Goal: Information Seeking & Learning: Learn about a topic

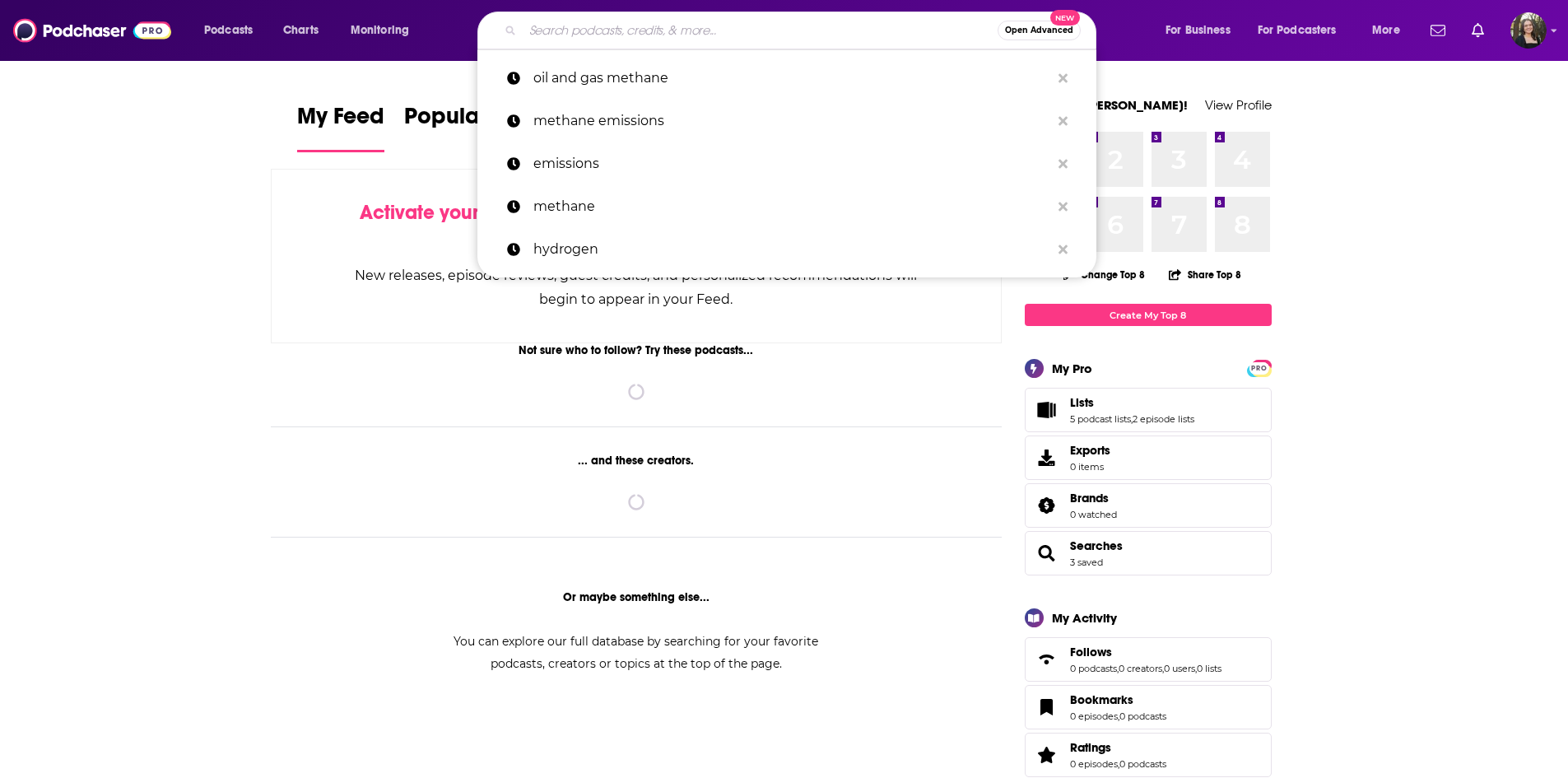
click at [586, 33] on input "Search podcasts, credits, & more..." at bounding box center [761, 30] width 475 height 26
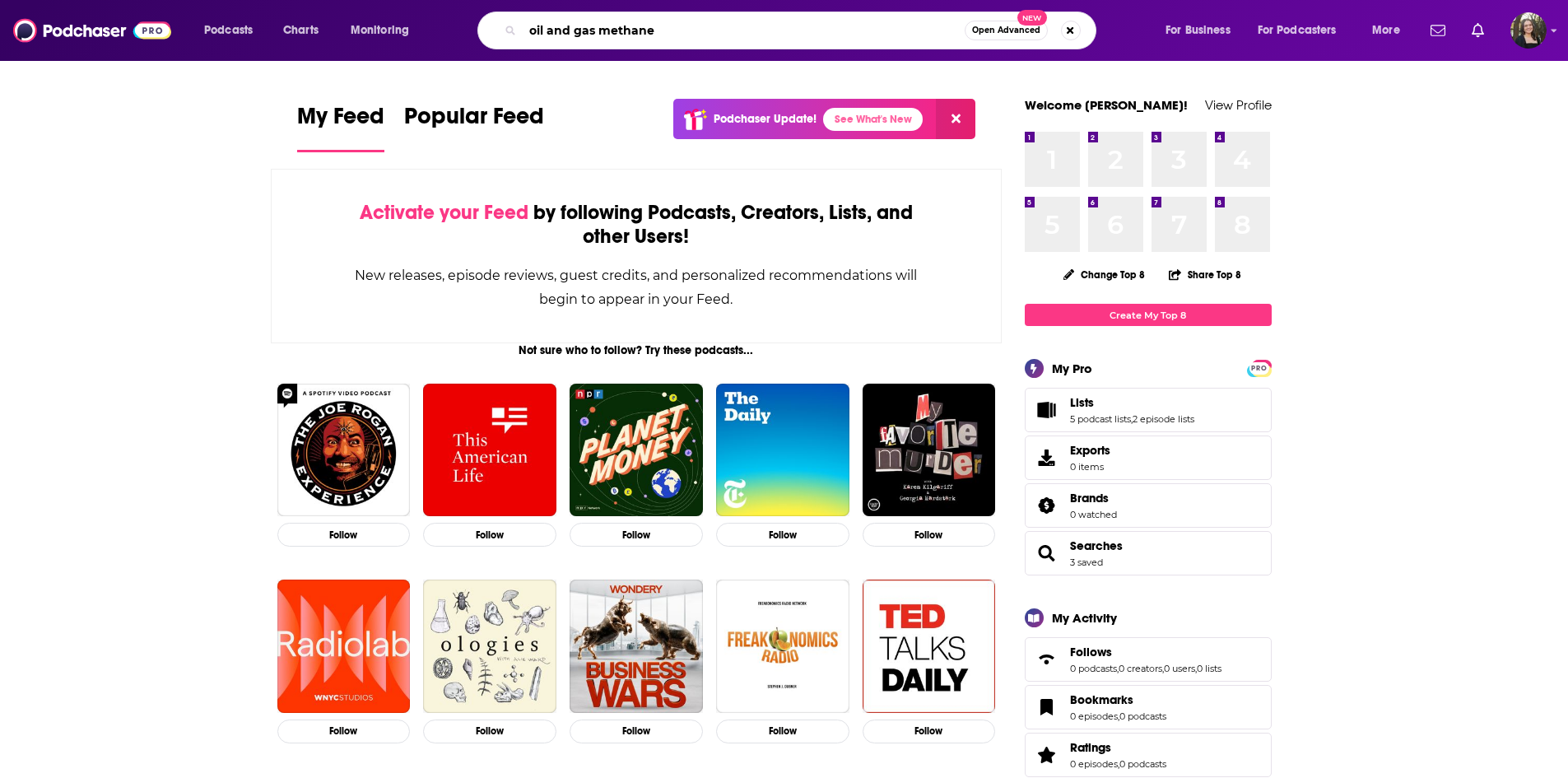
type input "oil and gas methane"
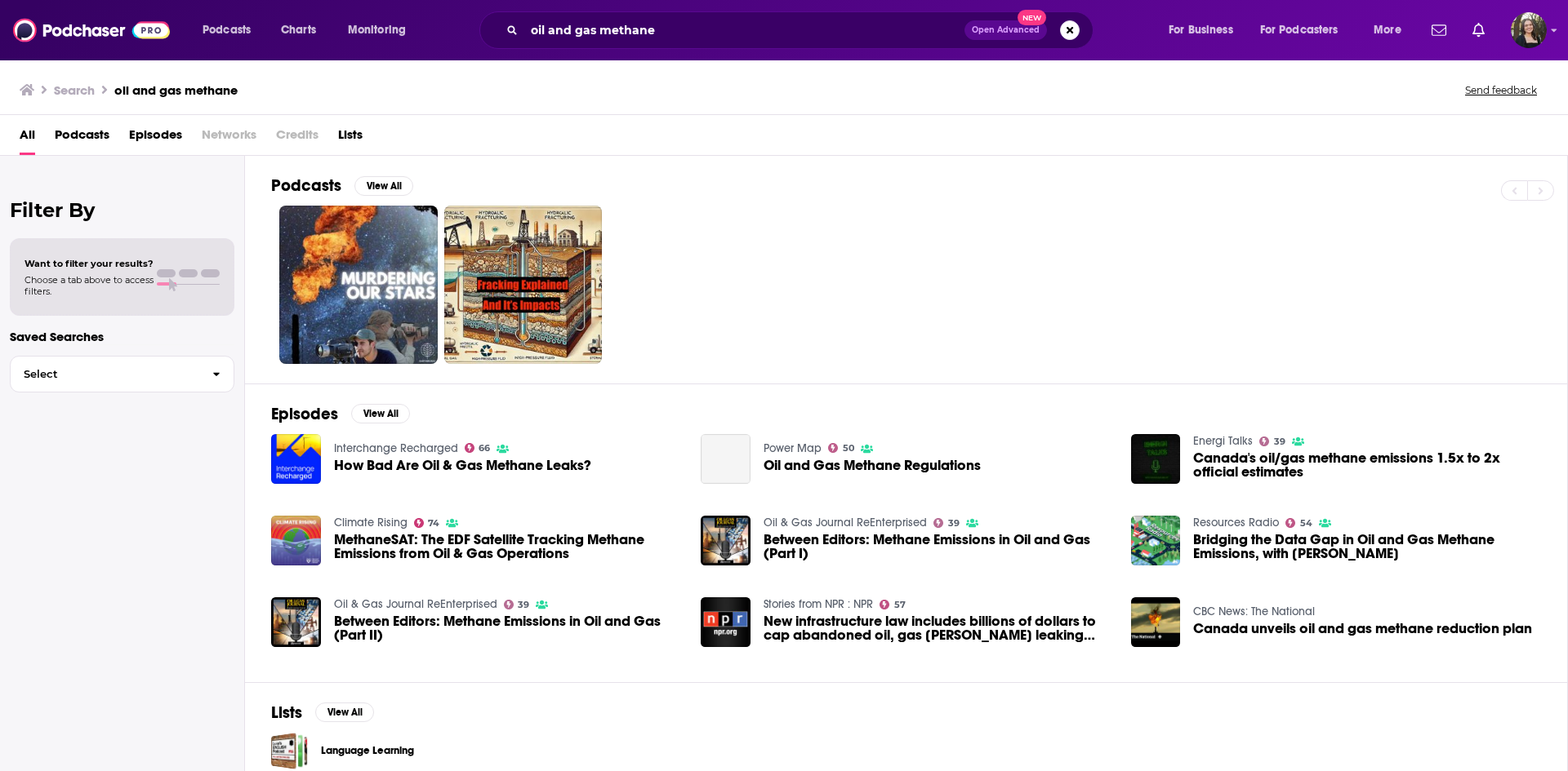
click at [165, 130] on span "Episodes" at bounding box center [155, 139] width 53 height 34
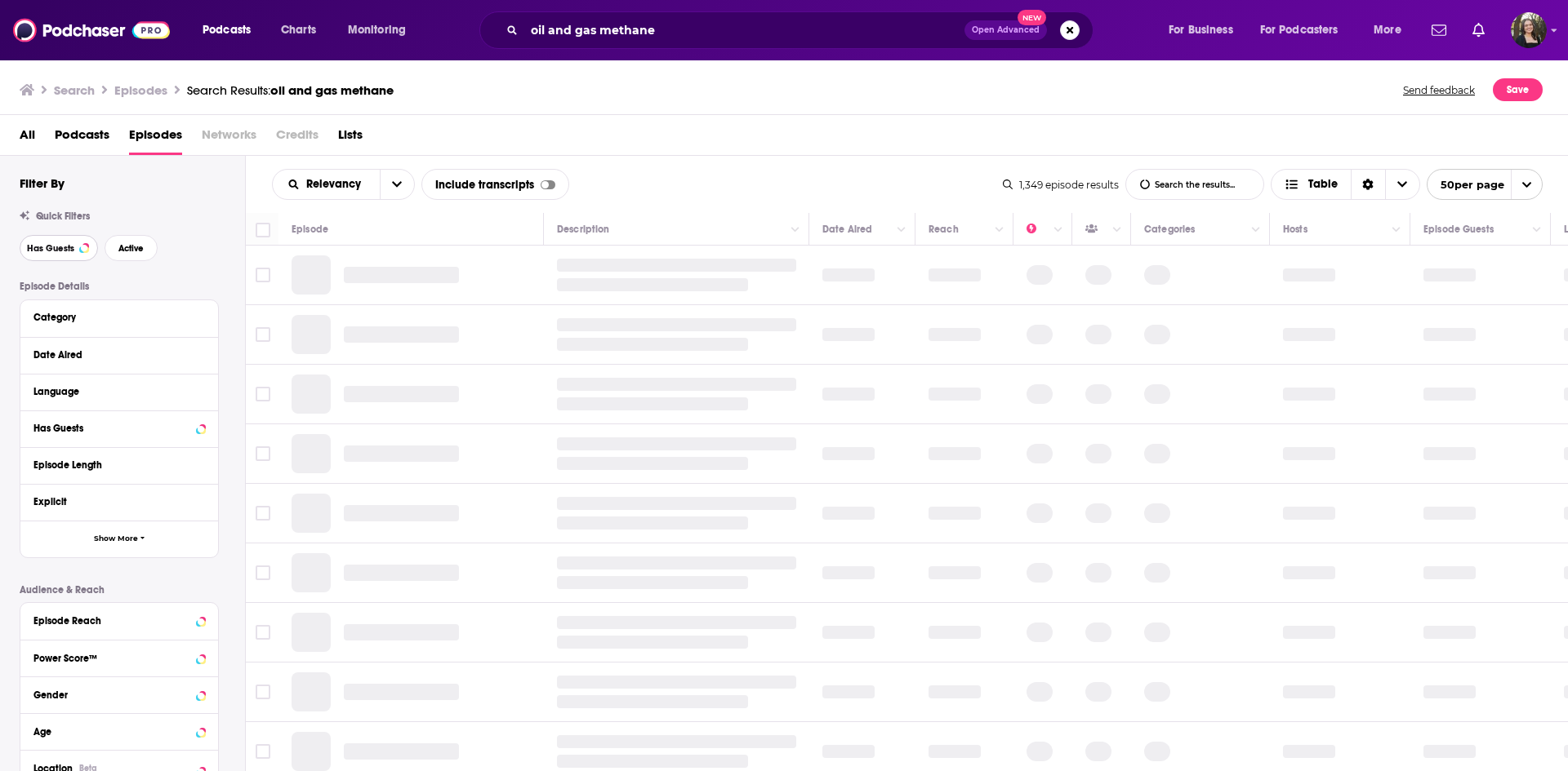
click at [67, 253] on span "Has Guests" at bounding box center [51, 248] width 47 height 9
click at [131, 254] on button "Active" at bounding box center [131, 247] width 53 height 26
click at [148, 342] on div "Date Aired" at bounding box center [119, 356] width 198 height 37
click at [137, 354] on div "Date Aired" at bounding box center [109, 355] width 152 height 12
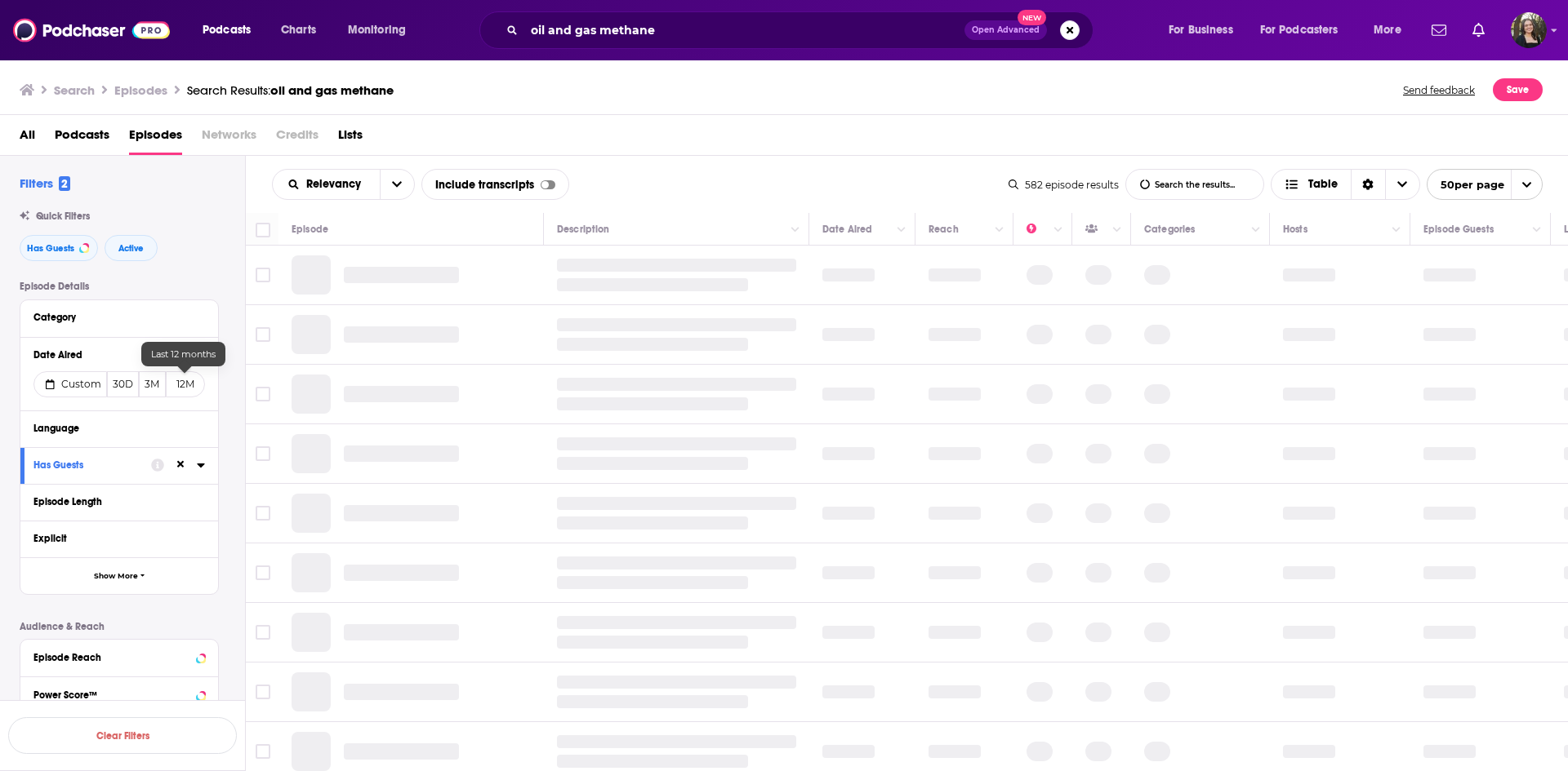
click at [176, 388] on button "12M" at bounding box center [185, 384] width 40 height 26
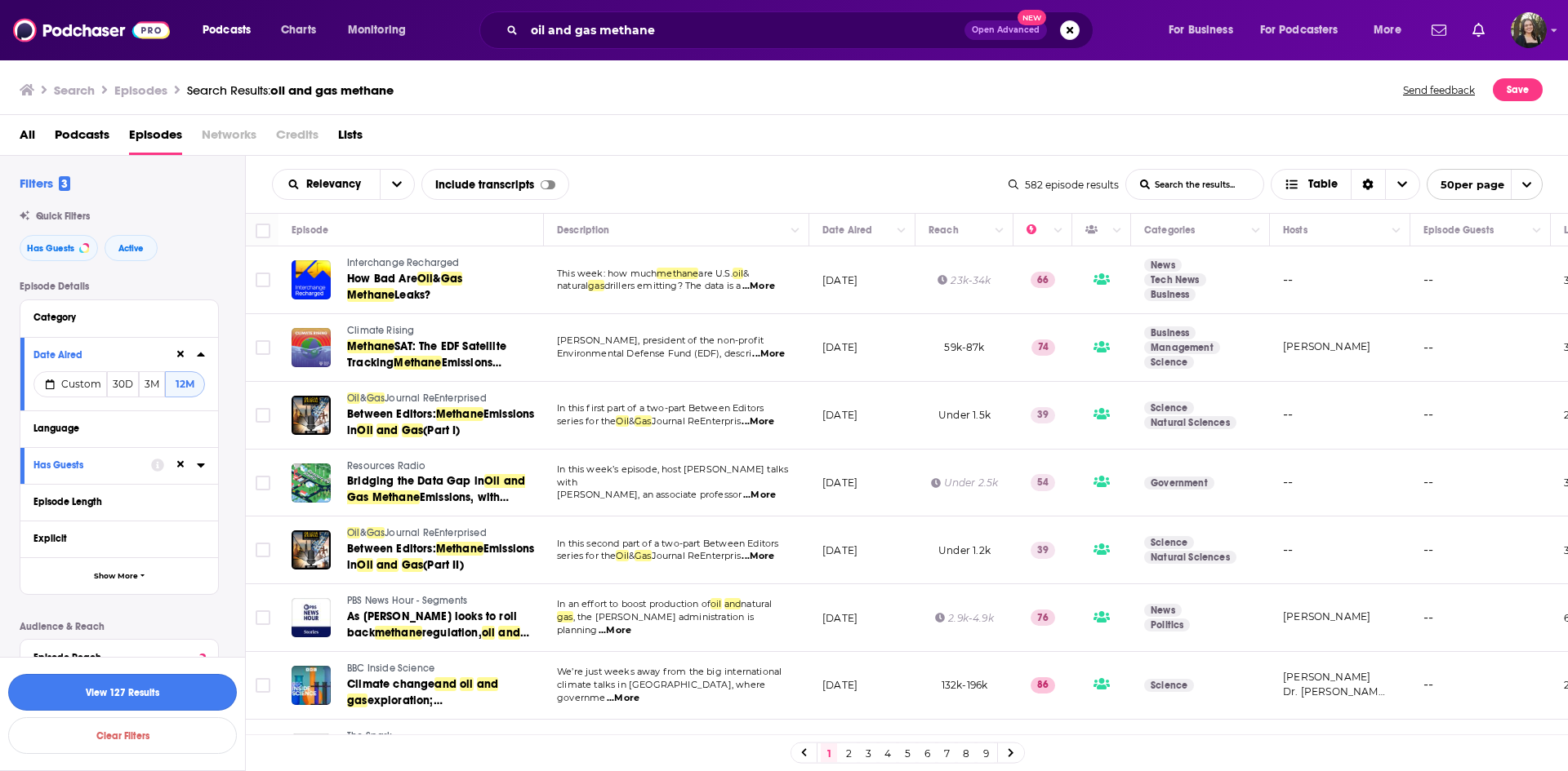
click at [184, 690] on button "View 127 Results" at bounding box center [123, 693] width 229 height 37
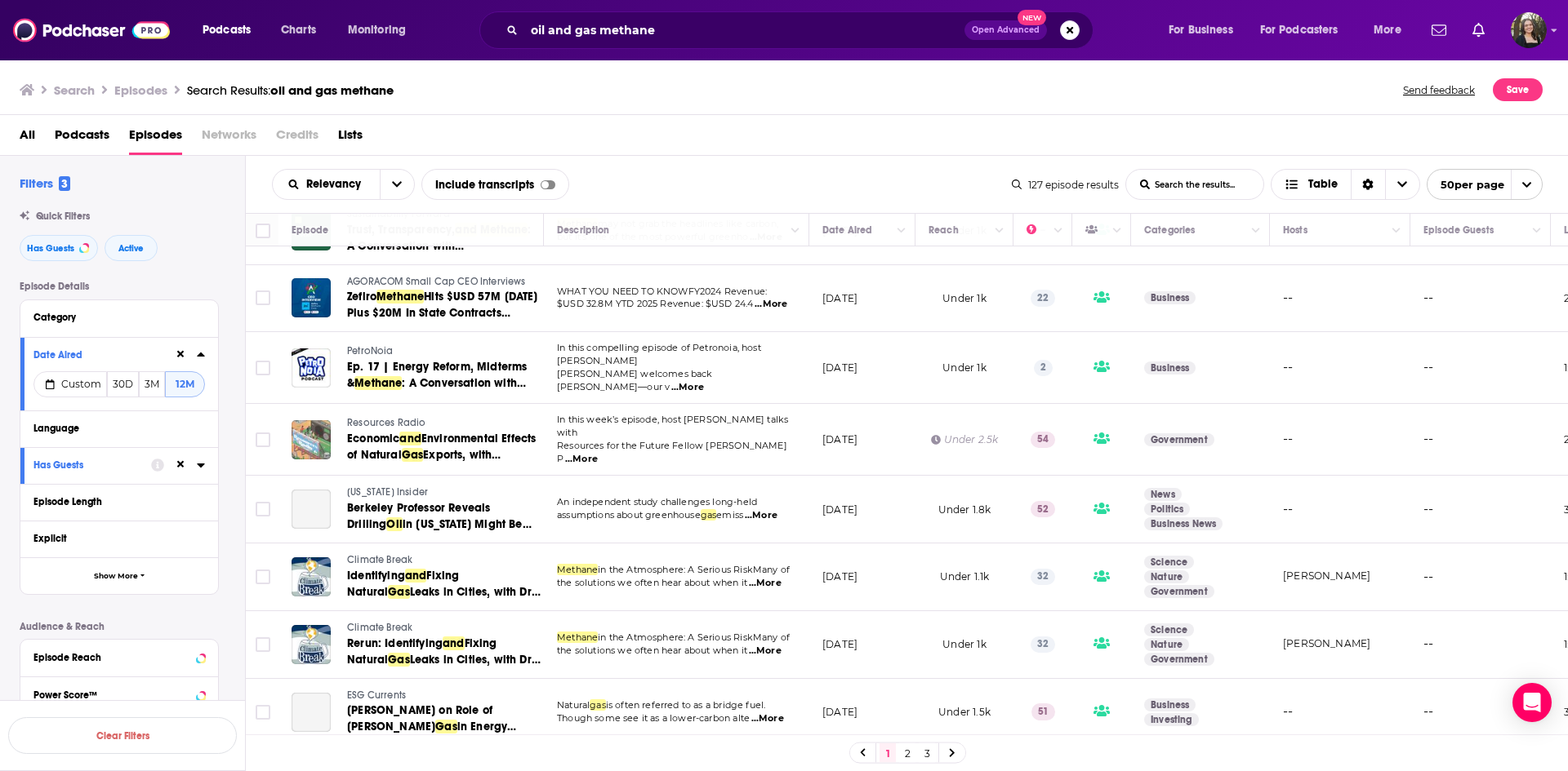
scroll to position [2983, 0]
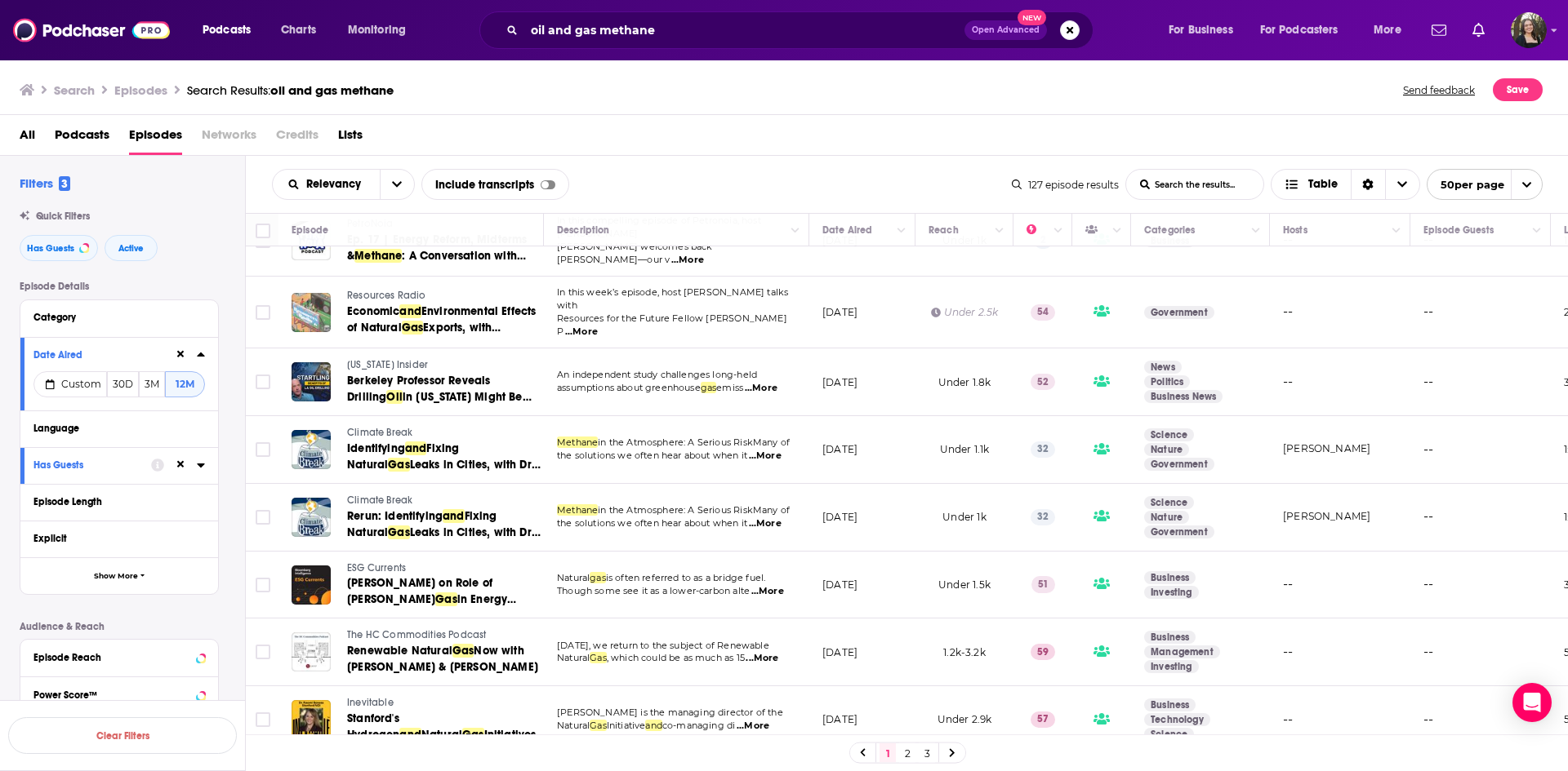
click at [903, 755] on link "2" at bounding box center [907, 753] width 16 height 19
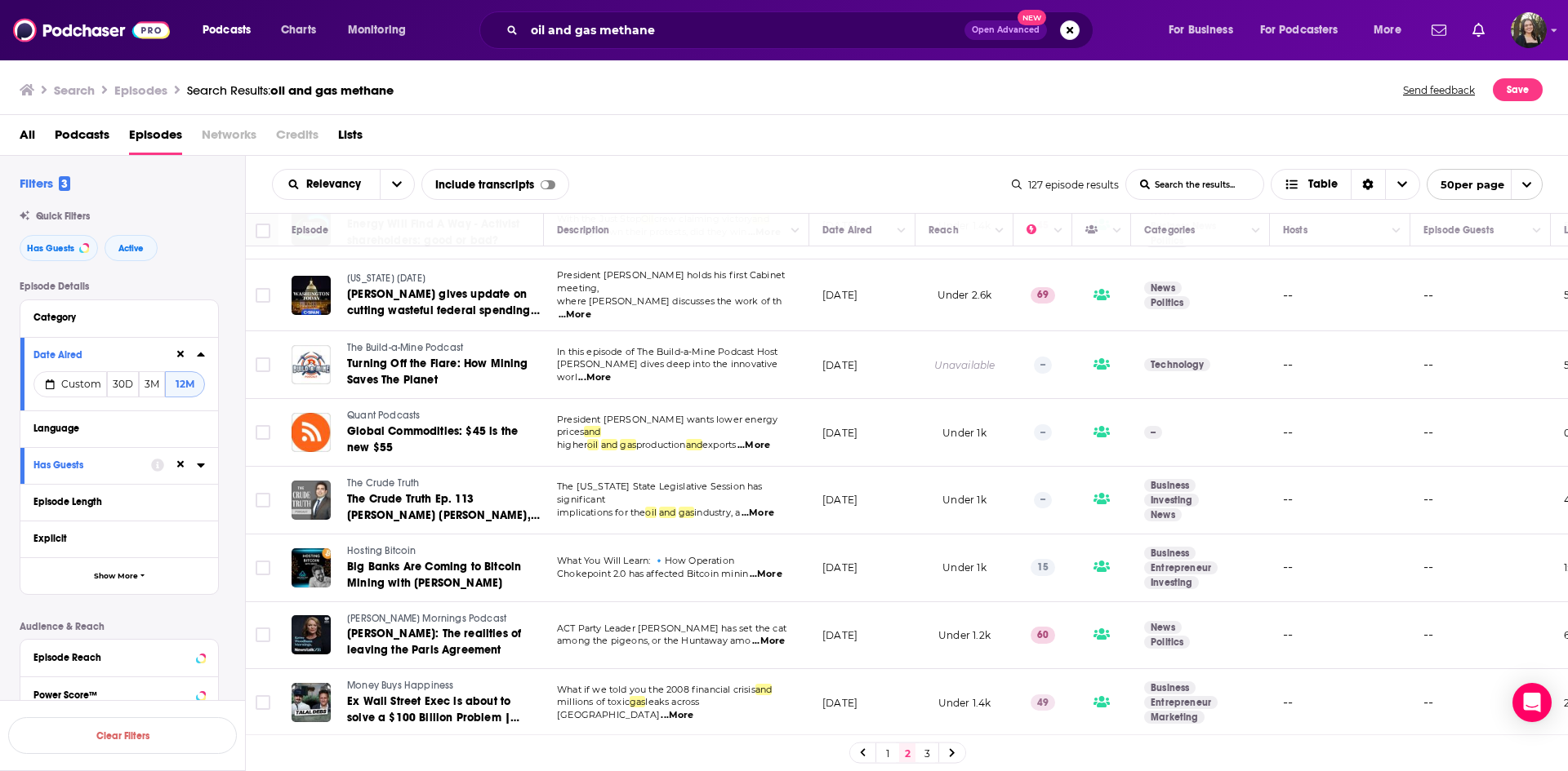
scroll to position [2959, 0]
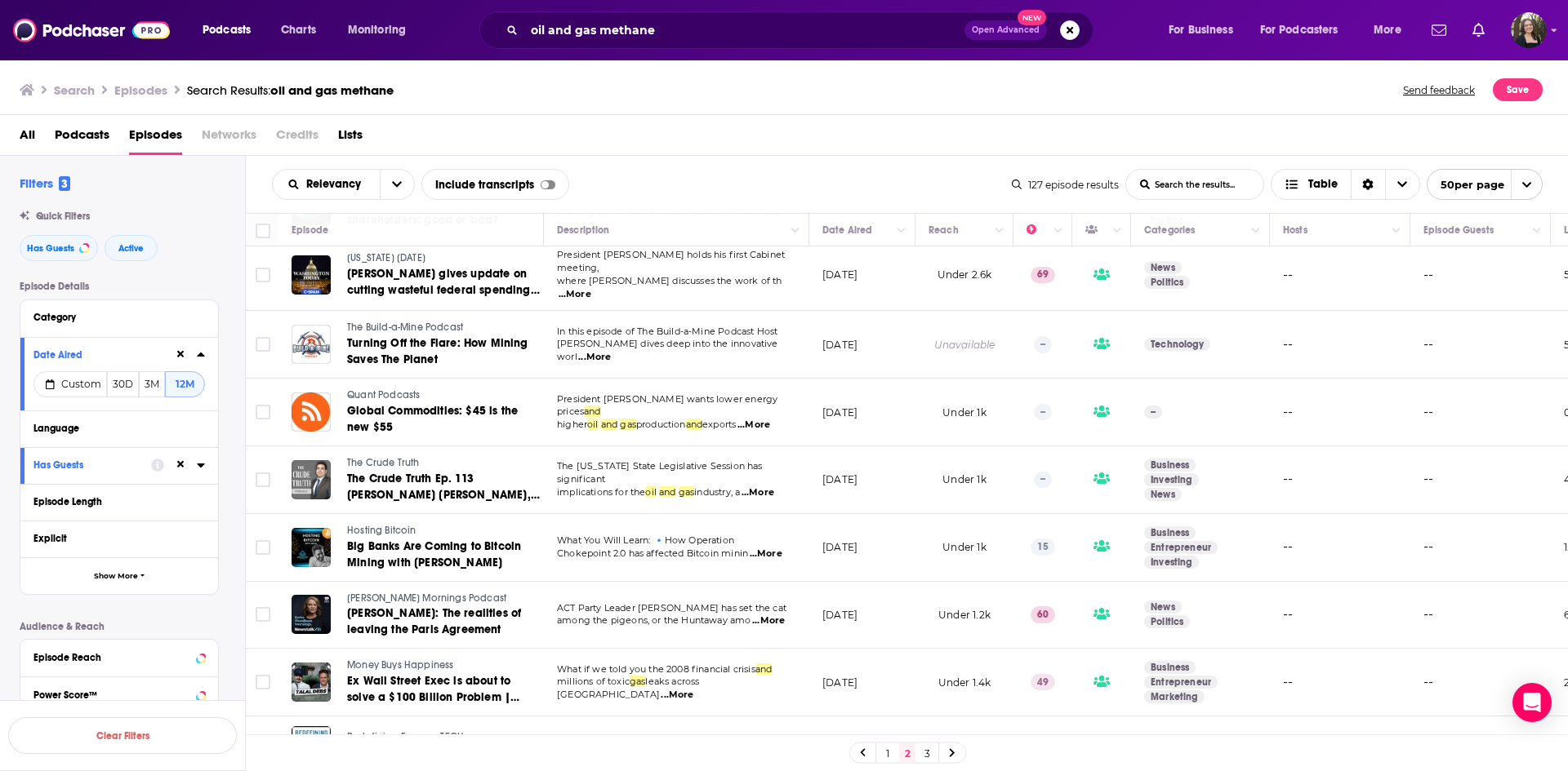
click at [922, 754] on link "3" at bounding box center [926, 753] width 16 height 19
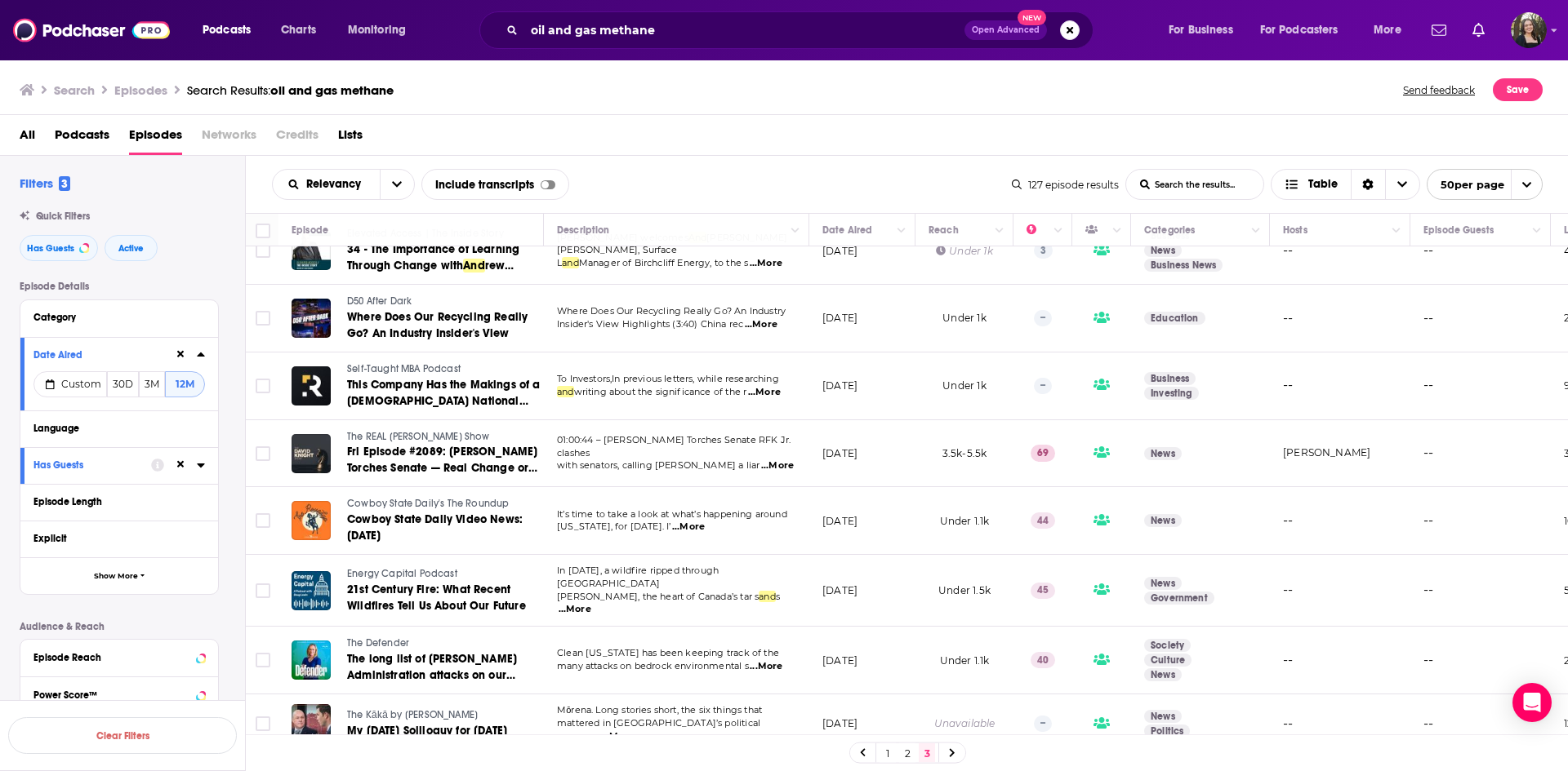
scroll to position [1340, 0]
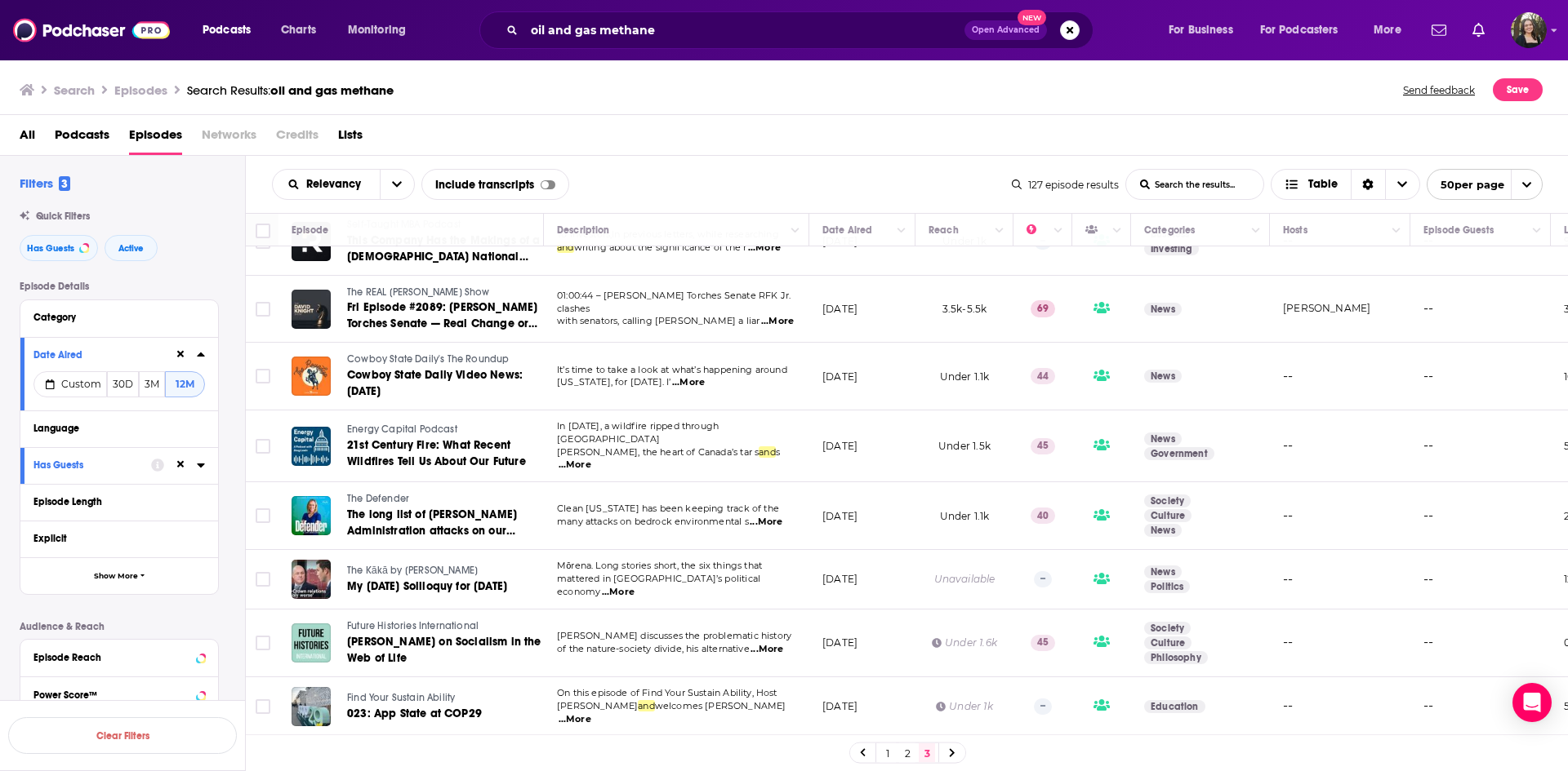
click at [880, 759] on link "1" at bounding box center [887, 753] width 16 height 19
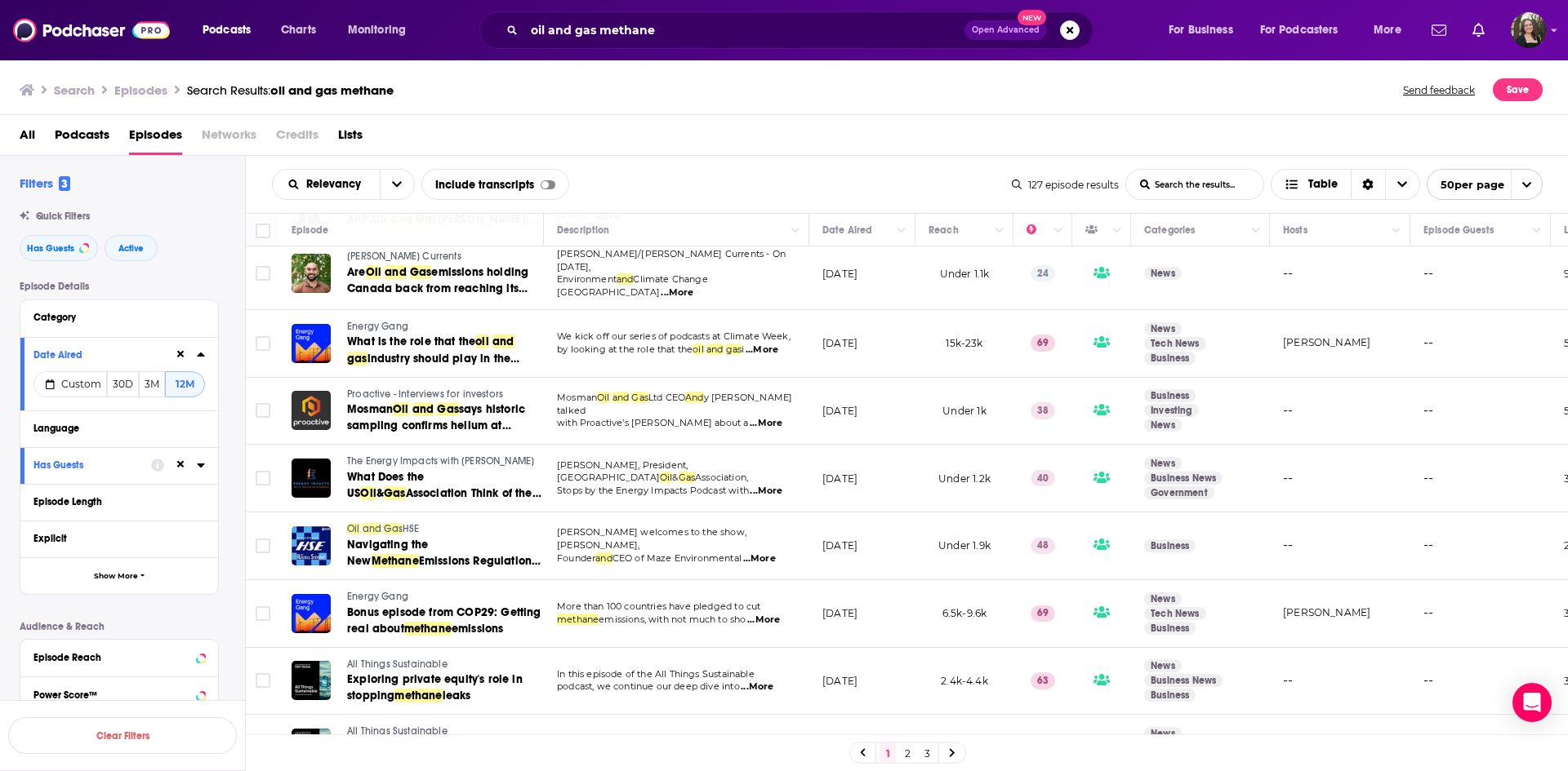
scroll to position [735, 0]
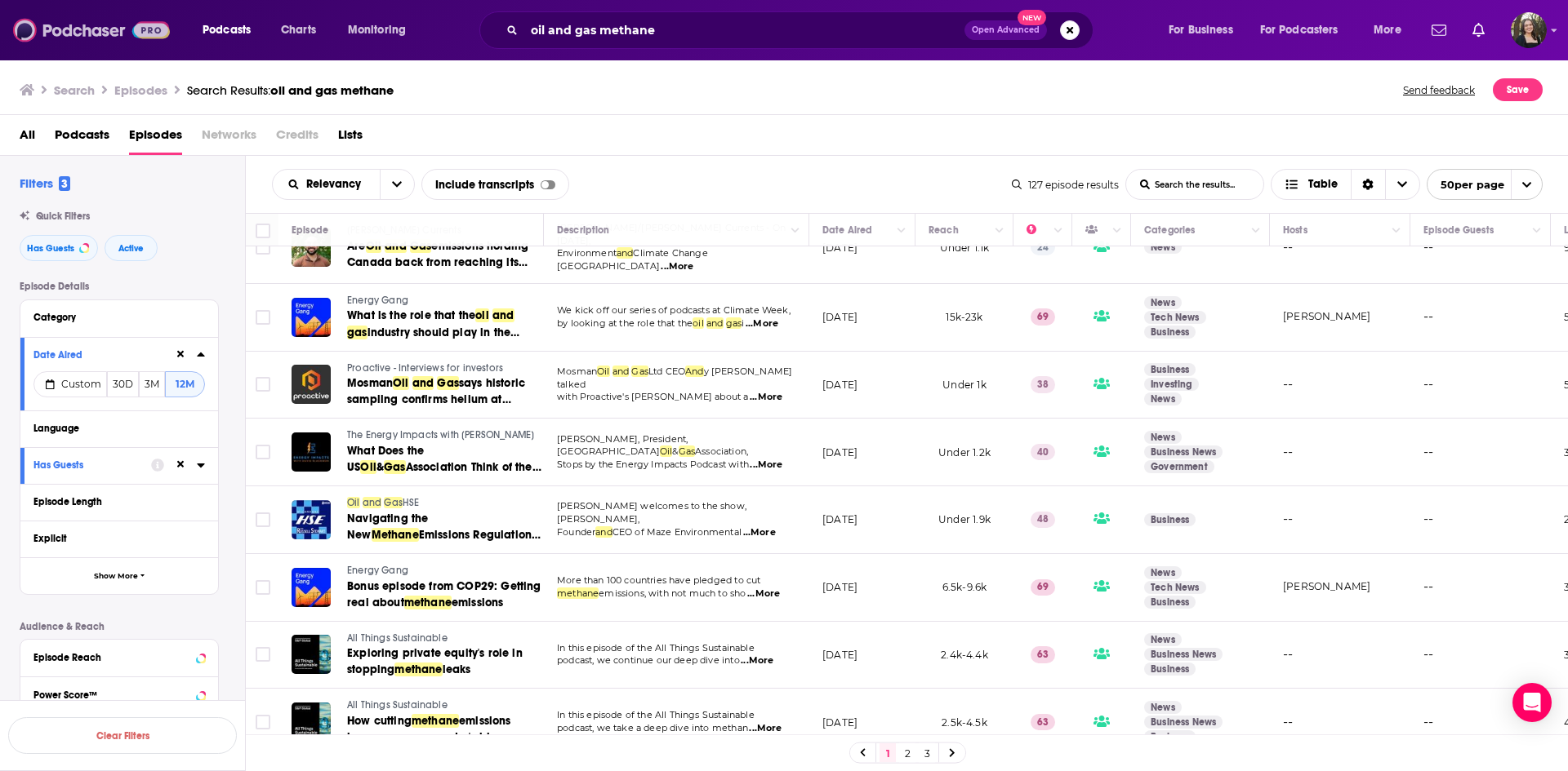
click at [105, 22] on img at bounding box center [92, 29] width 157 height 31
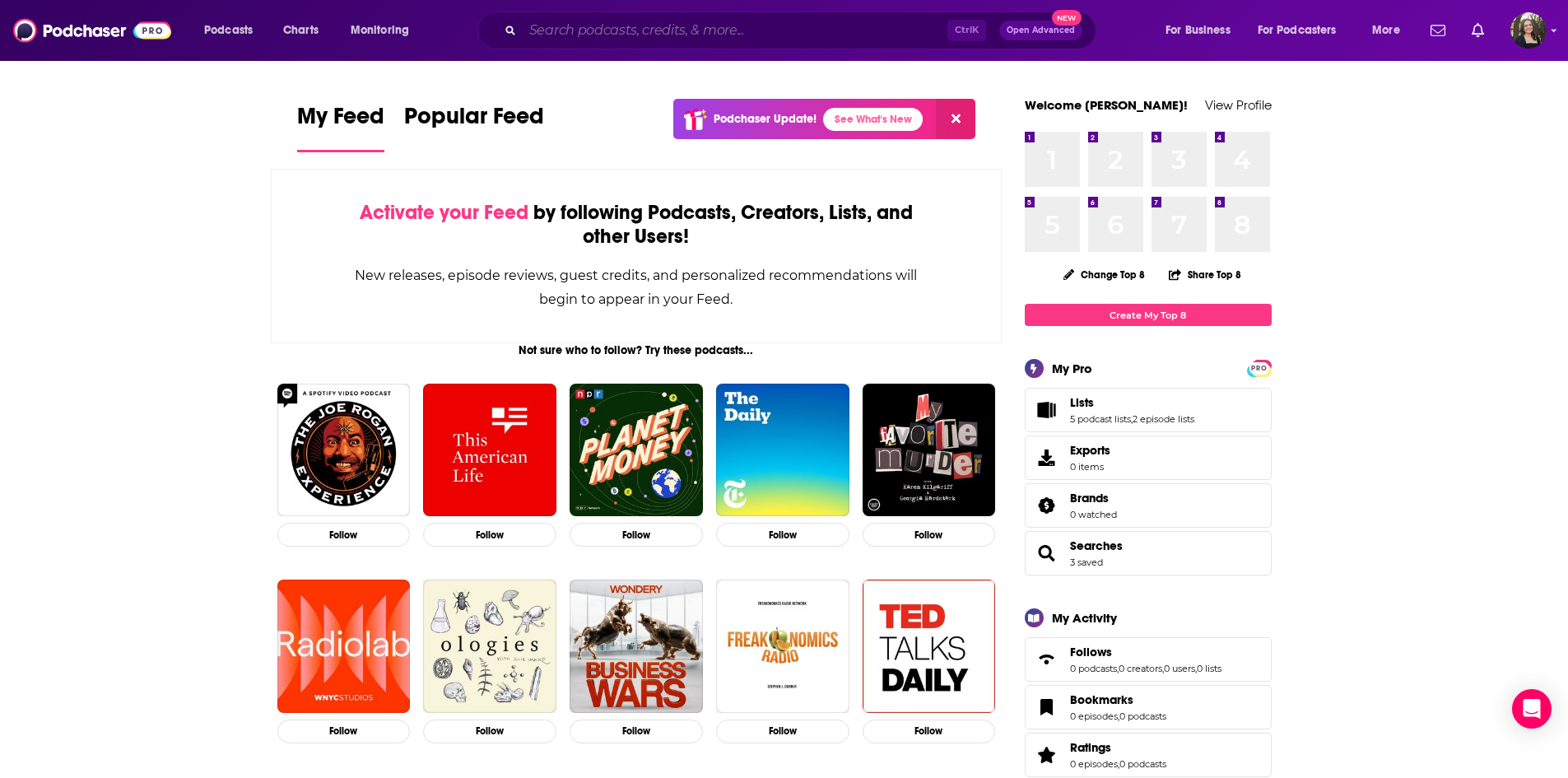
click at [642, 37] on input "Search podcasts, credits, & more..." at bounding box center [735, 30] width 424 height 26
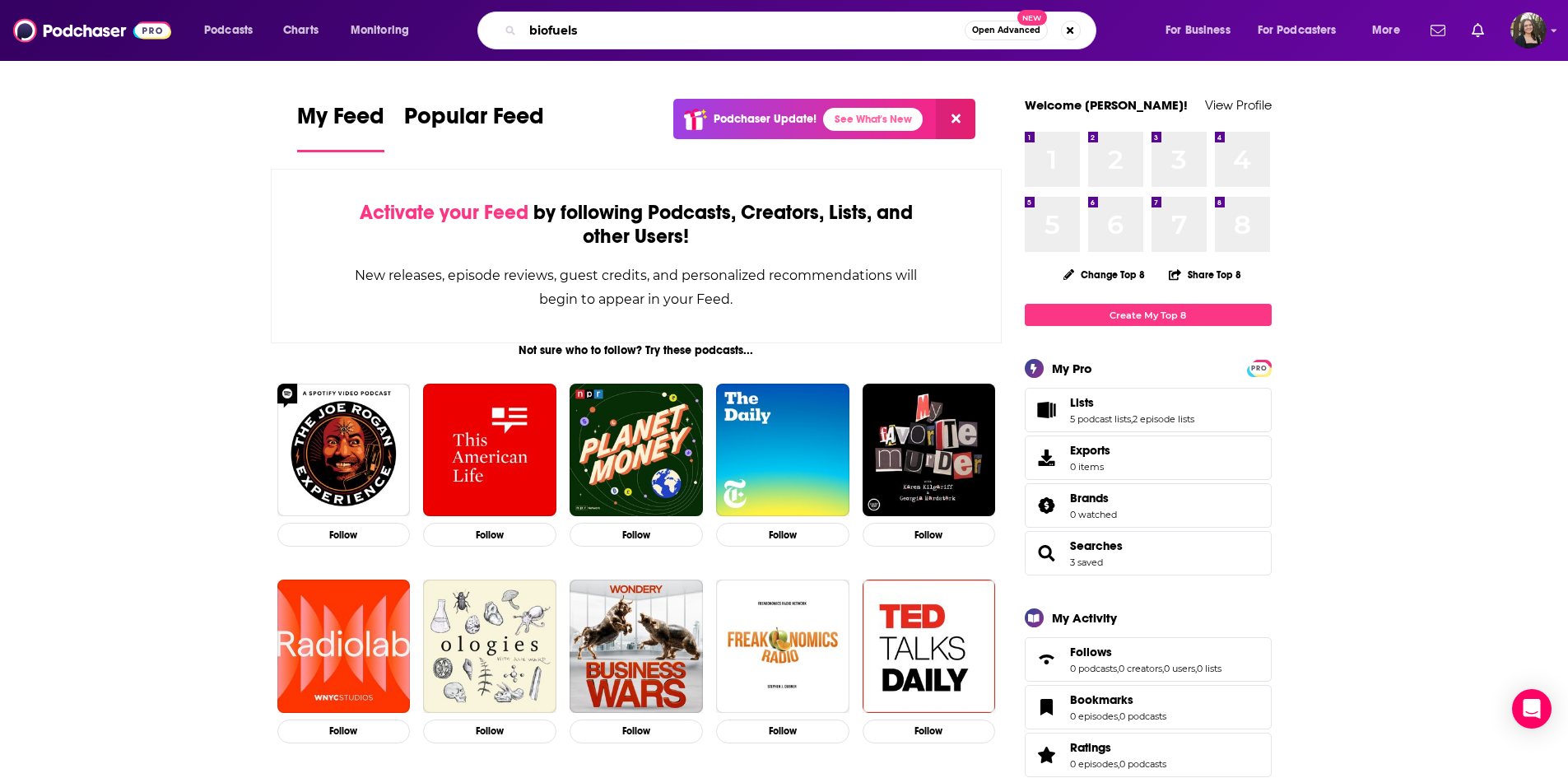
type input "biofuels"
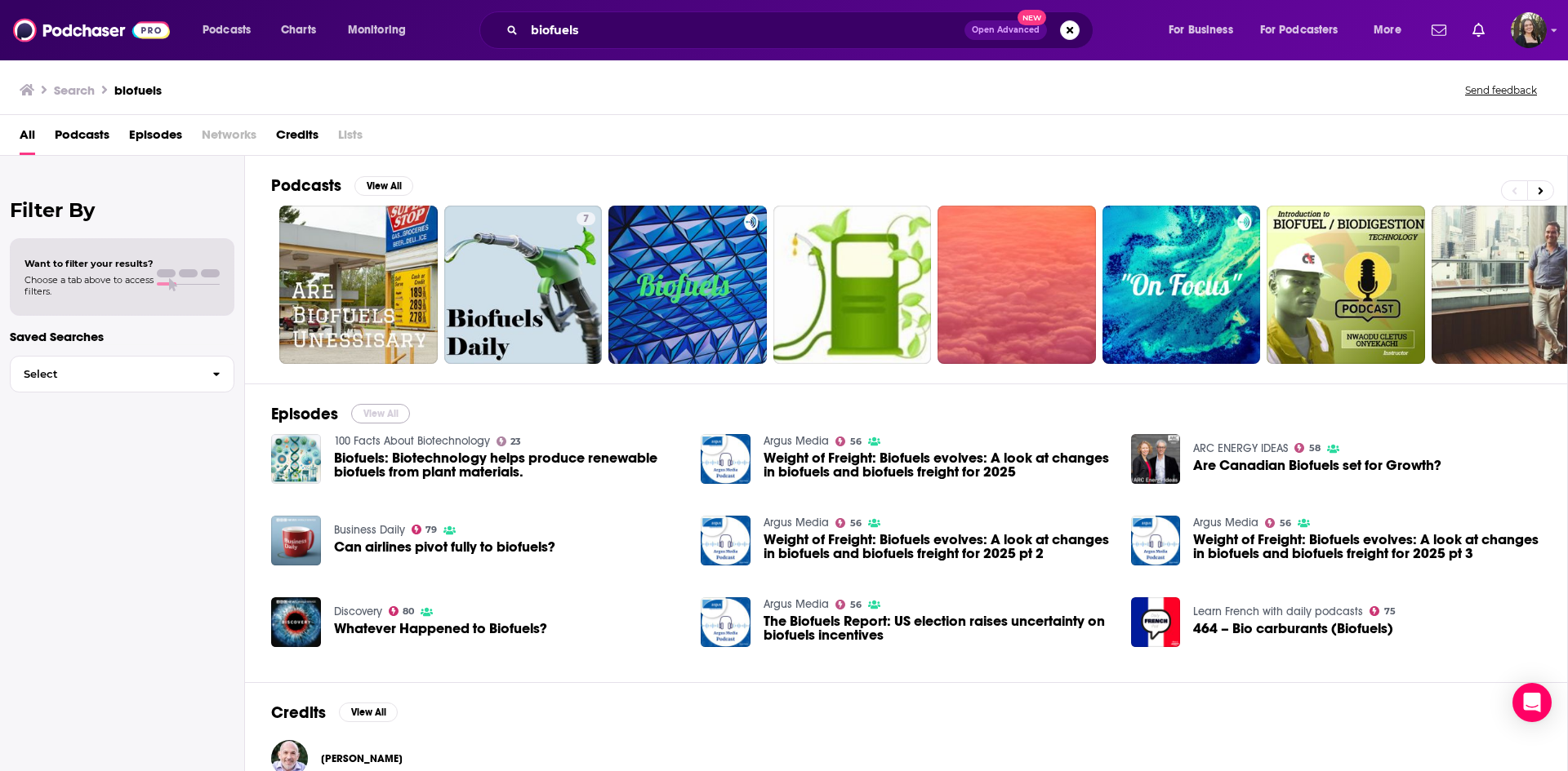
click at [381, 411] on button "View All" at bounding box center [381, 413] width 59 height 19
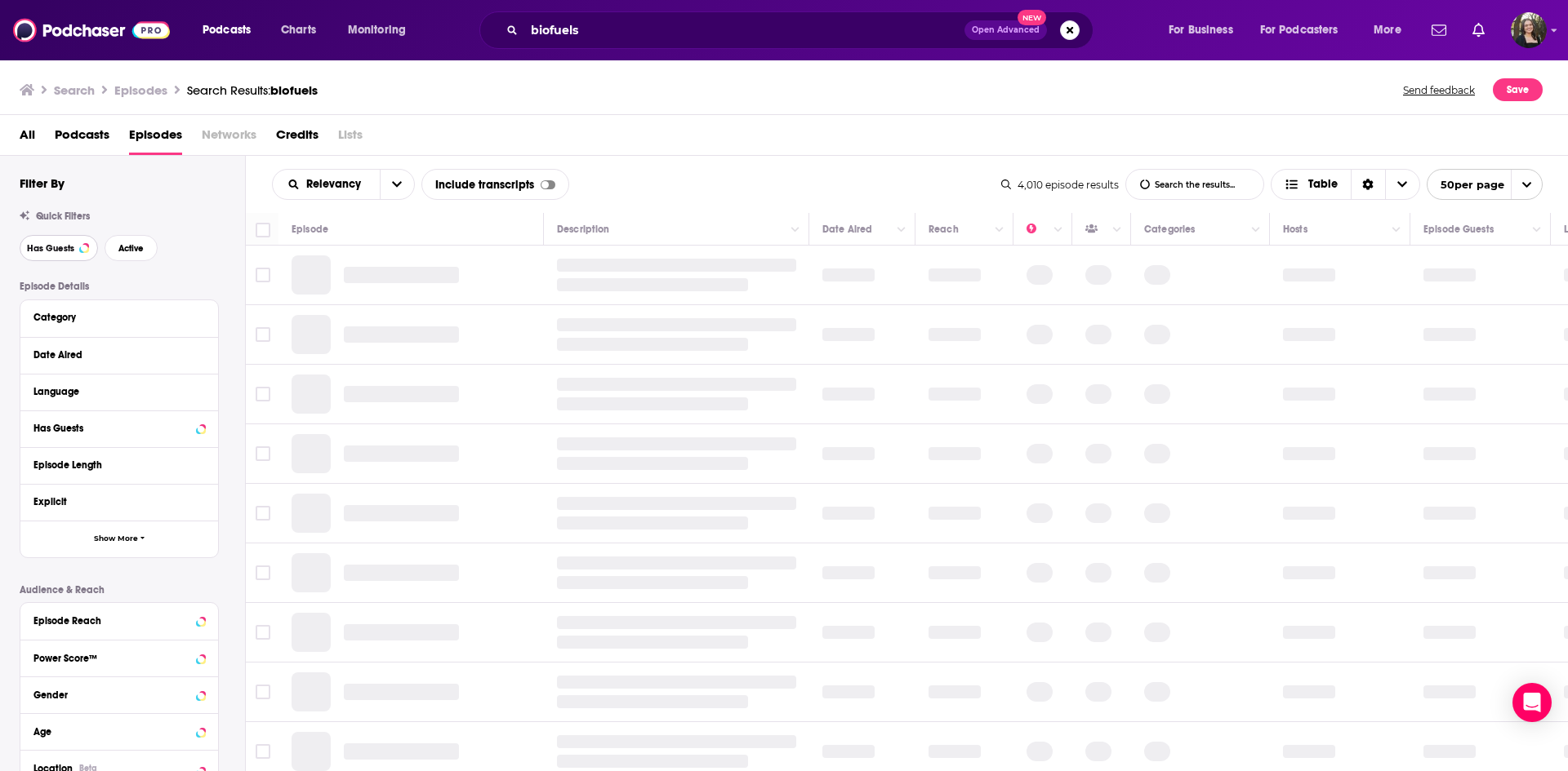
click at [79, 258] on button "Has Guests" at bounding box center [58, 247] width 78 height 26
click at [132, 246] on span "Active" at bounding box center [131, 248] width 25 height 9
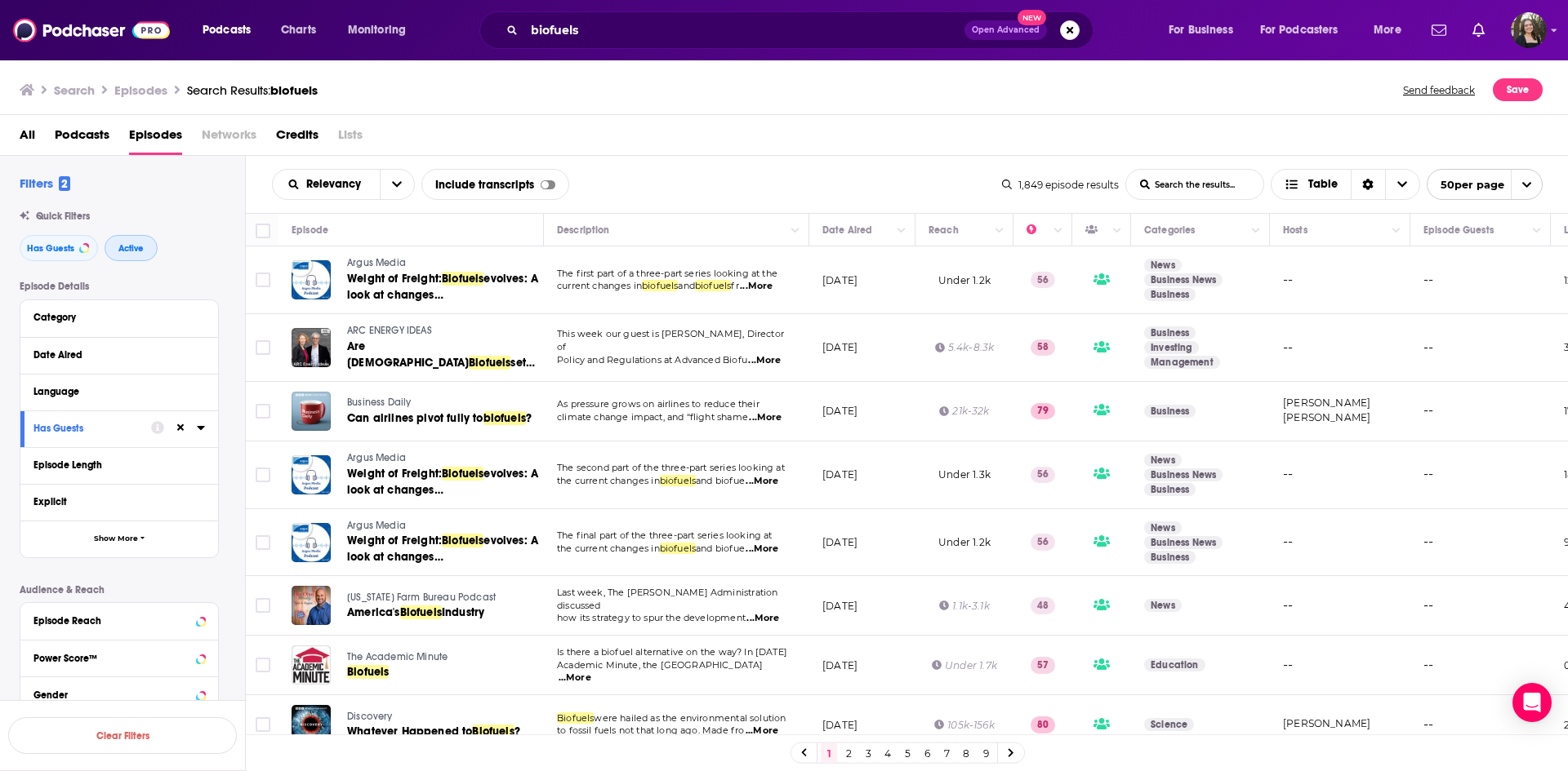
click at [132, 246] on span "Active" at bounding box center [131, 248] width 25 height 9
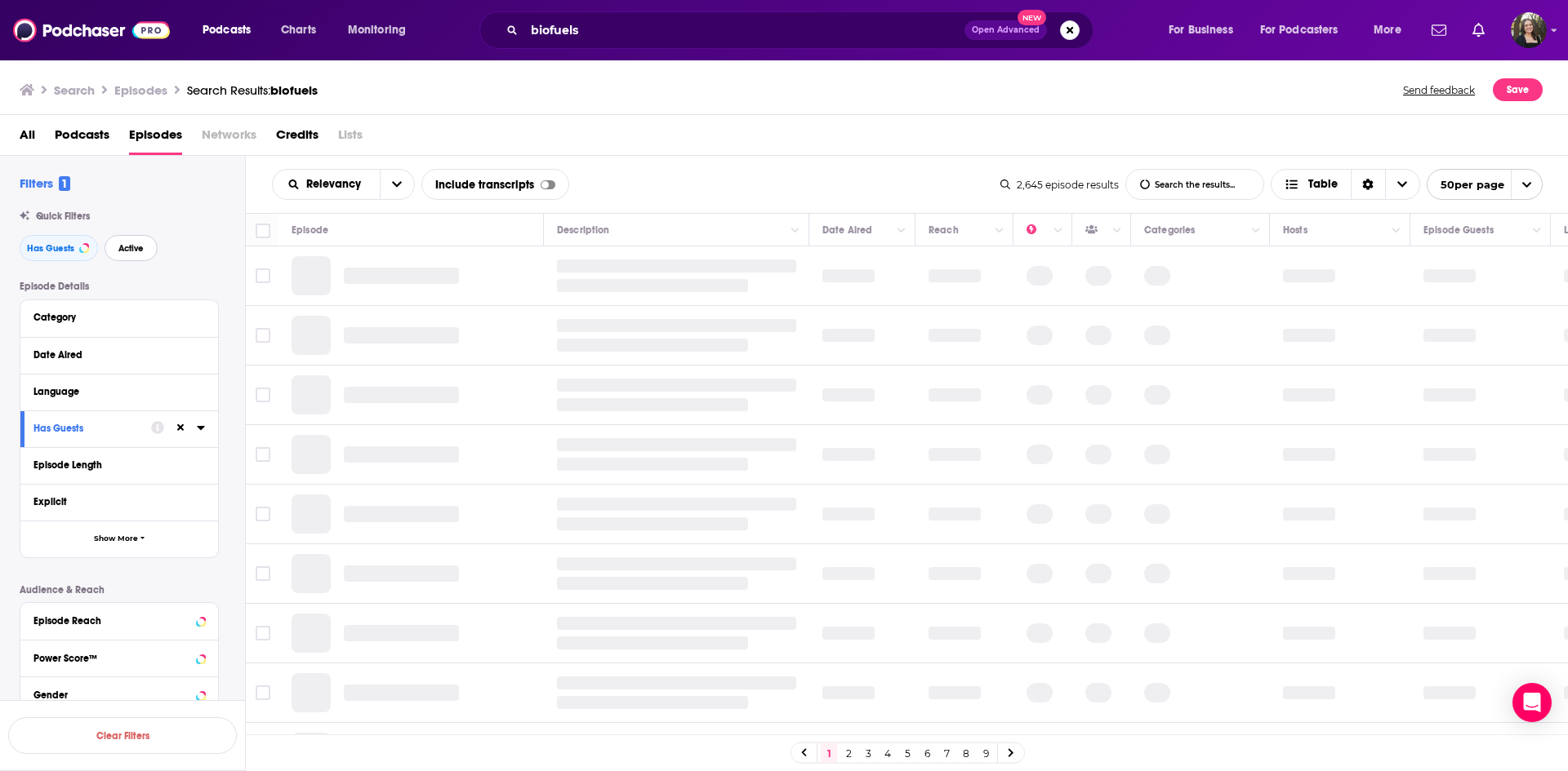
click at [146, 237] on button "Active" at bounding box center [131, 247] width 53 height 26
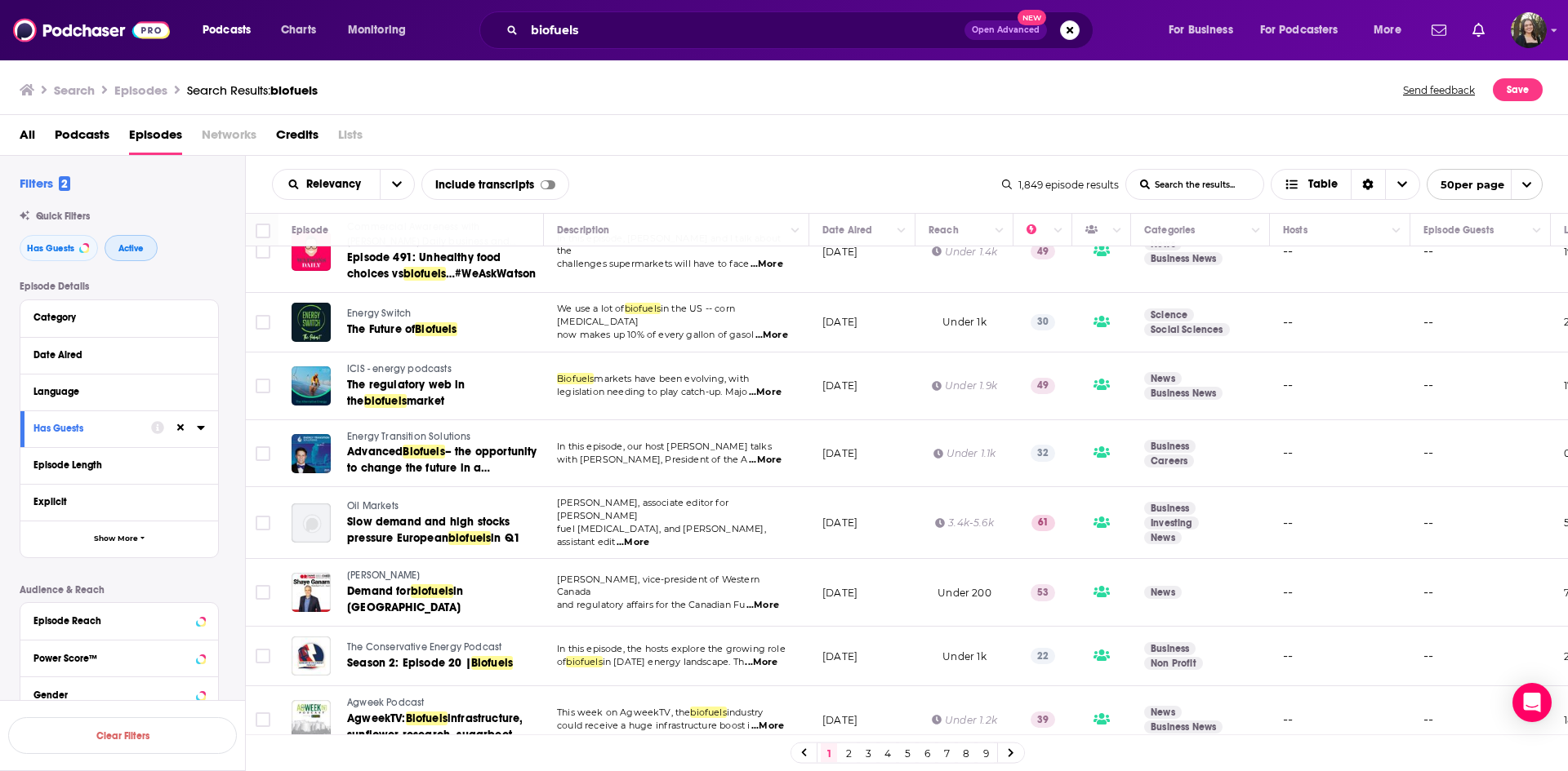
scroll to position [2773, 0]
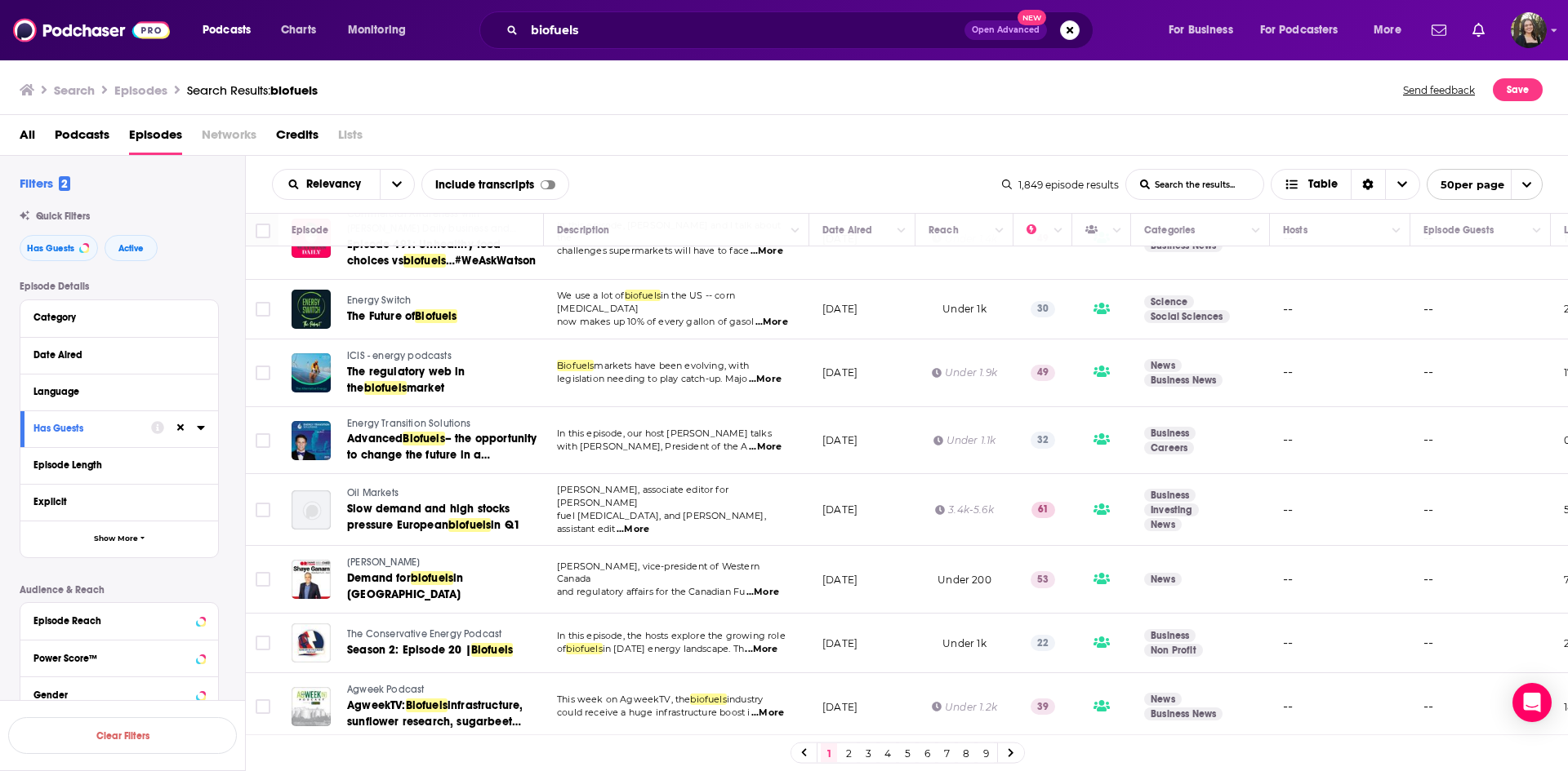
click at [145, 364] on button "Date Aired" at bounding box center [120, 354] width 172 height 20
click at [197, 356] on div "Date Aired" at bounding box center [120, 354] width 172 height 20
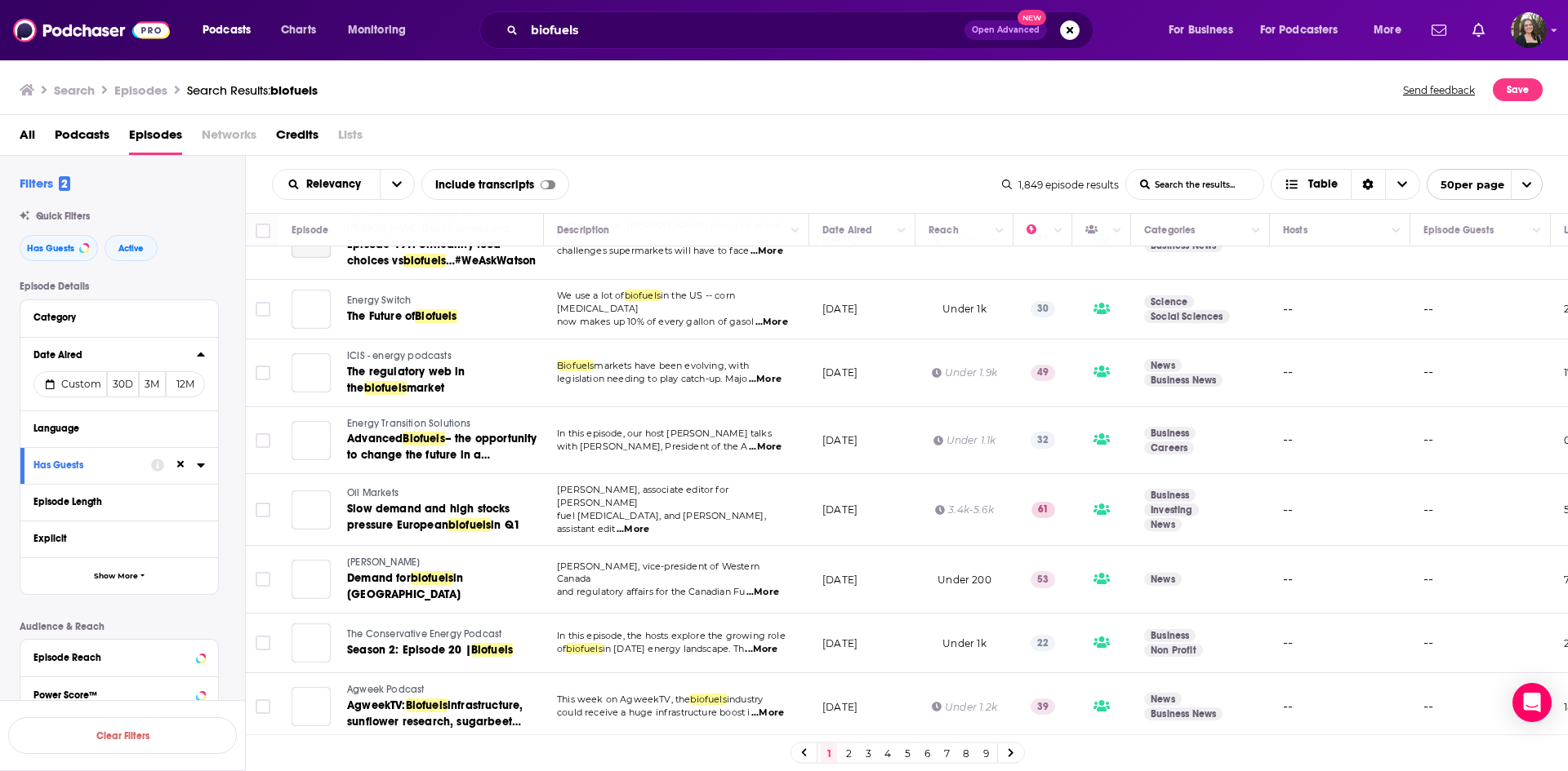
click at [205, 354] on div "Date Aired Custom 30D 3M 12M" at bounding box center [119, 374] width 198 height 73
click at [185, 391] on button "12M" at bounding box center [185, 384] width 40 height 26
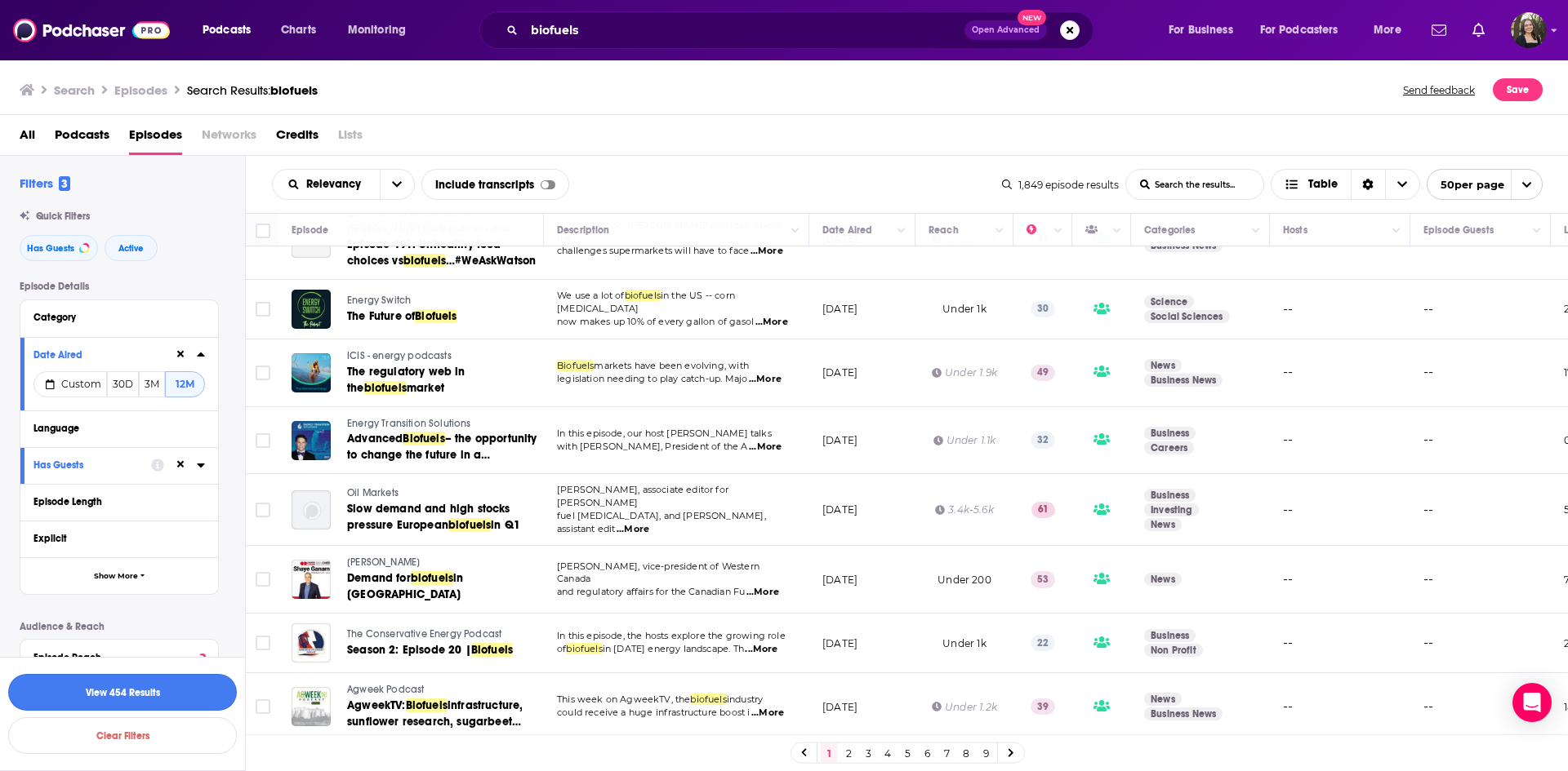
click at [169, 700] on button "View 454 Results" at bounding box center [123, 693] width 229 height 37
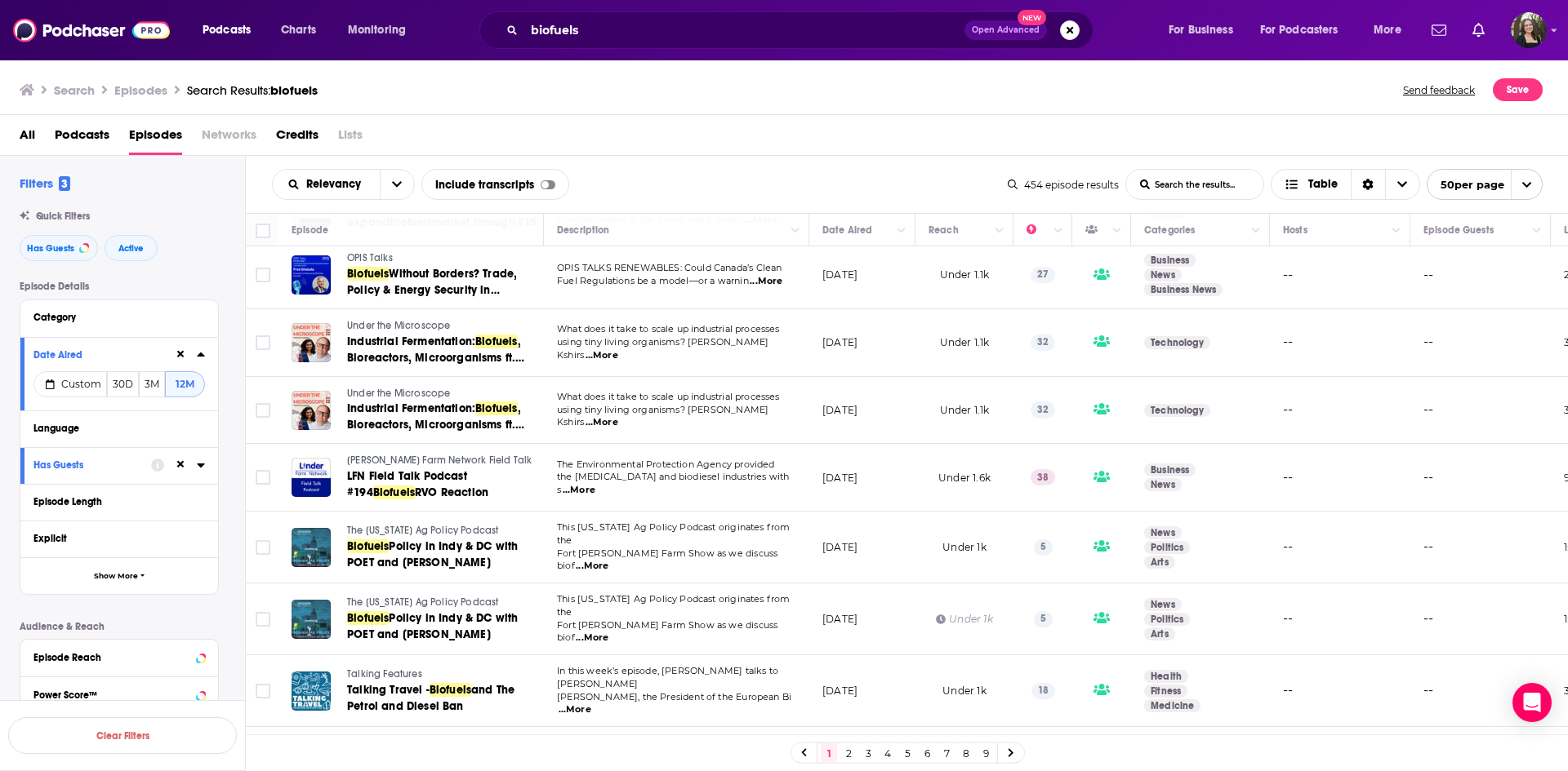
scroll to position [2837, 0]
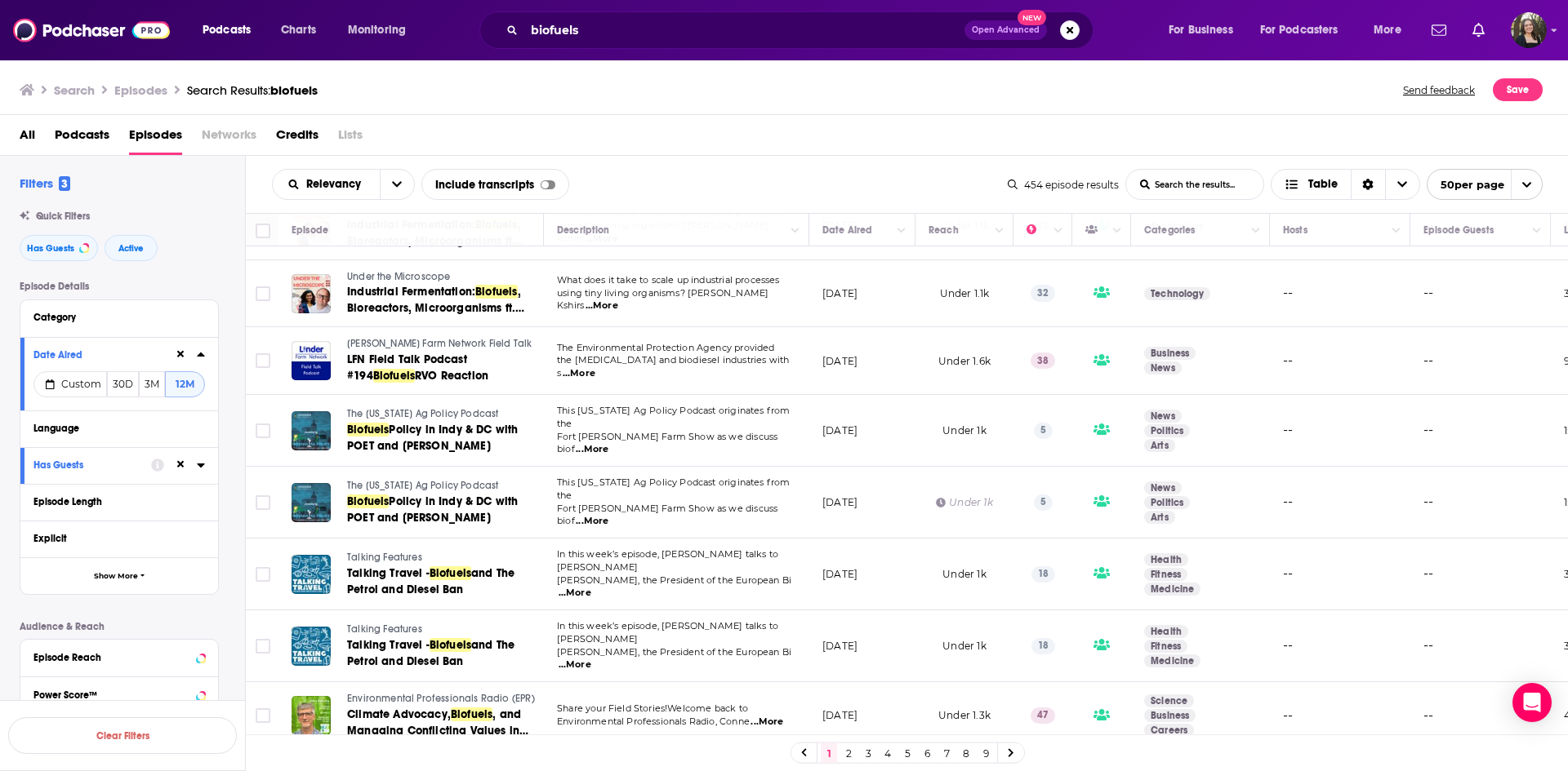
click at [851, 758] on link "2" at bounding box center [848, 753] width 16 height 19
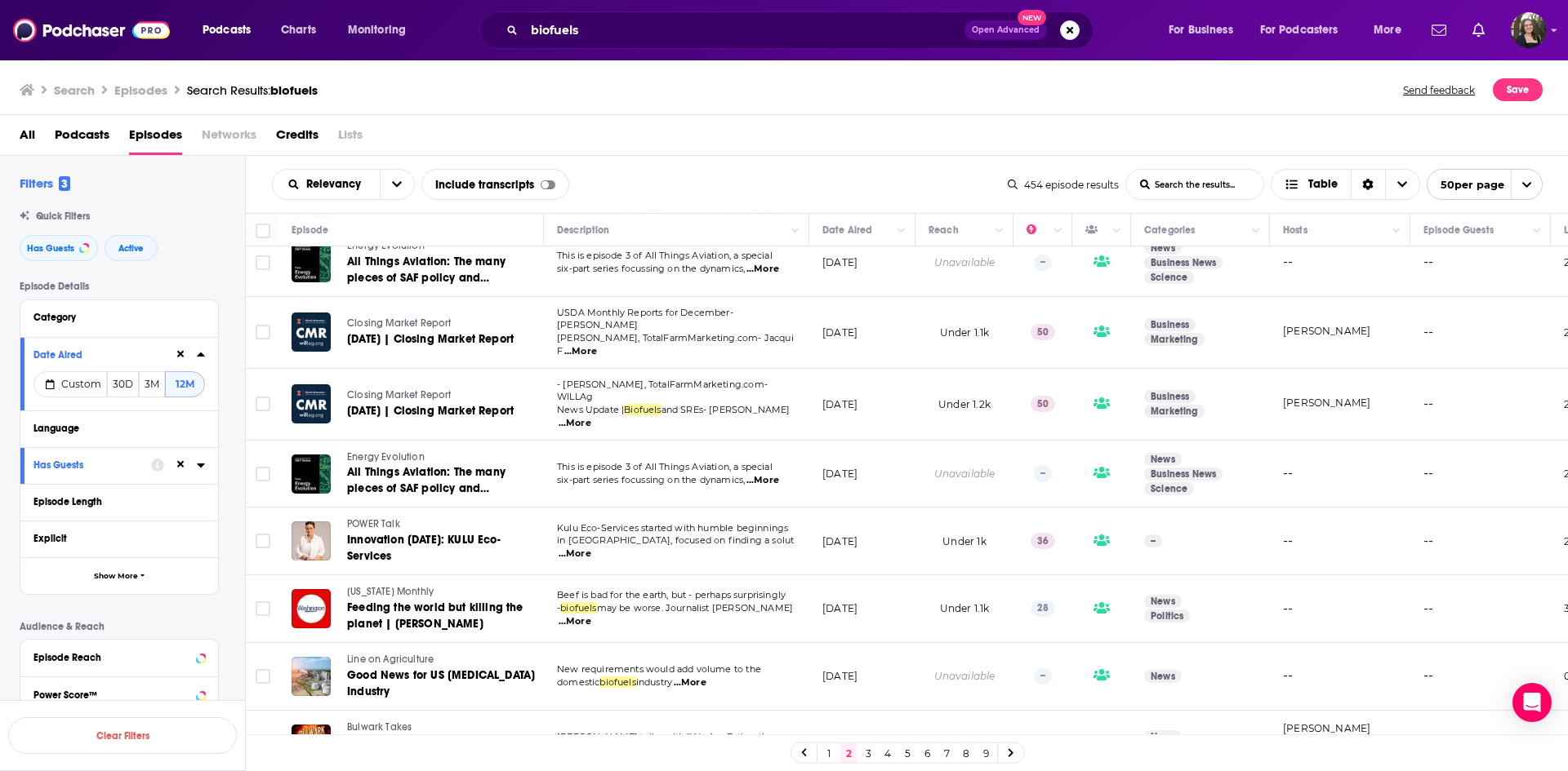
scroll to position [2866, 0]
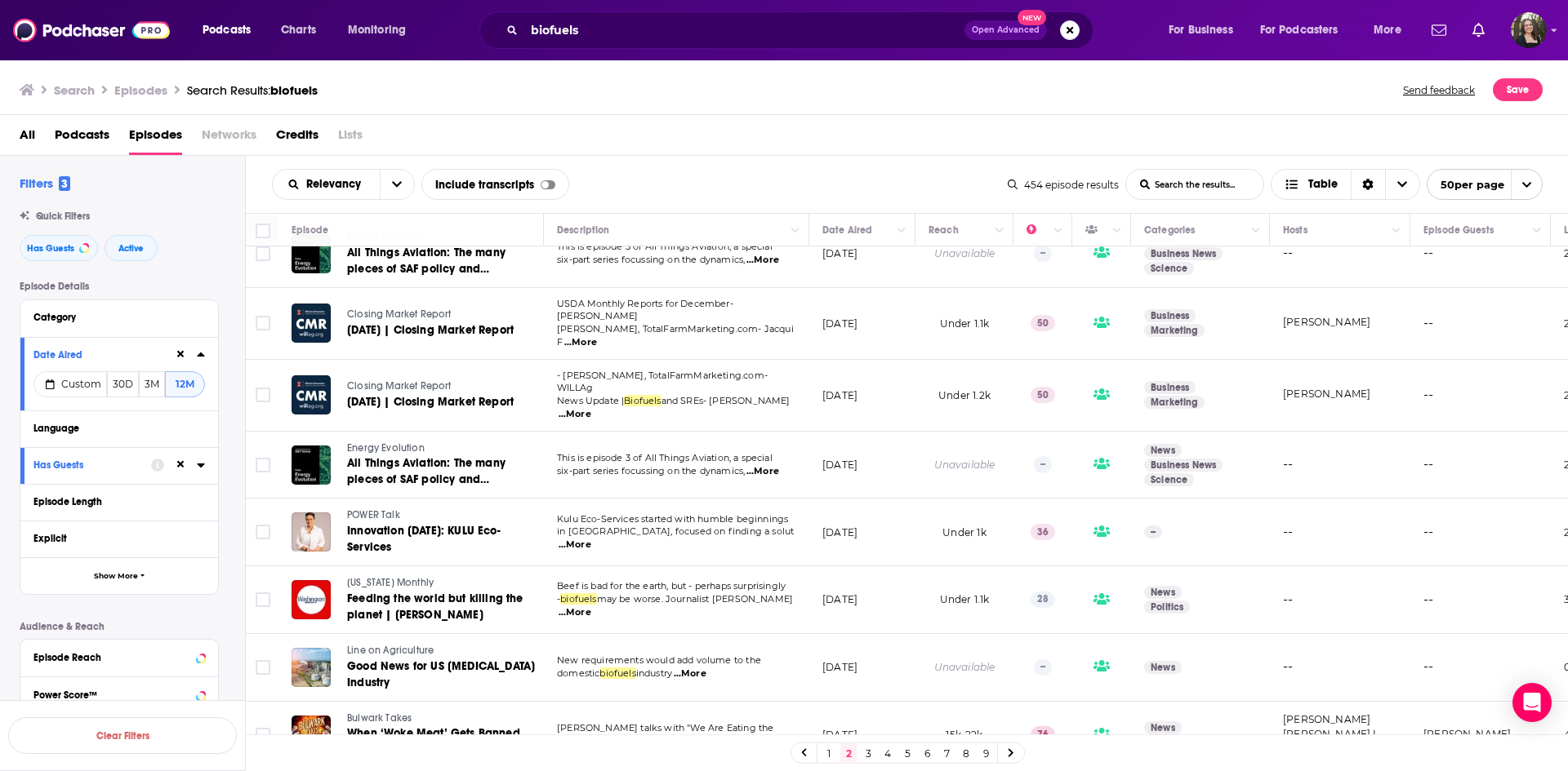
click at [868, 747] on link "3" at bounding box center [867, 753] width 16 height 19
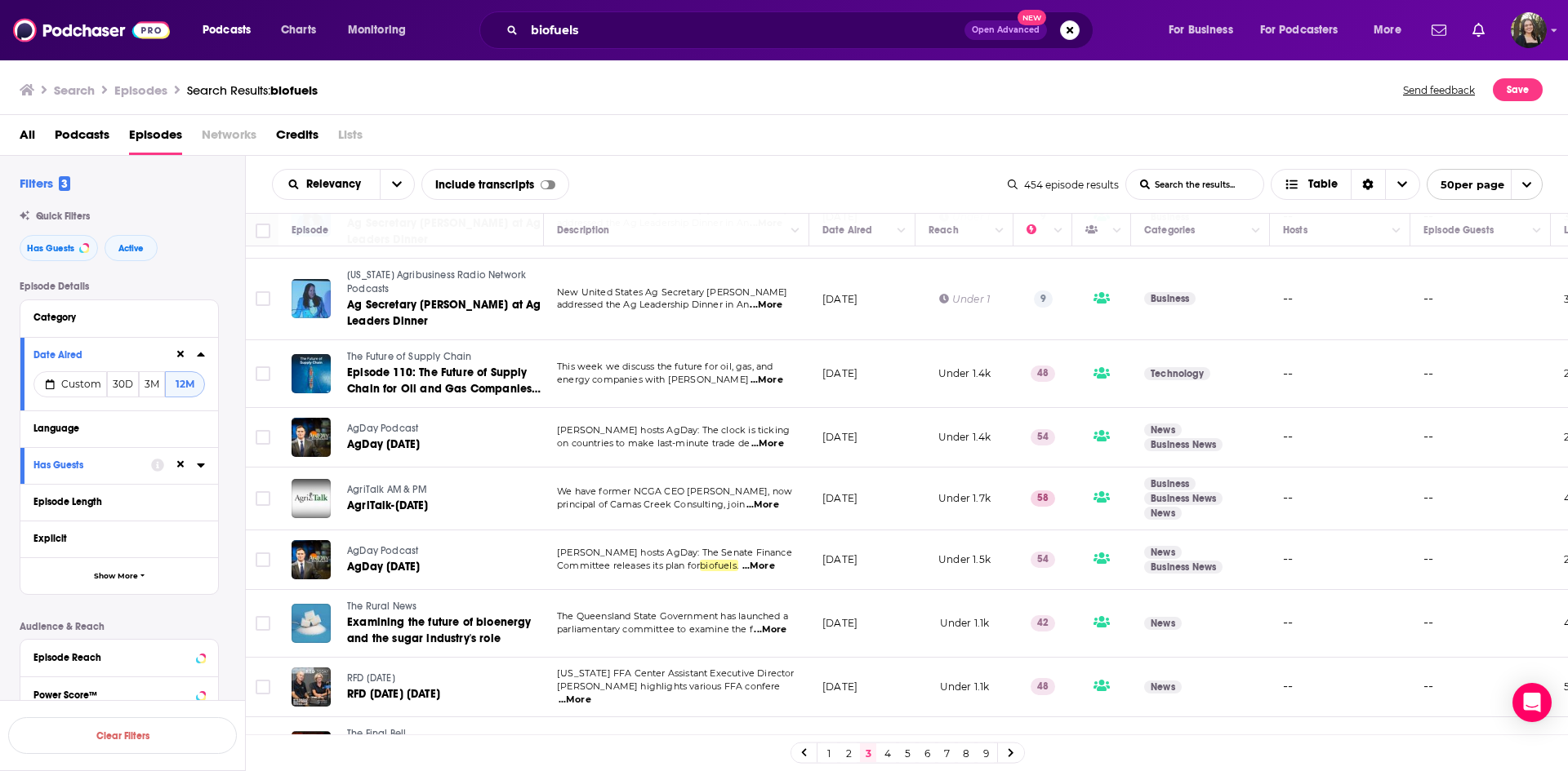
scroll to position [2712, 0]
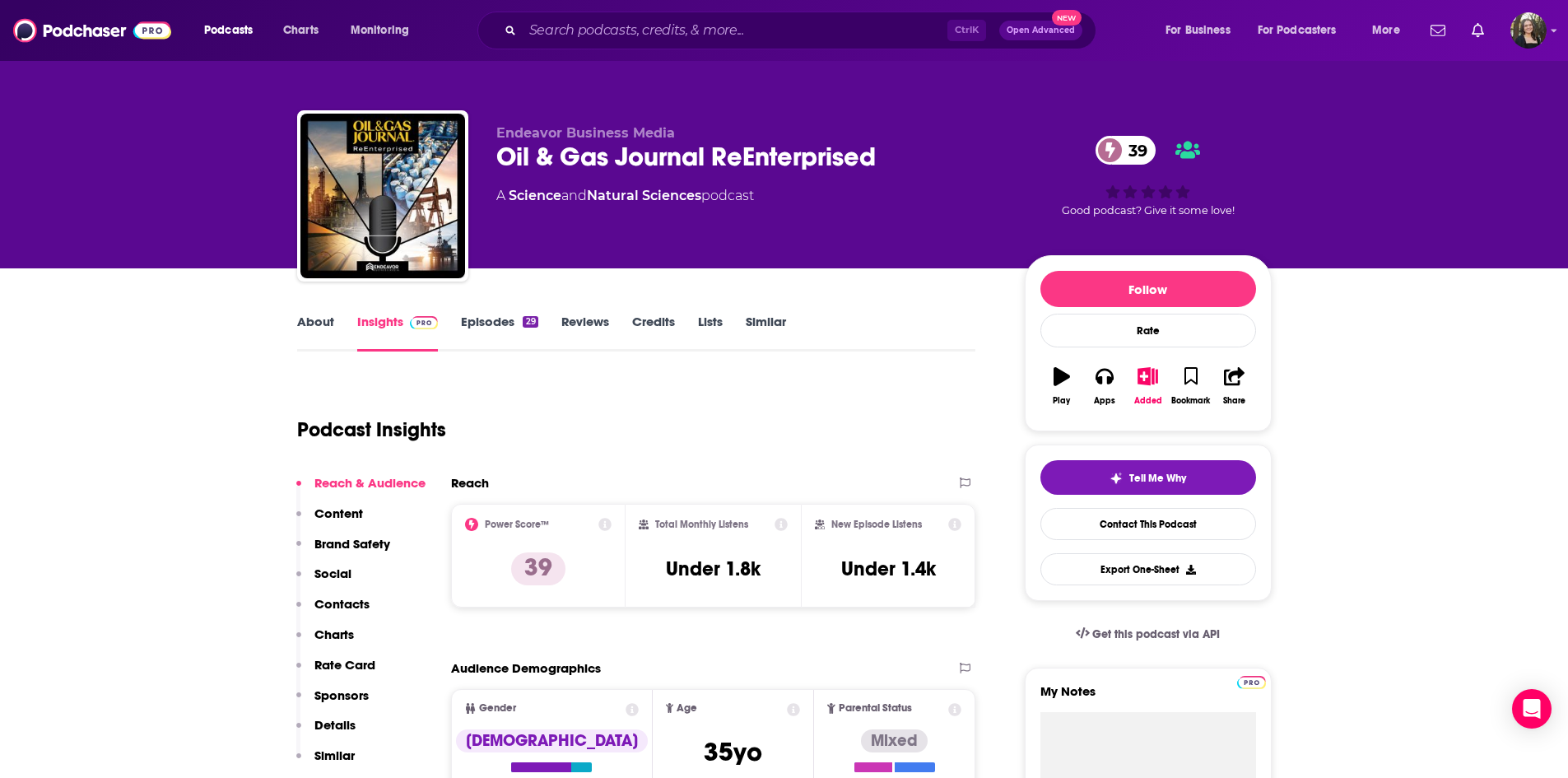
click at [487, 330] on link "Episodes 29" at bounding box center [499, 332] width 76 height 38
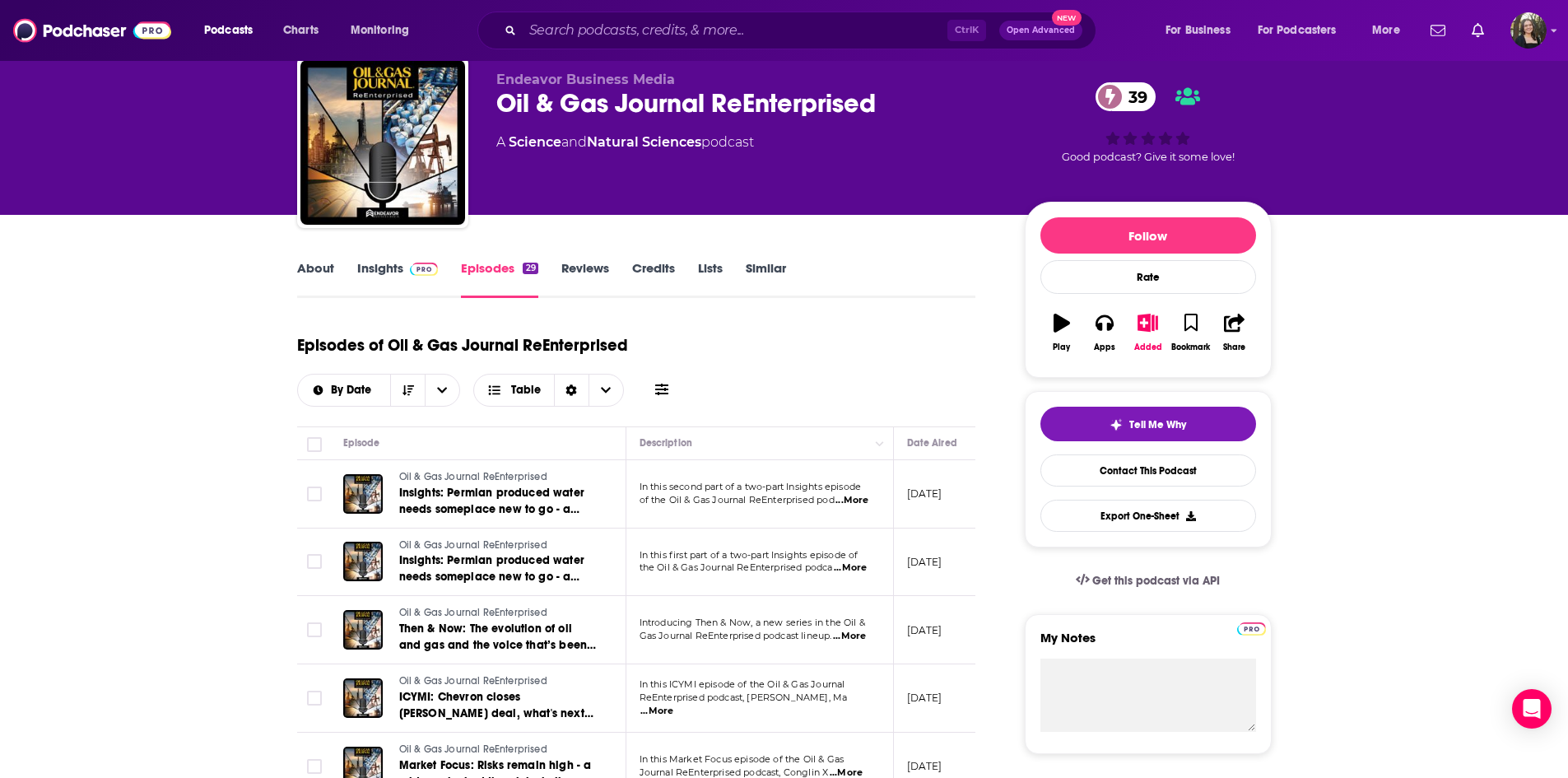
scroll to position [82, 0]
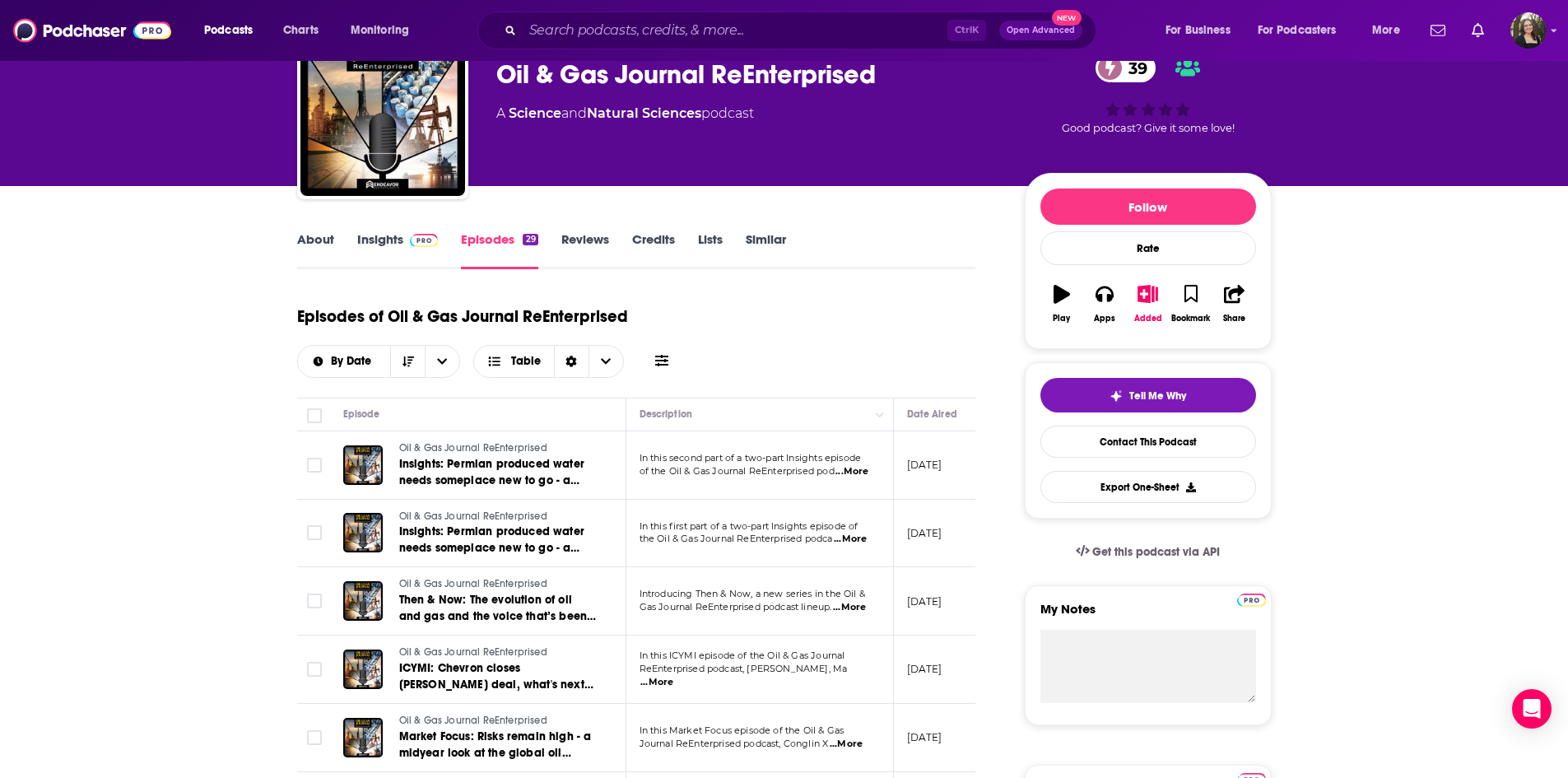
click at [860, 607] on span "...More" at bounding box center [849, 608] width 33 height 14
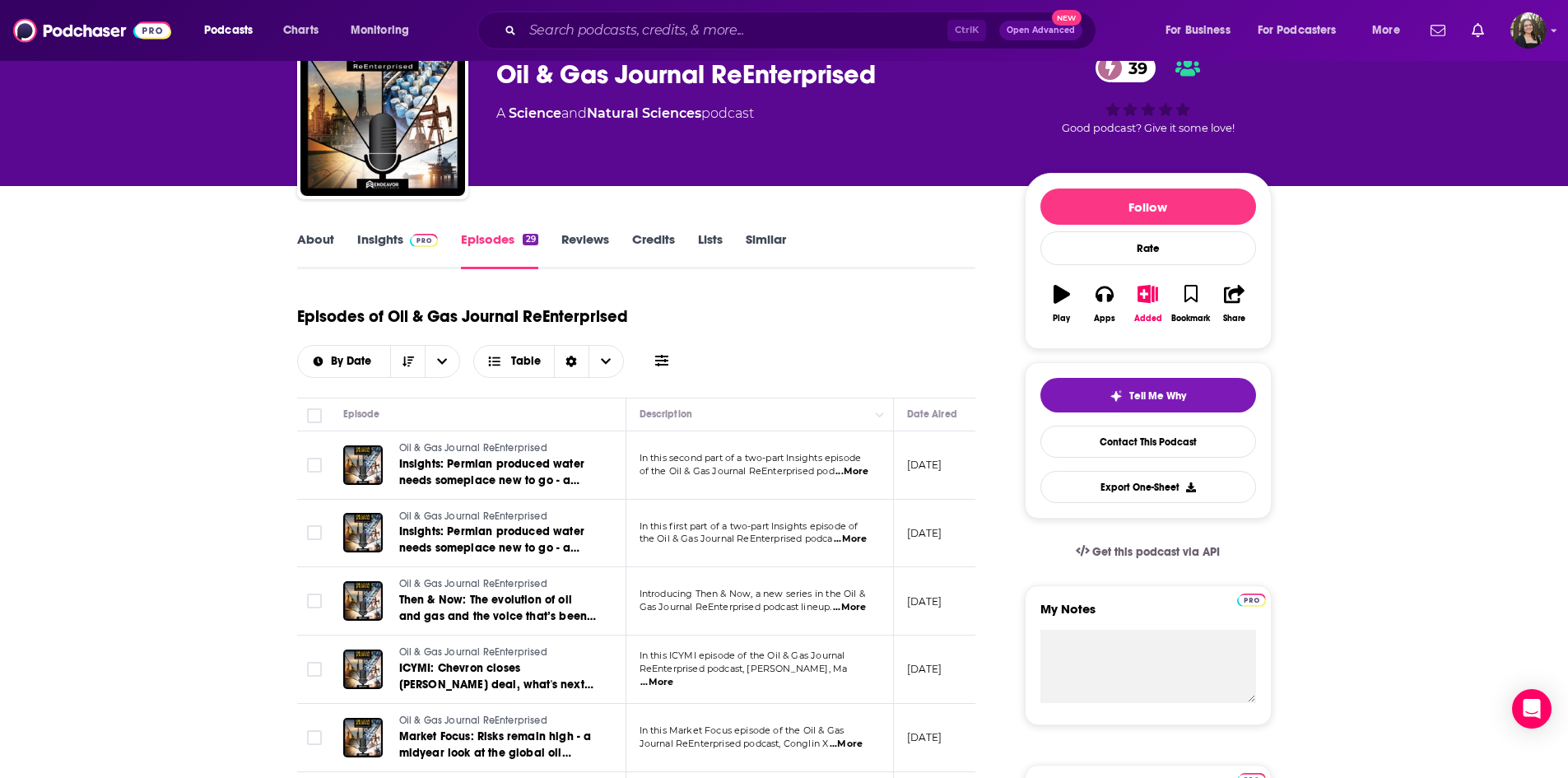
click at [859, 477] on span "...More" at bounding box center [851, 472] width 33 height 14
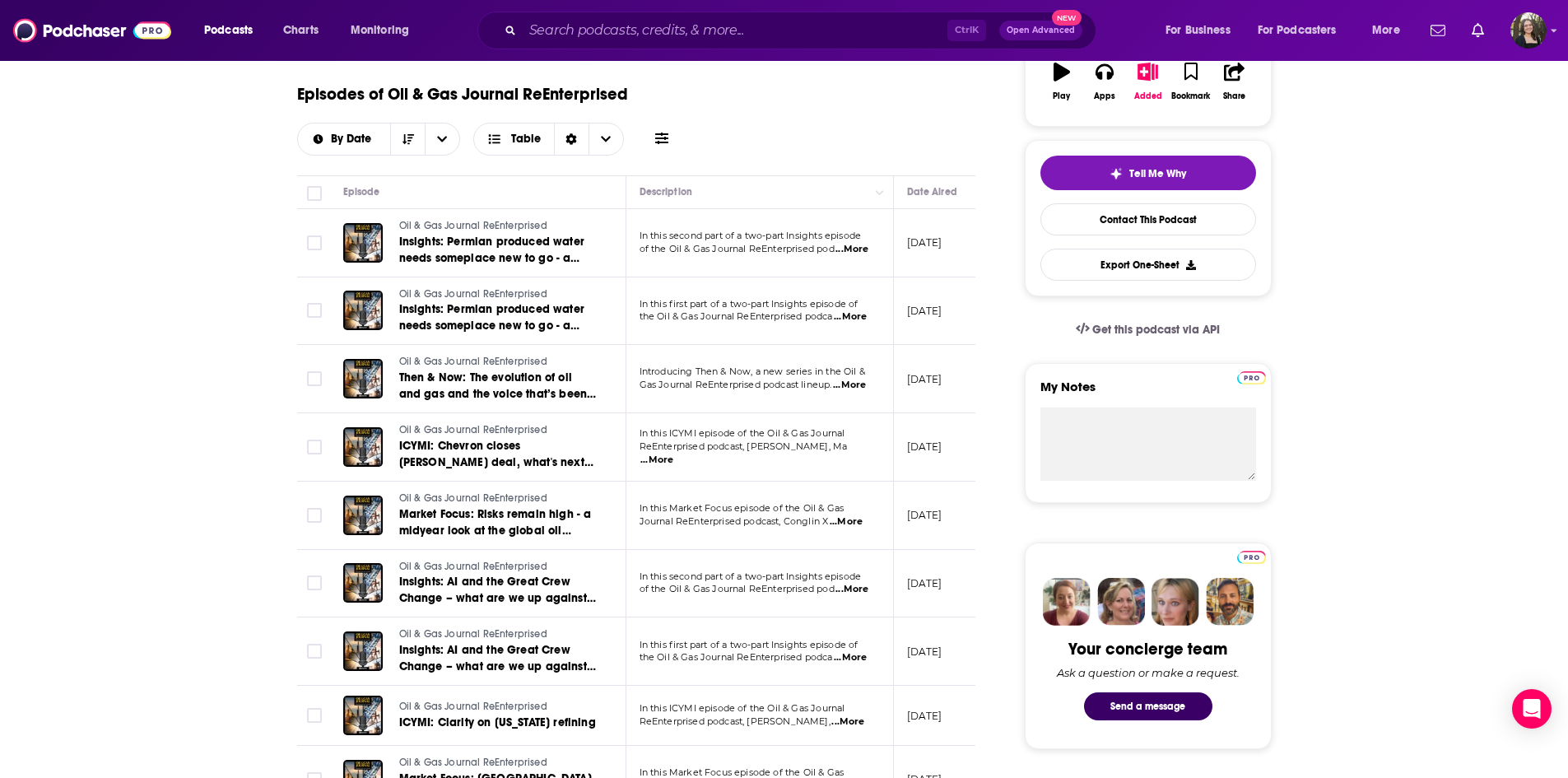
scroll to position [330, 0]
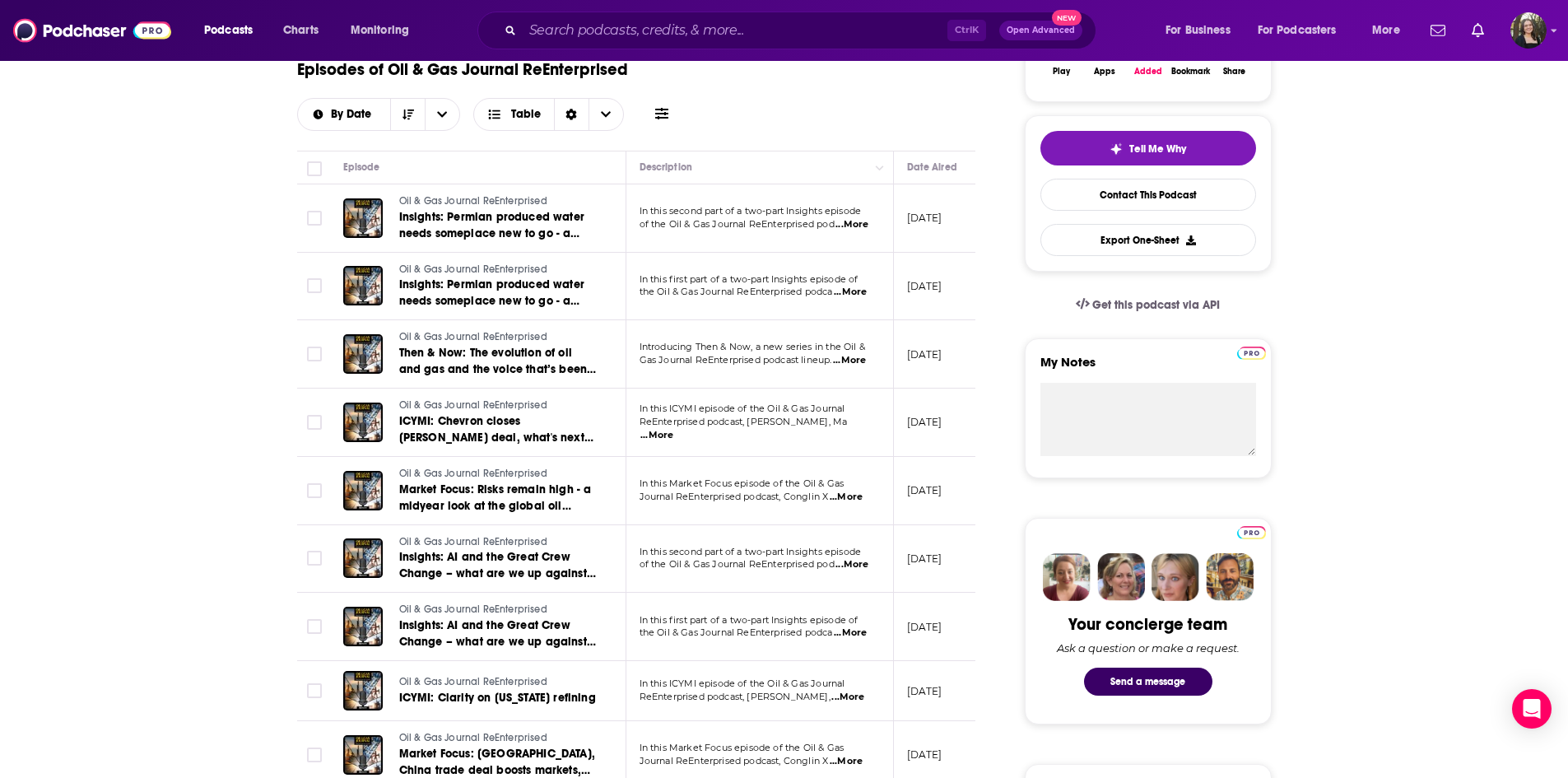
click at [855, 493] on span "...More" at bounding box center [846, 498] width 33 height 14
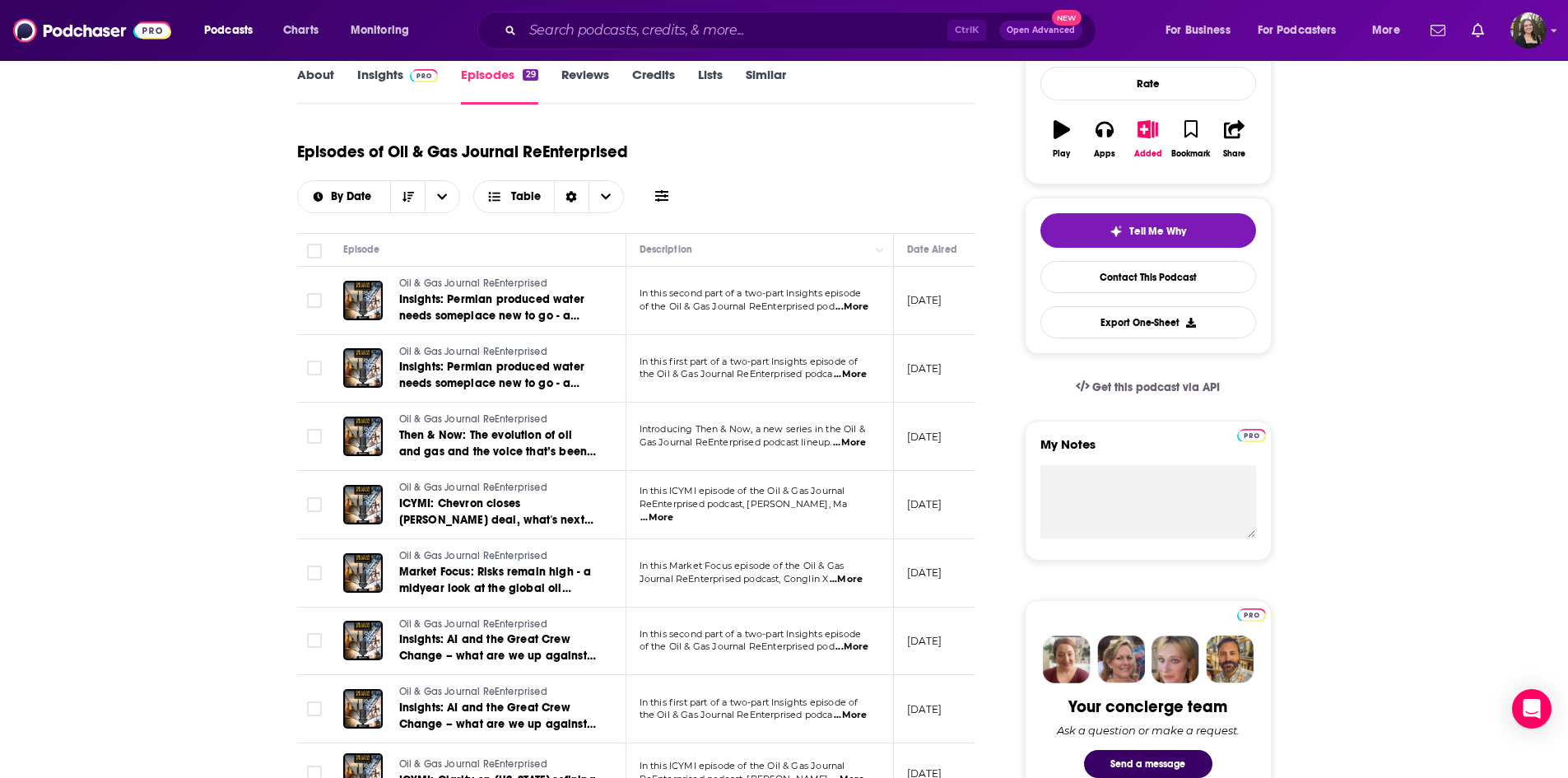
scroll to position [0, 0]
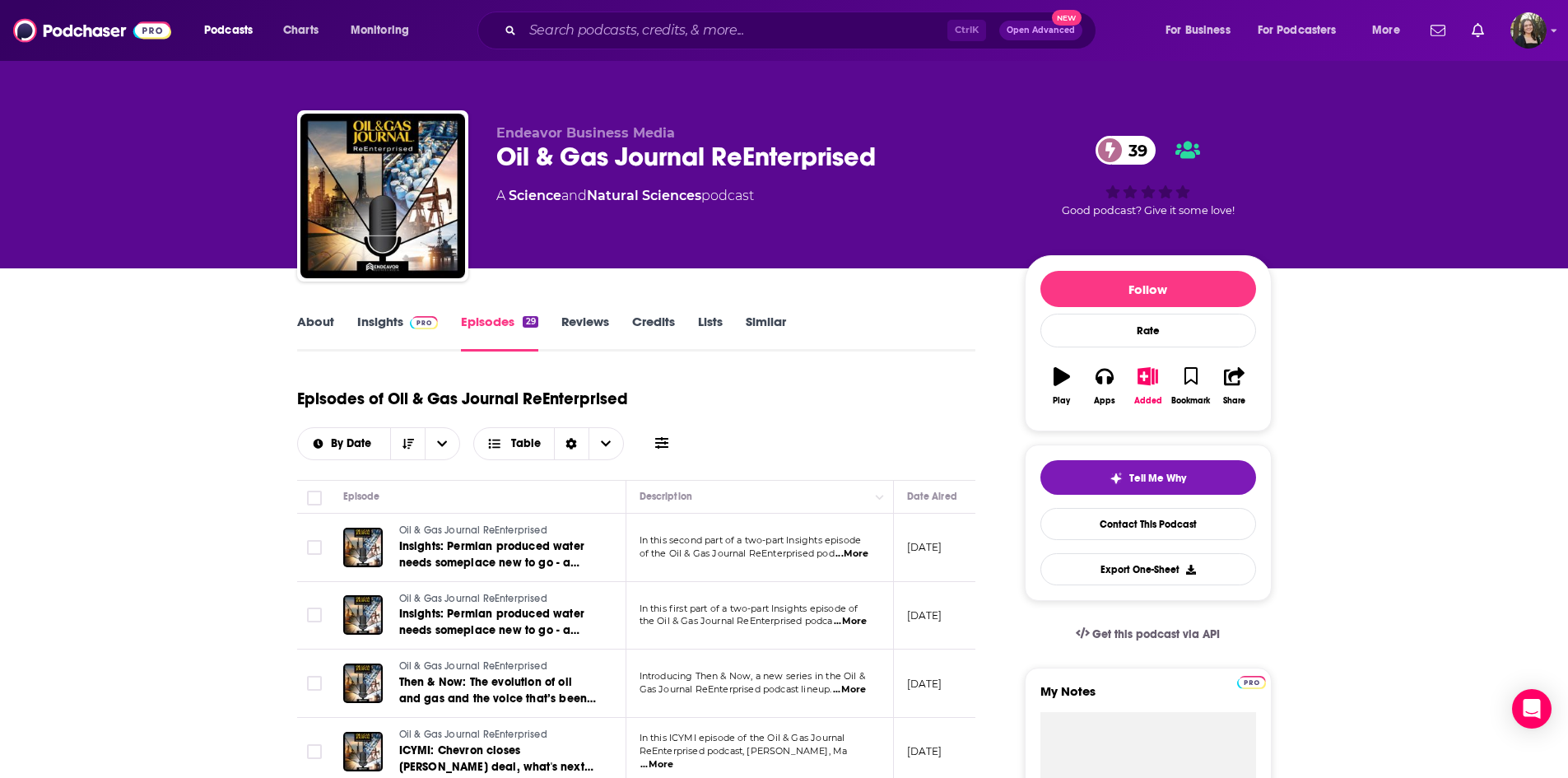
click at [665, 445] on icon at bounding box center [662, 443] width 14 height 12
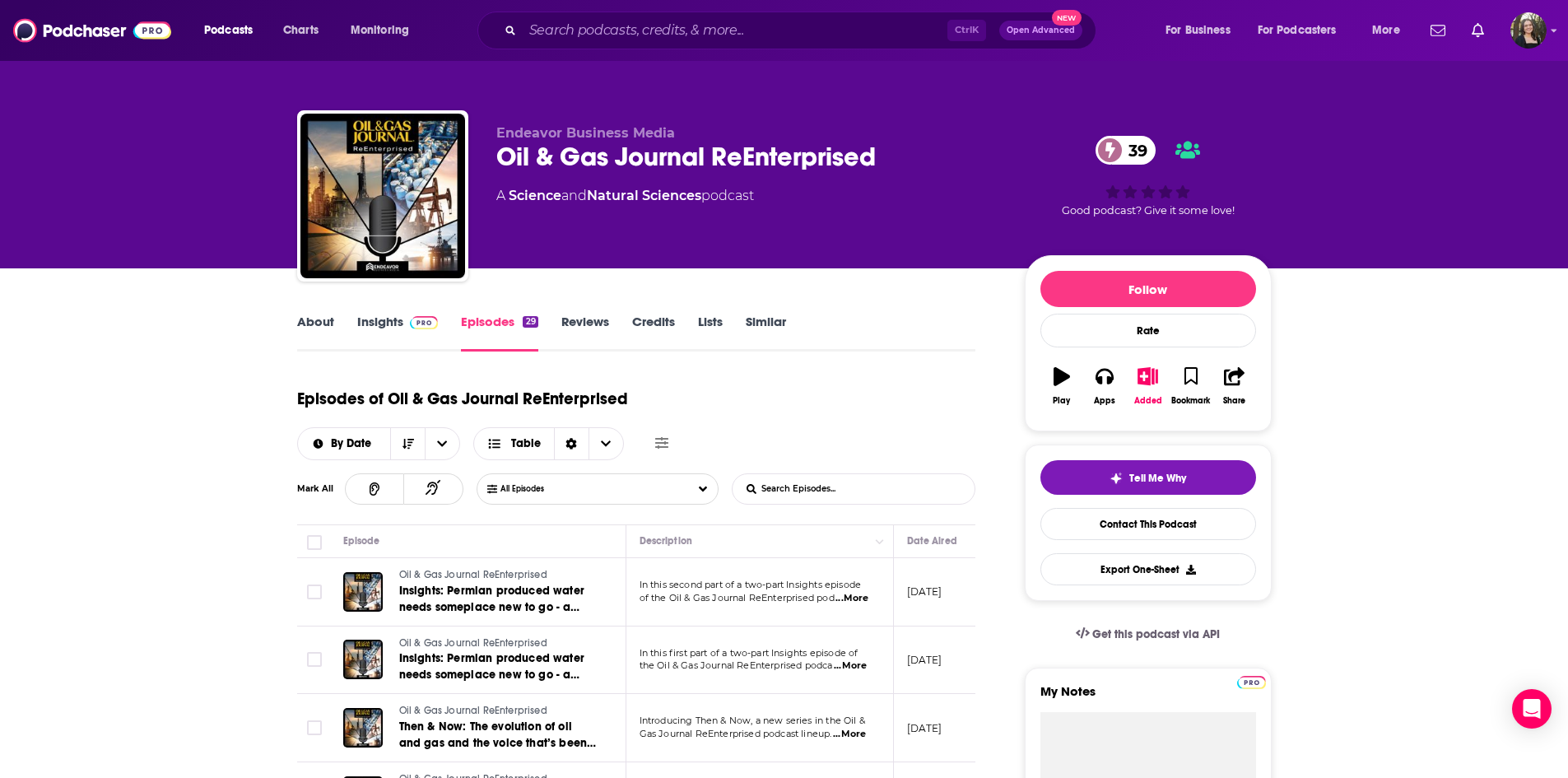
click at [818, 493] on input "List Search Input" at bounding box center [818, 489] width 172 height 30
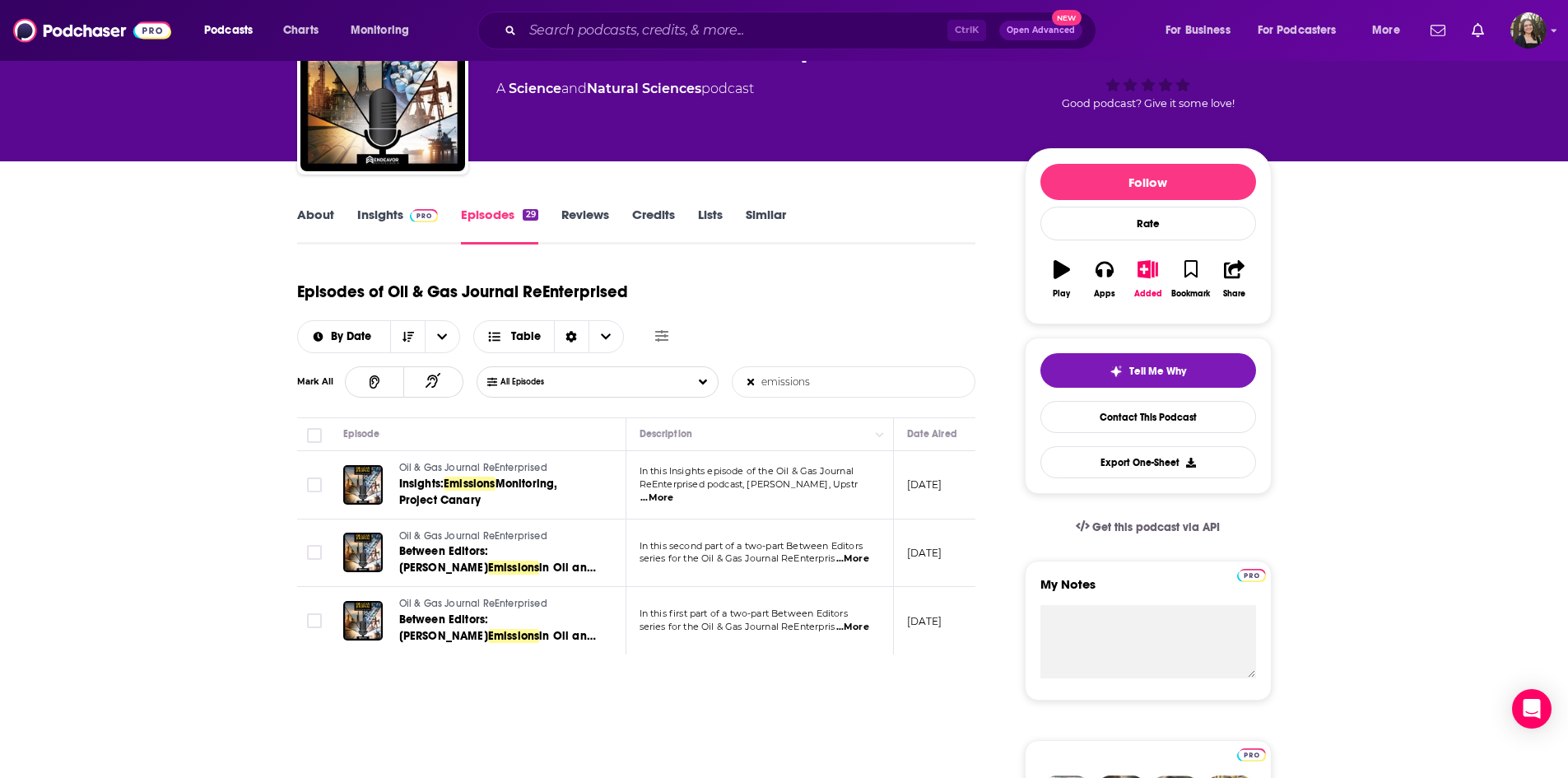
type input "emissions"
click at [861, 561] on span "...More" at bounding box center [852, 560] width 33 height 14
click at [673, 493] on span "...More" at bounding box center [657, 499] width 33 height 14
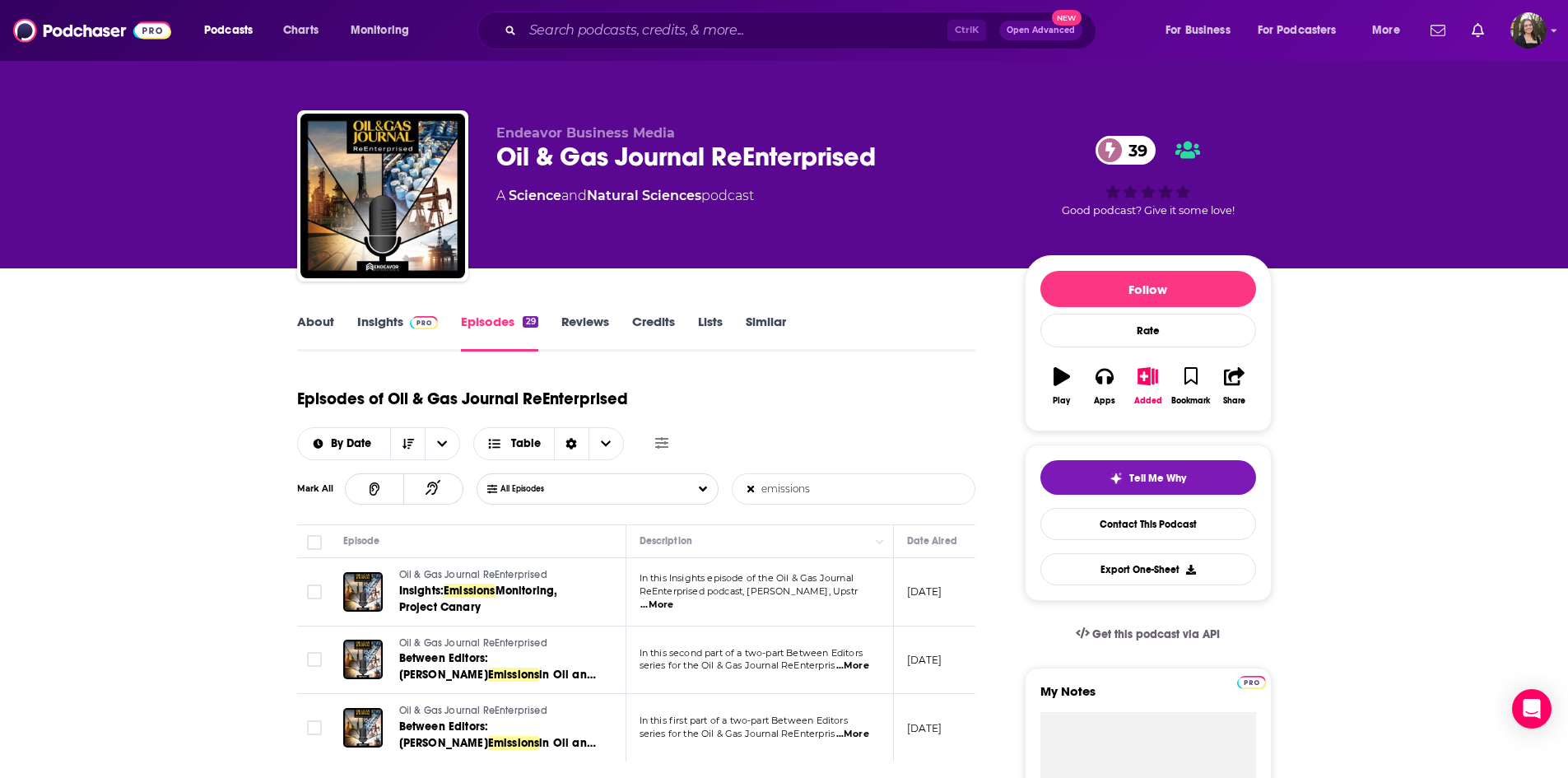
click at [313, 313] on link "About" at bounding box center [316, 332] width 37 height 38
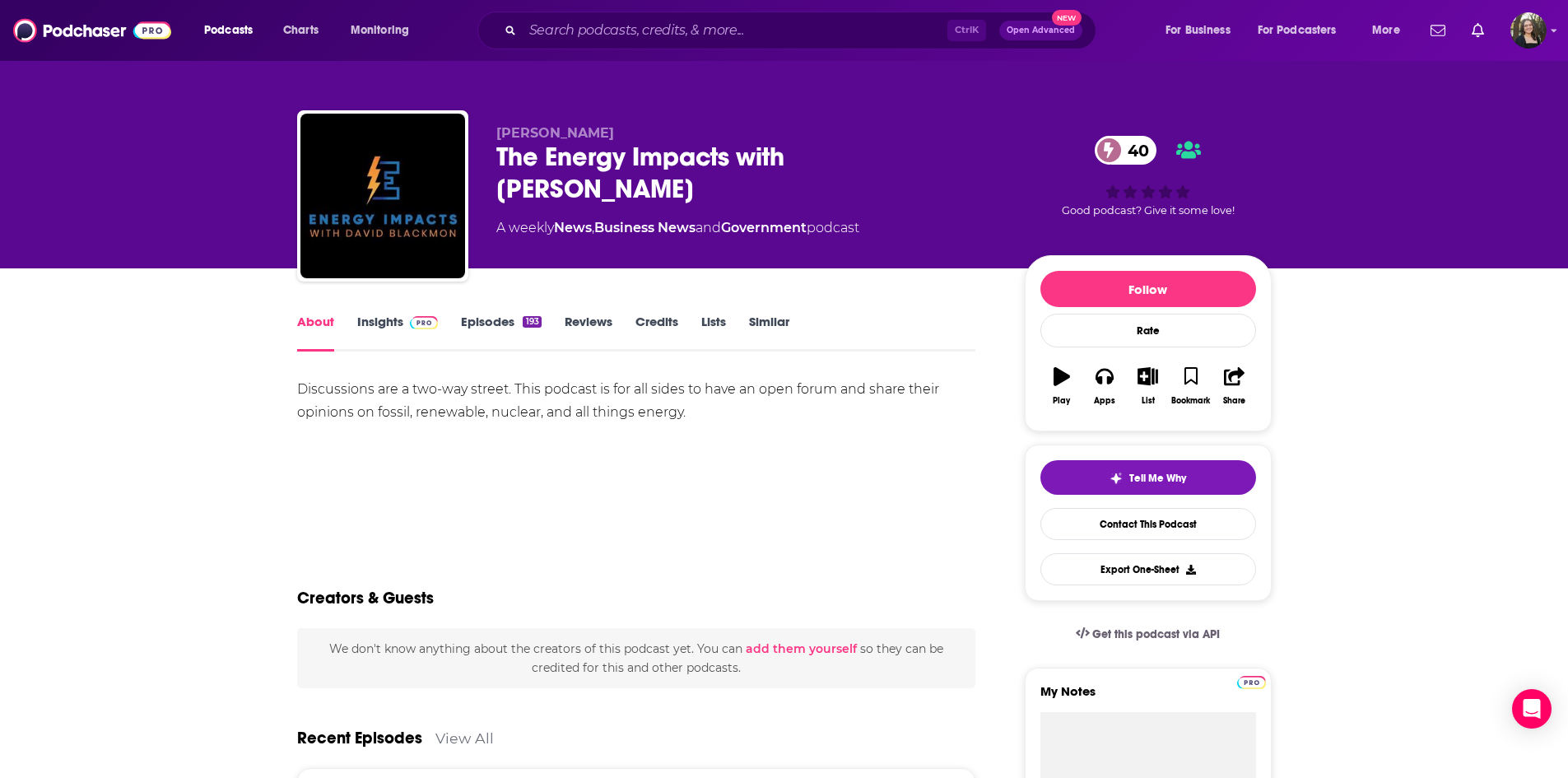
click at [505, 324] on link "Episodes 193" at bounding box center [501, 332] width 80 height 38
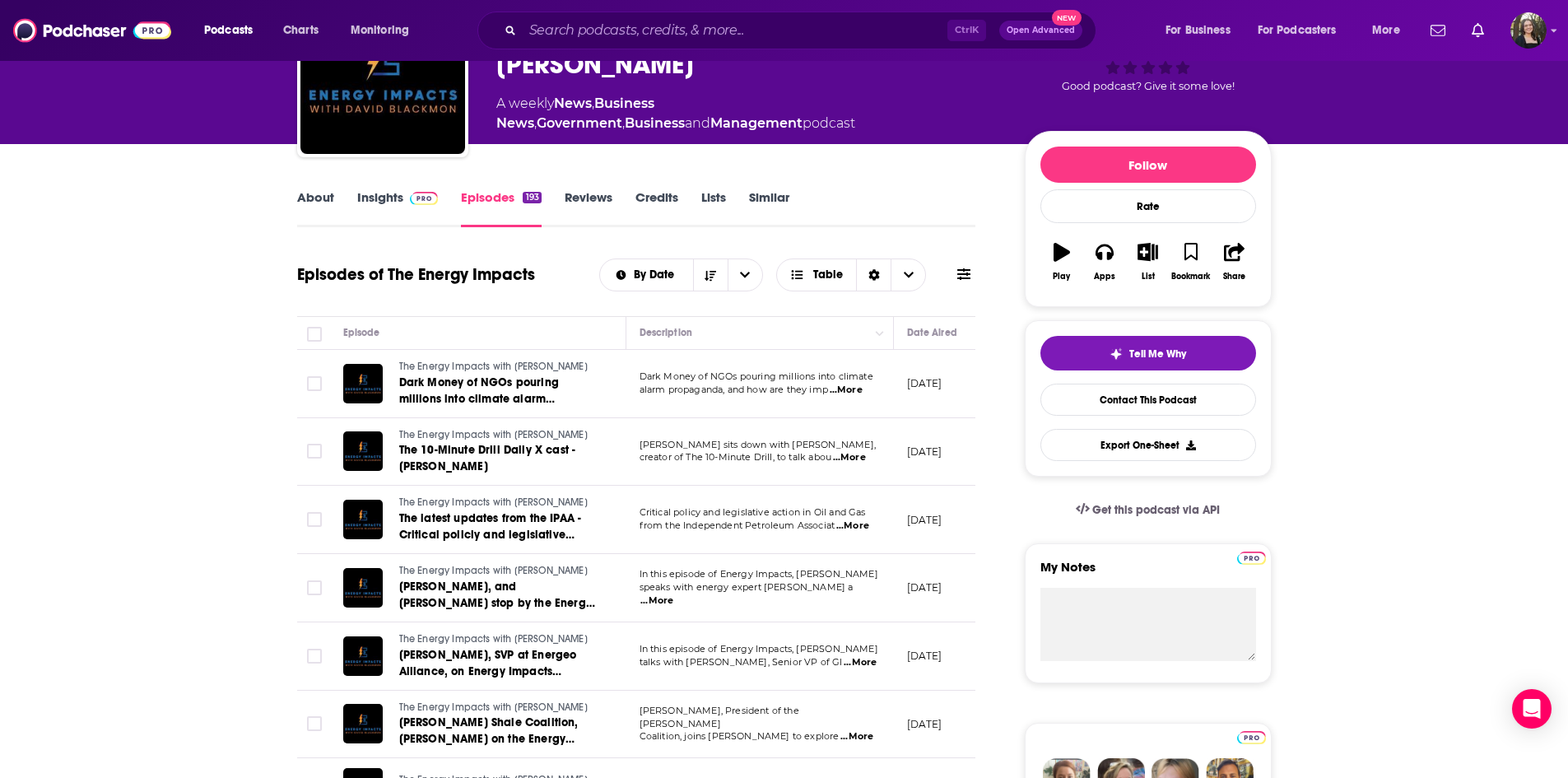
scroll to position [165, 0]
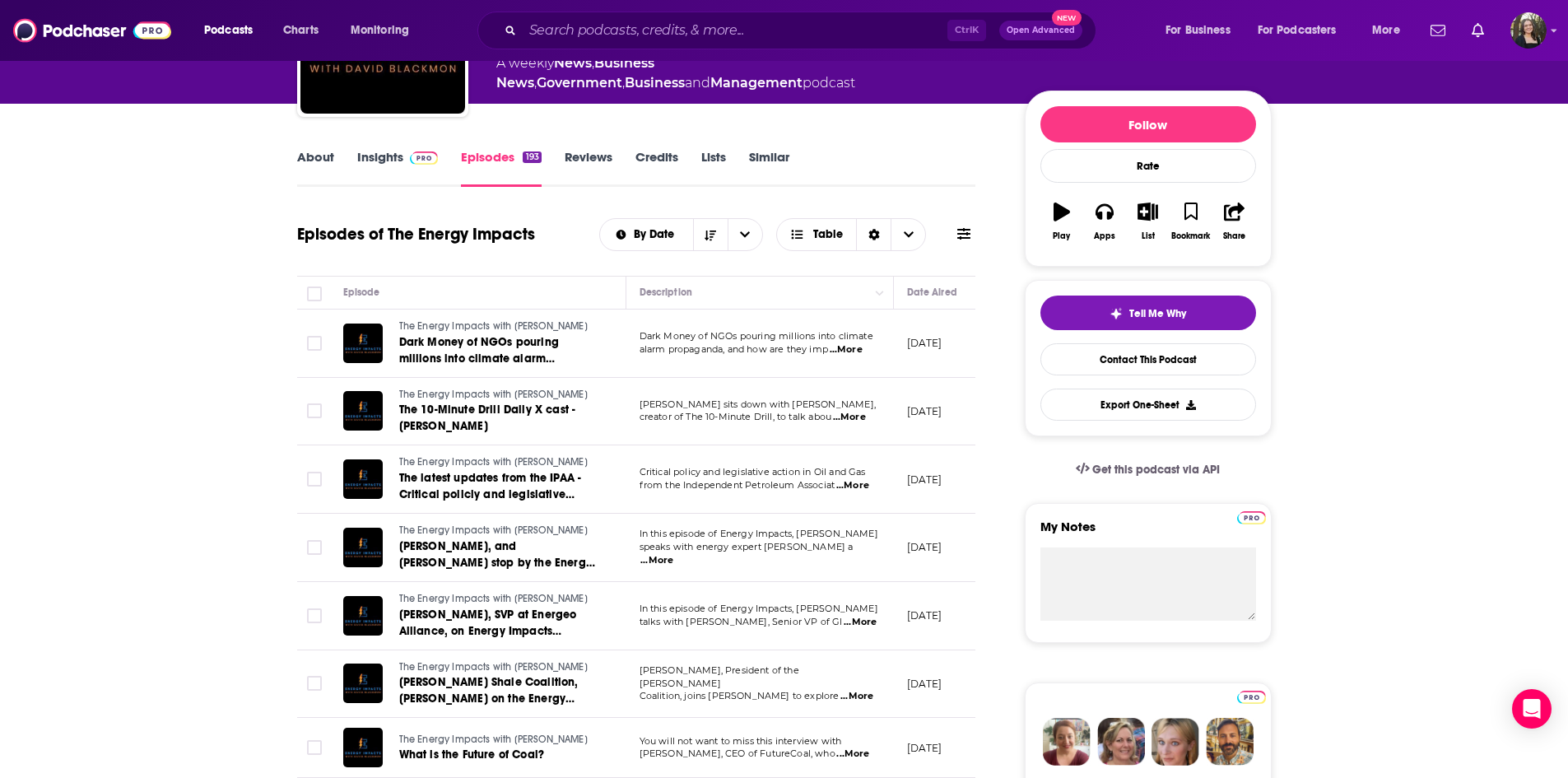
click at [863, 346] on span "...More" at bounding box center [846, 350] width 33 height 14
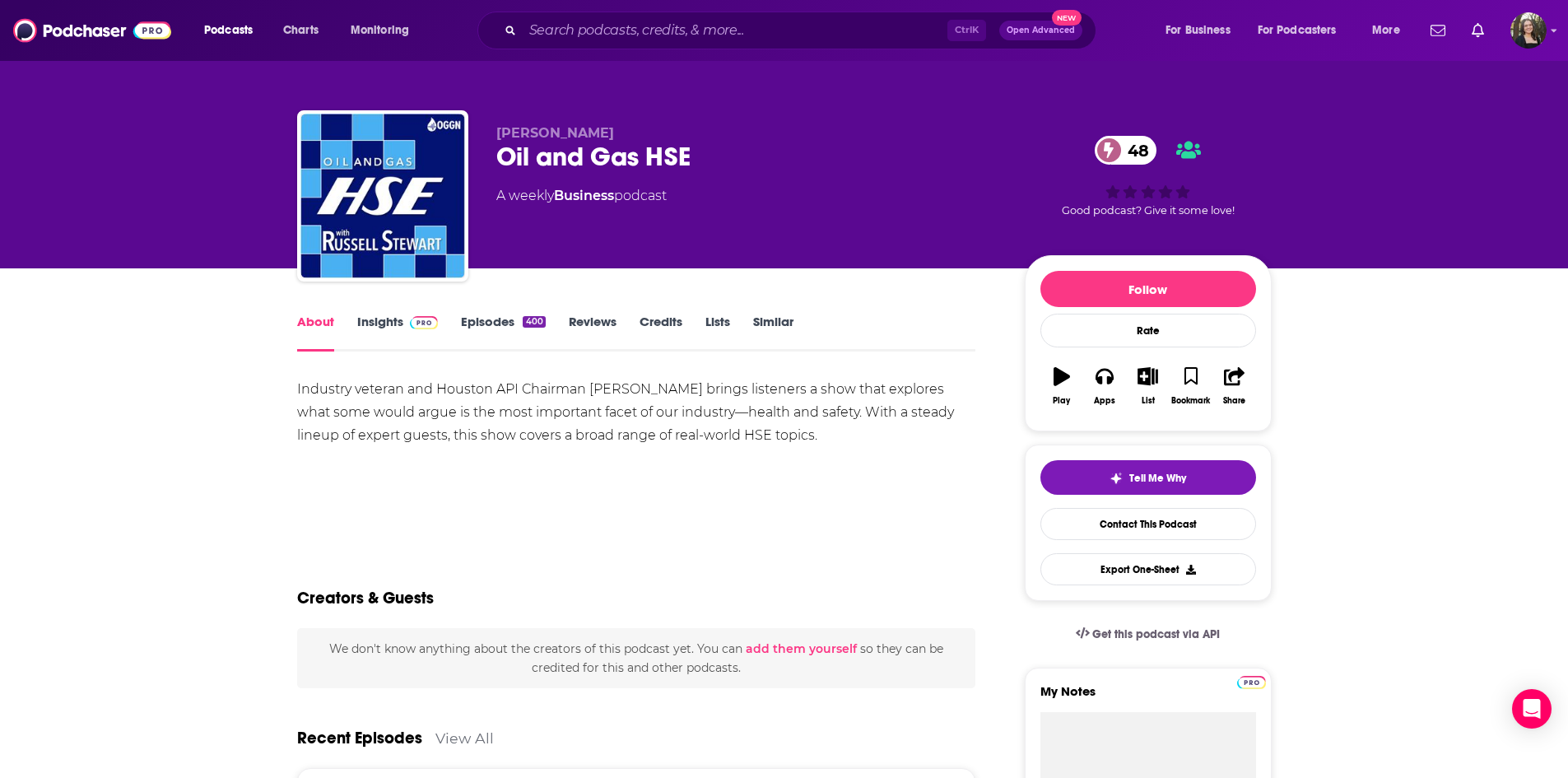
click at [392, 330] on link "Insights" at bounding box center [398, 332] width 81 height 38
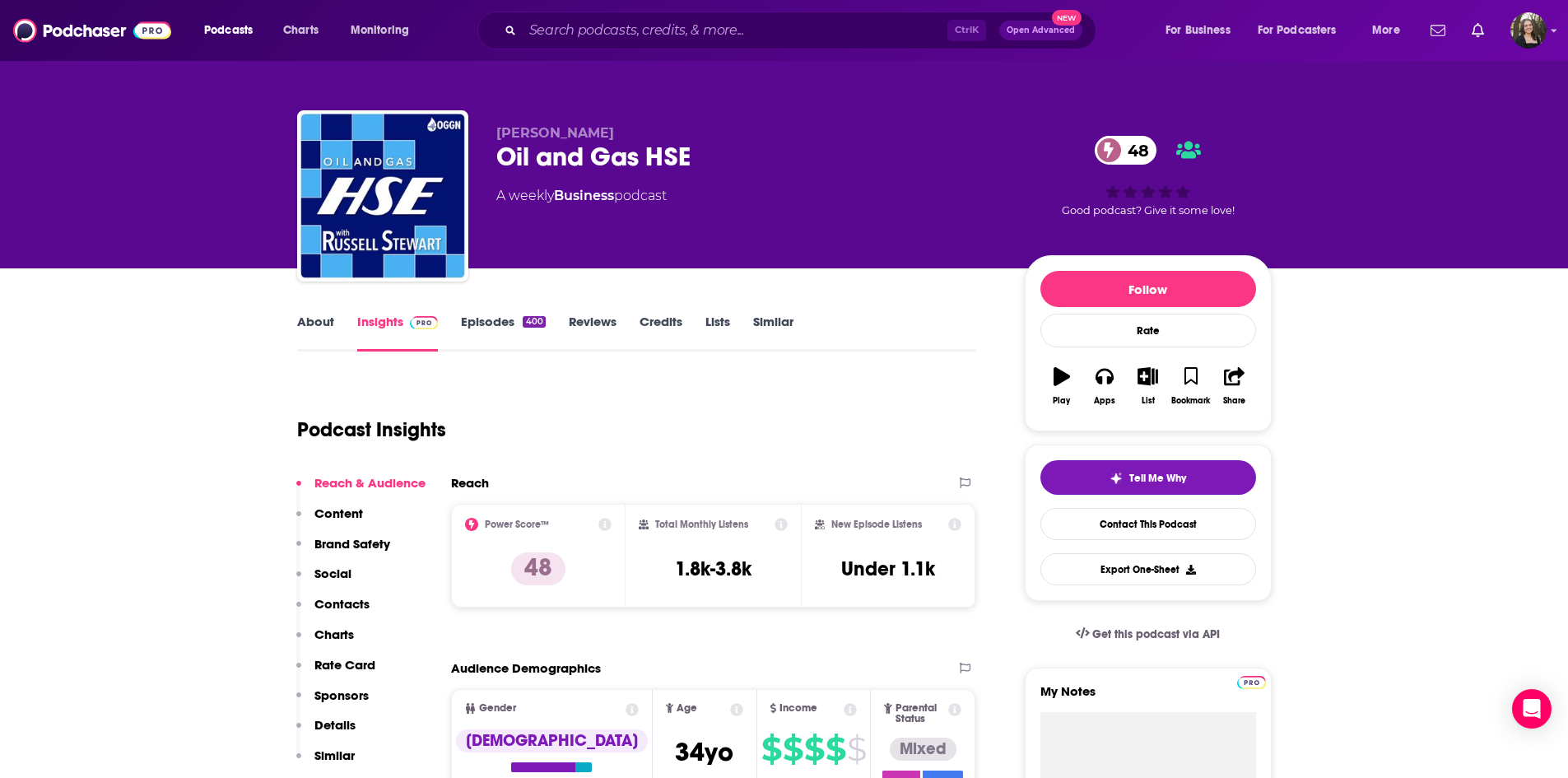
click at [515, 313] on div "About Insights Episodes 400 Reviews Credits Lists Similar" at bounding box center [637, 332] width 679 height 41
click at [510, 315] on link "Episodes 400" at bounding box center [503, 332] width 84 height 38
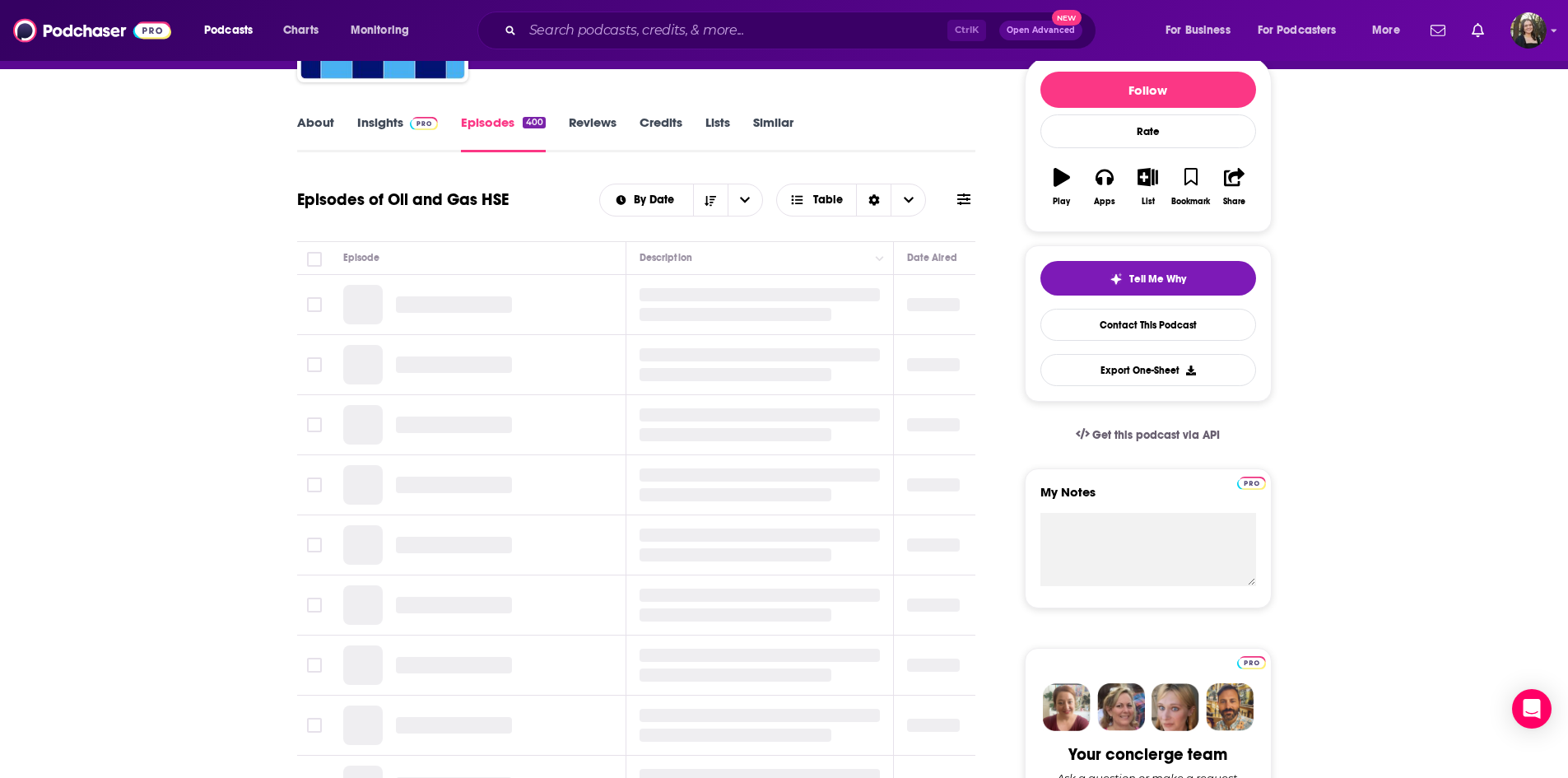
scroll to position [82, 0]
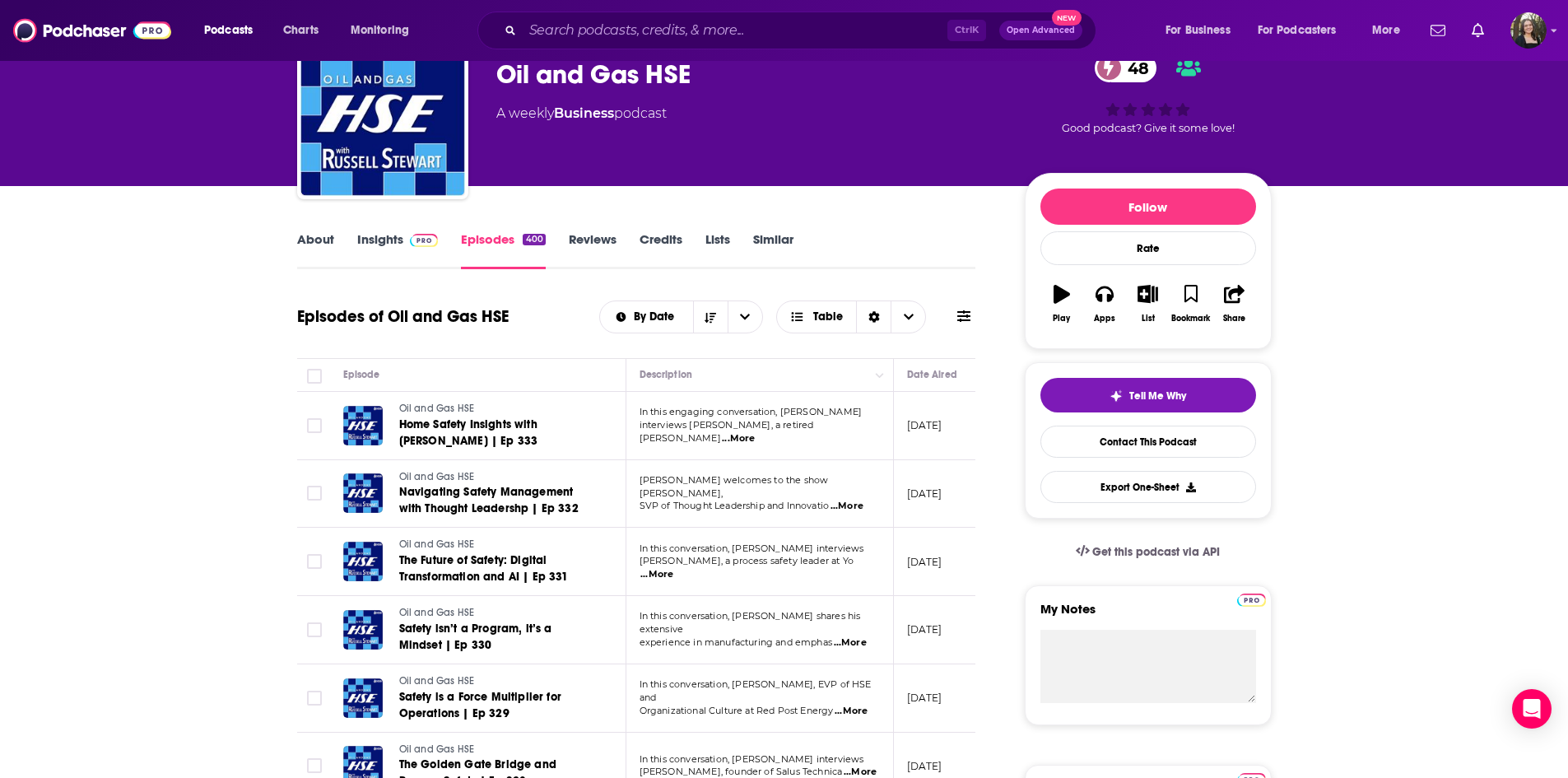
click at [755, 439] on span "...More" at bounding box center [739, 439] width 33 height 14
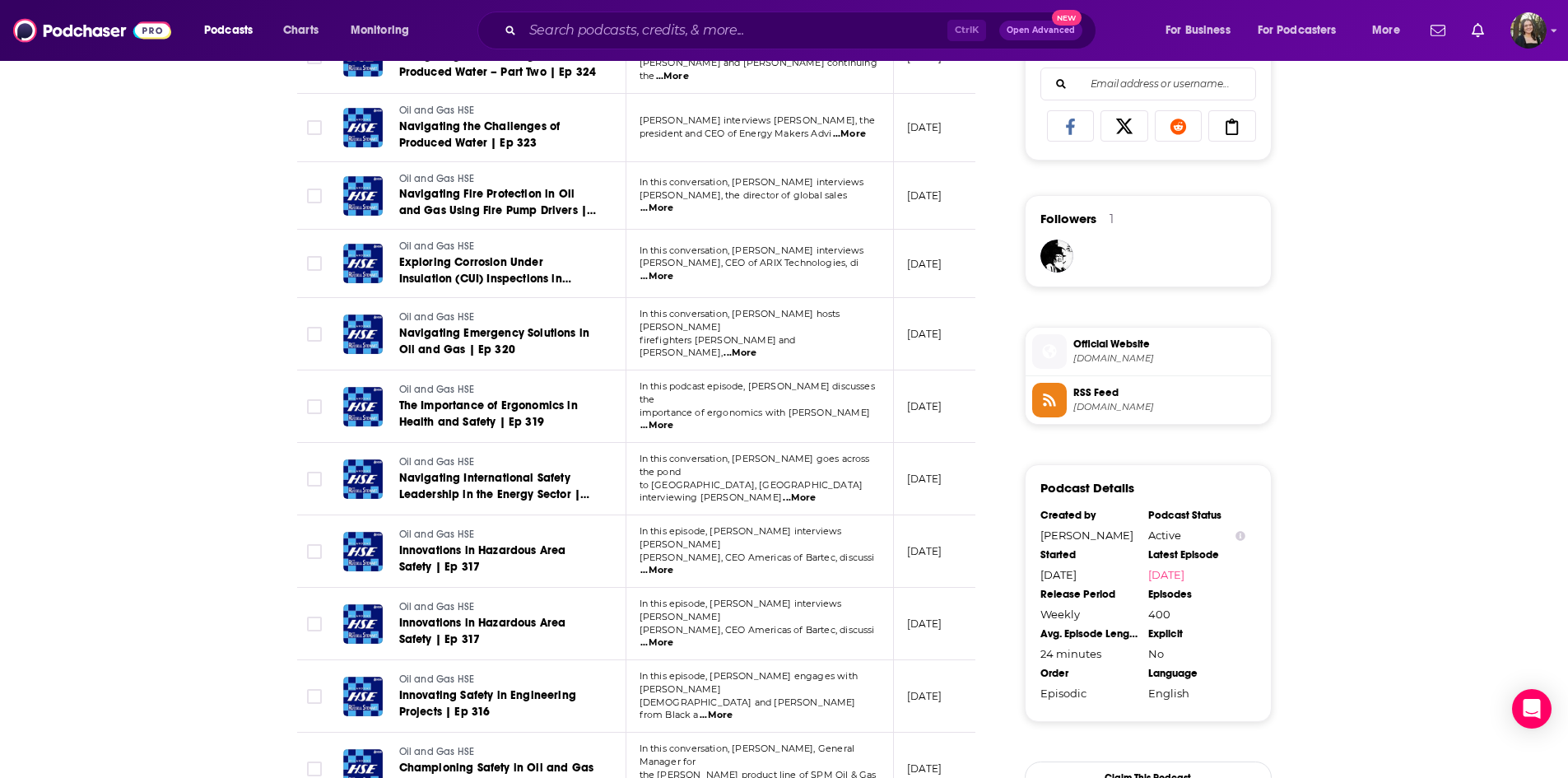
scroll to position [1318, 0]
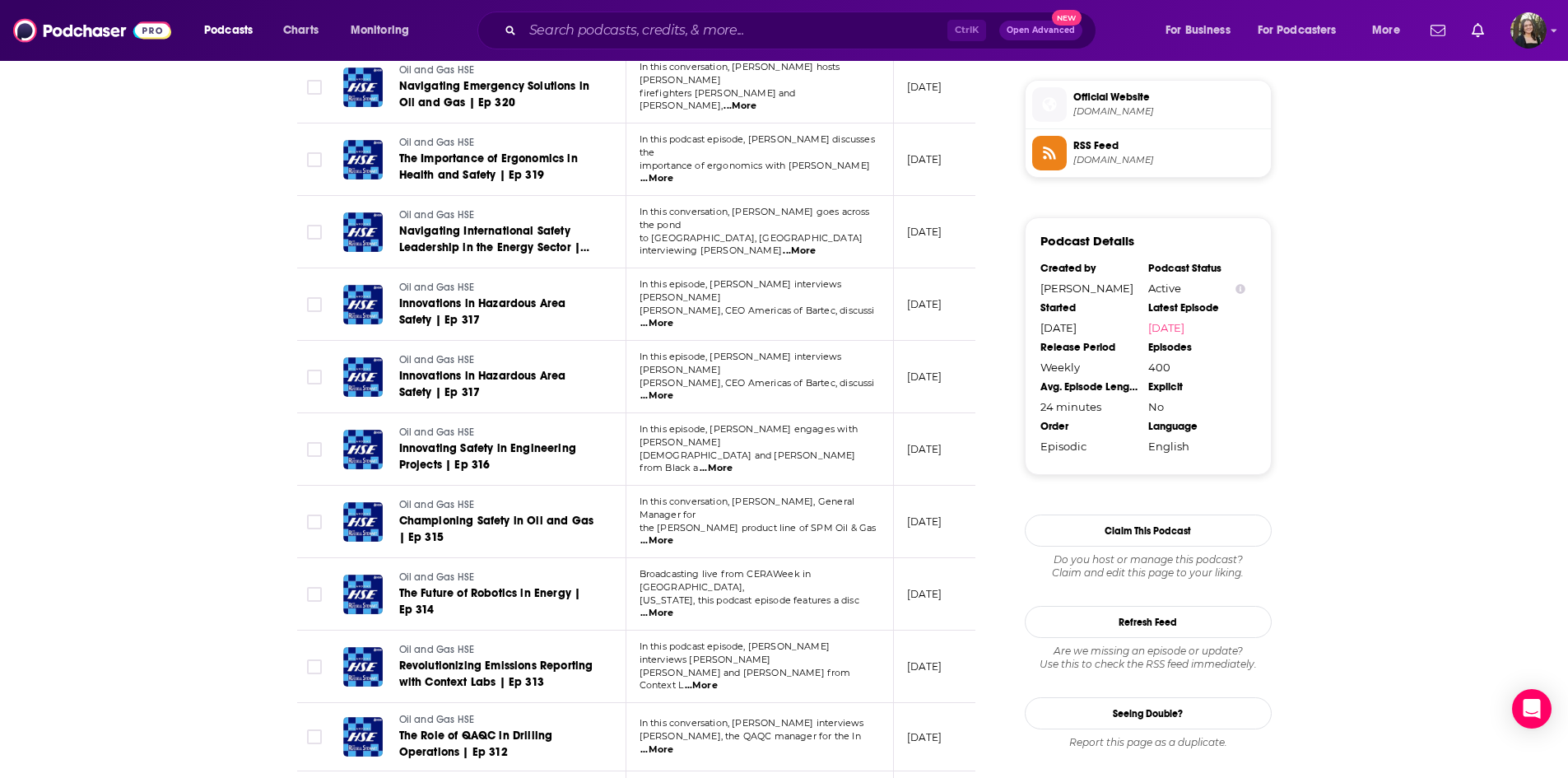
click at [673, 534] on span "...More" at bounding box center [657, 541] width 33 height 14
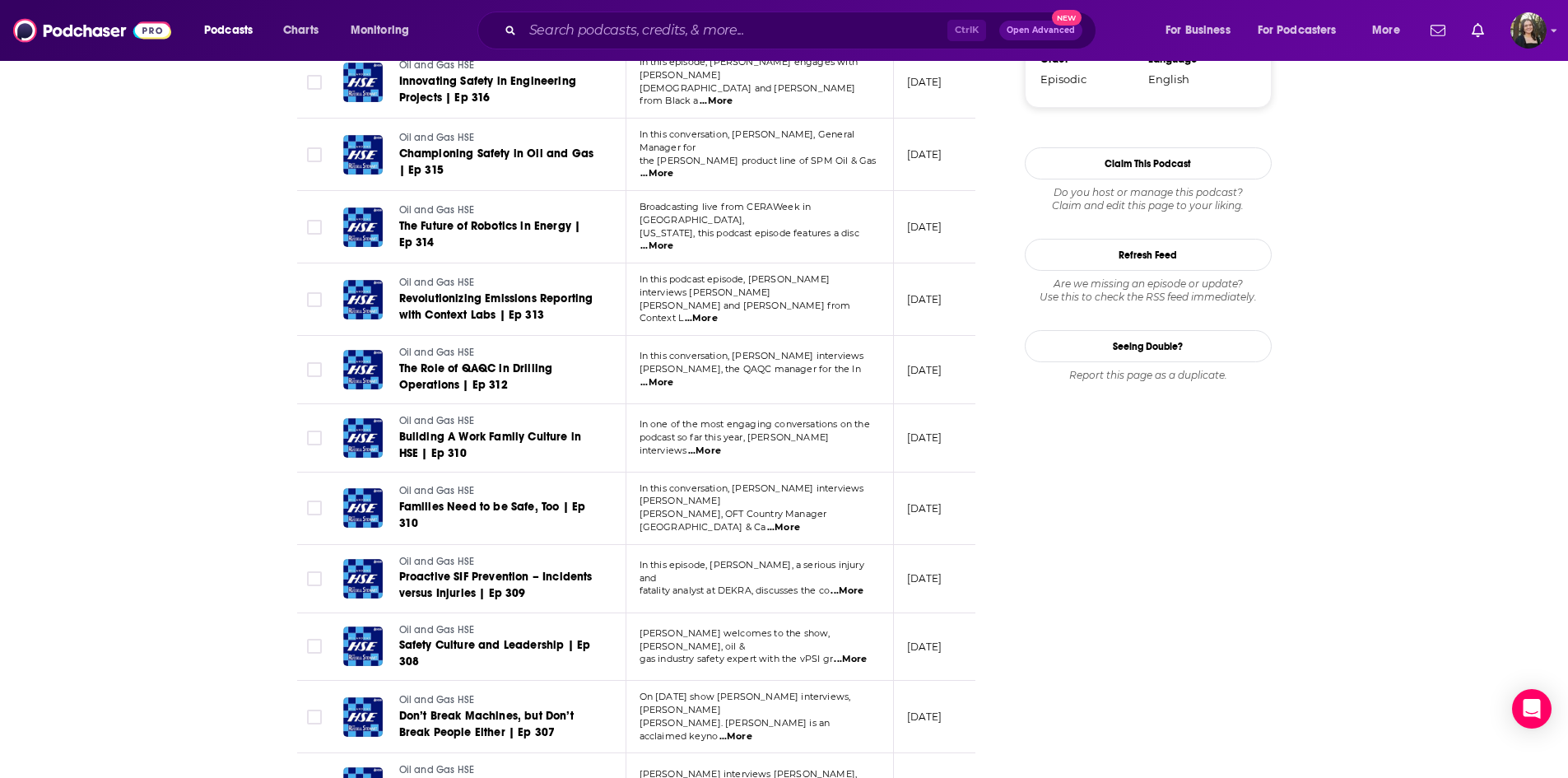
scroll to position [1648, 0]
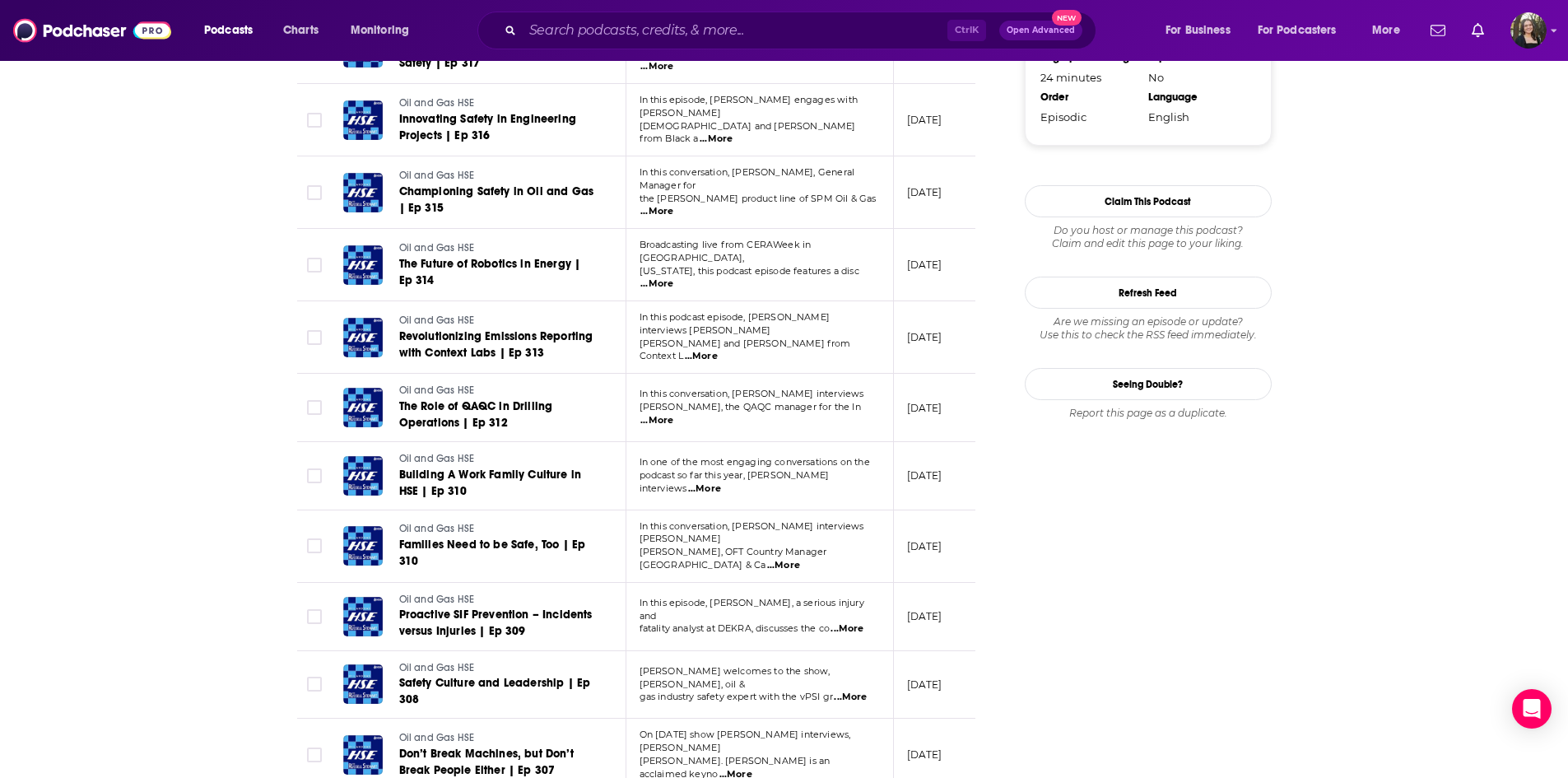
click at [831, 312] on span "In this podcast episode, Russell interviews Matt" at bounding box center [735, 324] width 191 height 25
click at [718, 350] on span "...More" at bounding box center [701, 357] width 33 height 14
click at [190, 320] on div "About Insights Episodes 400 Reviews Credits Lists Similar Episodes of Oil and G…" at bounding box center [784, 484] width 1568 height 3726
click at [718, 350] on span "...More" at bounding box center [701, 357] width 33 height 14
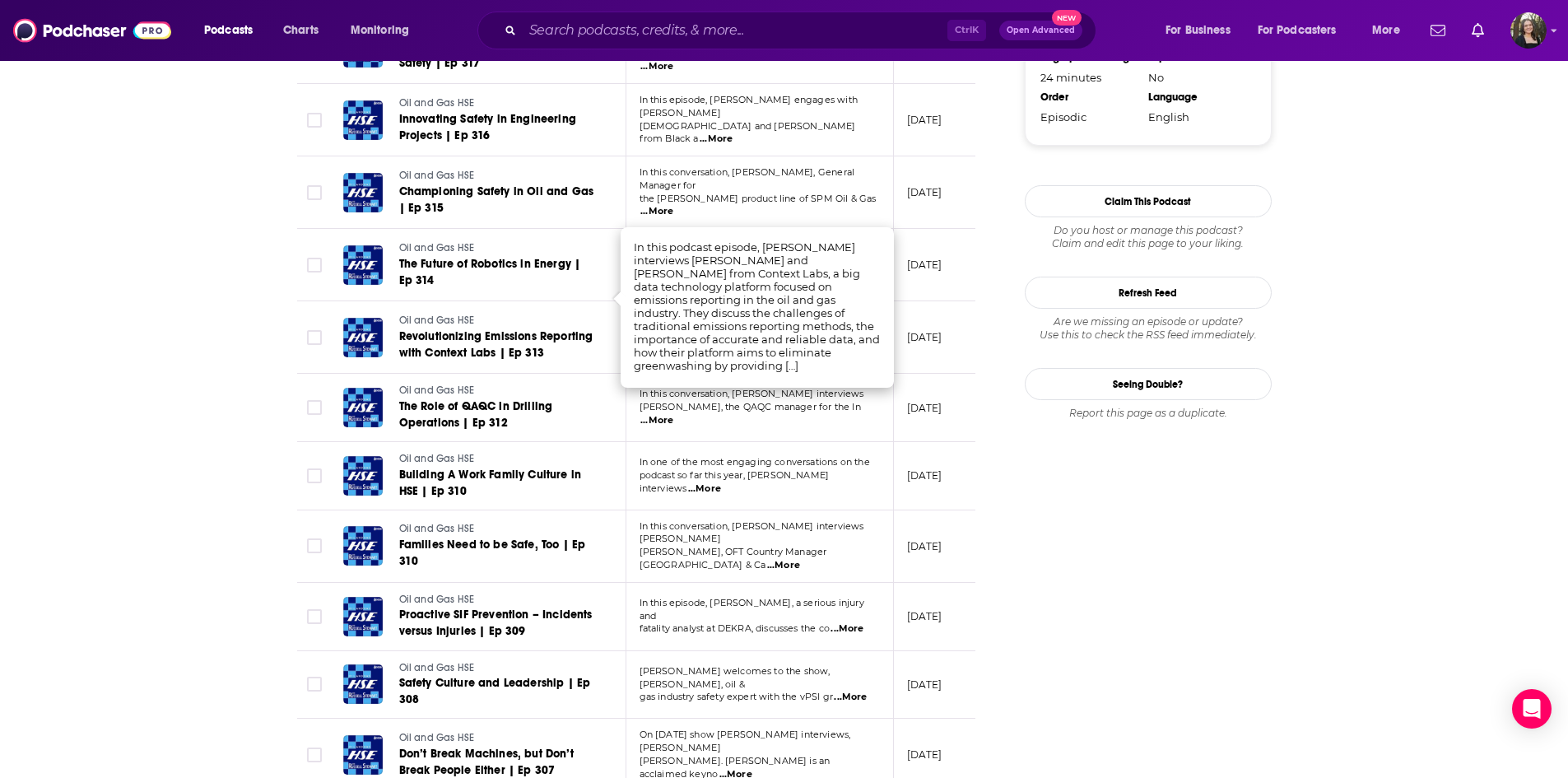
click at [106, 285] on div "About Insights Episodes 400 Reviews Credits Lists Similar Episodes of Oil and G…" at bounding box center [784, 484] width 1568 height 3726
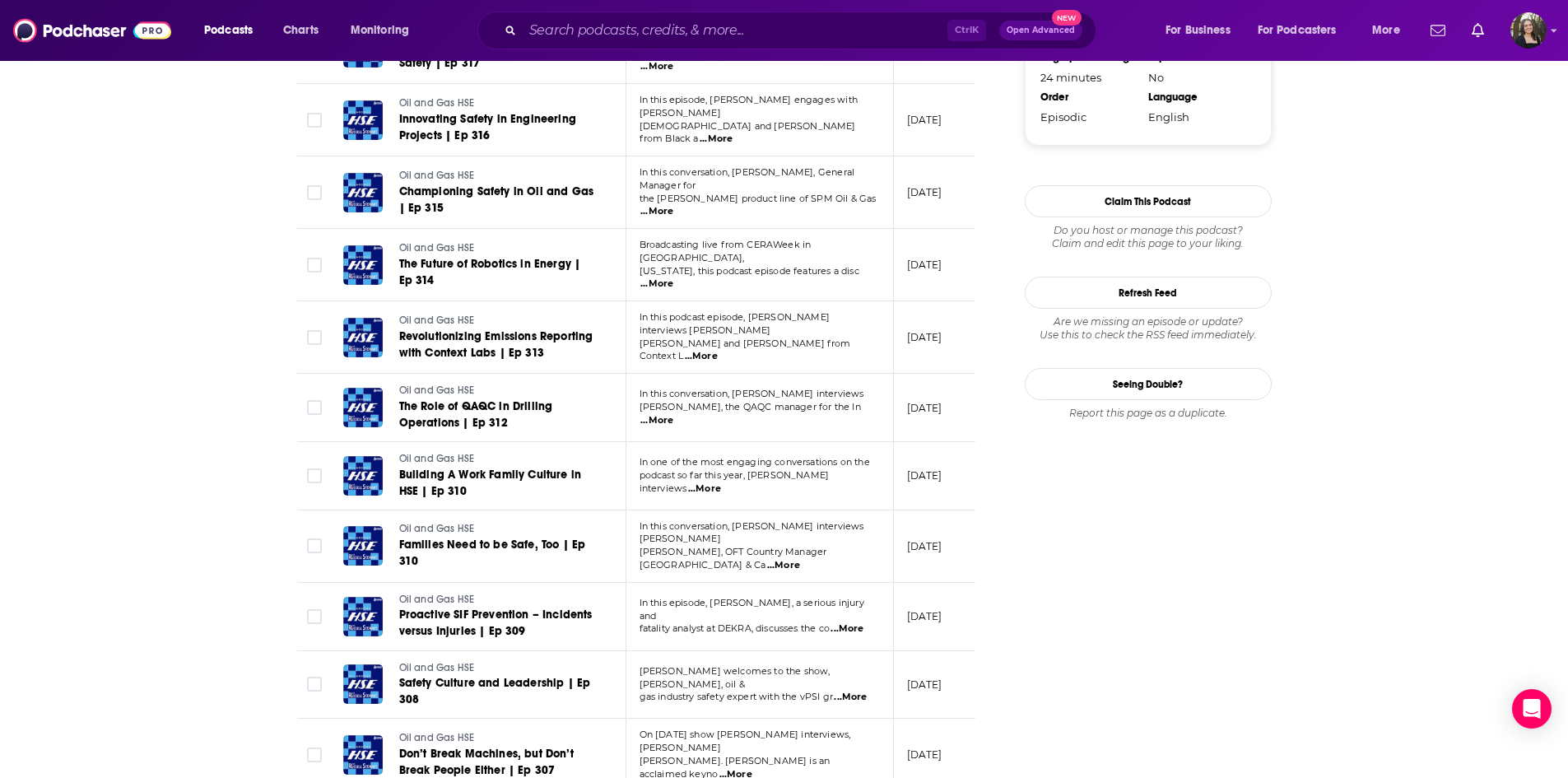
click at [718, 350] on span "...More" at bounding box center [701, 357] width 33 height 14
click at [476, 330] on span "Revolutionizing Emissions Reporting with Context Labs | Ep 313" at bounding box center [496, 345] width 194 height 31
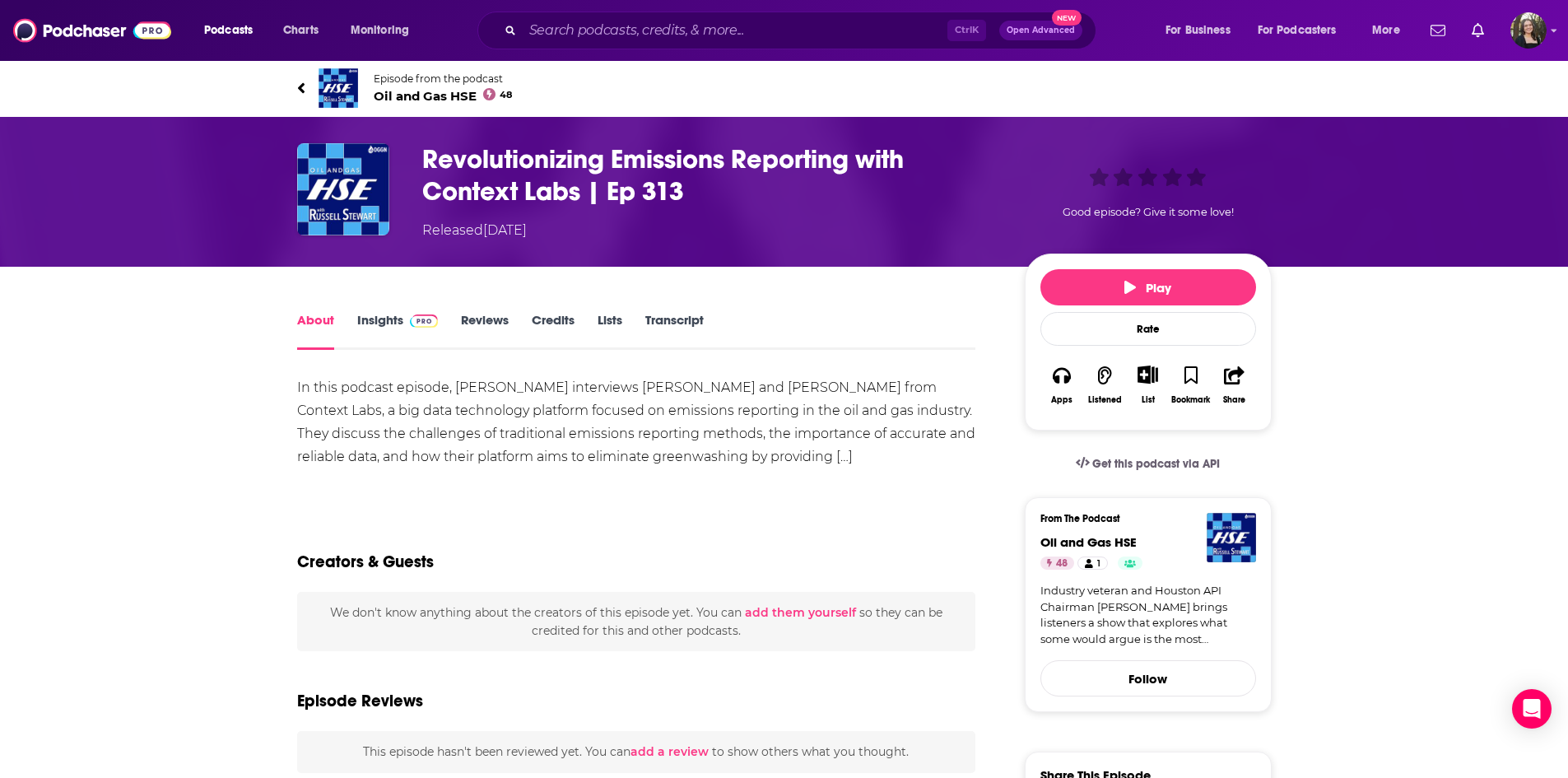
click at [752, 454] on div "In this podcast episode, Russell interviews Matt Berchtold and Nate Brawn from …" at bounding box center [637, 422] width 679 height 93
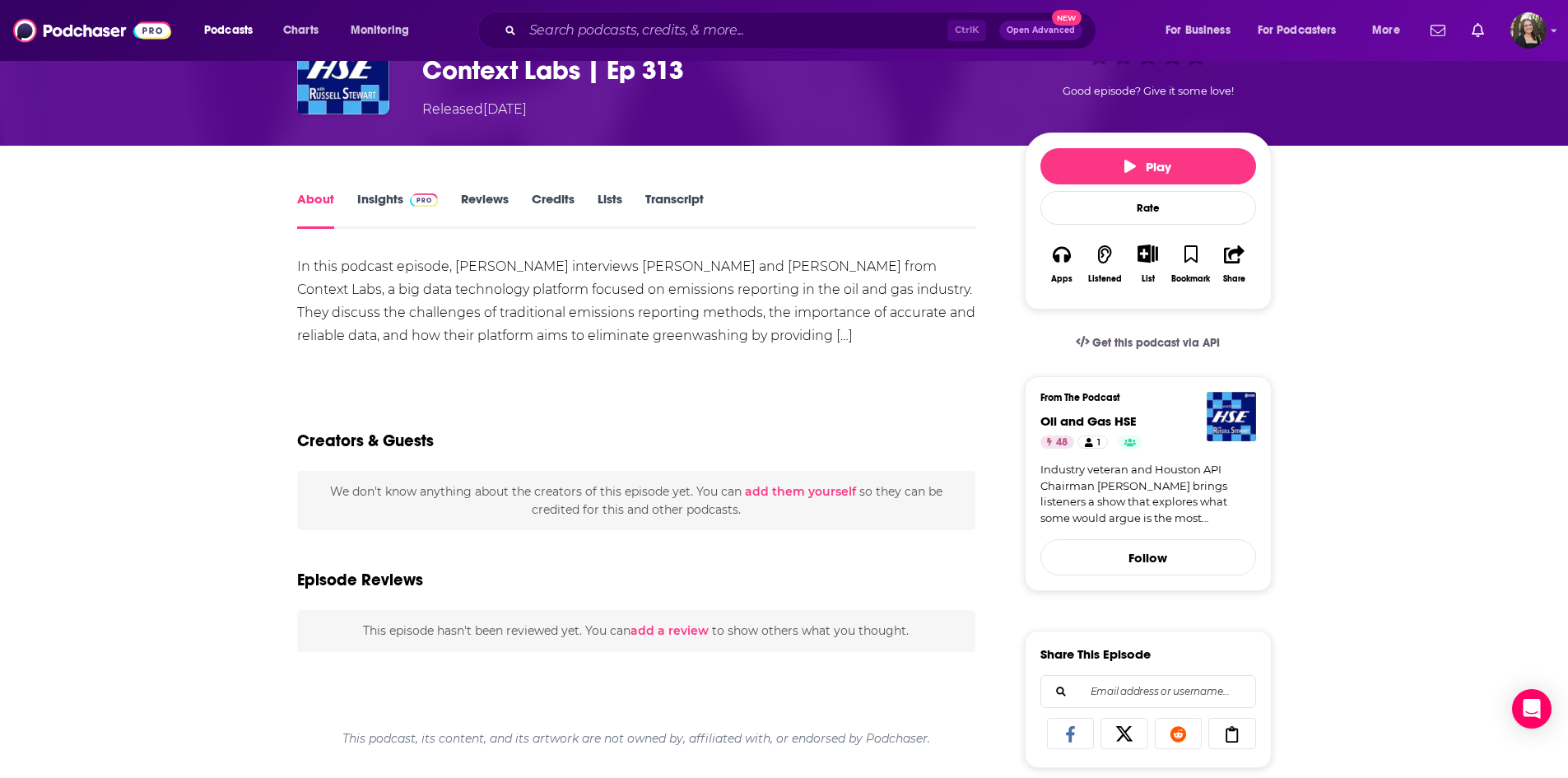
scroll to position [82, 0]
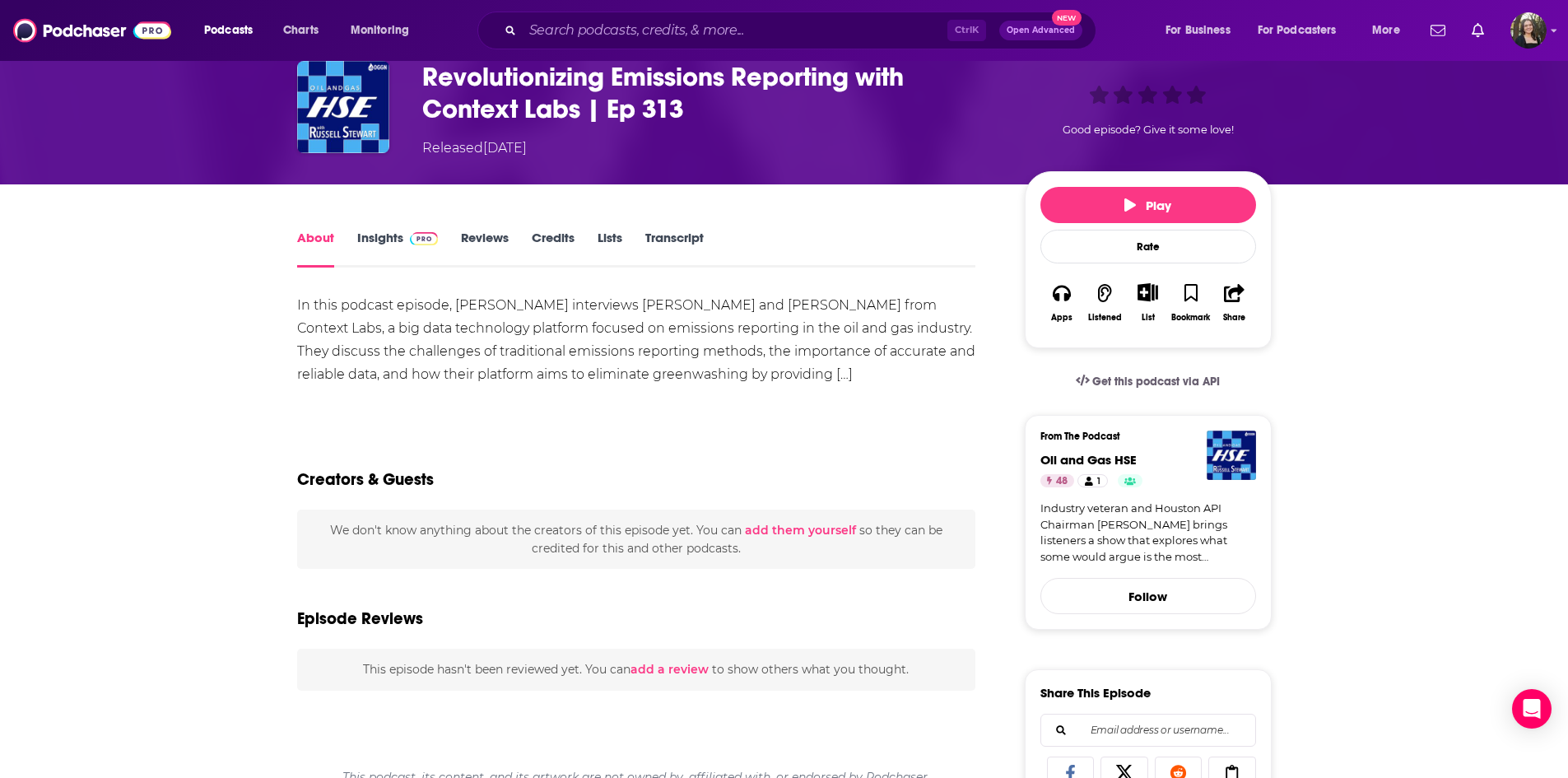
click at [664, 242] on link "Transcript" at bounding box center [674, 249] width 59 height 38
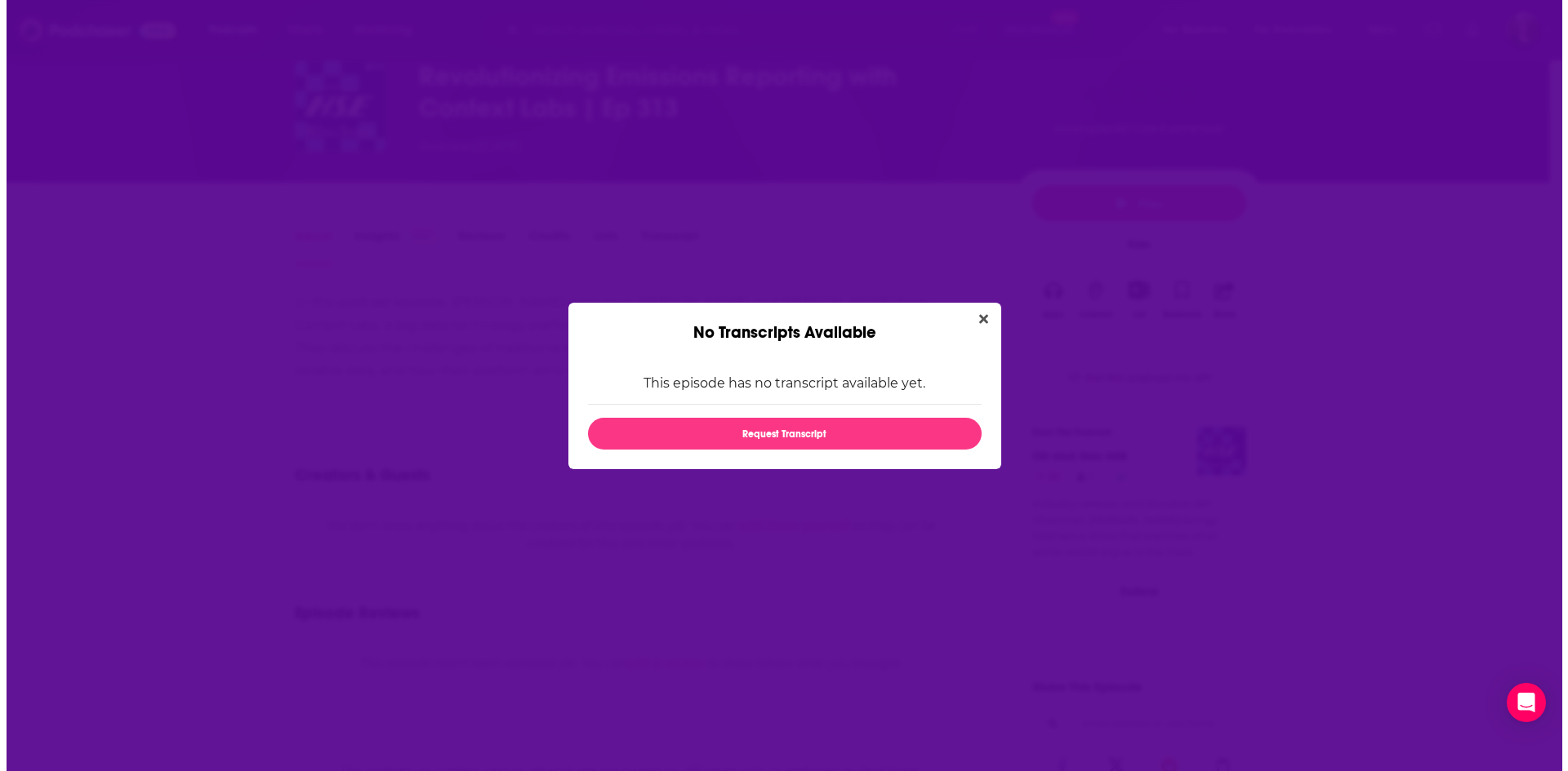
scroll to position [0, 0]
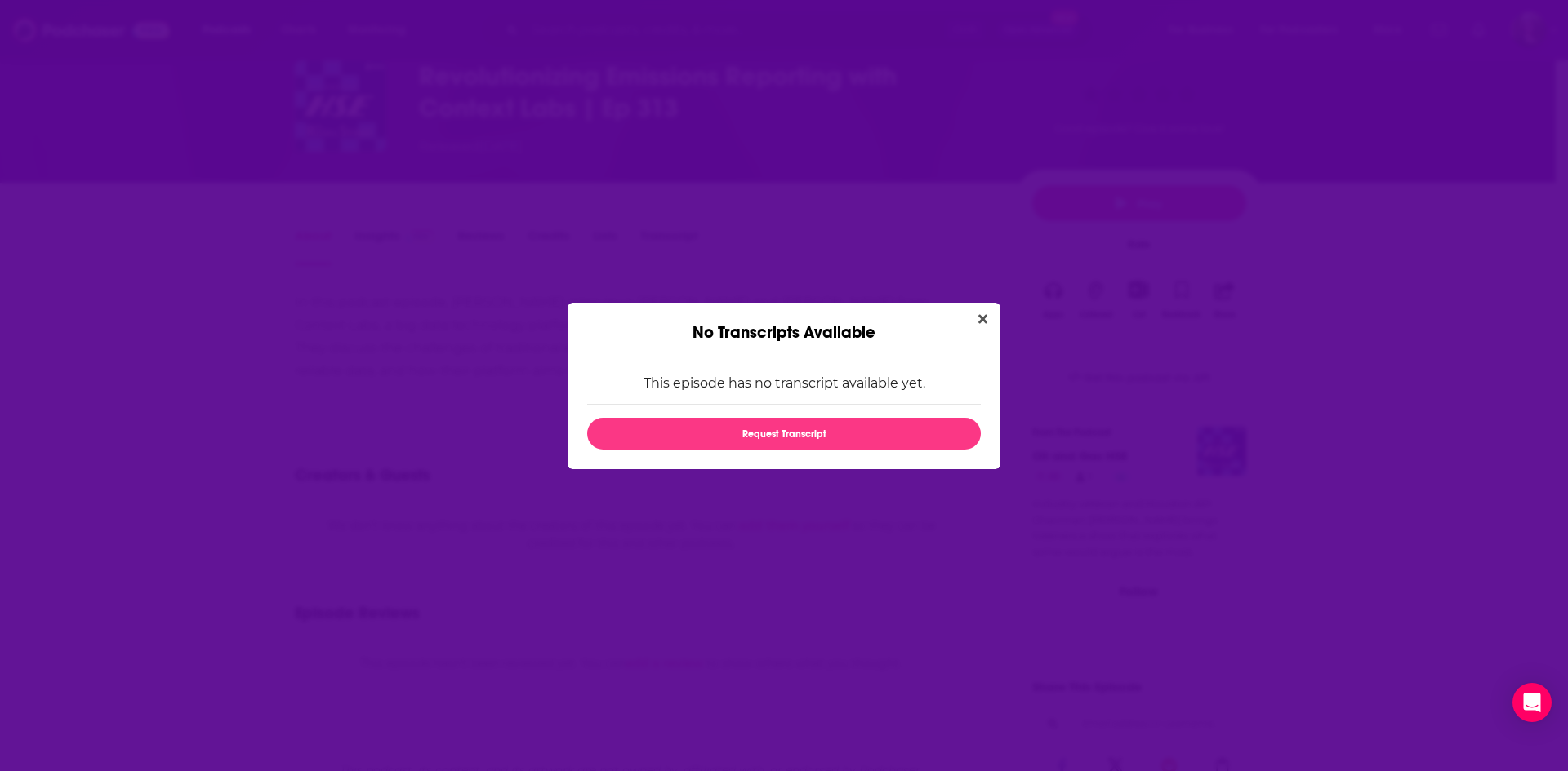
click at [972, 329] on div "No Transcripts Available" at bounding box center [784, 323] width 433 height 40
click at [975, 329] on button "Close" at bounding box center [983, 320] width 22 height 20
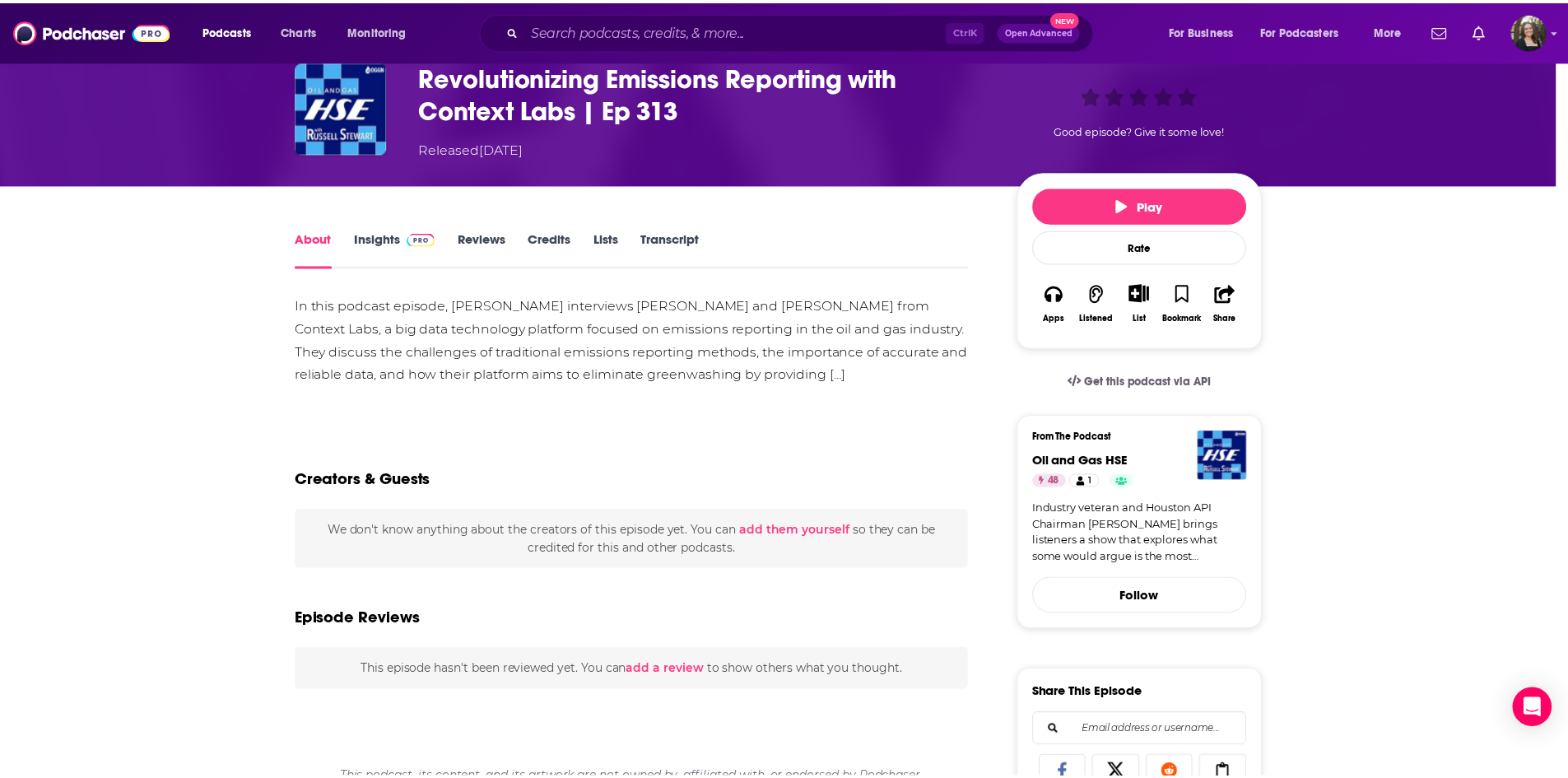
scroll to position [82, 0]
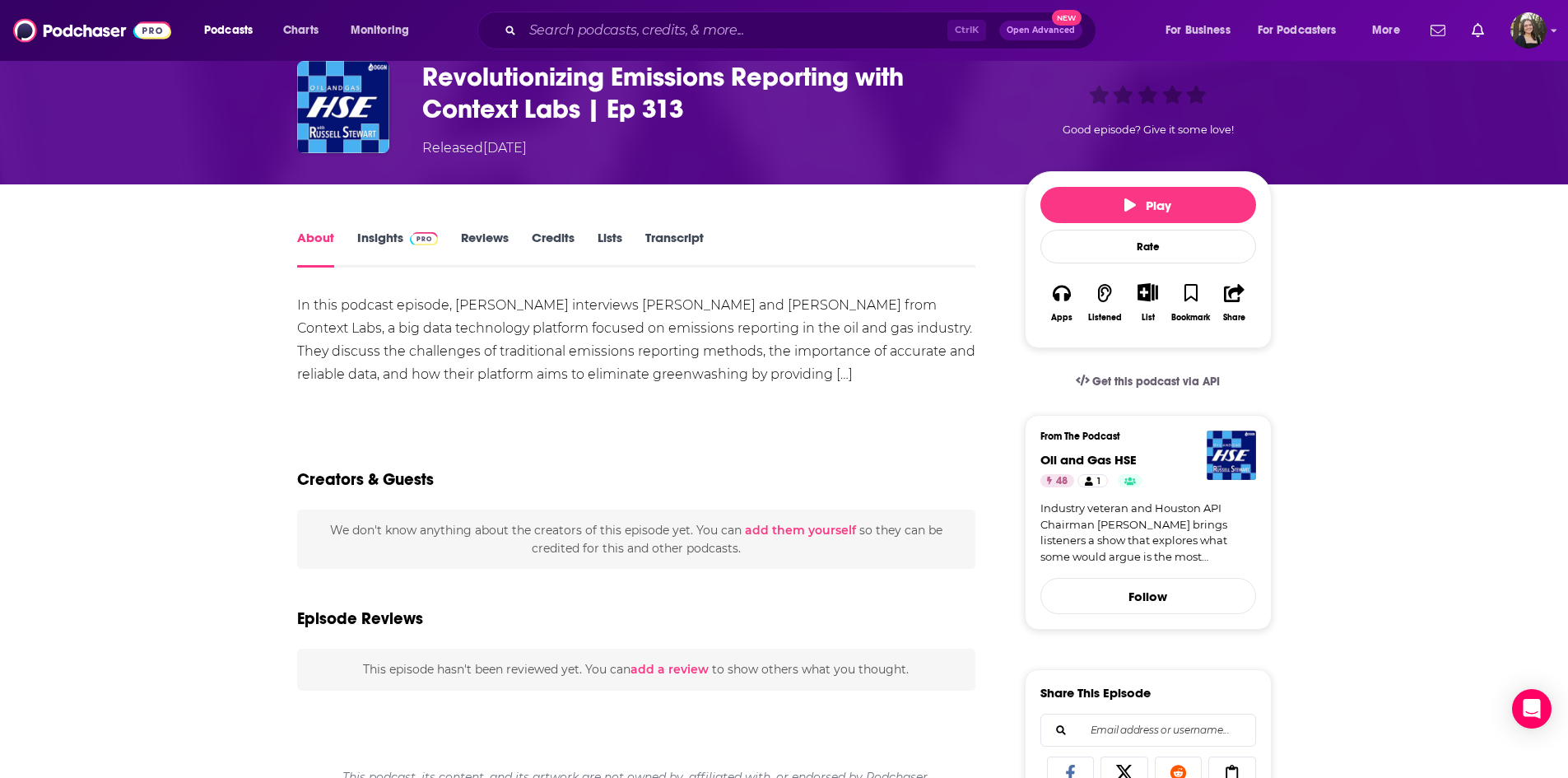
click at [1114, 189] on button "Play" at bounding box center [1149, 205] width 216 height 37
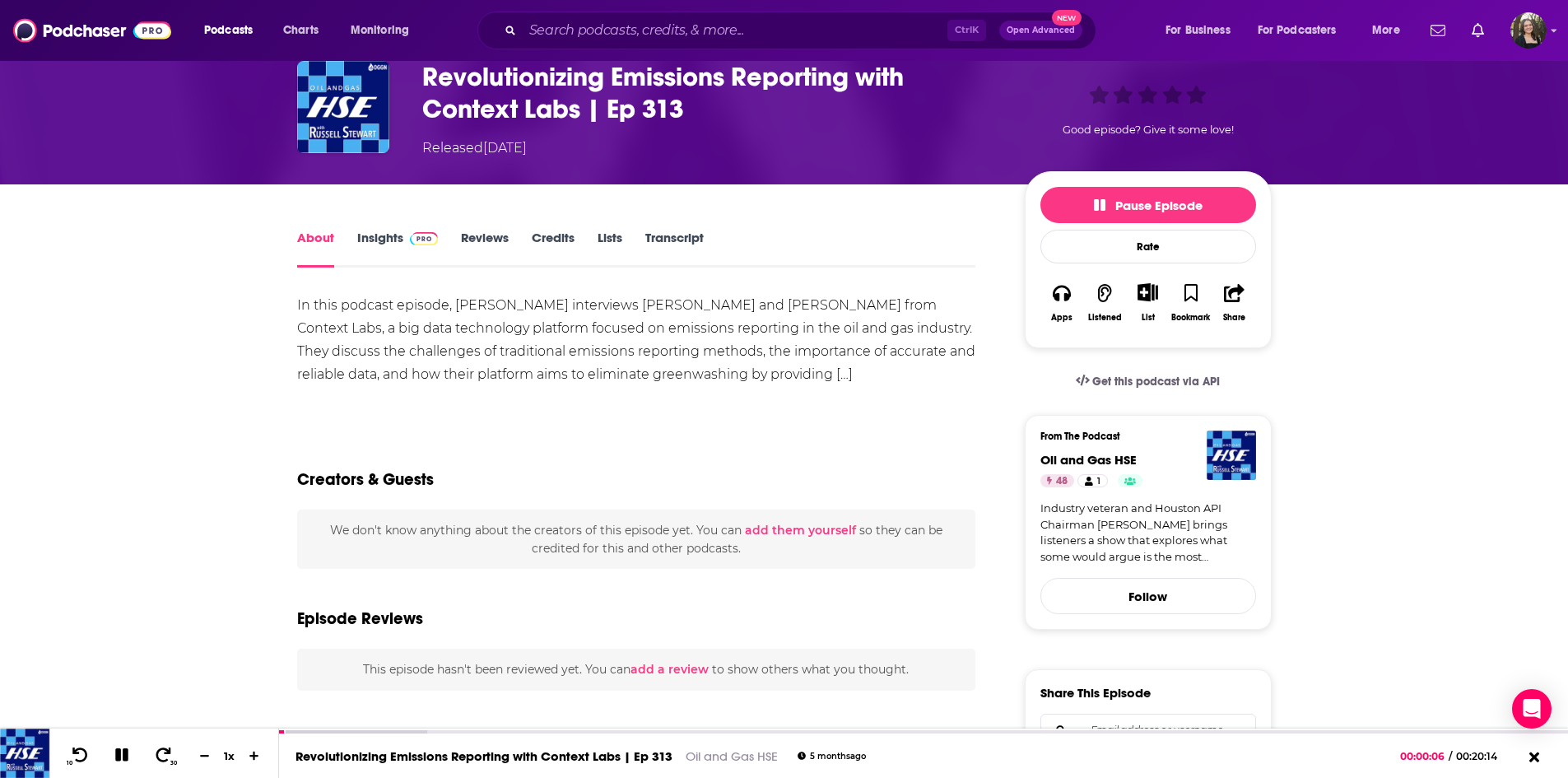
scroll to position [0, 0]
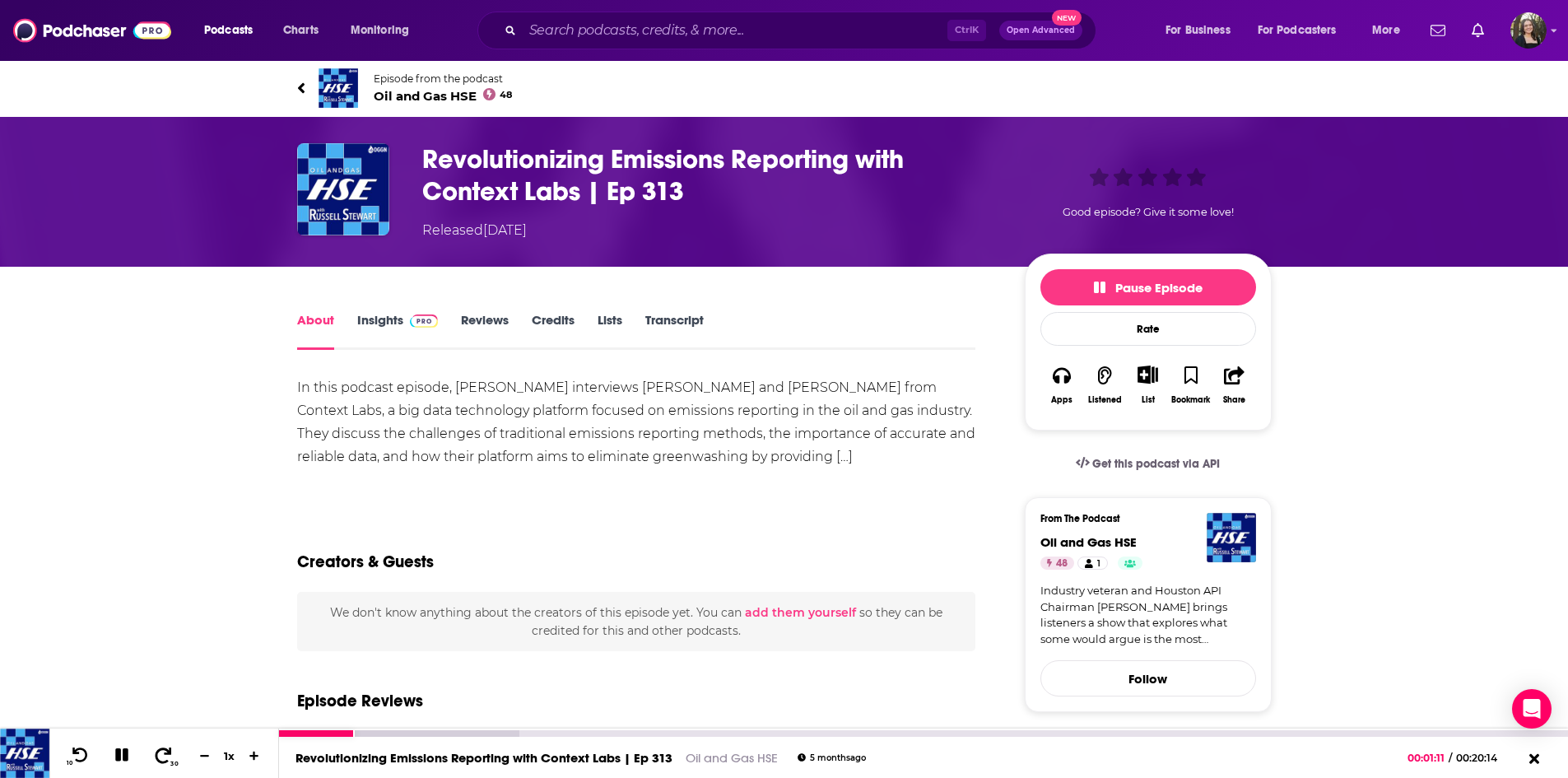
click at [163, 757] on icon at bounding box center [163, 755] width 20 height 16
click at [162, 758] on icon at bounding box center [163, 755] width 20 height 16
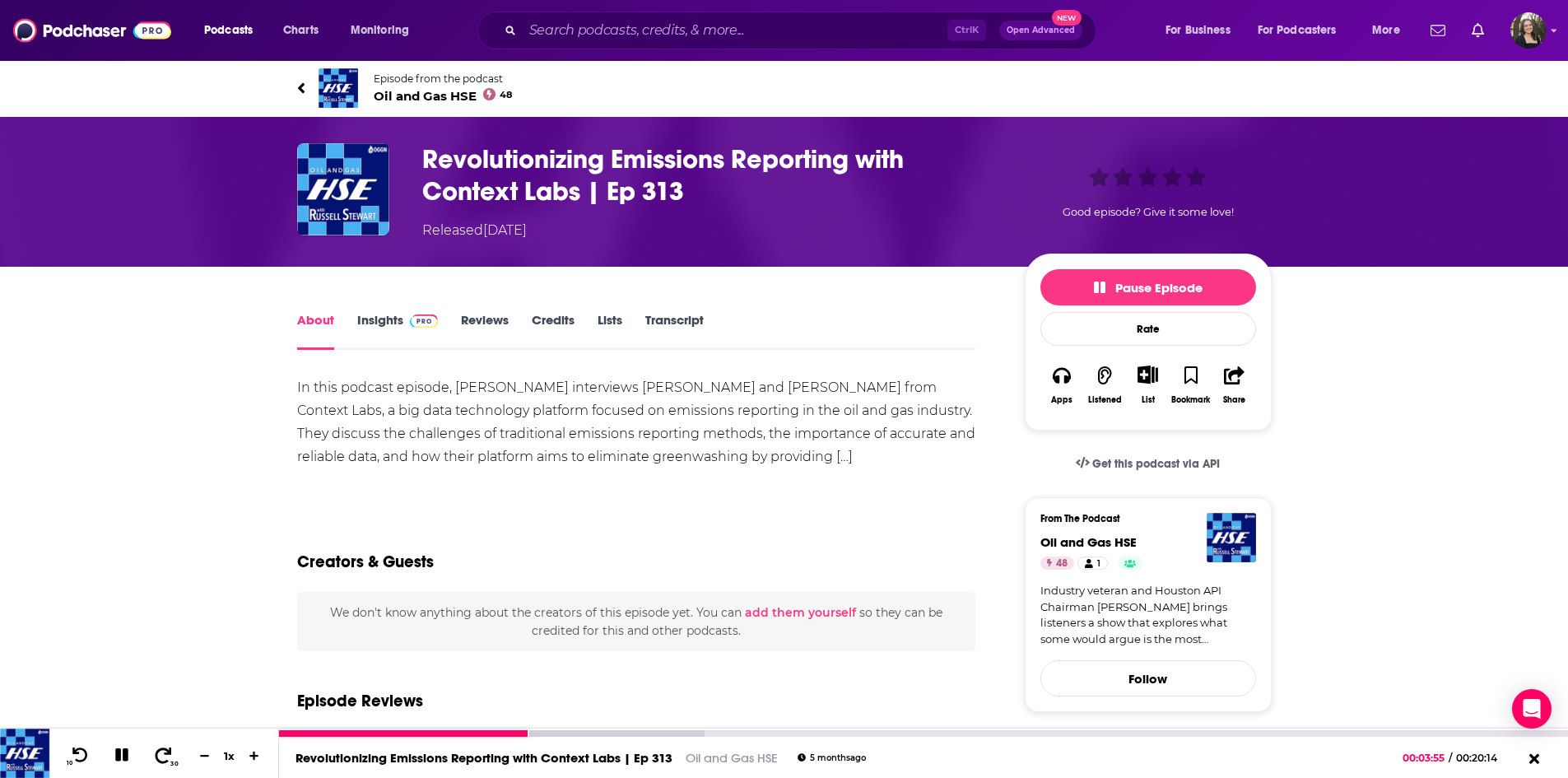
click at [162, 758] on icon at bounding box center [163, 755] width 20 height 16
click at [160, 751] on icon at bounding box center [163, 755] width 16 height 15
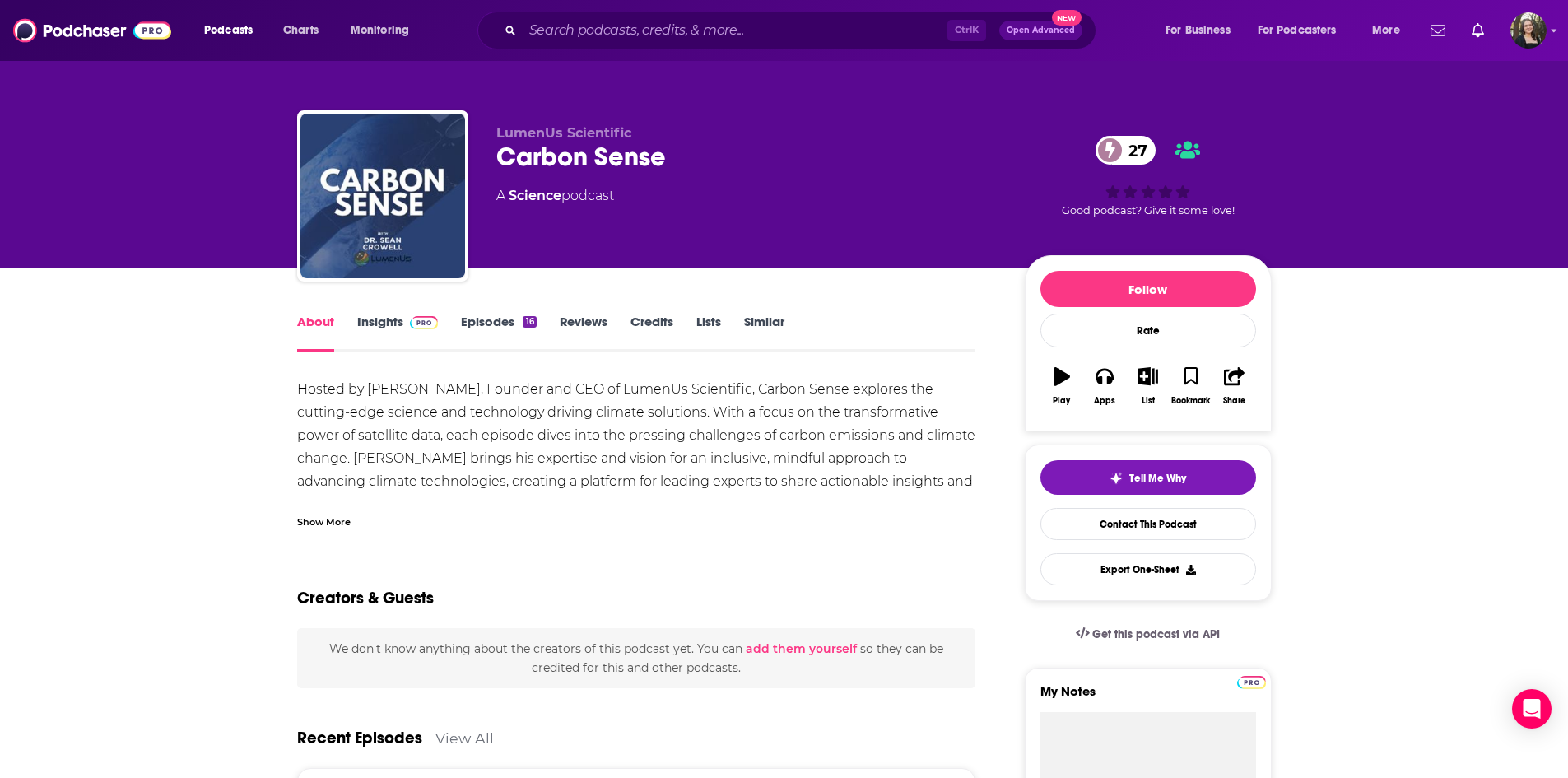
click at [331, 511] on div "Show More" at bounding box center [637, 516] width 679 height 28
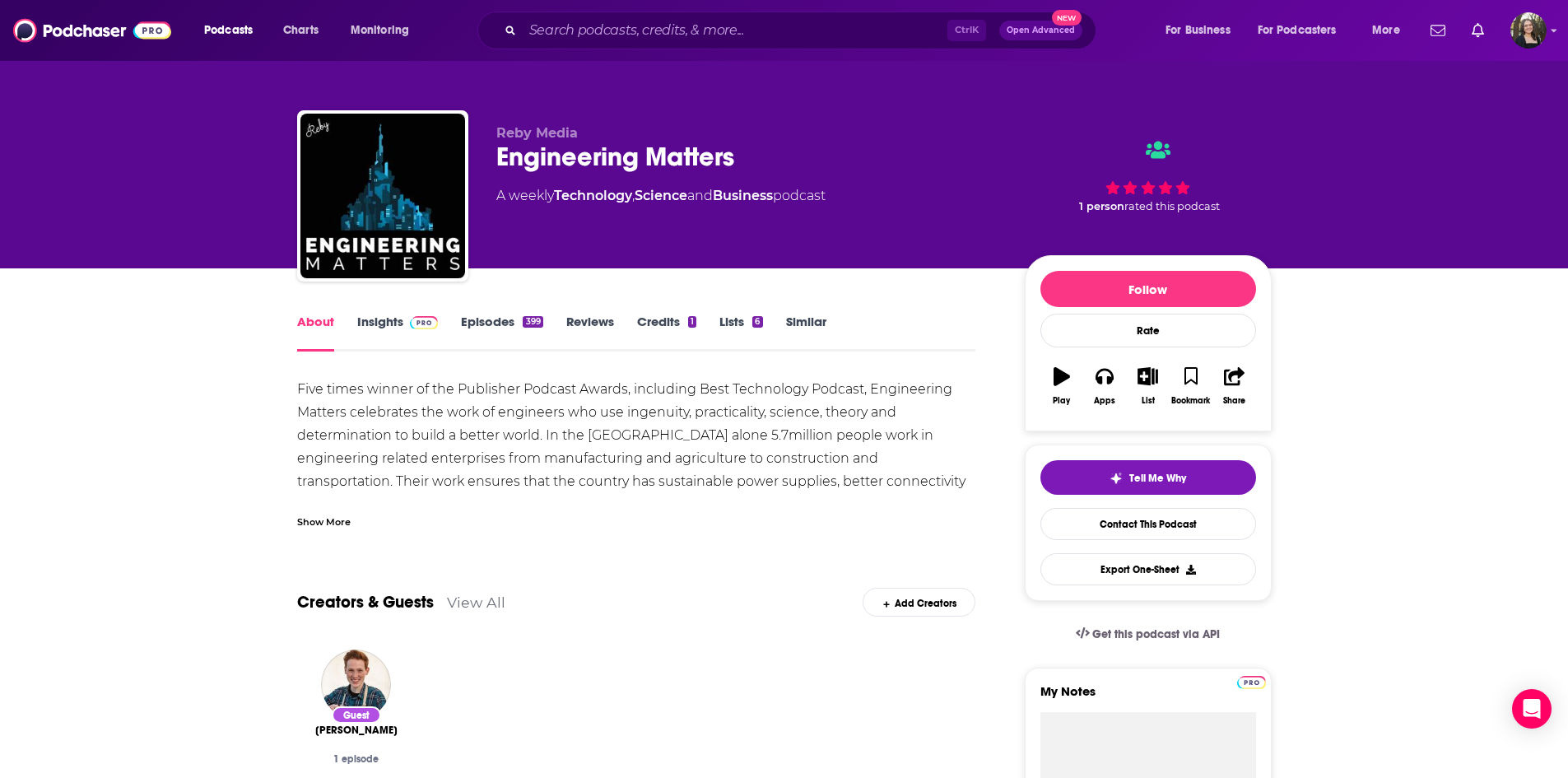
click at [323, 510] on div "Show More" at bounding box center [637, 516] width 679 height 28
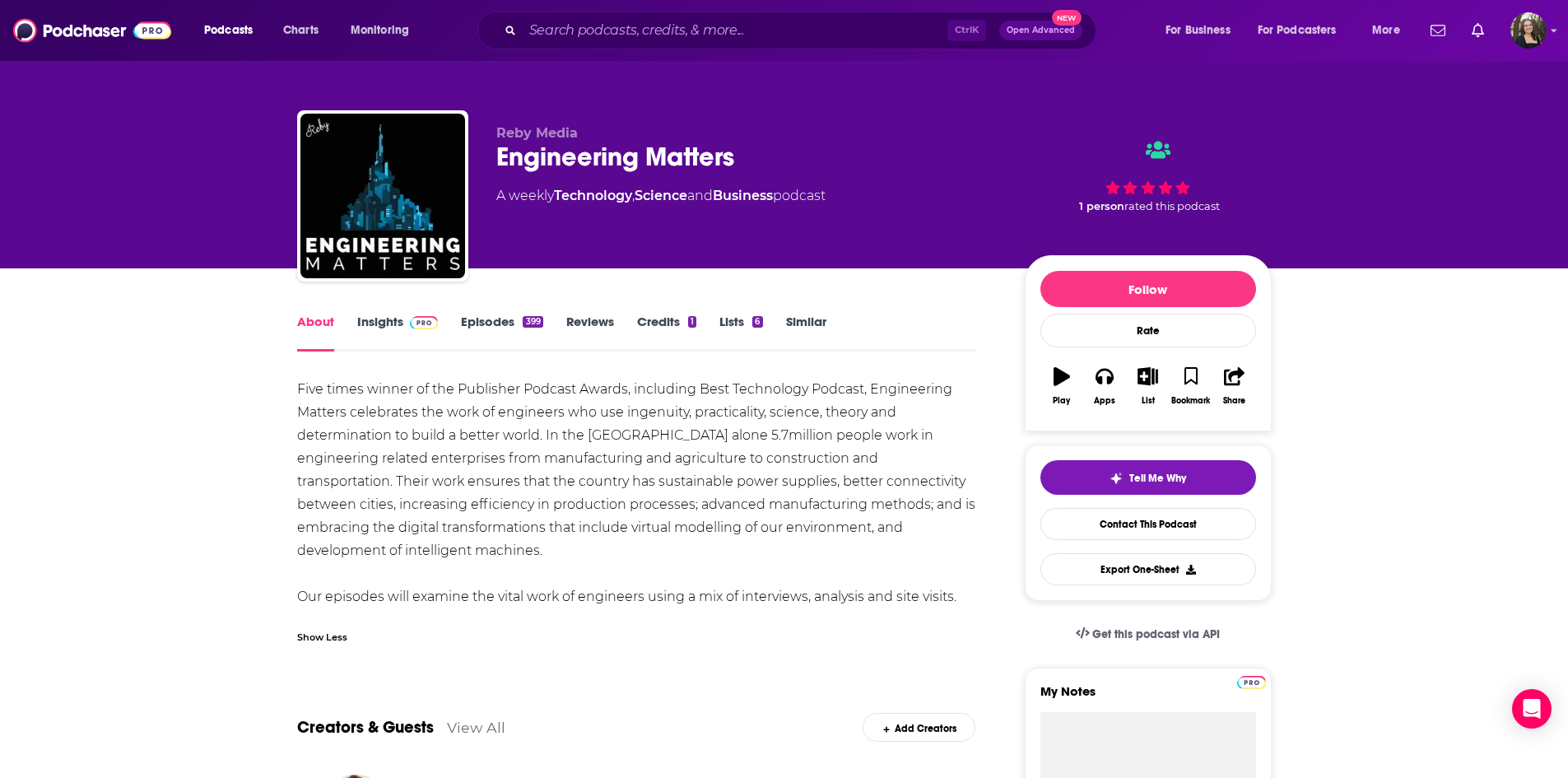
click at [507, 315] on link "Episodes 399" at bounding box center [502, 332] width 81 height 38
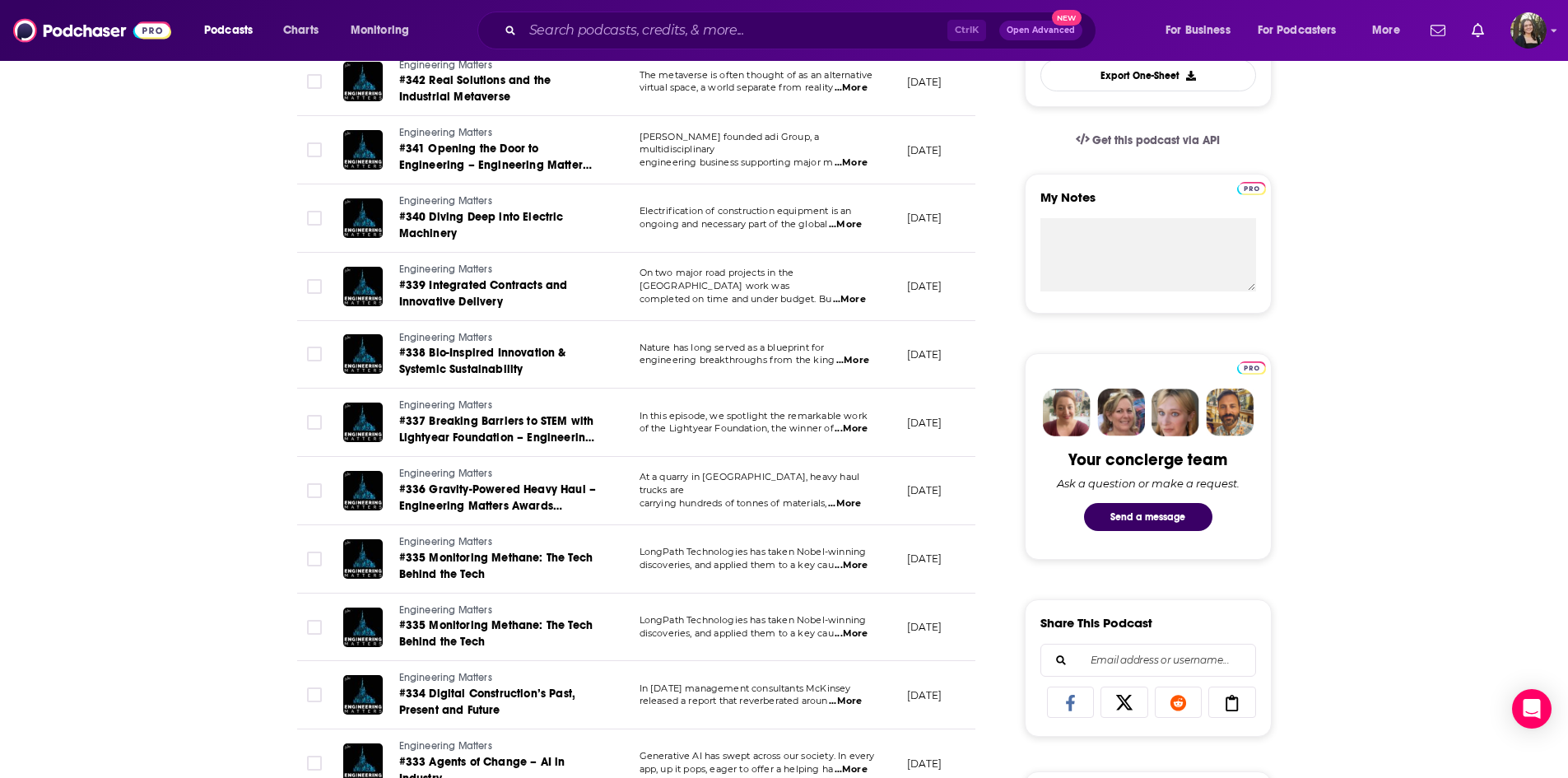
scroll to position [577, 0]
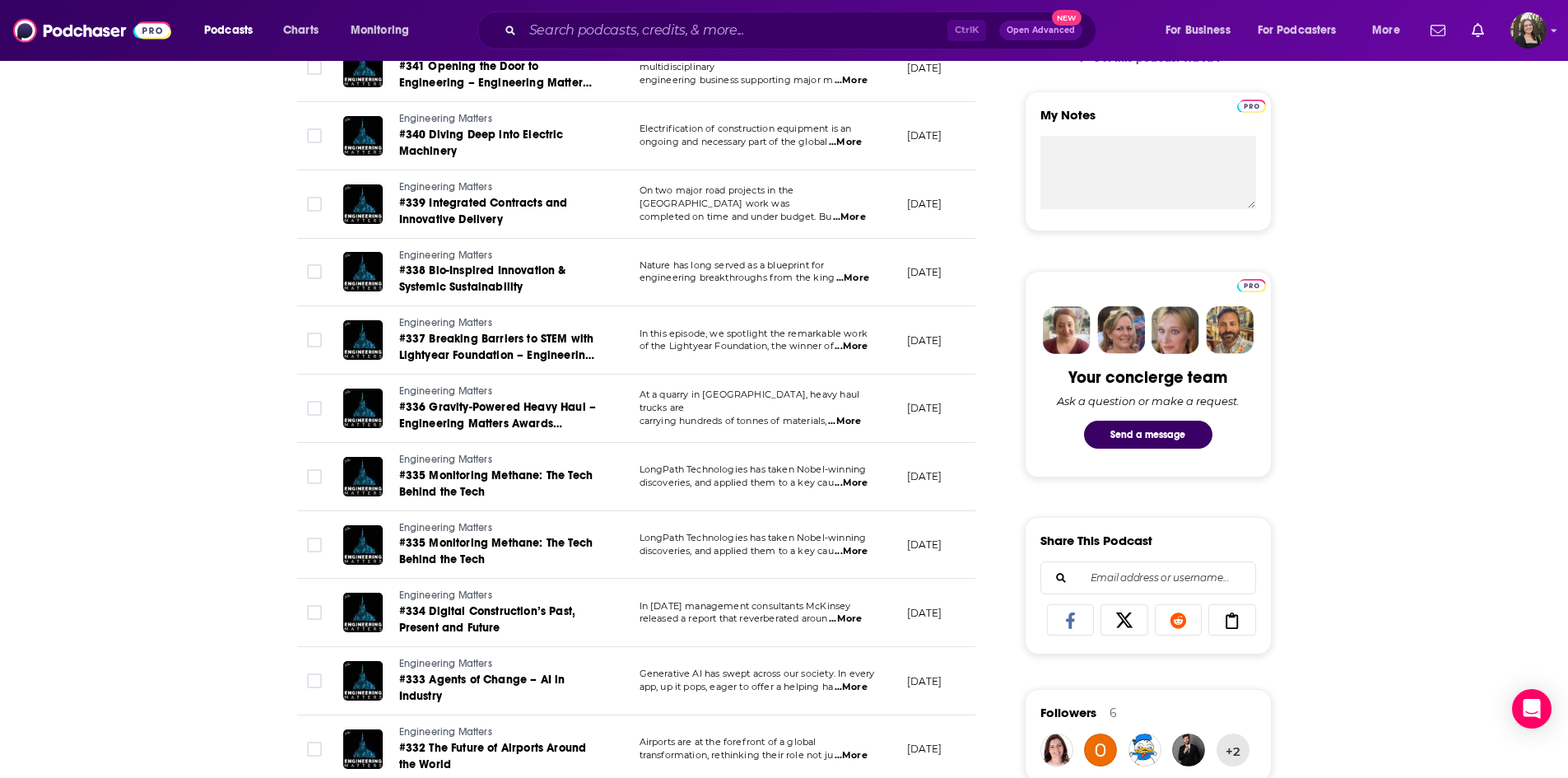
click at [859, 488] on span "...More" at bounding box center [851, 484] width 33 height 14
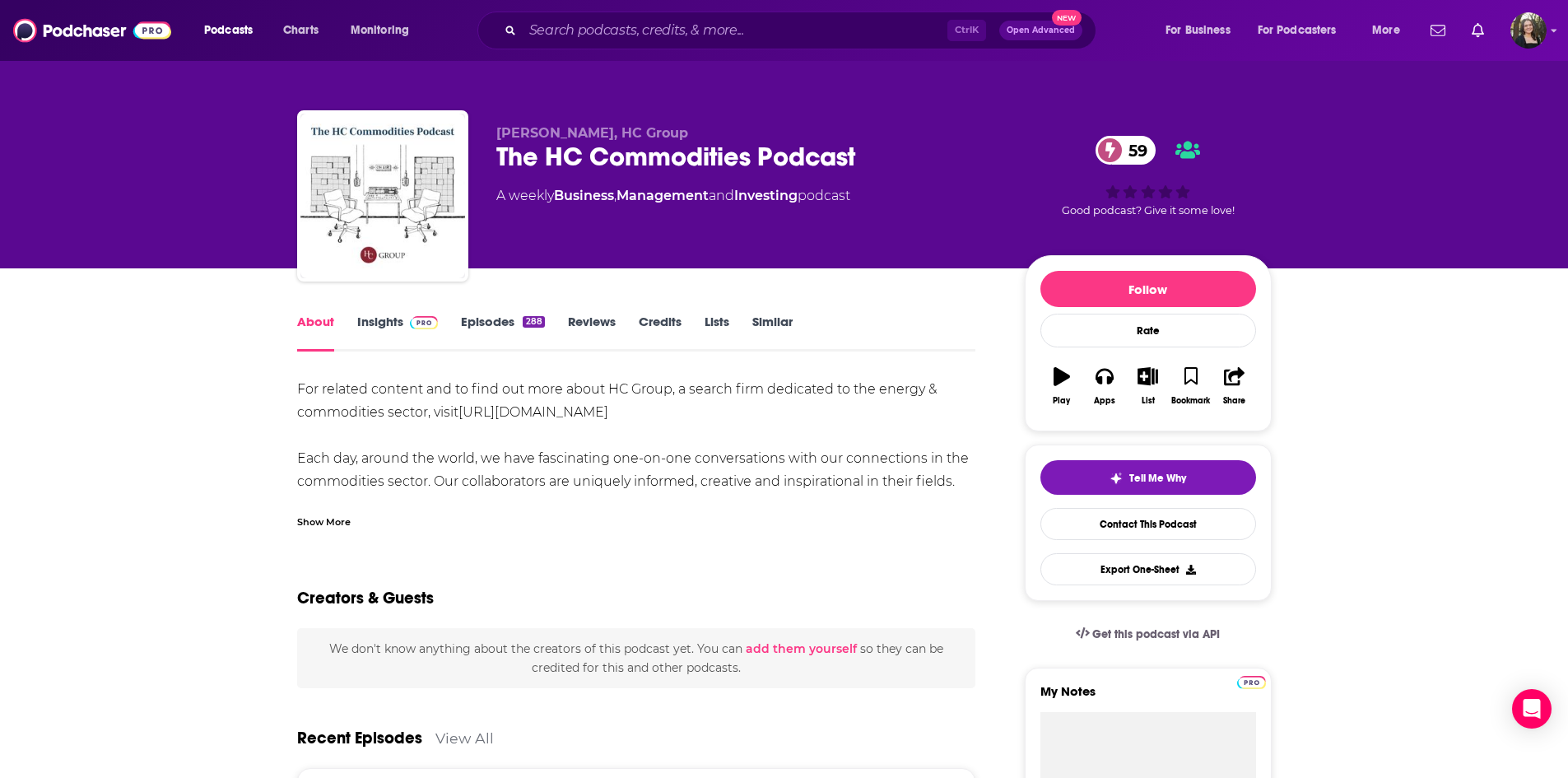
click at [303, 517] on div "Show More" at bounding box center [323, 521] width 53 height 15
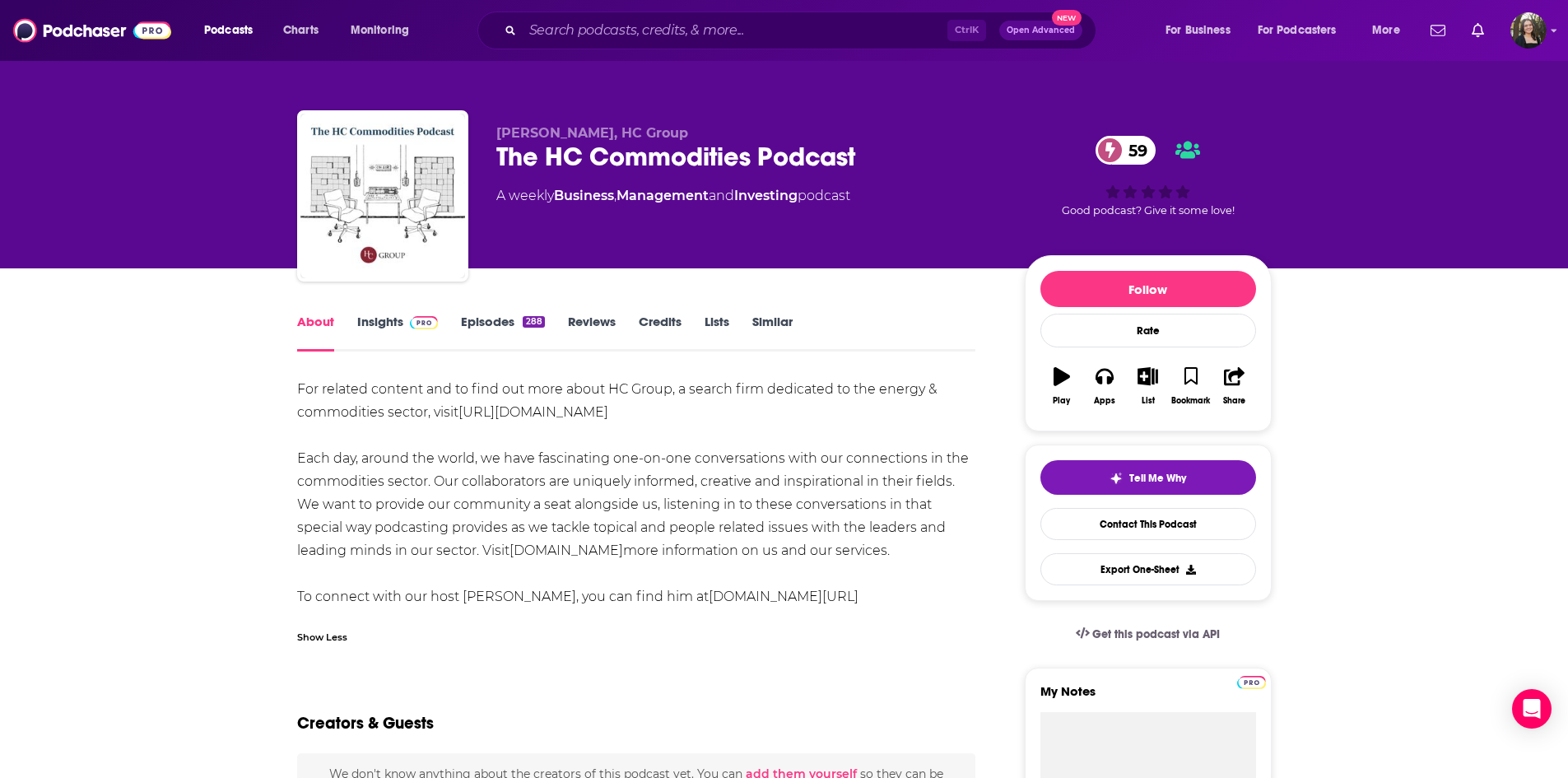
click at [506, 333] on link "Episodes 288" at bounding box center [503, 332] width 83 height 38
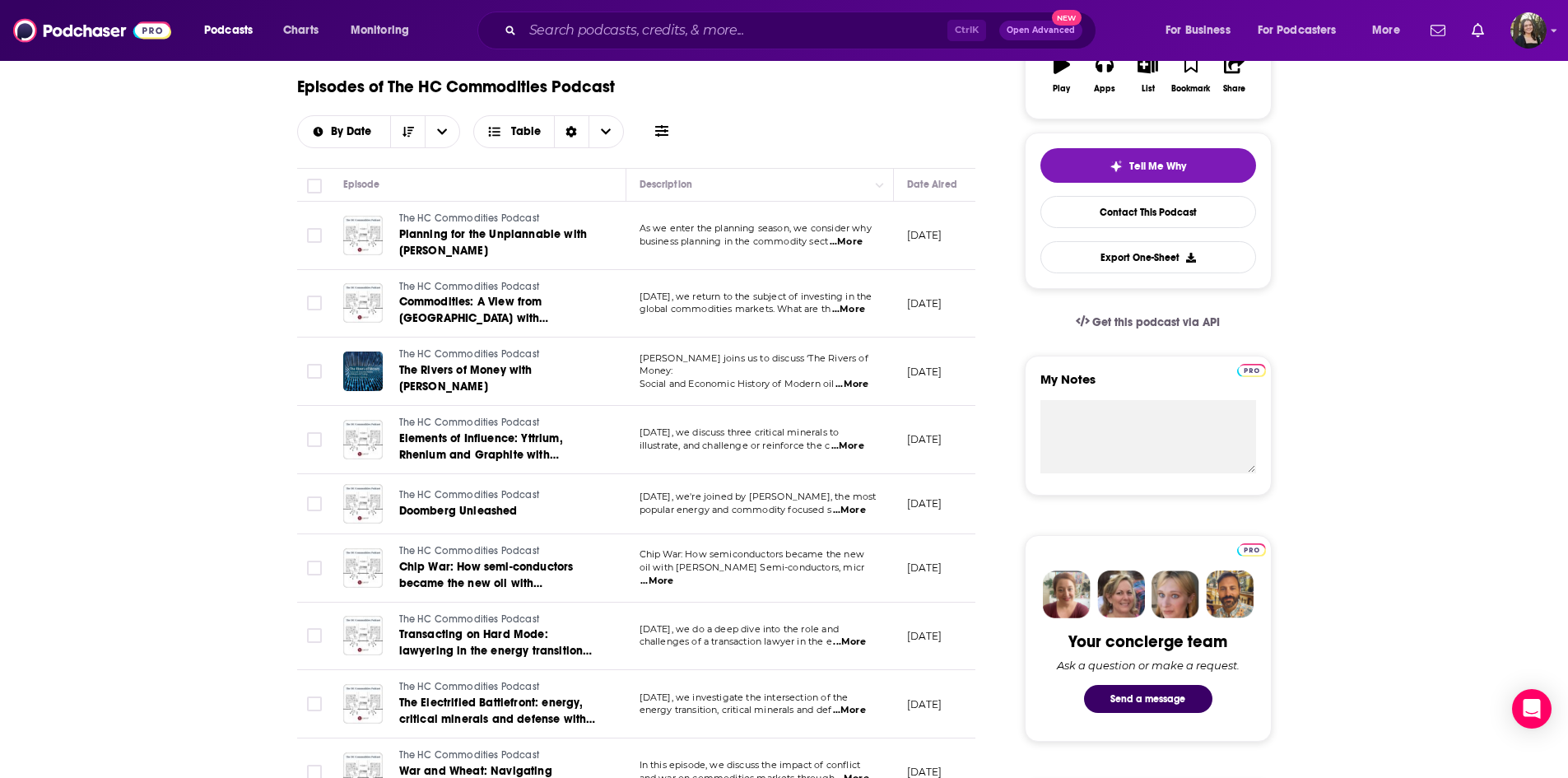
scroll to position [494, 0]
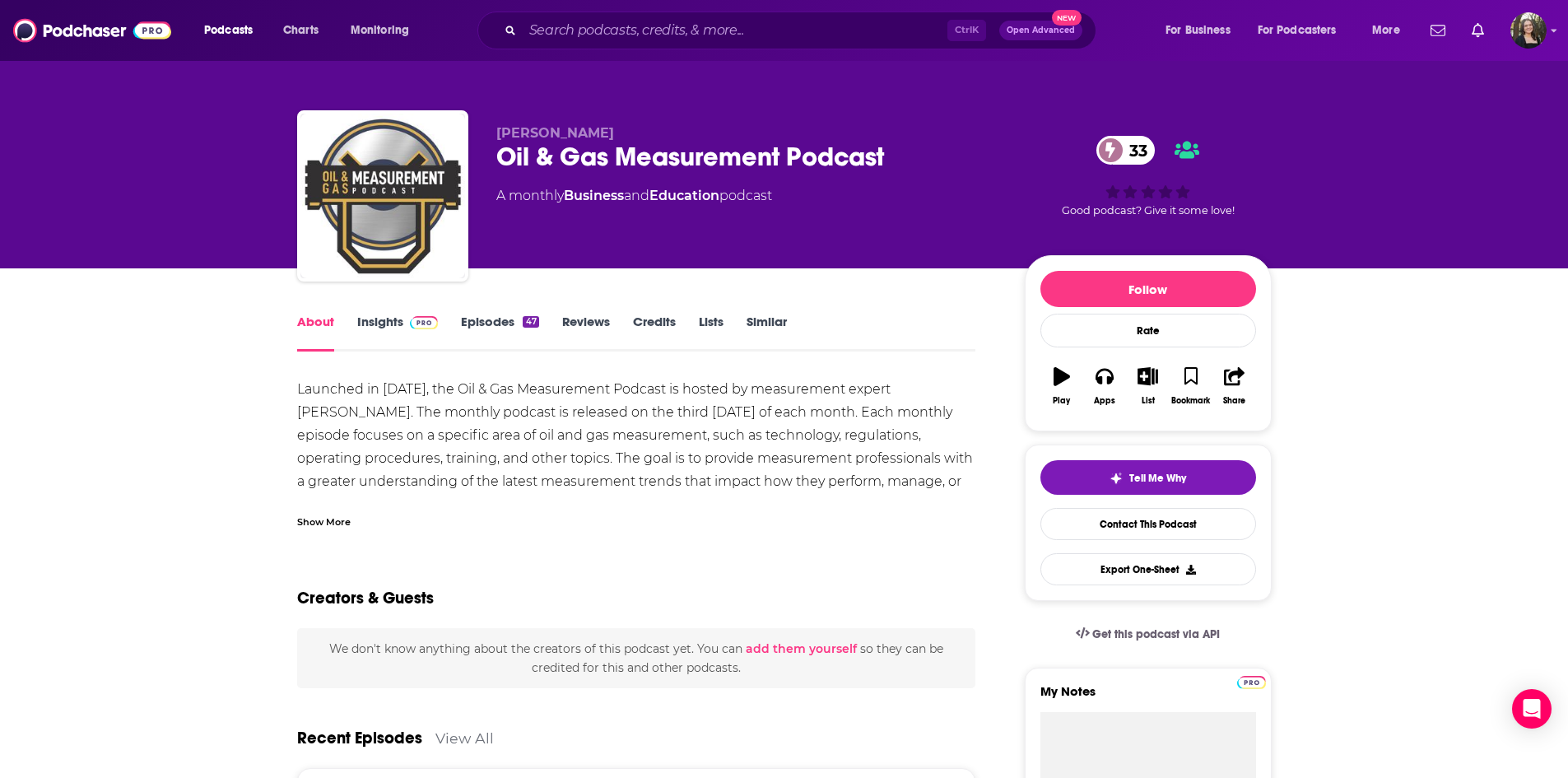
click at [400, 319] on link "Insights" at bounding box center [398, 332] width 81 height 38
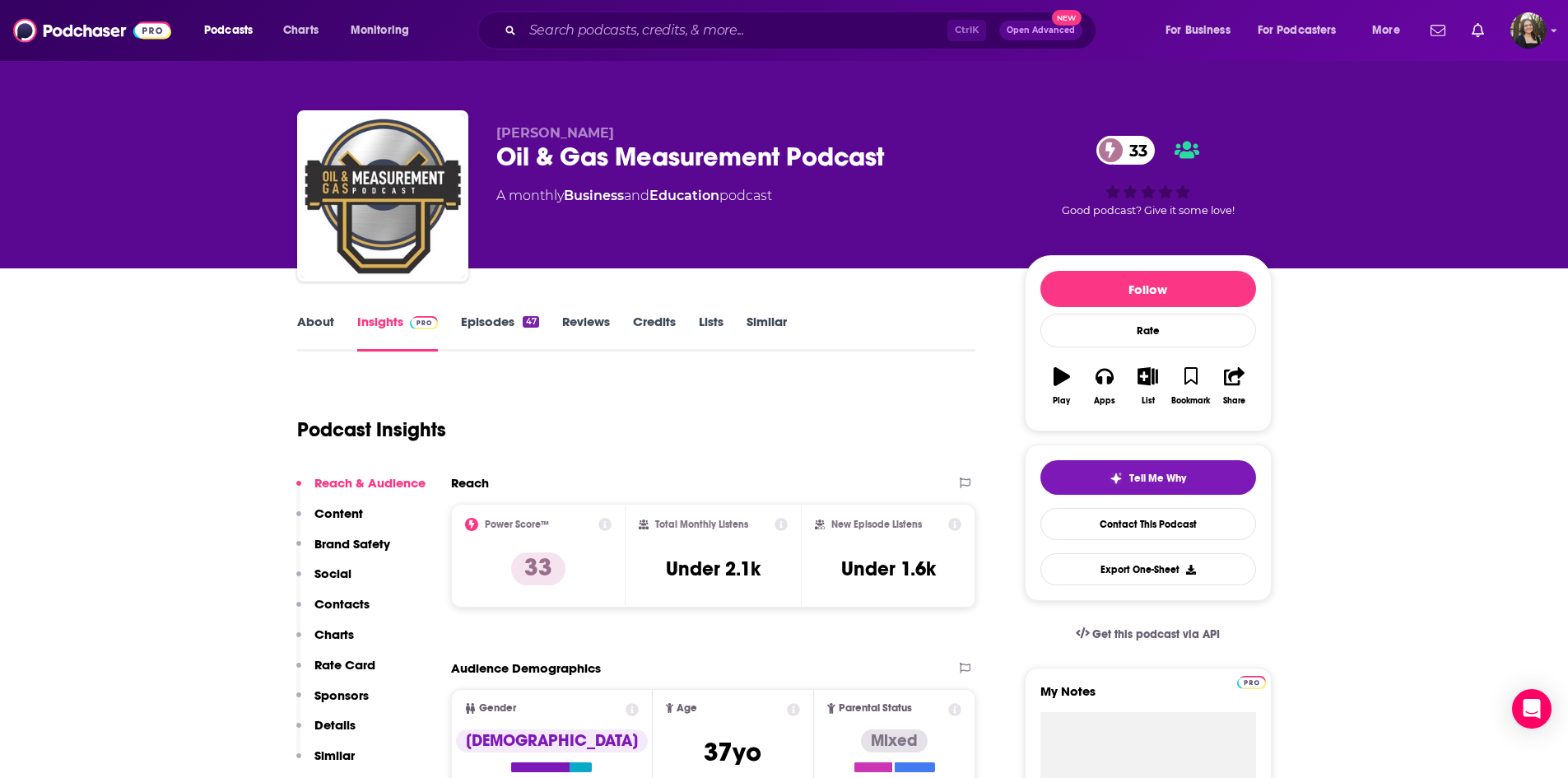
click at [486, 319] on link "Episodes 47" at bounding box center [499, 332] width 77 height 38
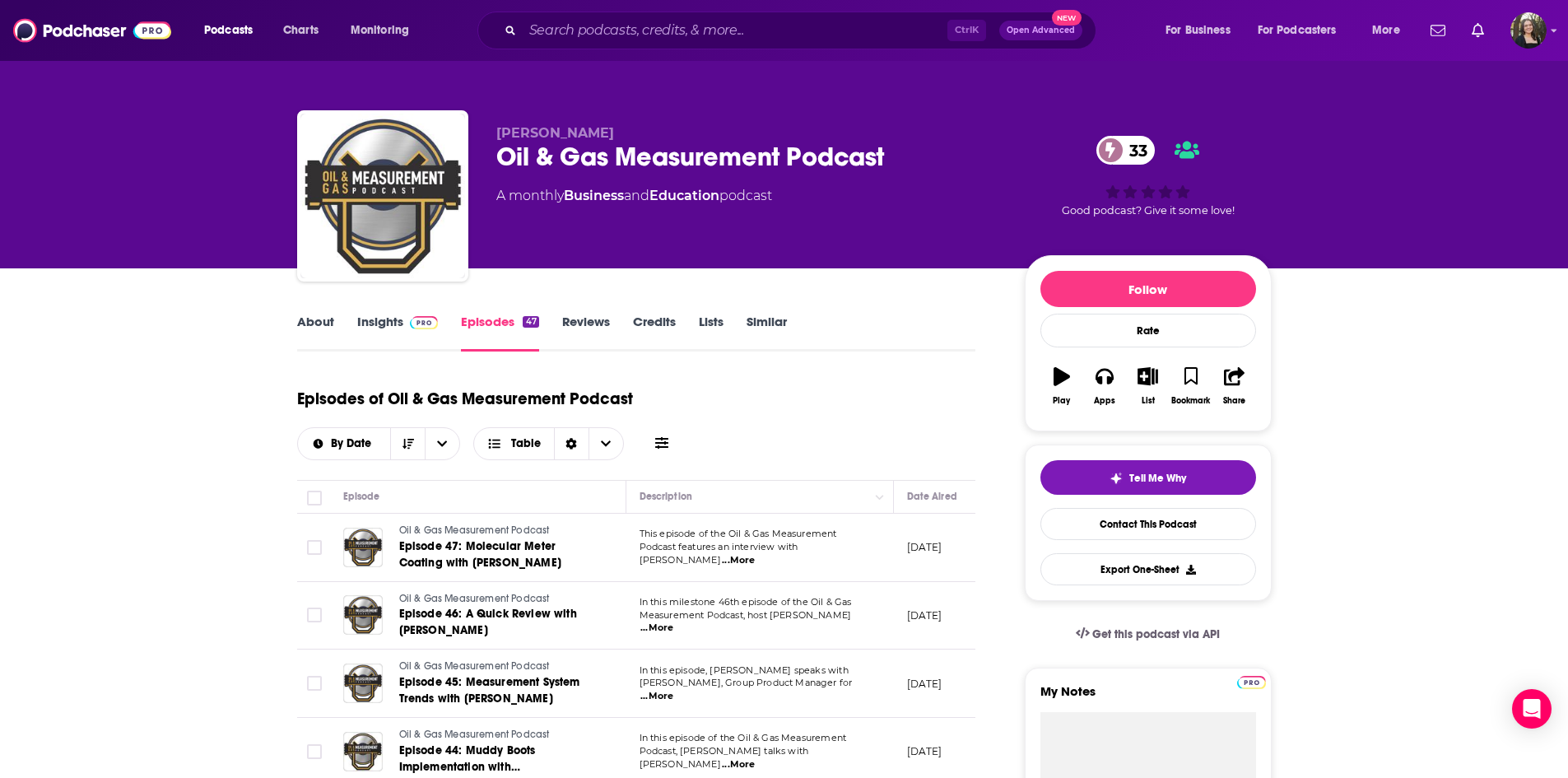
click at [755, 556] on span "...More" at bounding box center [739, 561] width 33 height 14
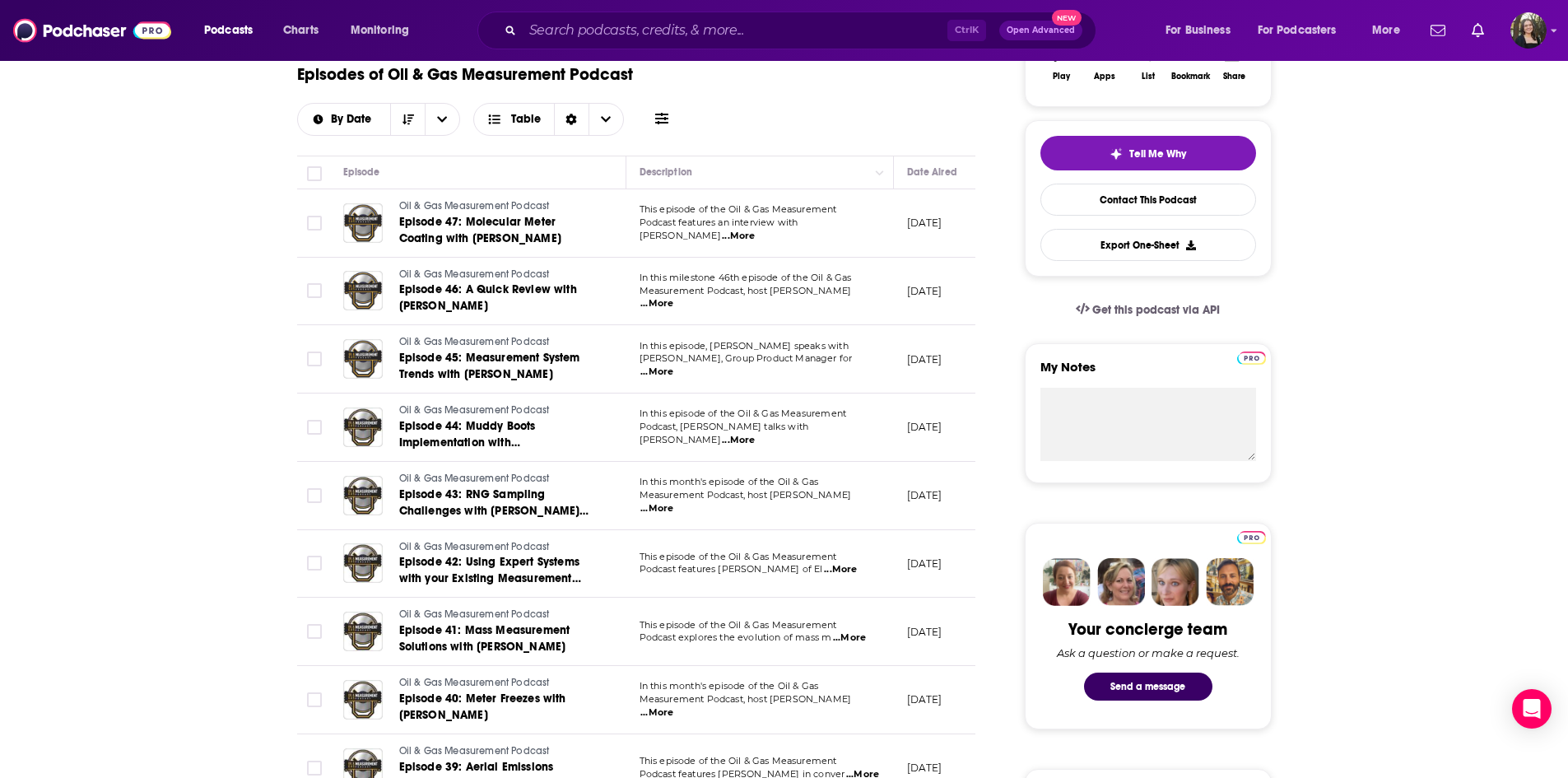
scroll to position [330, 0]
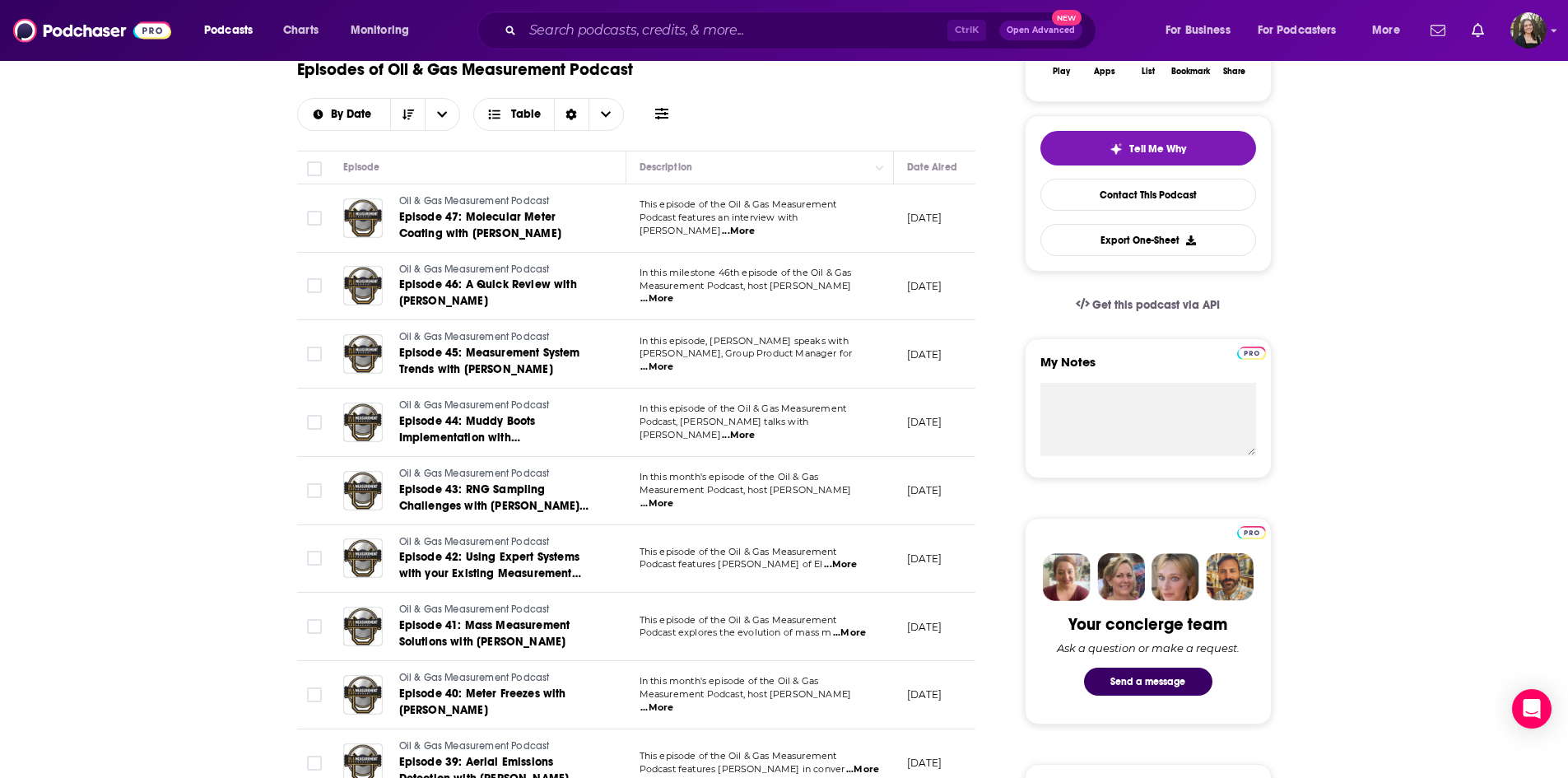
click at [673, 501] on span "...More" at bounding box center [657, 505] width 33 height 14
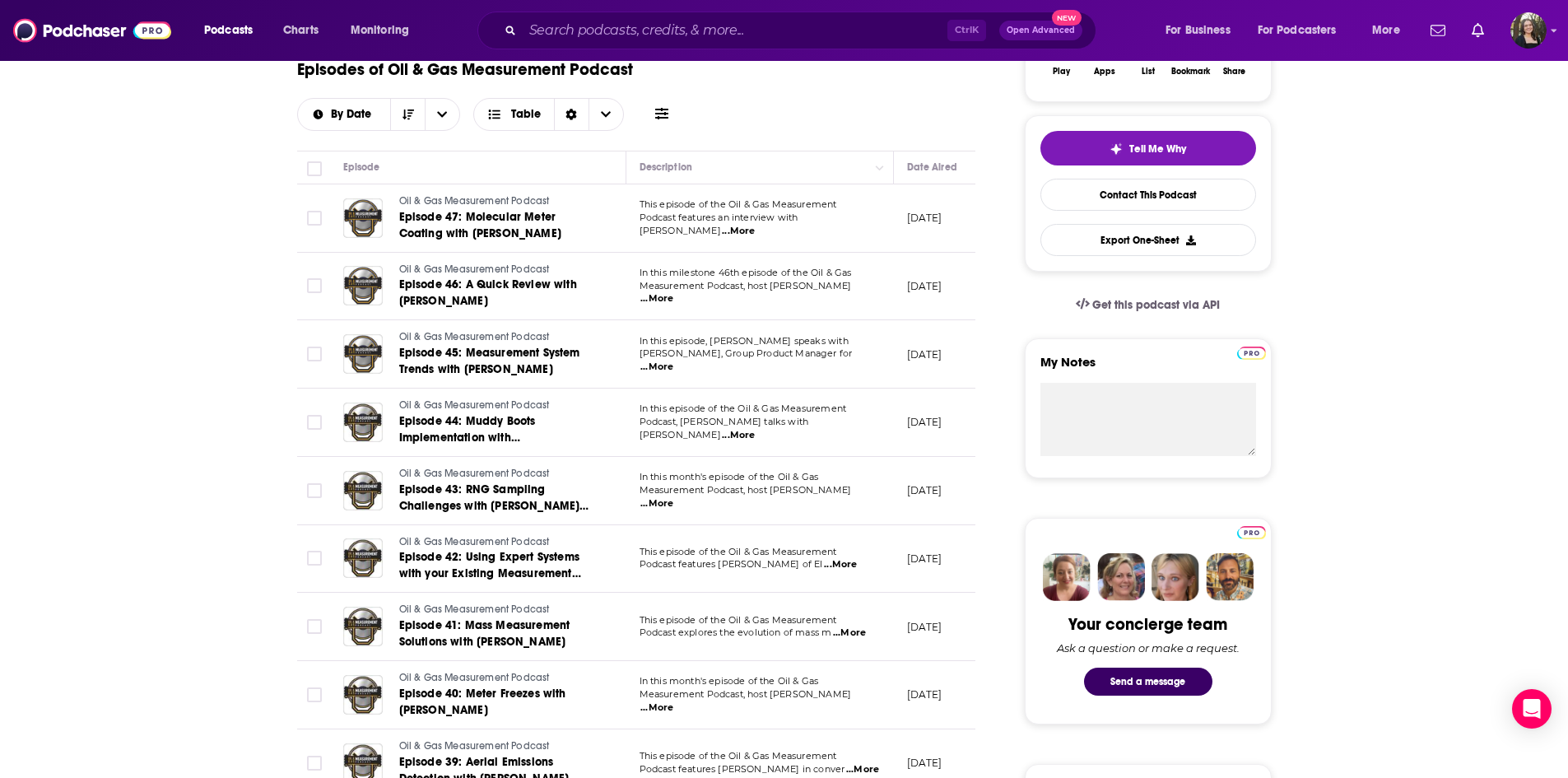
click at [848, 624] on p "This episode of the Oil & Gas Measurement" at bounding box center [760, 621] width 240 height 14
click at [855, 626] on p "This episode of the Oil & Gas Measurement" at bounding box center [760, 621] width 240 height 14
click at [860, 630] on span "...More" at bounding box center [849, 634] width 33 height 14
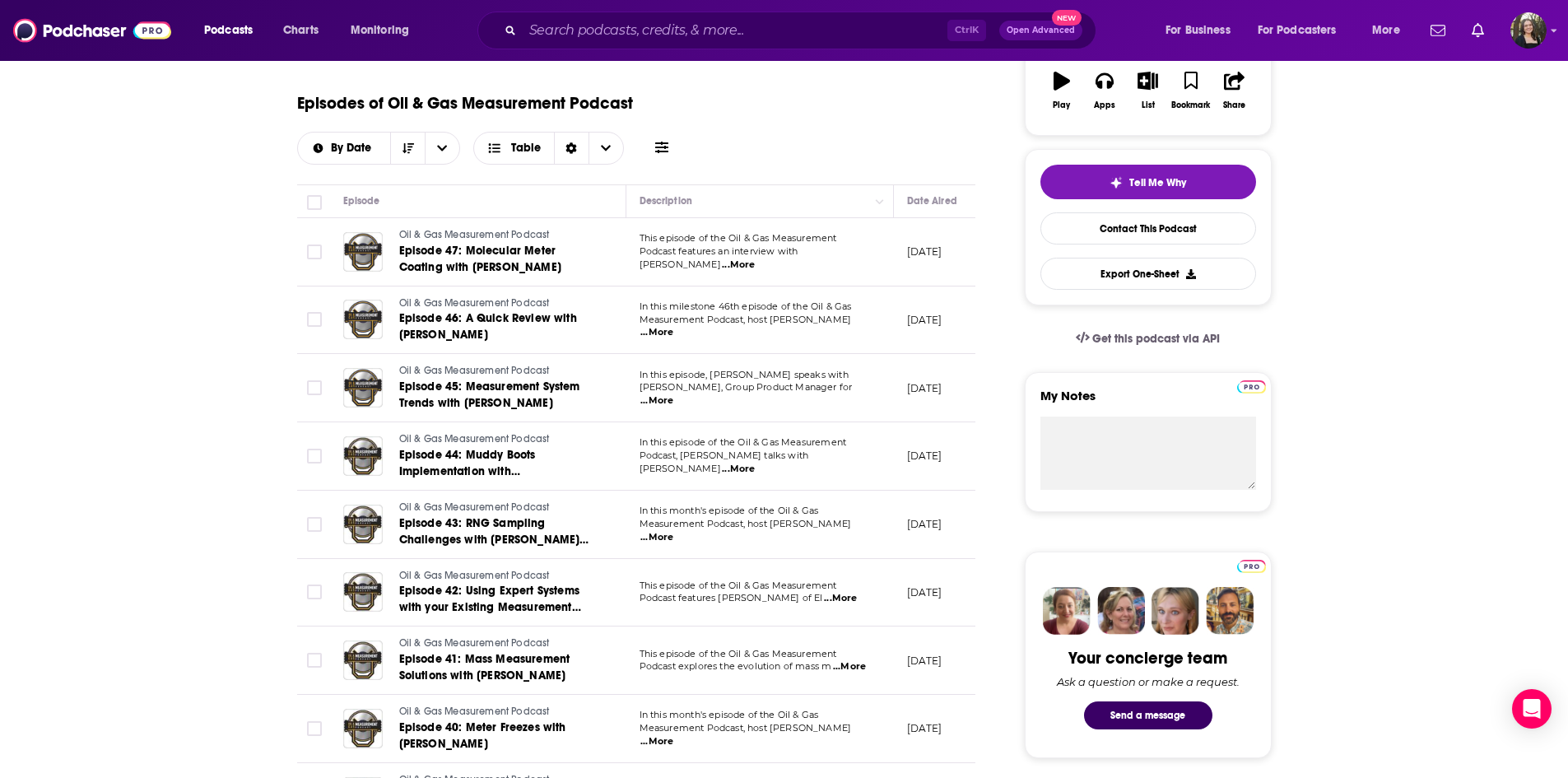
scroll to position [577, 0]
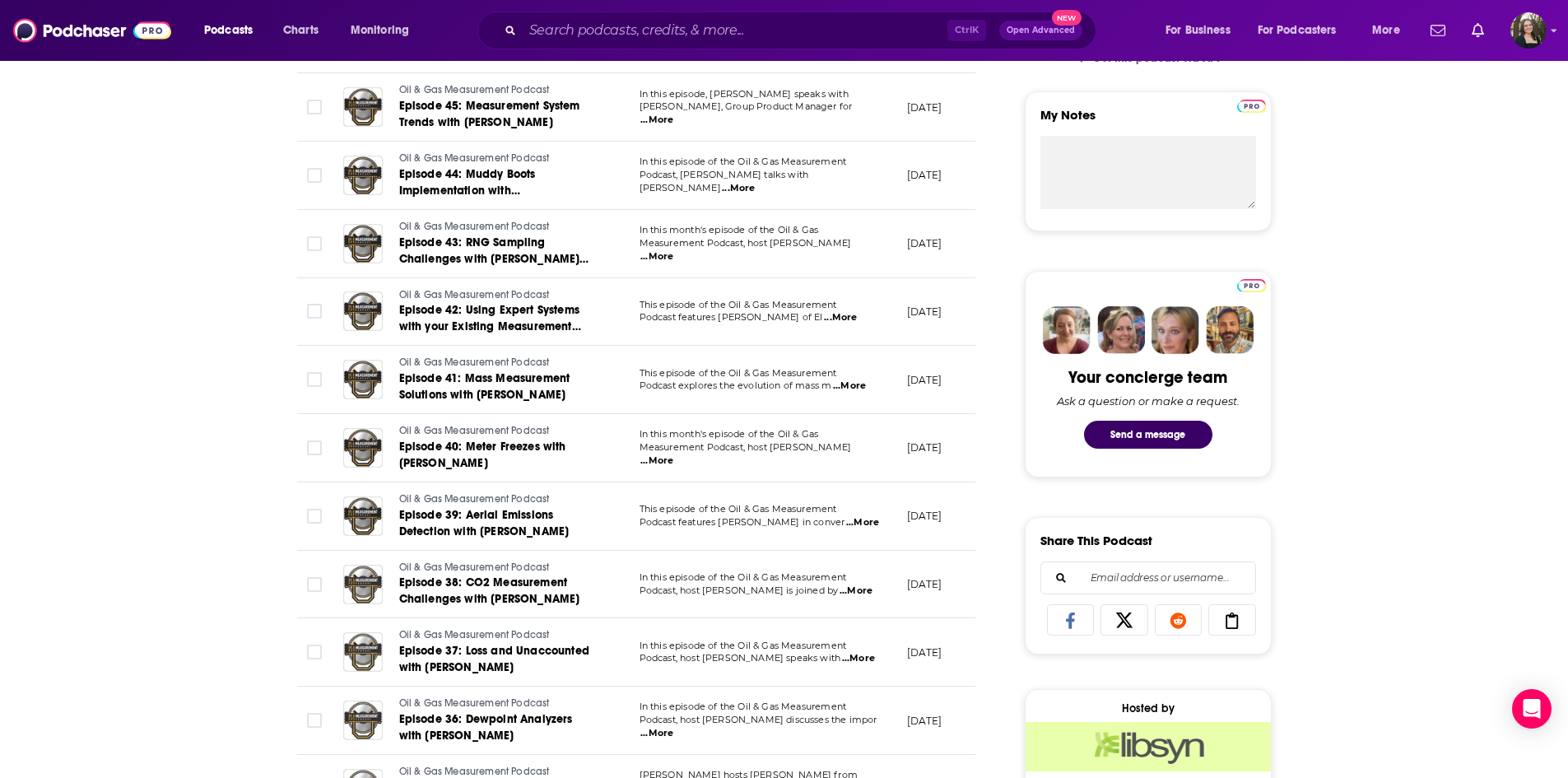
click at [856, 523] on span "...More" at bounding box center [863, 523] width 33 height 14
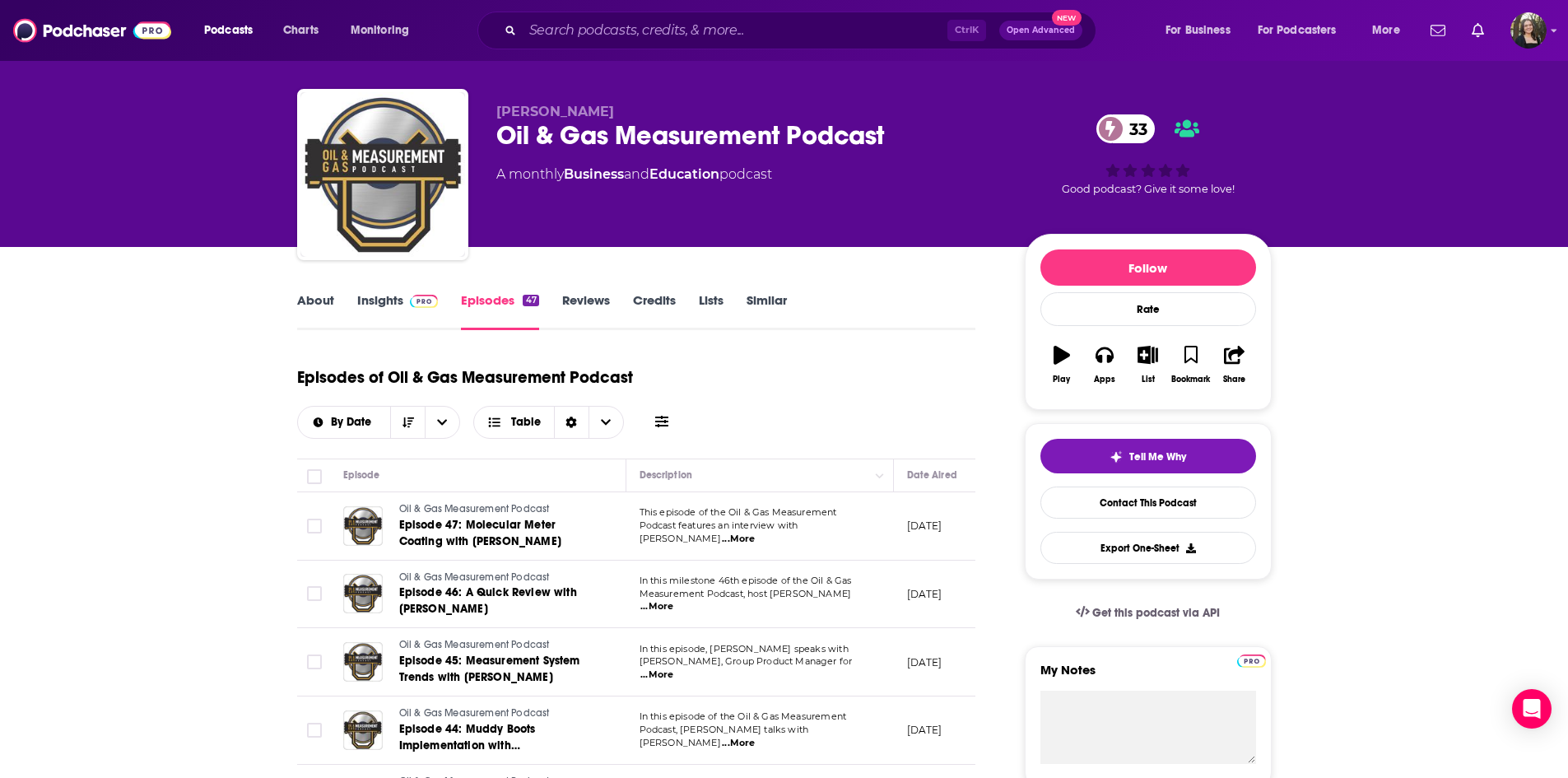
scroll to position [0, 0]
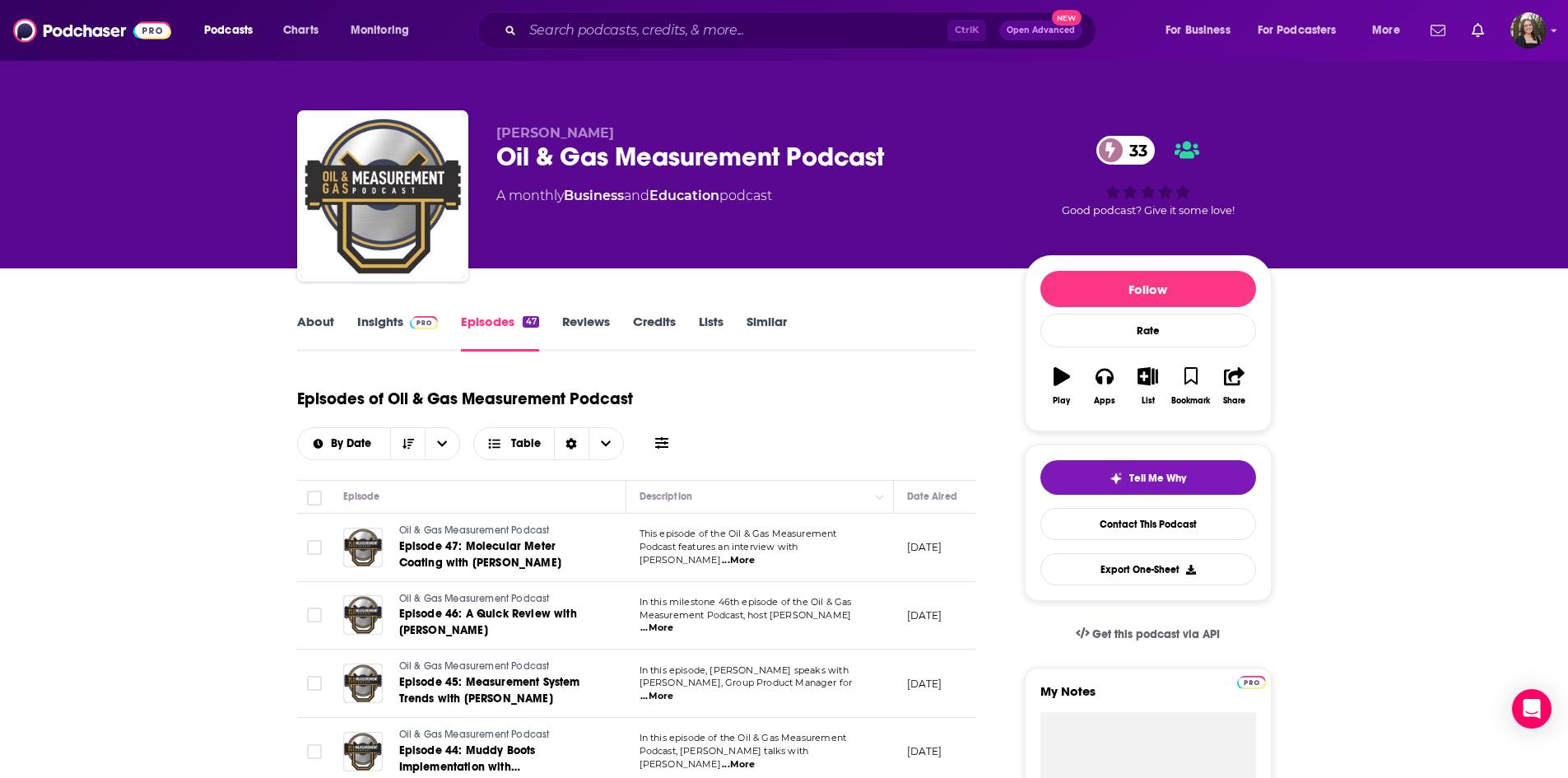
click at [329, 317] on link "About" at bounding box center [316, 332] width 37 height 38
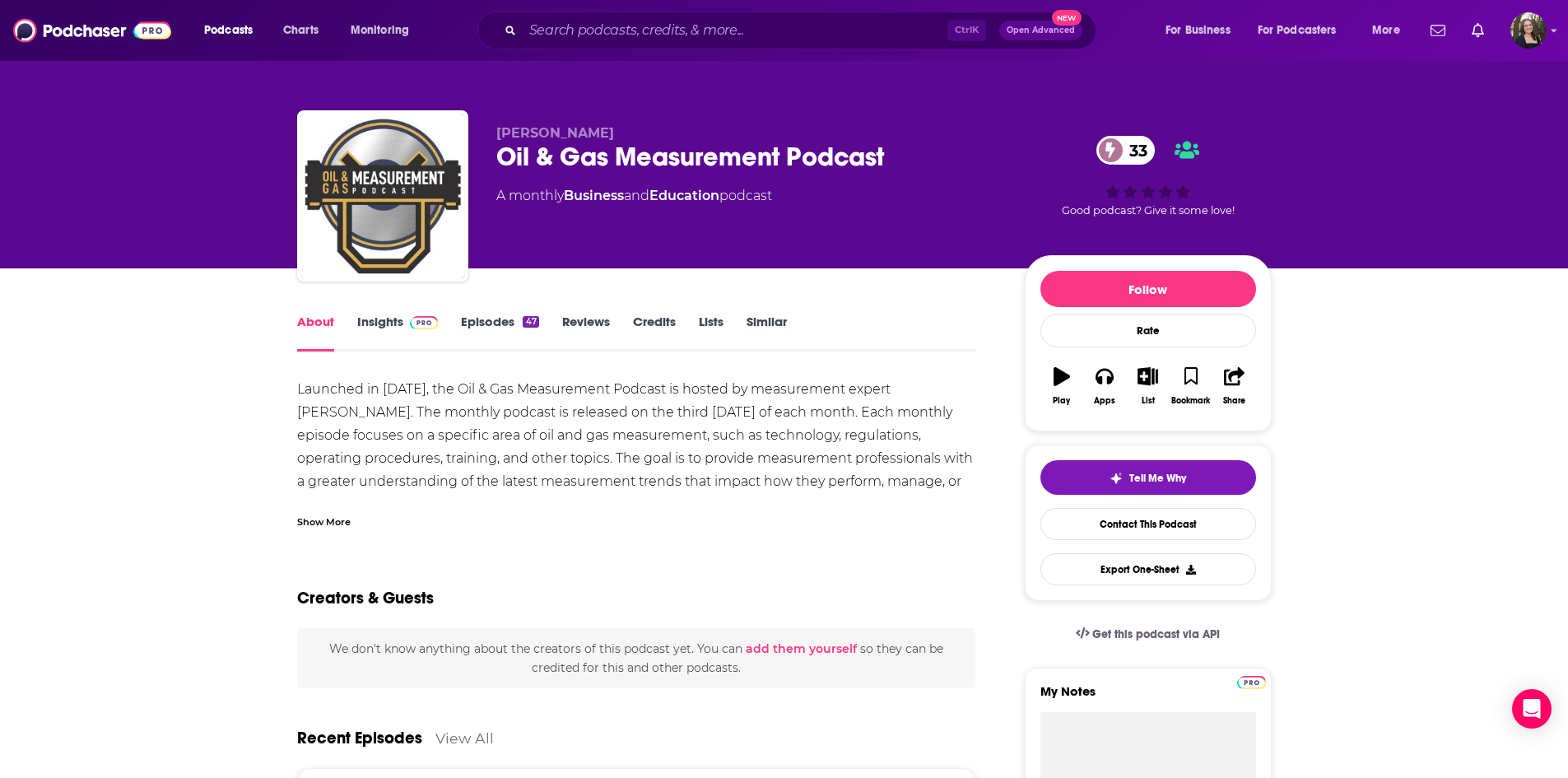
click at [478, 329] on link "Episodes 47" at bounding box center [499, 332] width 77 height 38
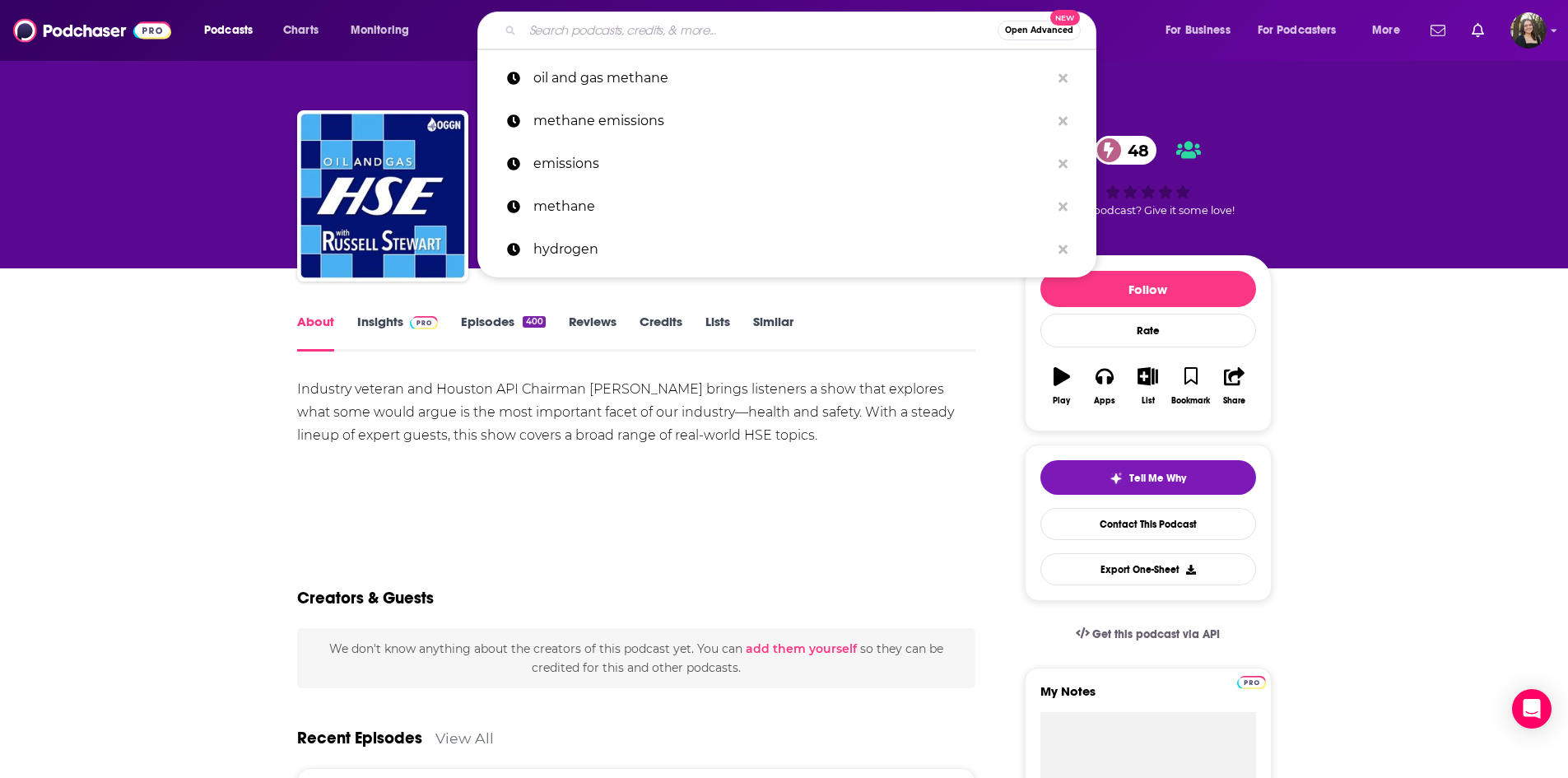
click at [605, 35] on input "Search podcasts, credits, & more..." at bounding box center [761, 30] width 475 height 26
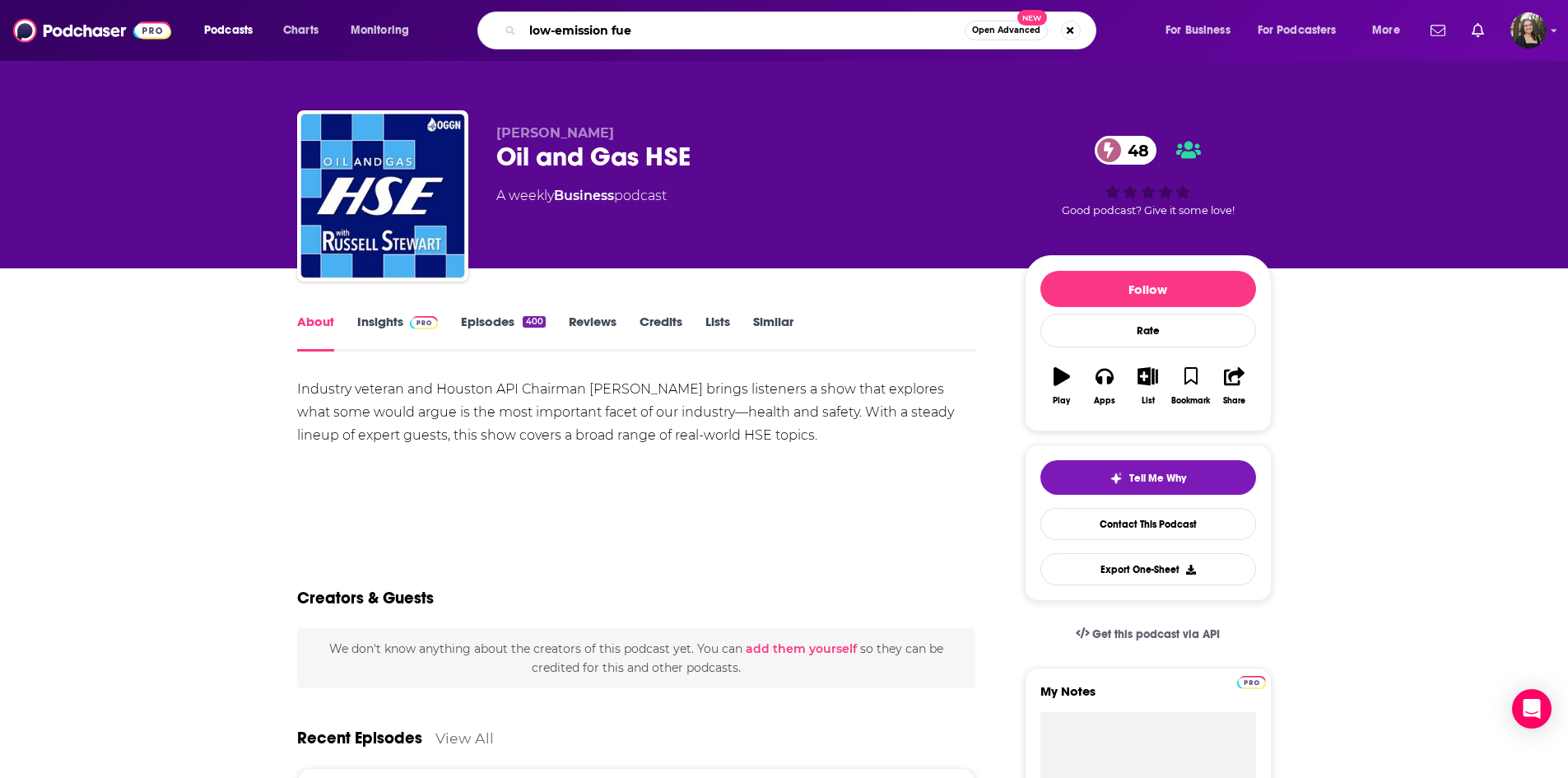
type input "low-emission fuel"
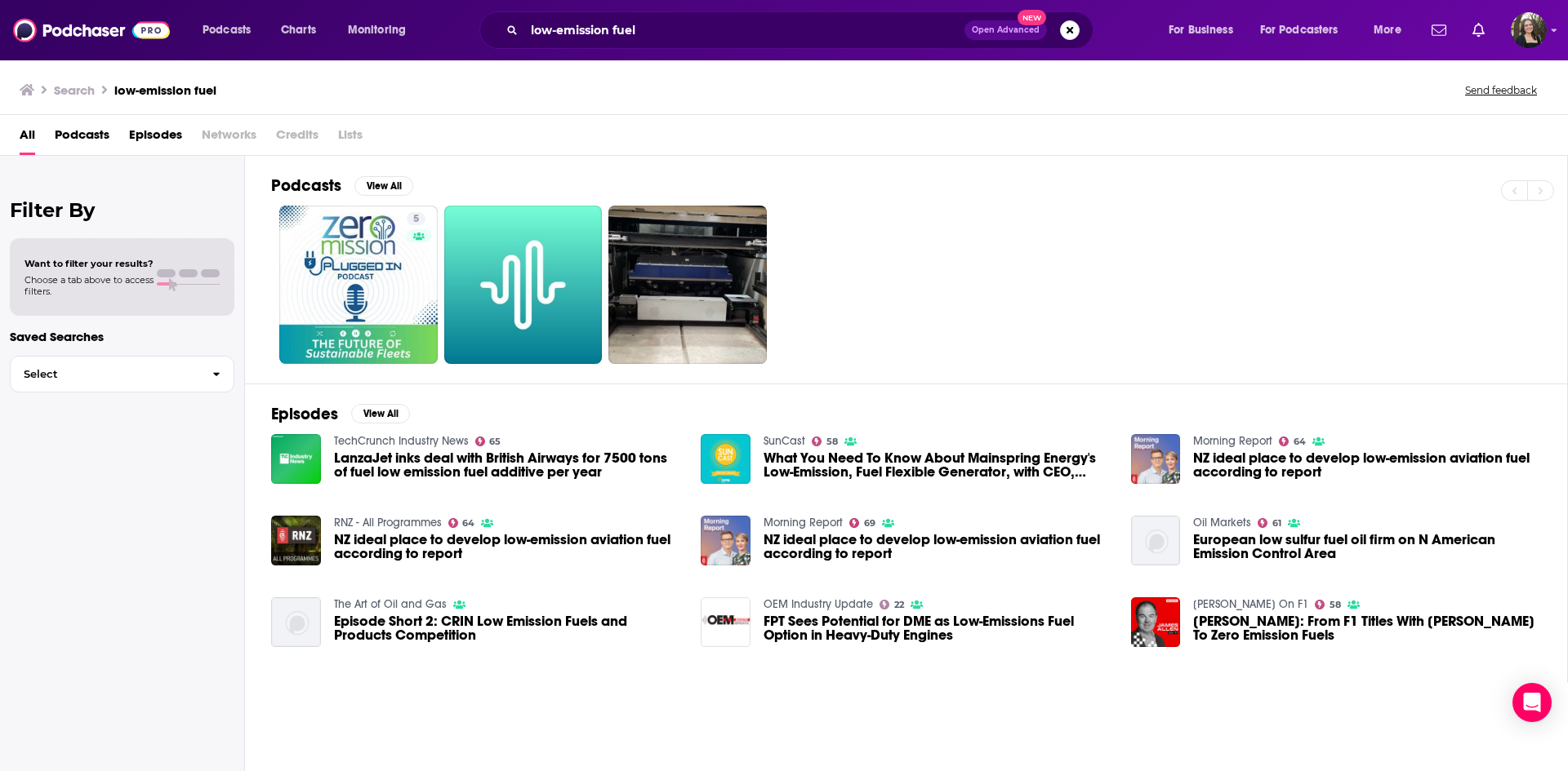
click at [210, 147] on span "Networks" at bounding box center [229, 139] width 55 height 34
click at [139, 141] on span "Episodes" at bounding box center [155, 139] width 53 height 34
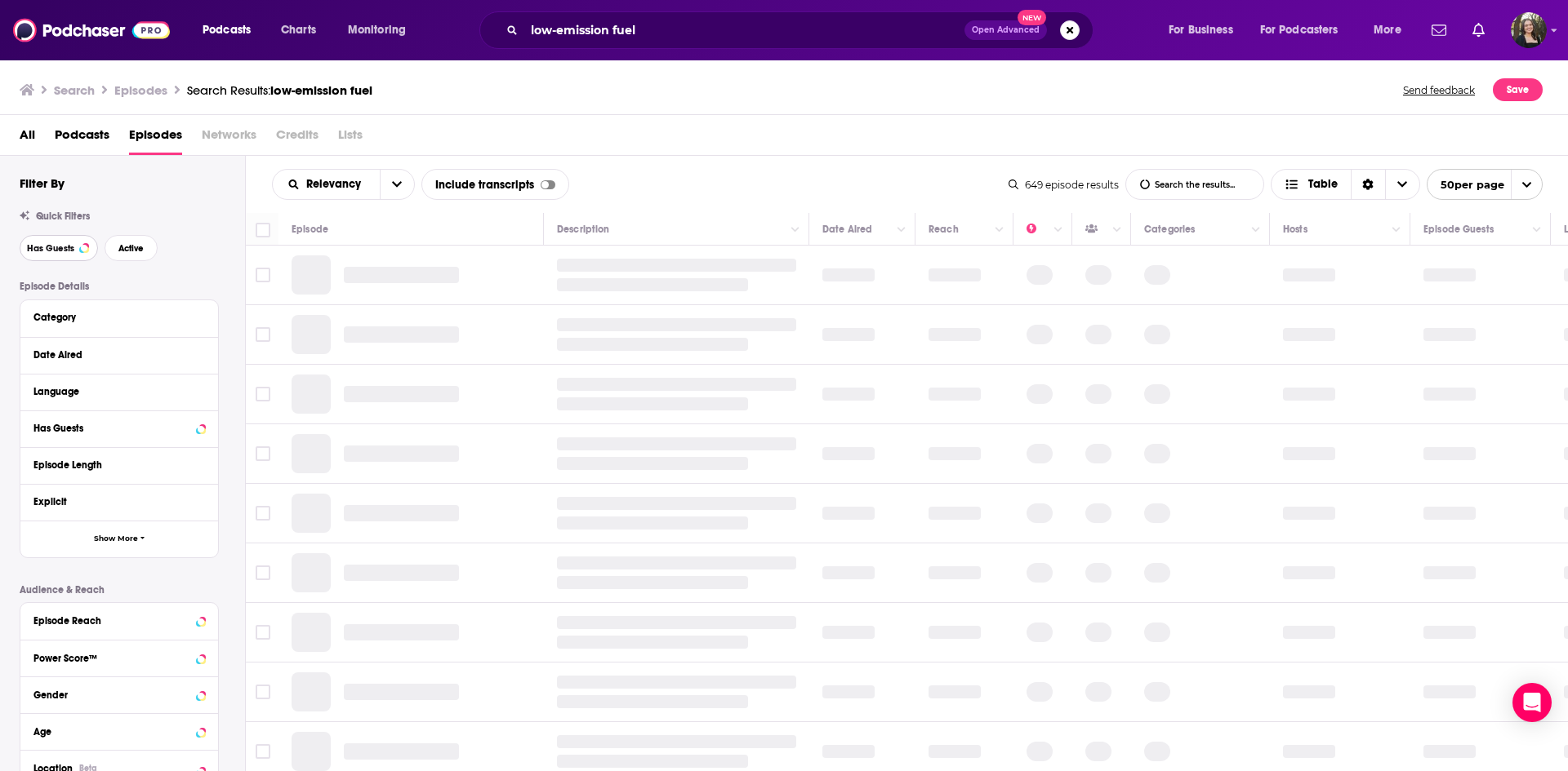
click at [66, 246] on span "Has Guests" at bounding box center [51, 248] width 47 height 9
click at [125, 247] on span "Active" at bounding box center [131, 248] width 25 height 9
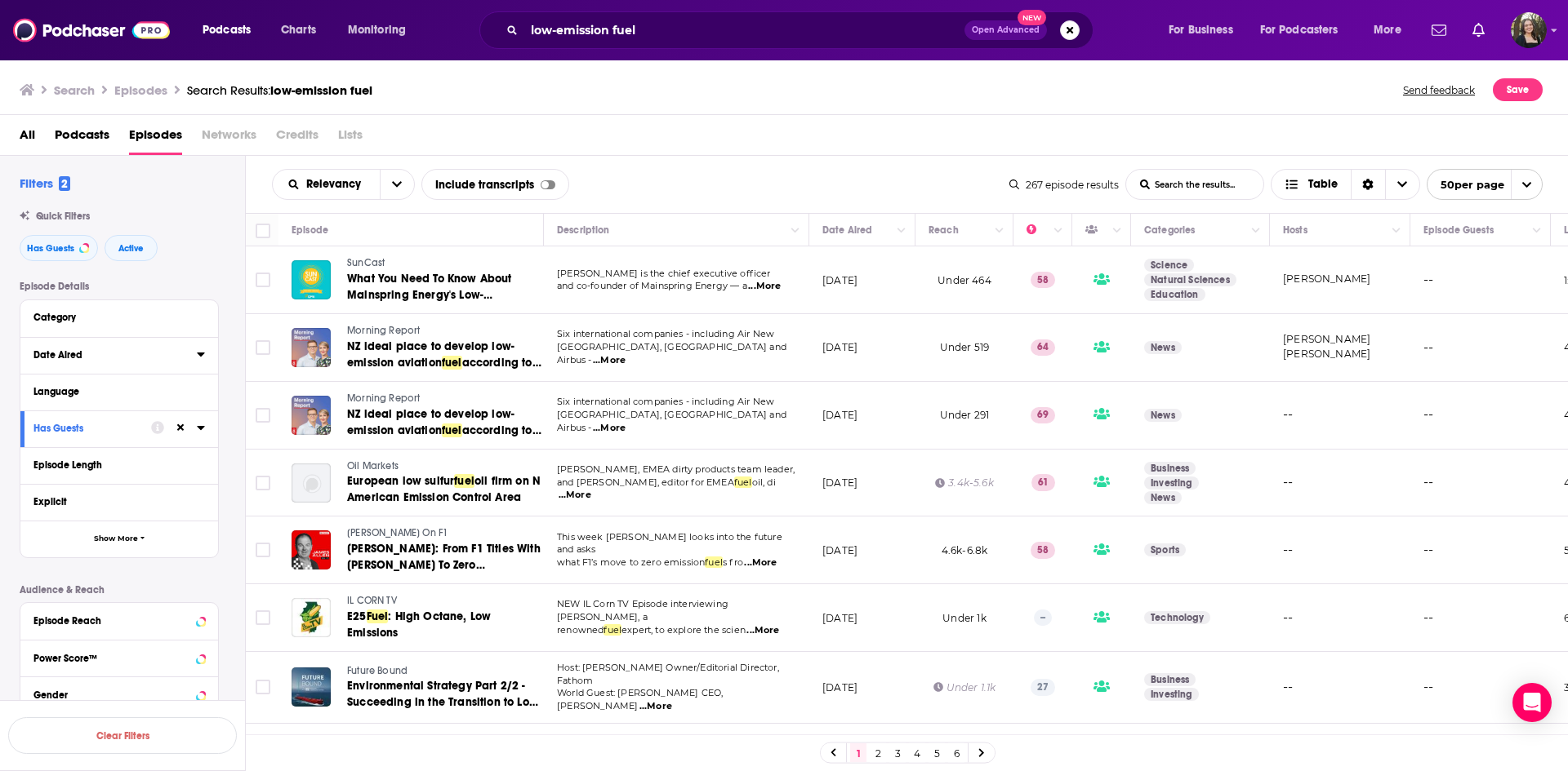
click at [189, 359] on button "Date Aired" at bounding box center [115, 354] width 163 height 20
click at [203, 357] on icon at bounding box center [200, 354] width 8 height 4
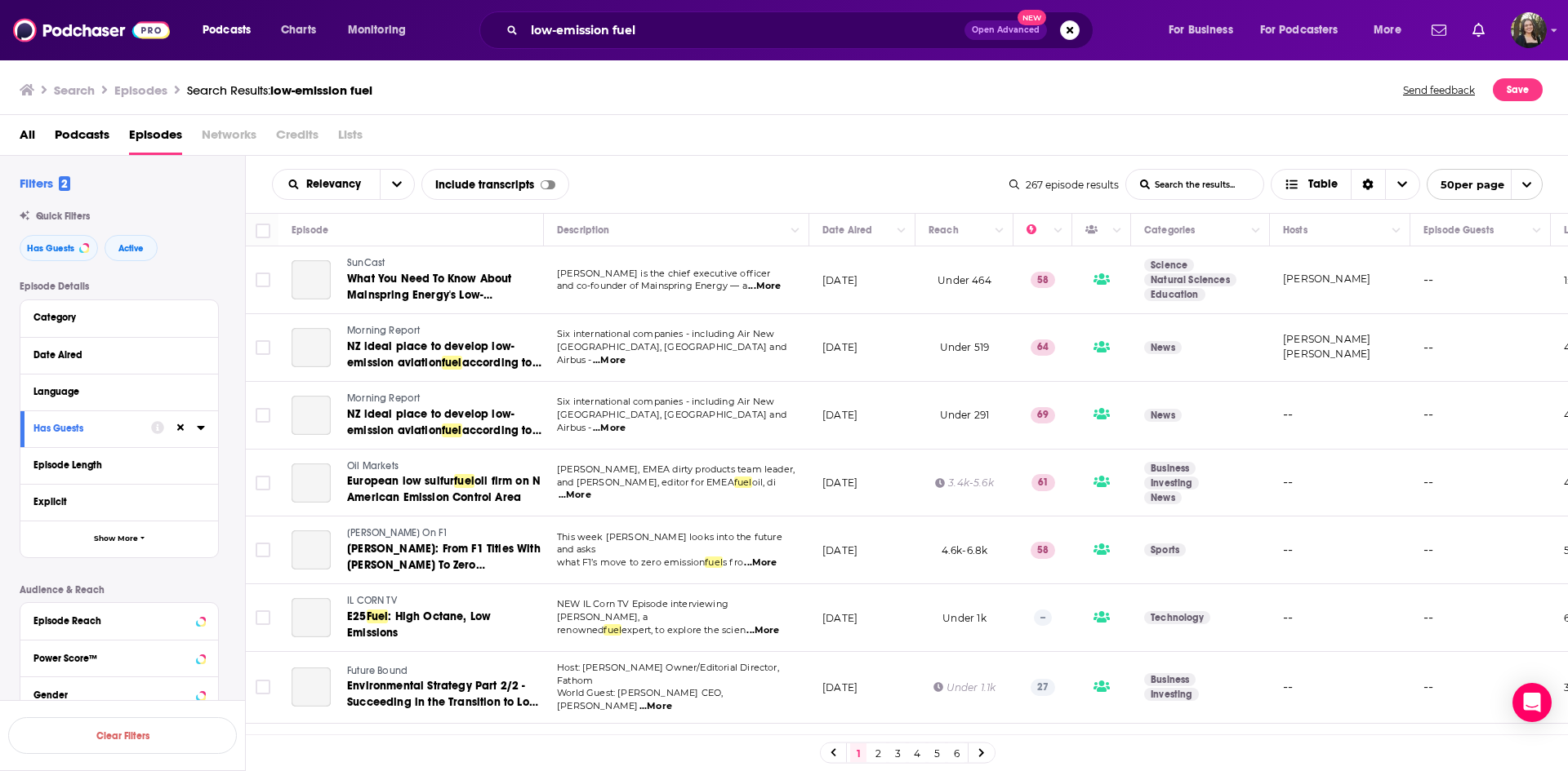
click at [194, 348] on button "Date Aired" at bounding box center [120, 354] width 172 height 20
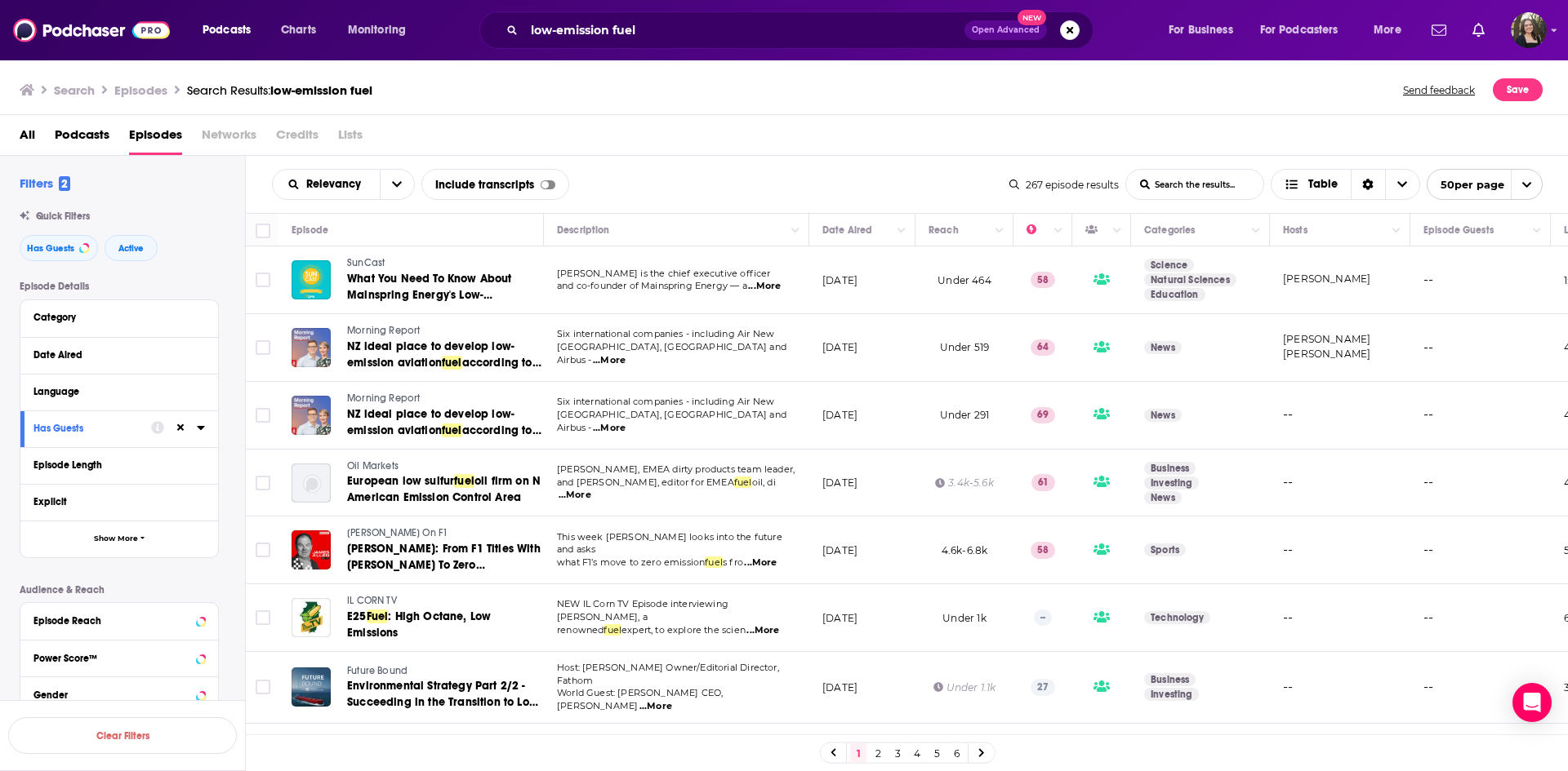
click at [205, 354] on div "Date Aired" at bounding box center [119, 356] width 198 height 37
click at [200, 358] on icon at bounding box center [201, 354] width 8 height 13
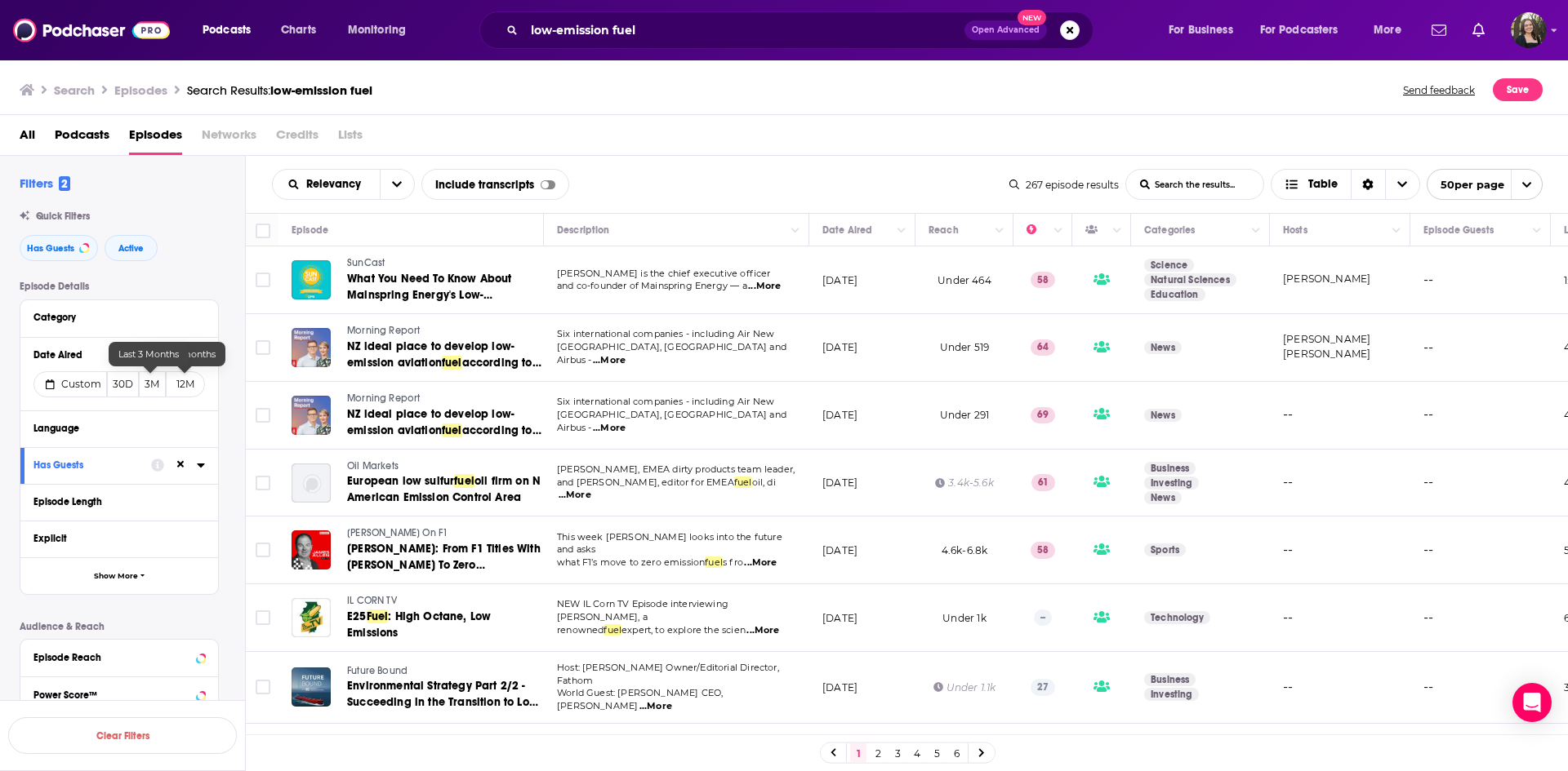
click at [142, 387] on button "3M" at bounding box center [152, 384] width 28 height 26
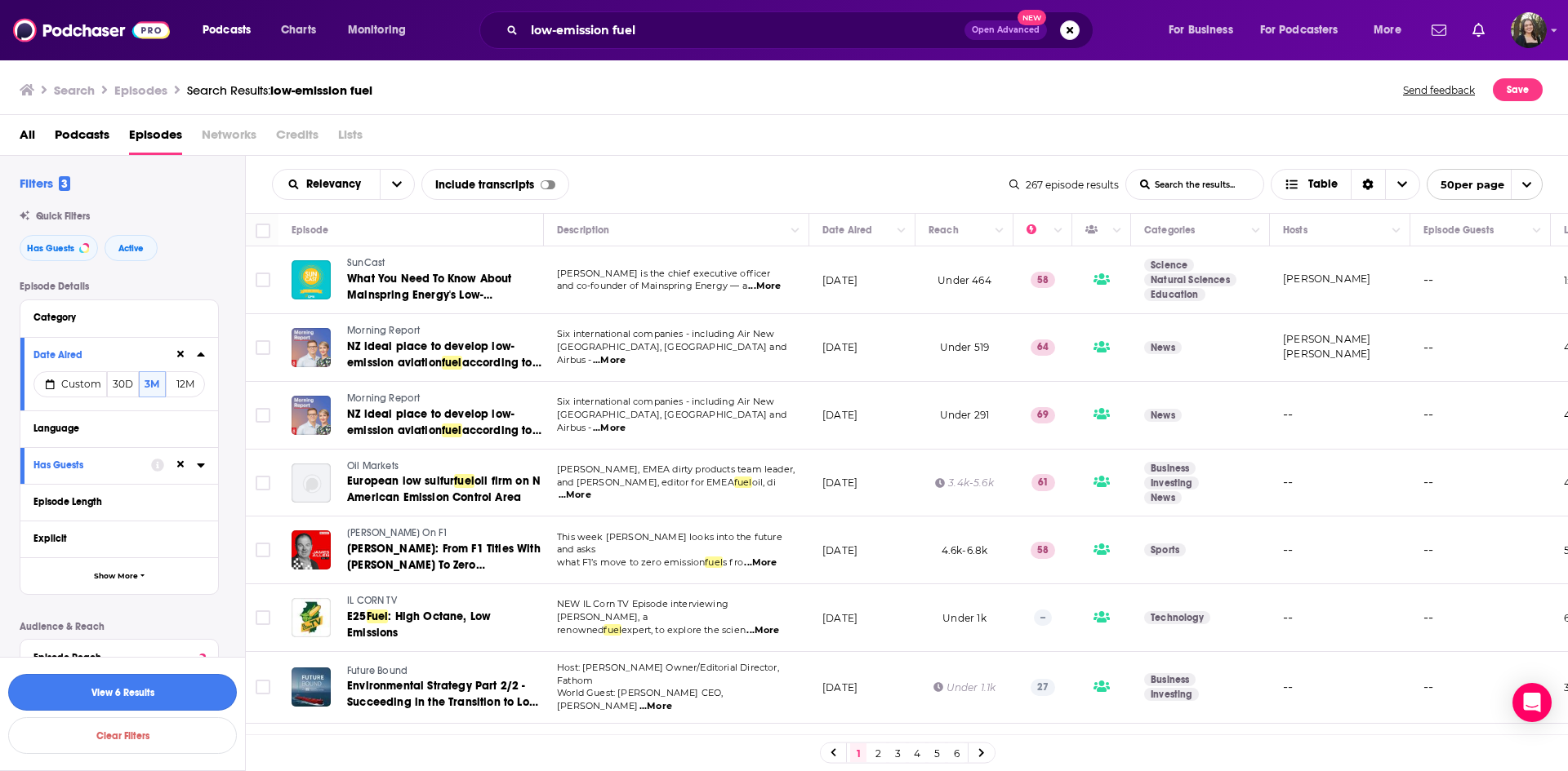
click at [179, 687] on button "View 6 Results" at bounding box center [123, 693] width 229 height 37
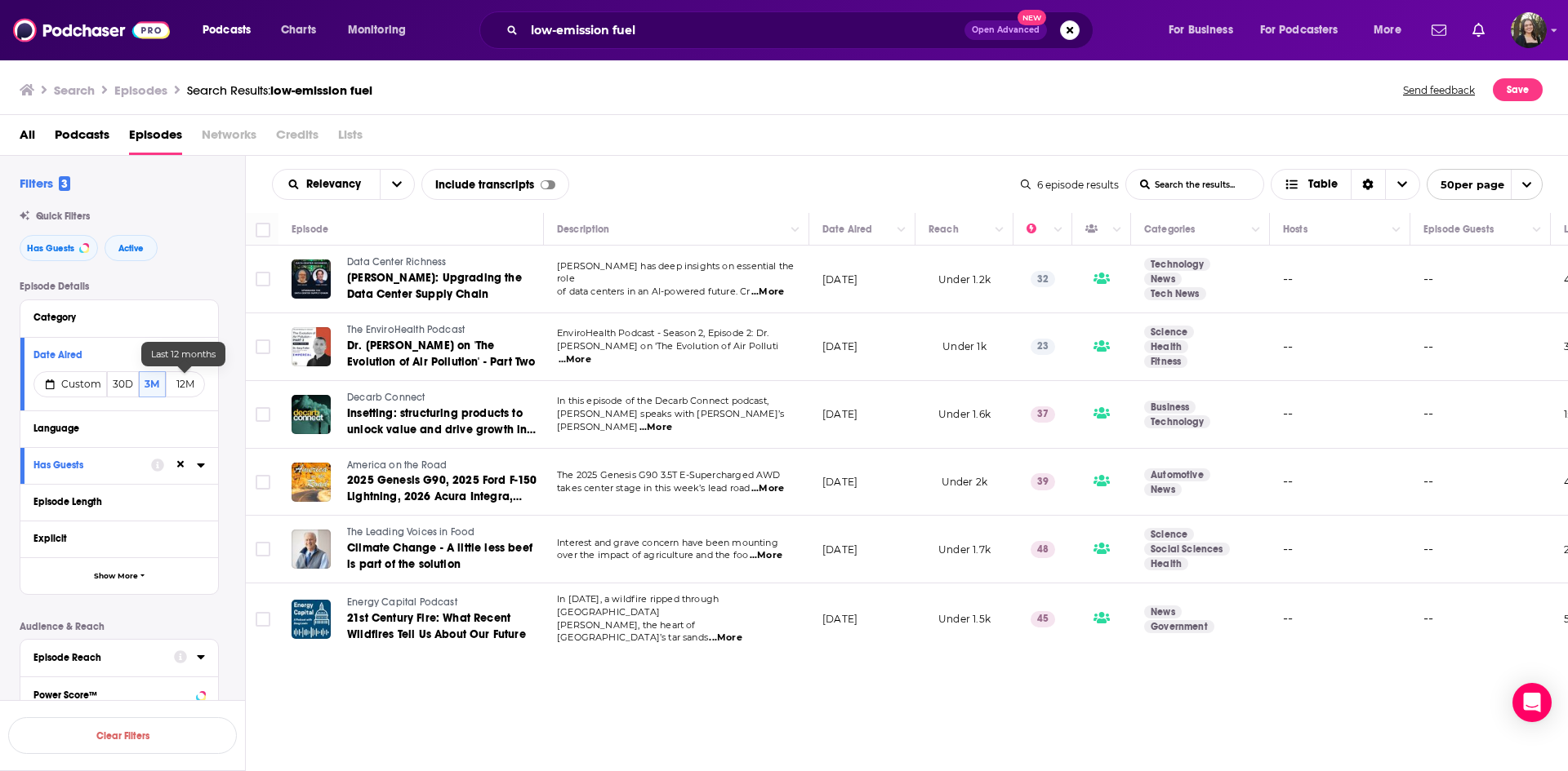
click at [179, 381] on button "12M" at bounding box center [185, 384] width 40 height 26
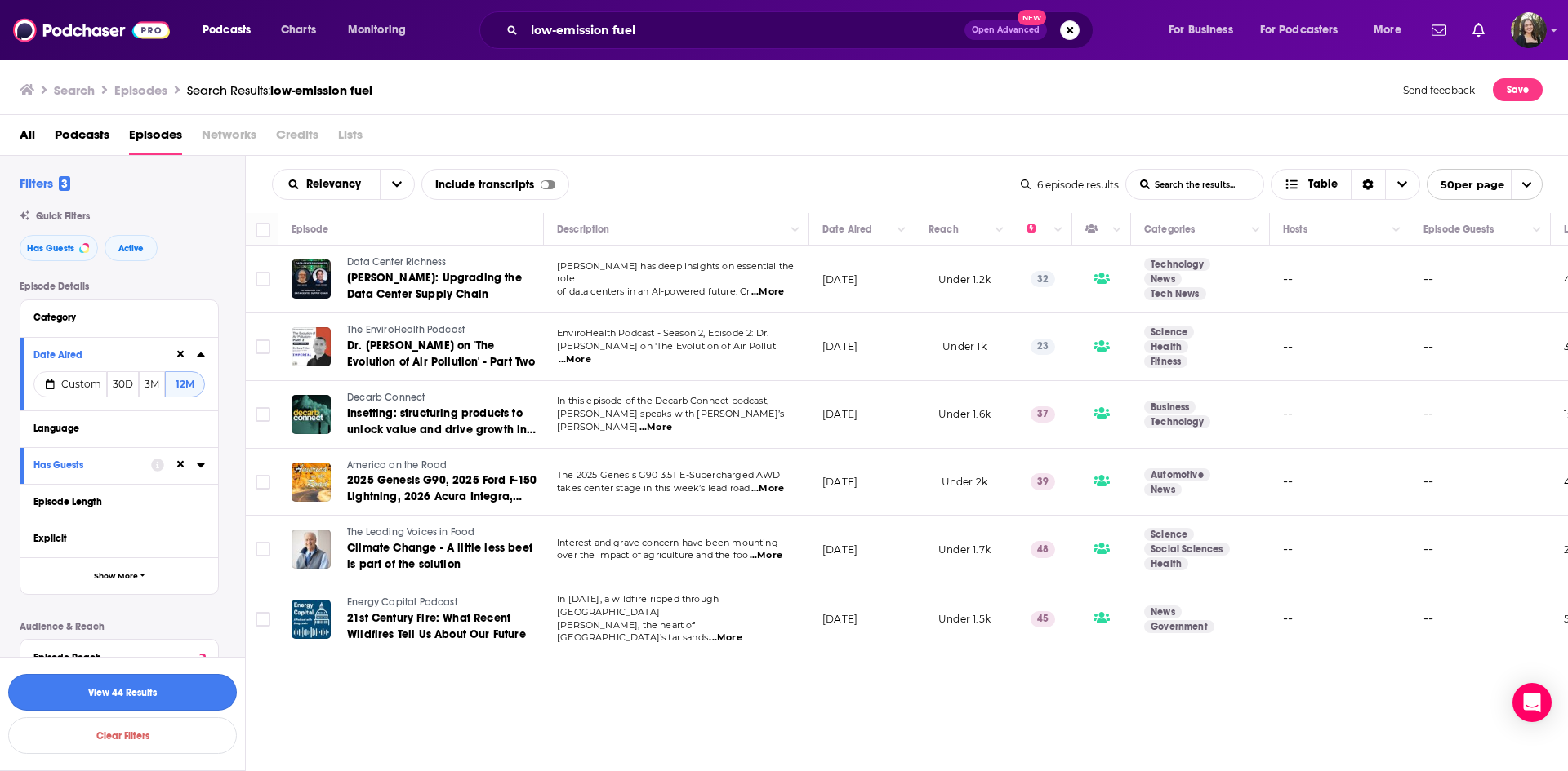
click at [152, 689] on button "View 44 Results" at bounding box center [123, 693] width 229 height 37
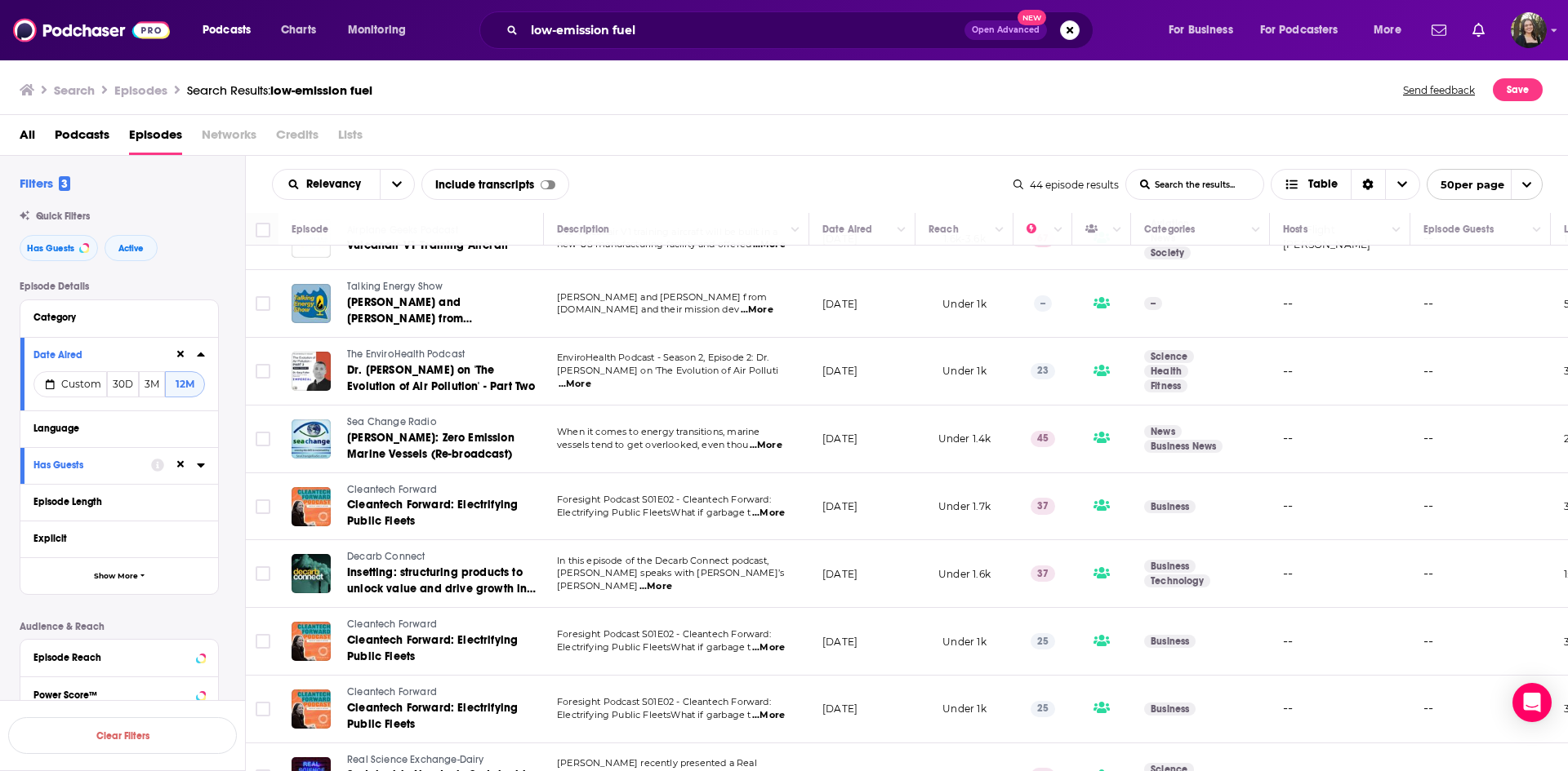
scroll to position [1097, 0]
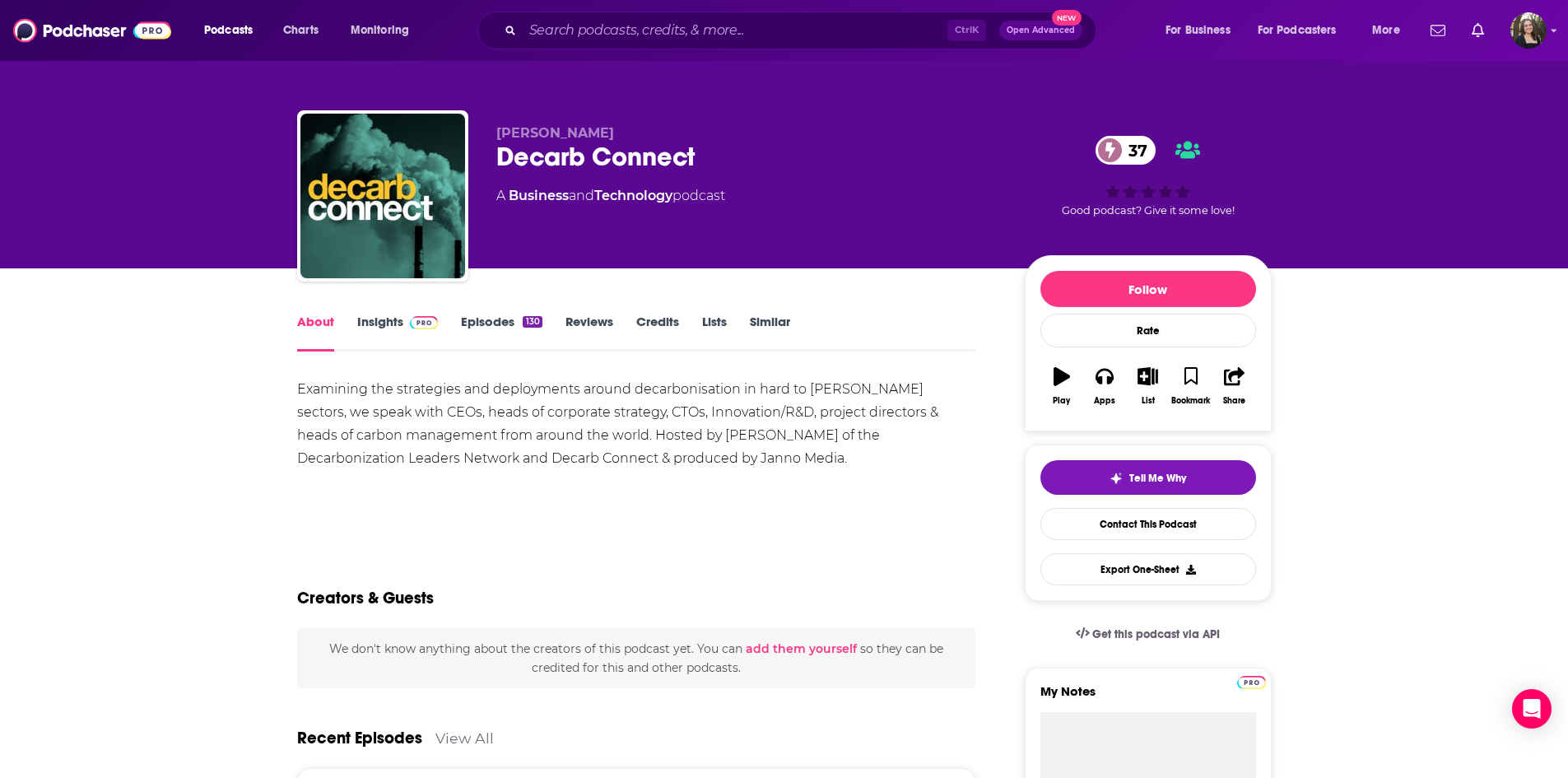
click at [486, 319] on link "Episodes 130" at bounding box center [501, 332] width 81 height 38
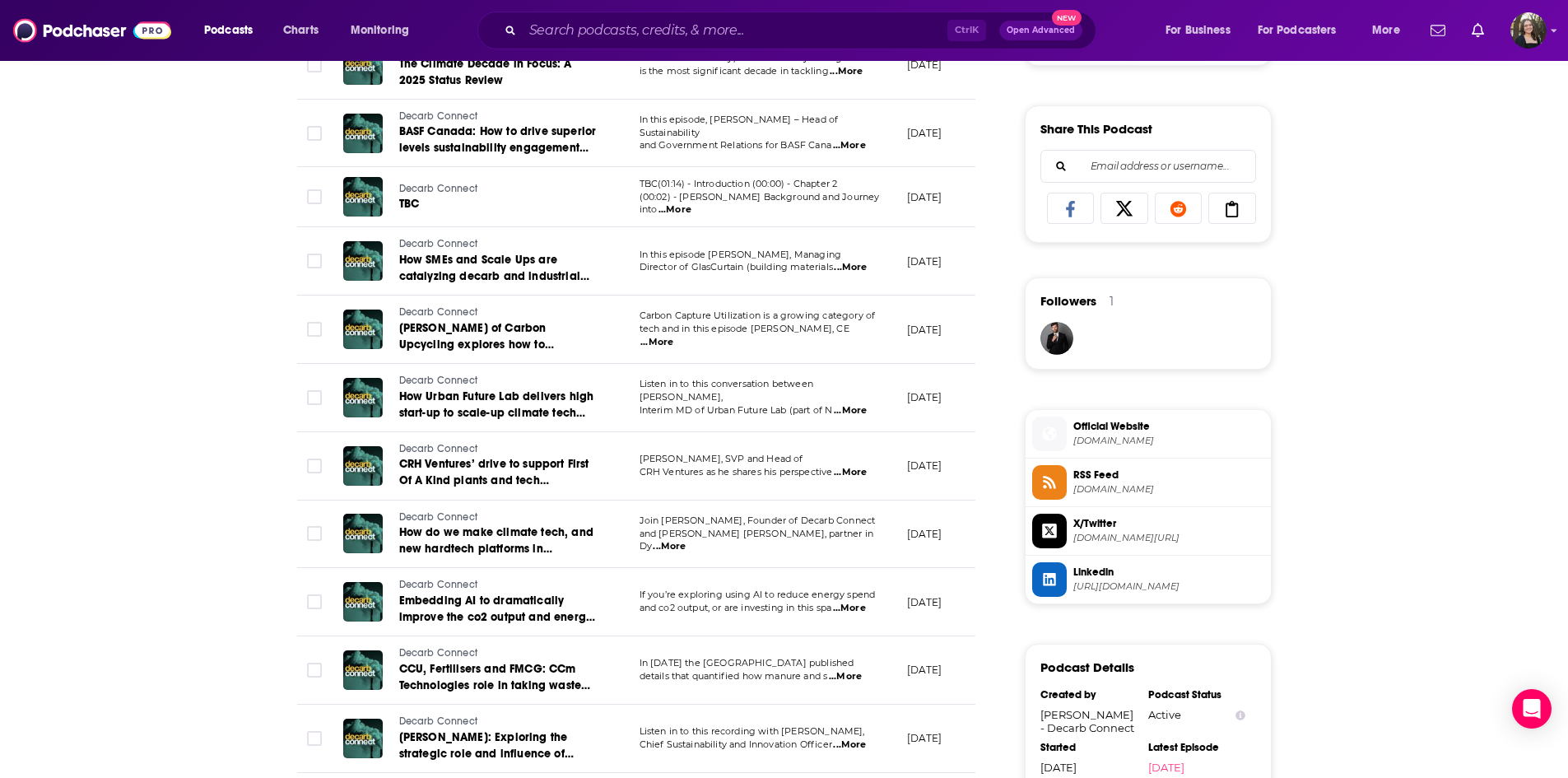
scroll to position [1071, 0]
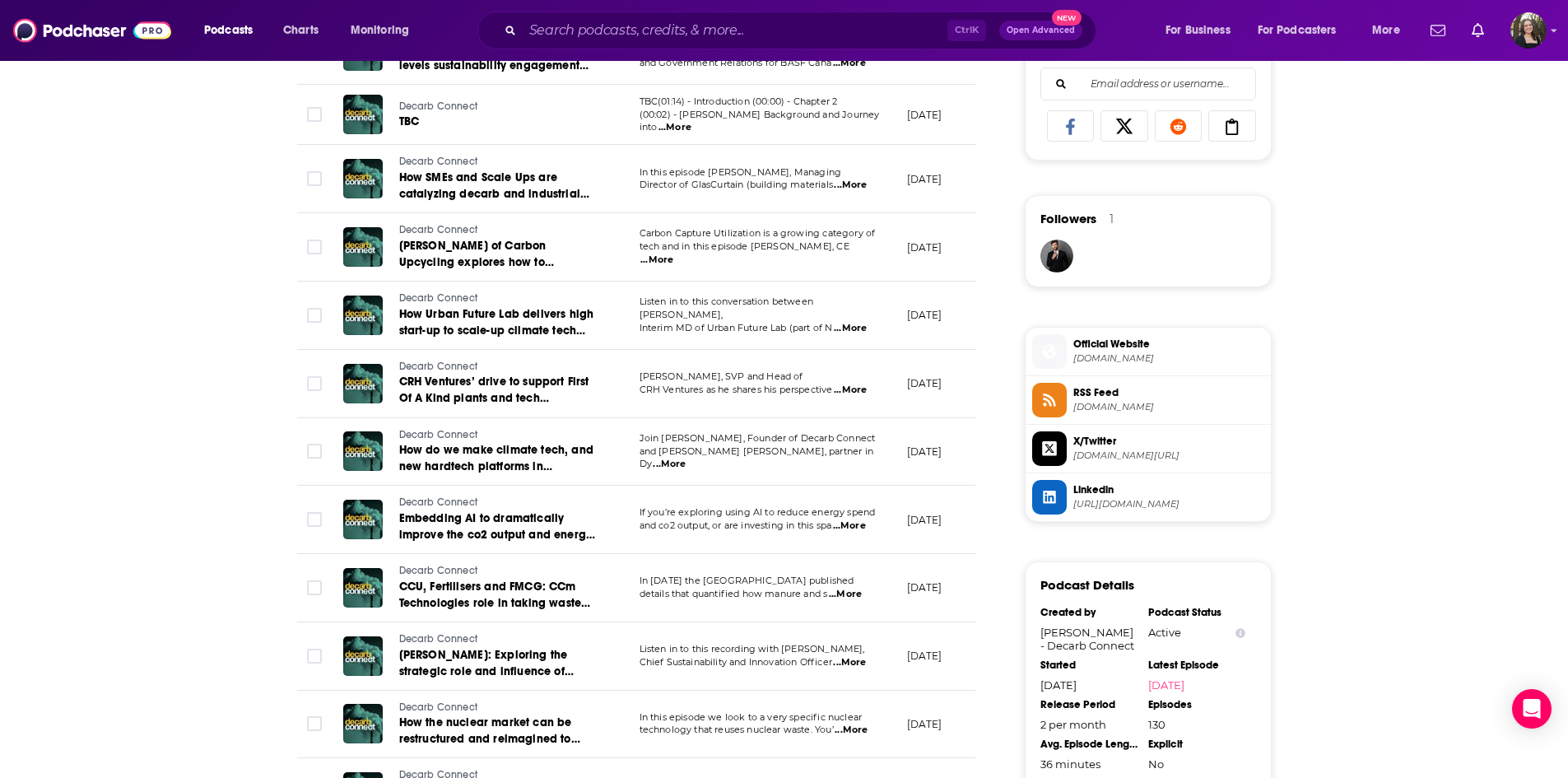
click at [1160, 352] on span "Official Website [DOMAIN_NAME]" at bounding box center [1166, 351] width 198 height 33
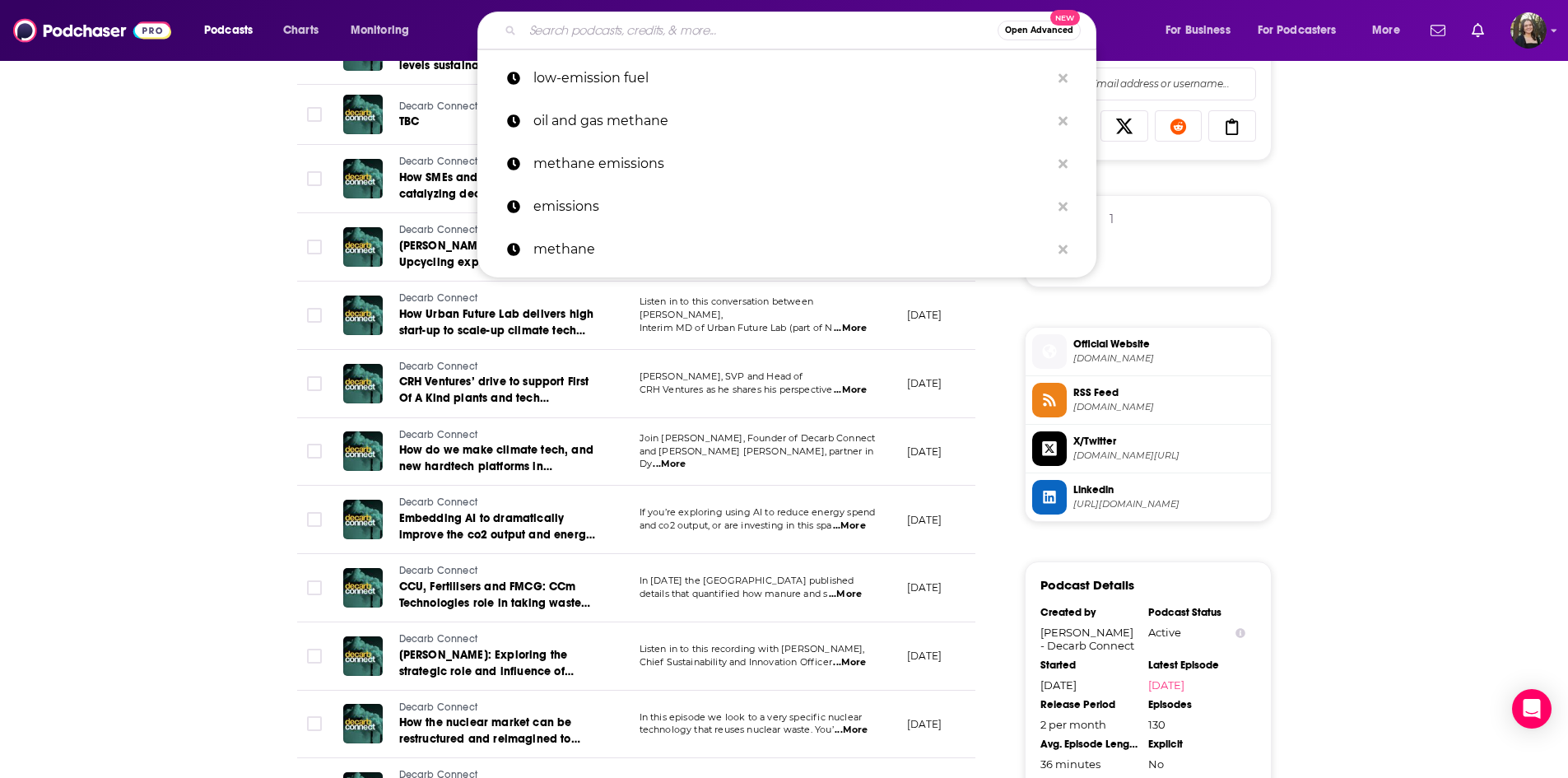
click at [660, 23] on input "Search podcasts, credits, & more..." at bounding box center [761, 30] width 475 height 26
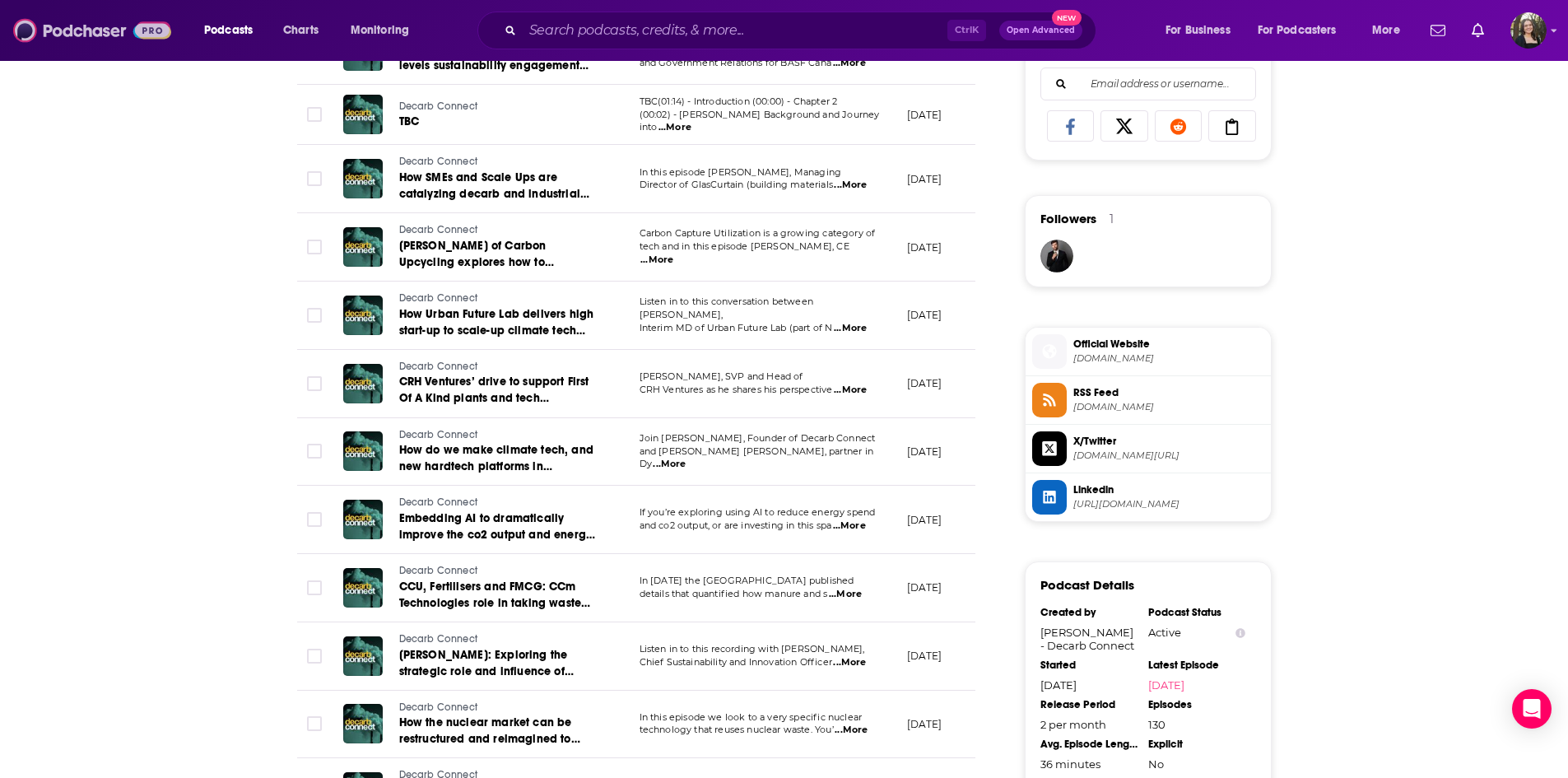
click at [64, 26] on img at bounding box center [93, 30] width 158 height 31
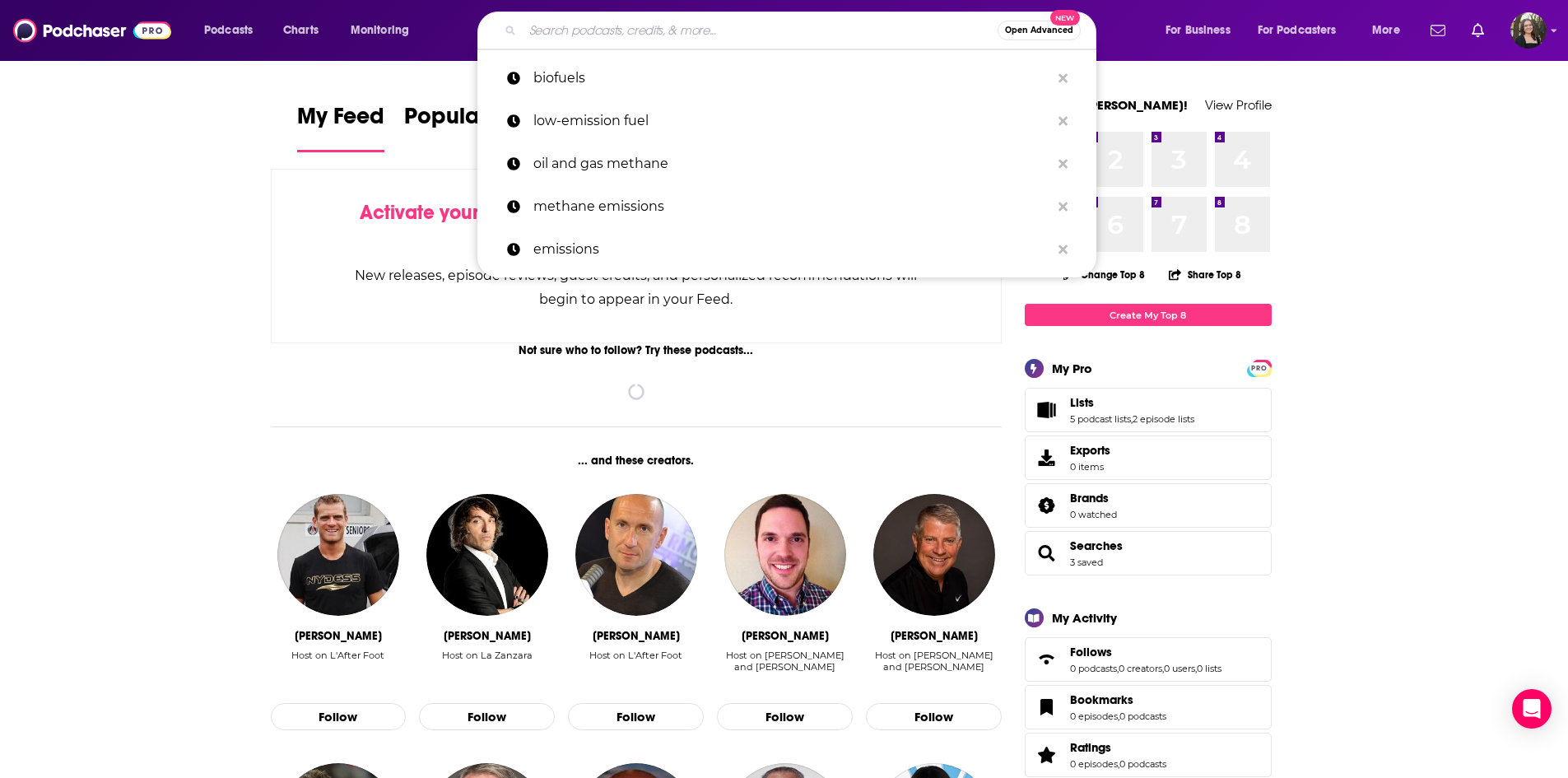
click at [580, 21] on input "Search podcasts, credits, & more..." at bounding box center [761, 30] width 475 height 26
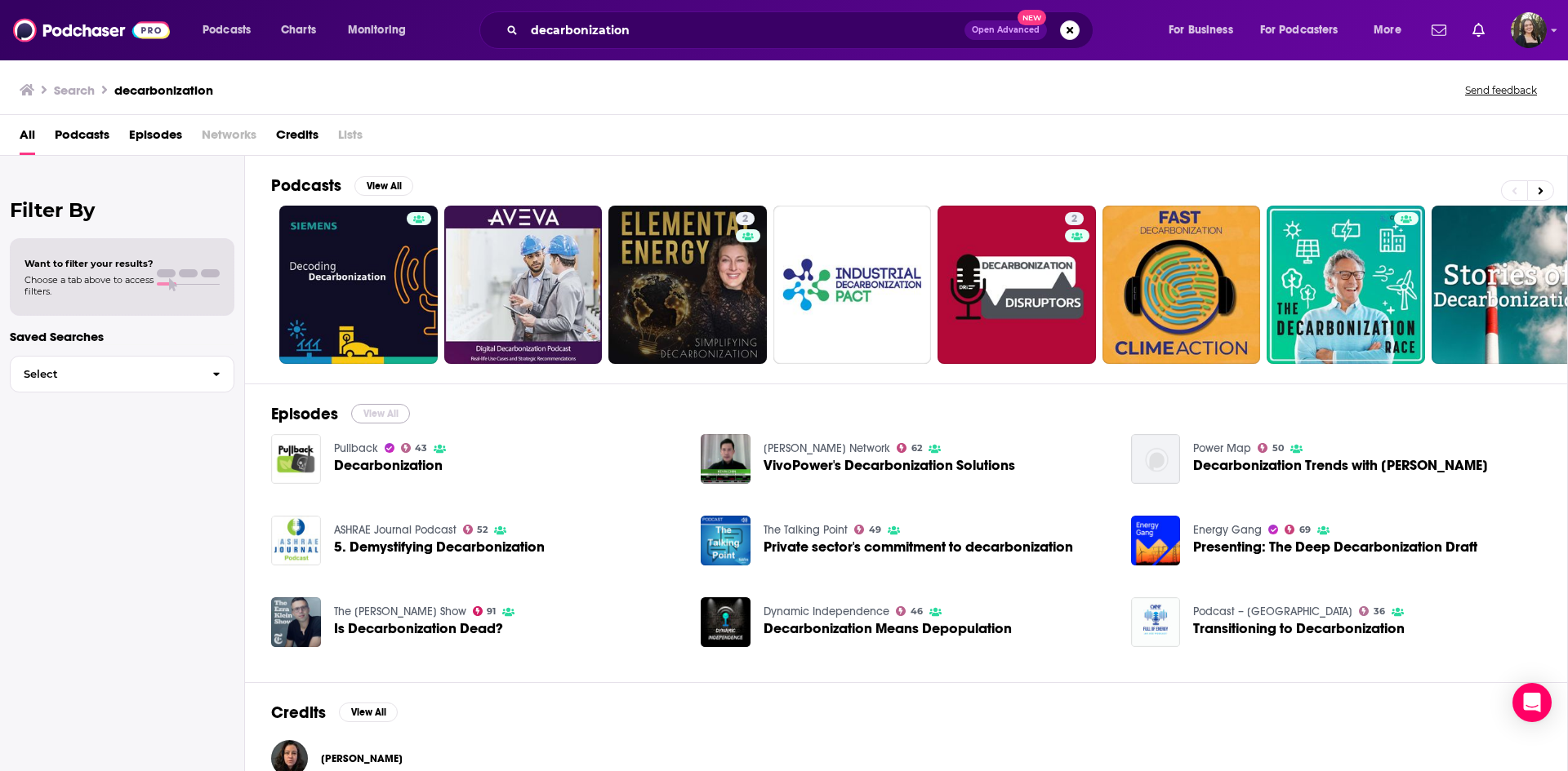
click at [376, 414] on button "View All" at bounding box center [381, 413] width 59 height 19
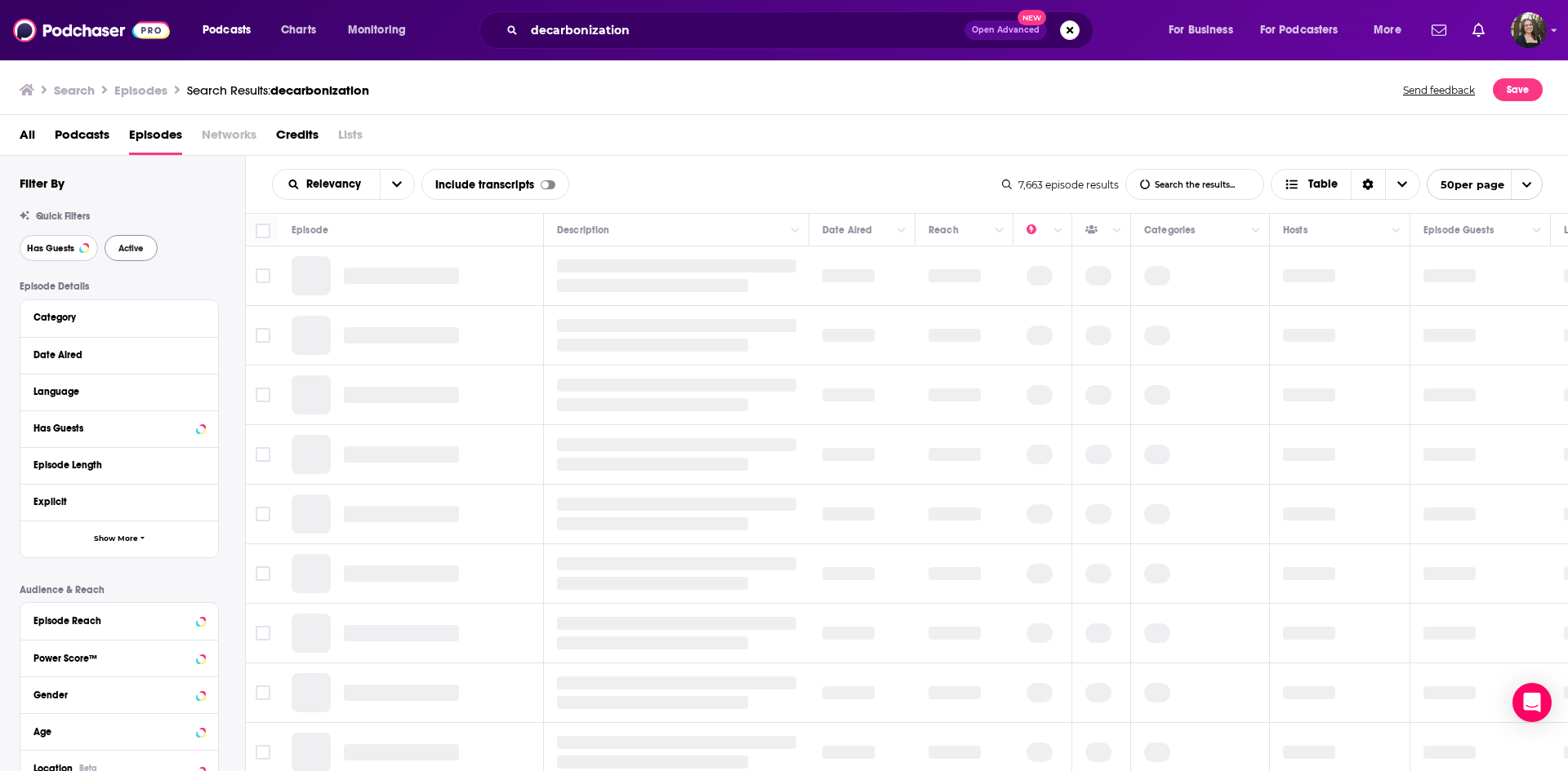
click at [44, 255] on button "Has Guests" at bounding box center [58, 247] width 78 height 26
click at [131, 249] on span "Active" at bounding box center [131, 248] width 25 height 9
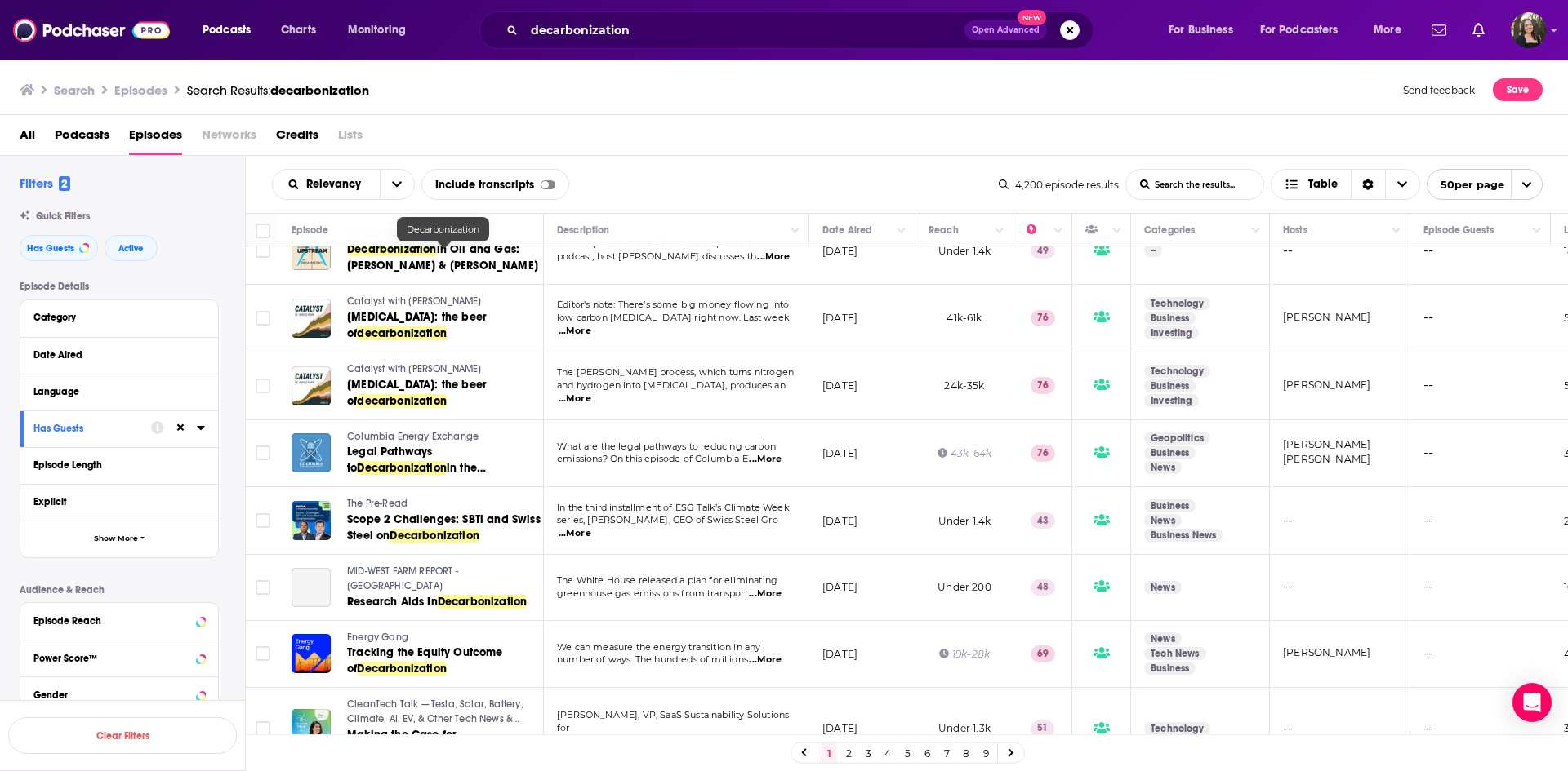
scroll to position [2826, 0]
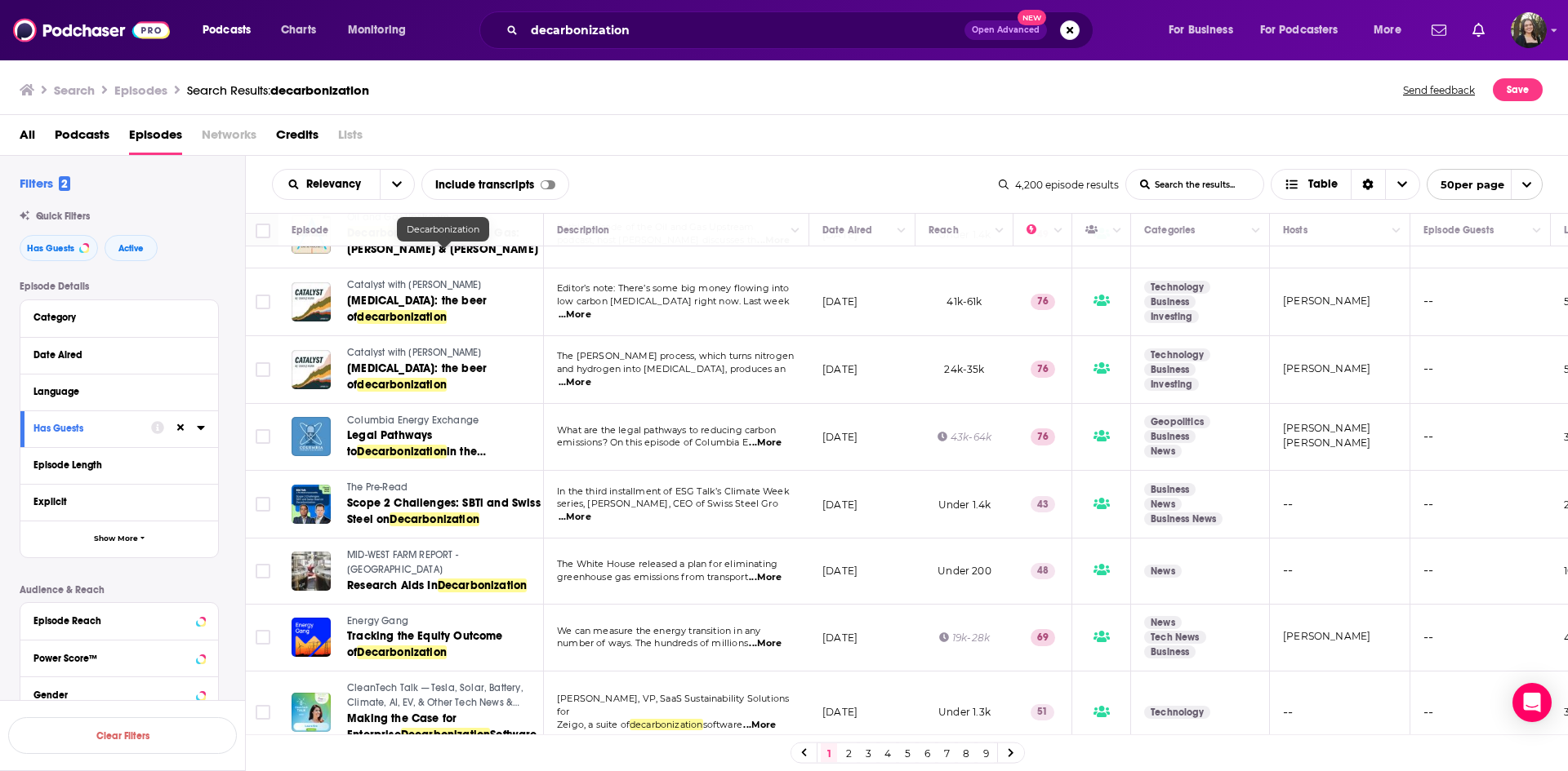
click at [852, 756] on link "2" at bounding box center [848, 753] width 16 height 19
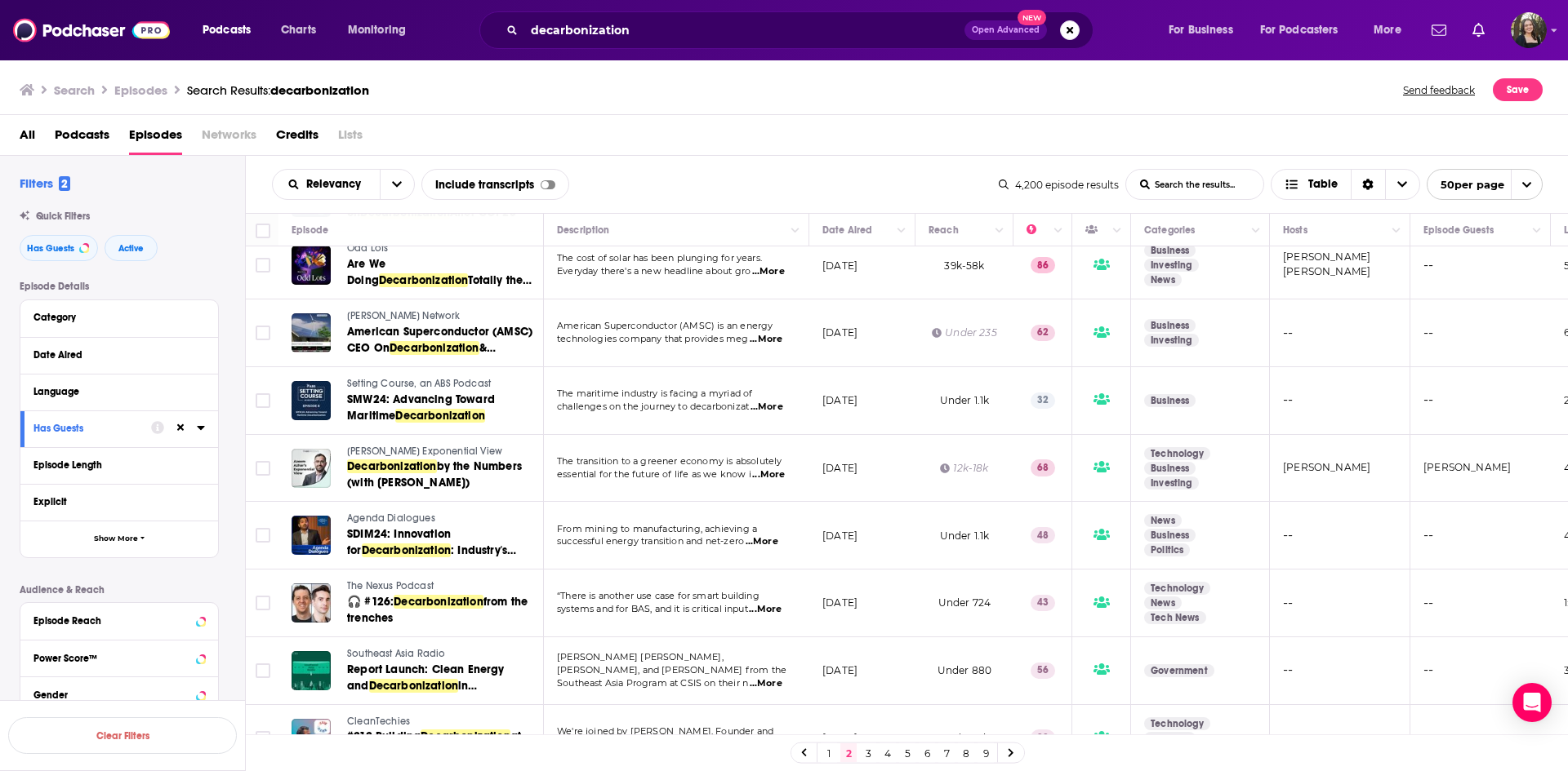
scroll to position [2965, 0]
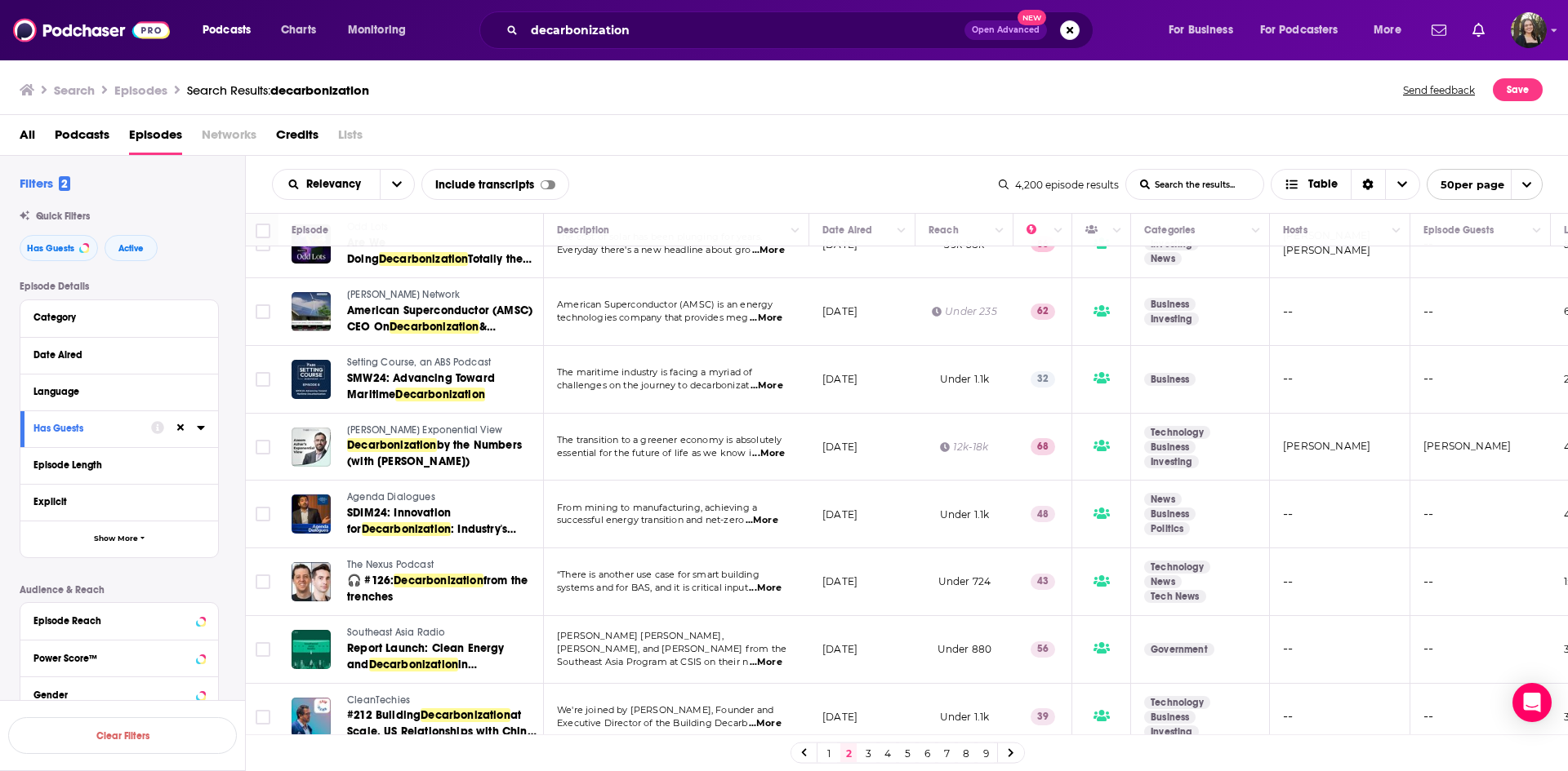
click at [865, 752] on link "3" at bounding box center [867, 753] width 16 height 19
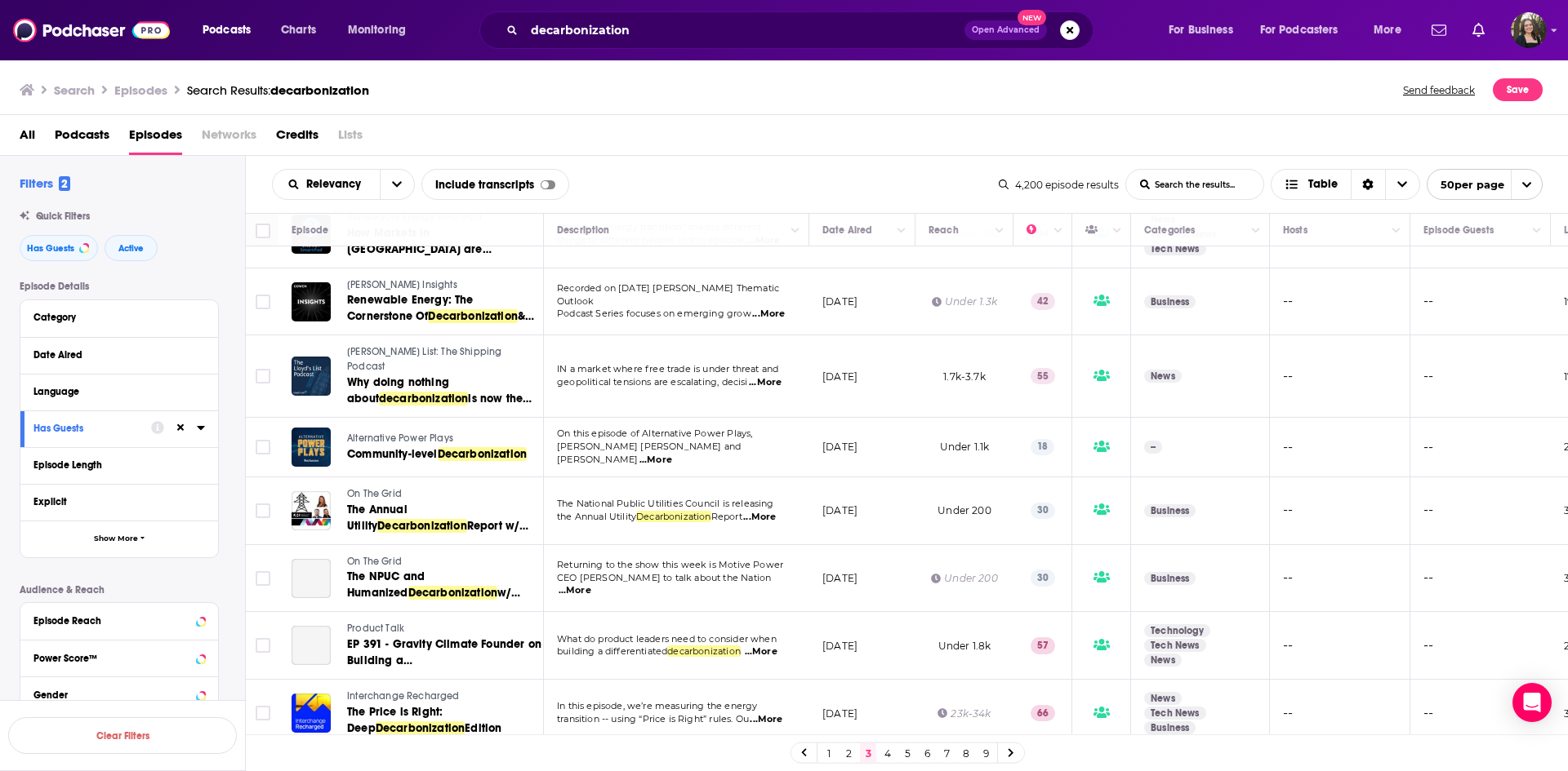
scroll to position [2957, 0]
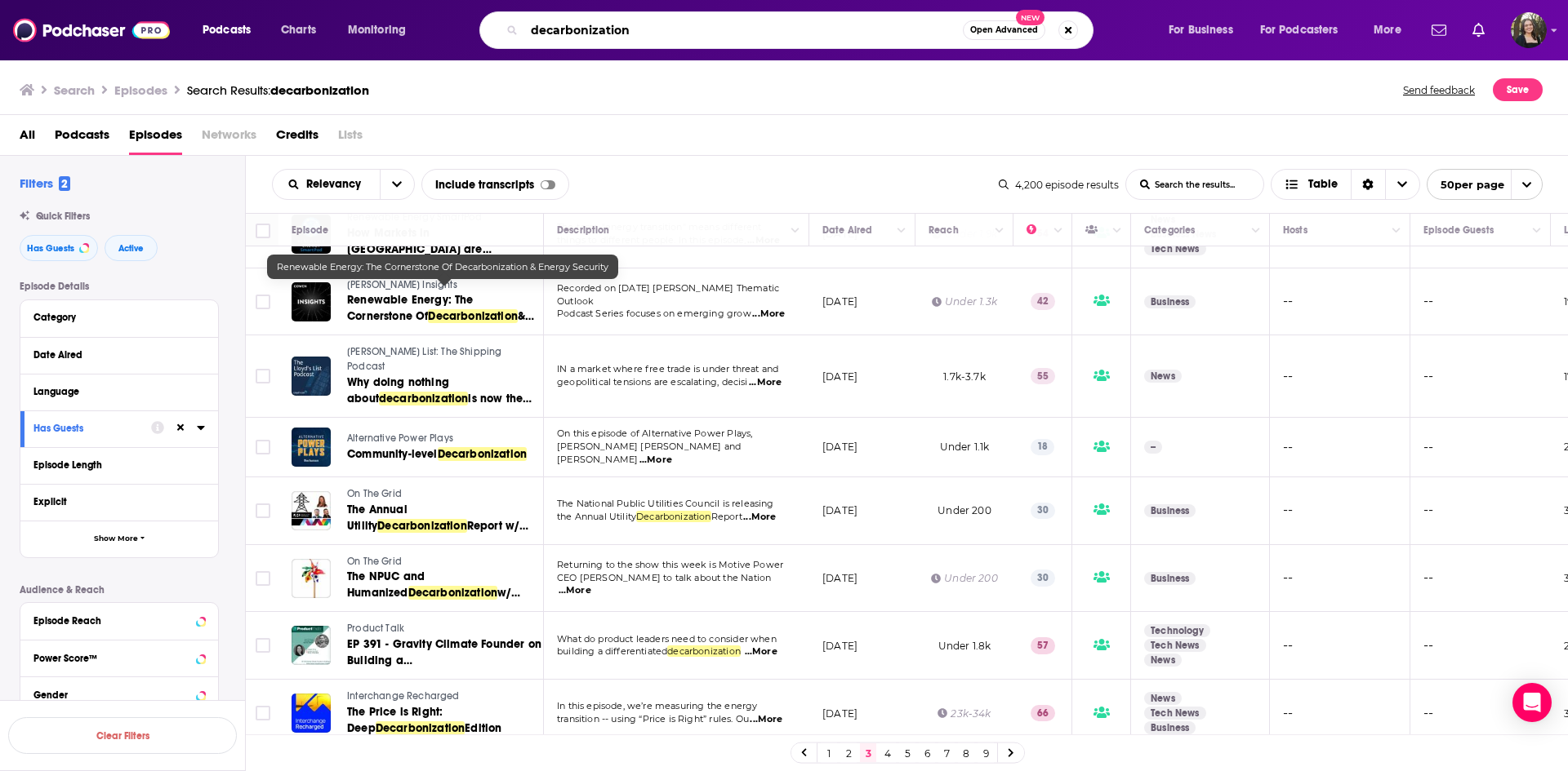
drag, startPoint x: 656, startPoint y: 30, endPoint x: 423, endPoint y: 15, distance: 233.5
click at [423, 15] on div "Podcasts Charts Monitoring decarbonization Open Advanced New For Business For P…" at bounding box center [804, 30] width 1226 height 38
type input "b"
click at [88, 36] on img at bounding box center [92, 29] width 157 height 31
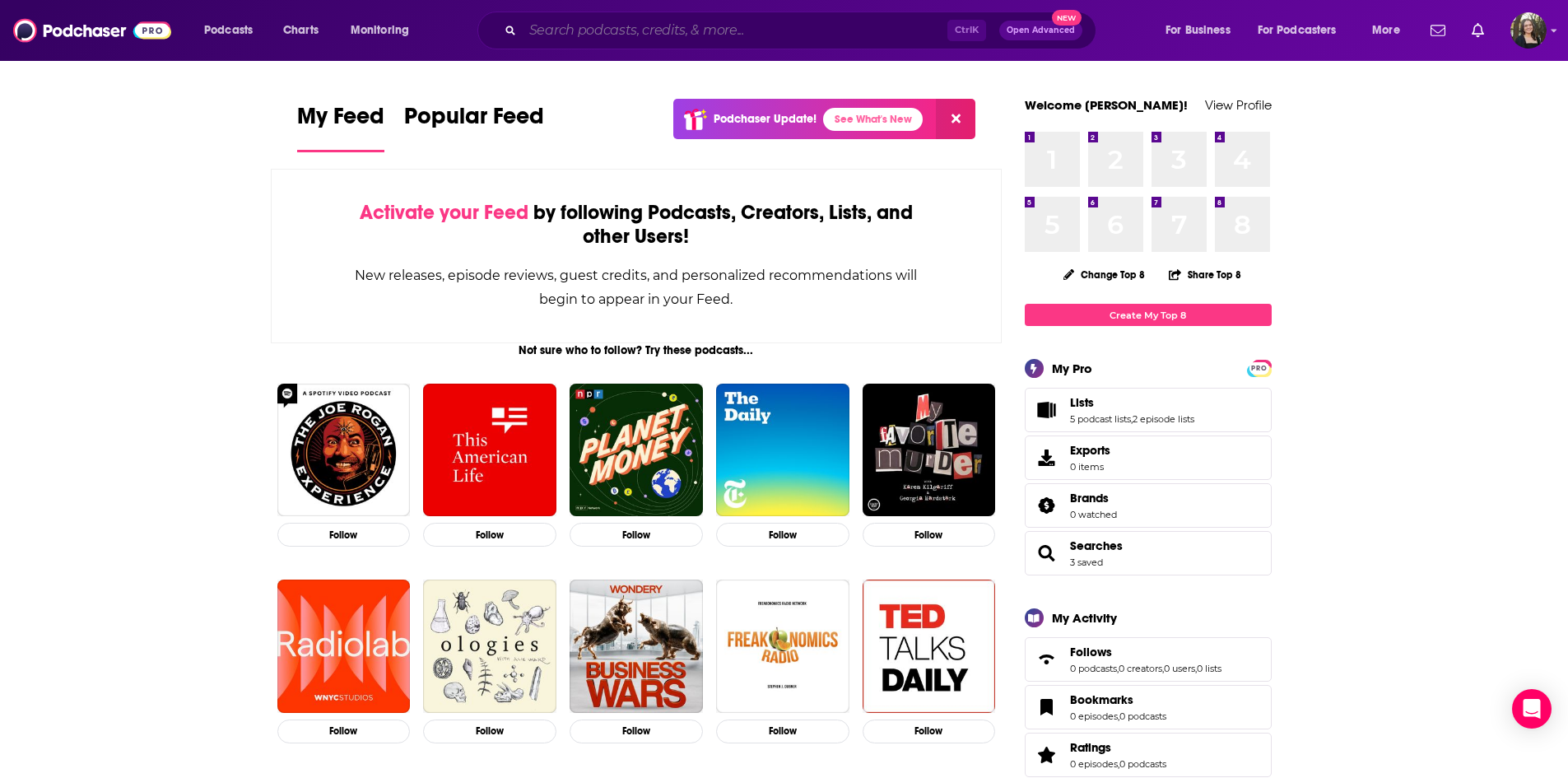
click at [603, 21] on input "Search podcasts, credits, & more..." at bounding box center [735, 30] width 424 height 26
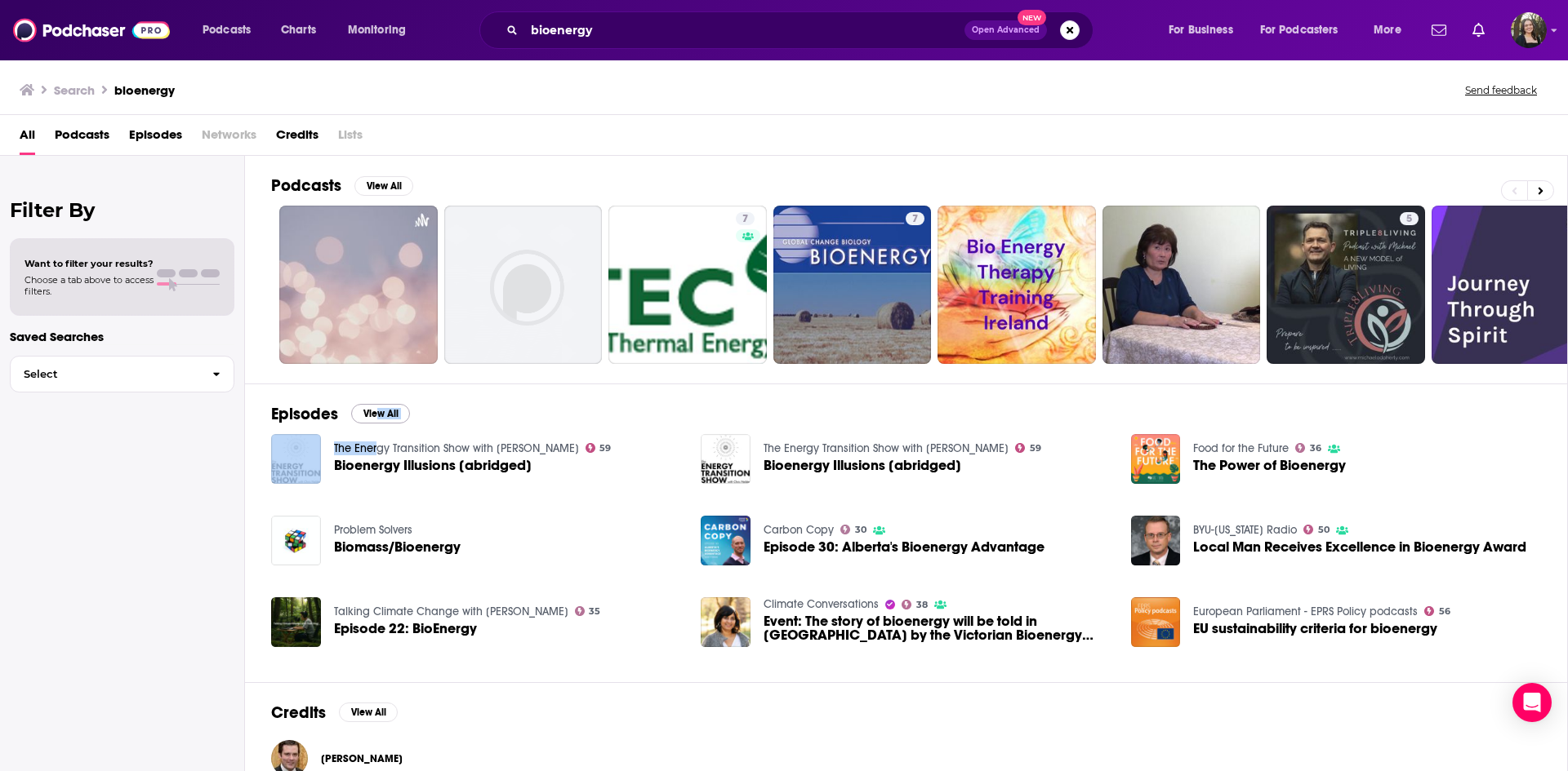
click at [376, 423] on div "Episodes View All The Energy Transition Show with [PERSON_NAME] 59 Bioenergy Il…" at bounding box center [906, 533] width 1323 height 299
click at [384, 415] on button "View All" at bounding box center [381, 413] width 59 height 19
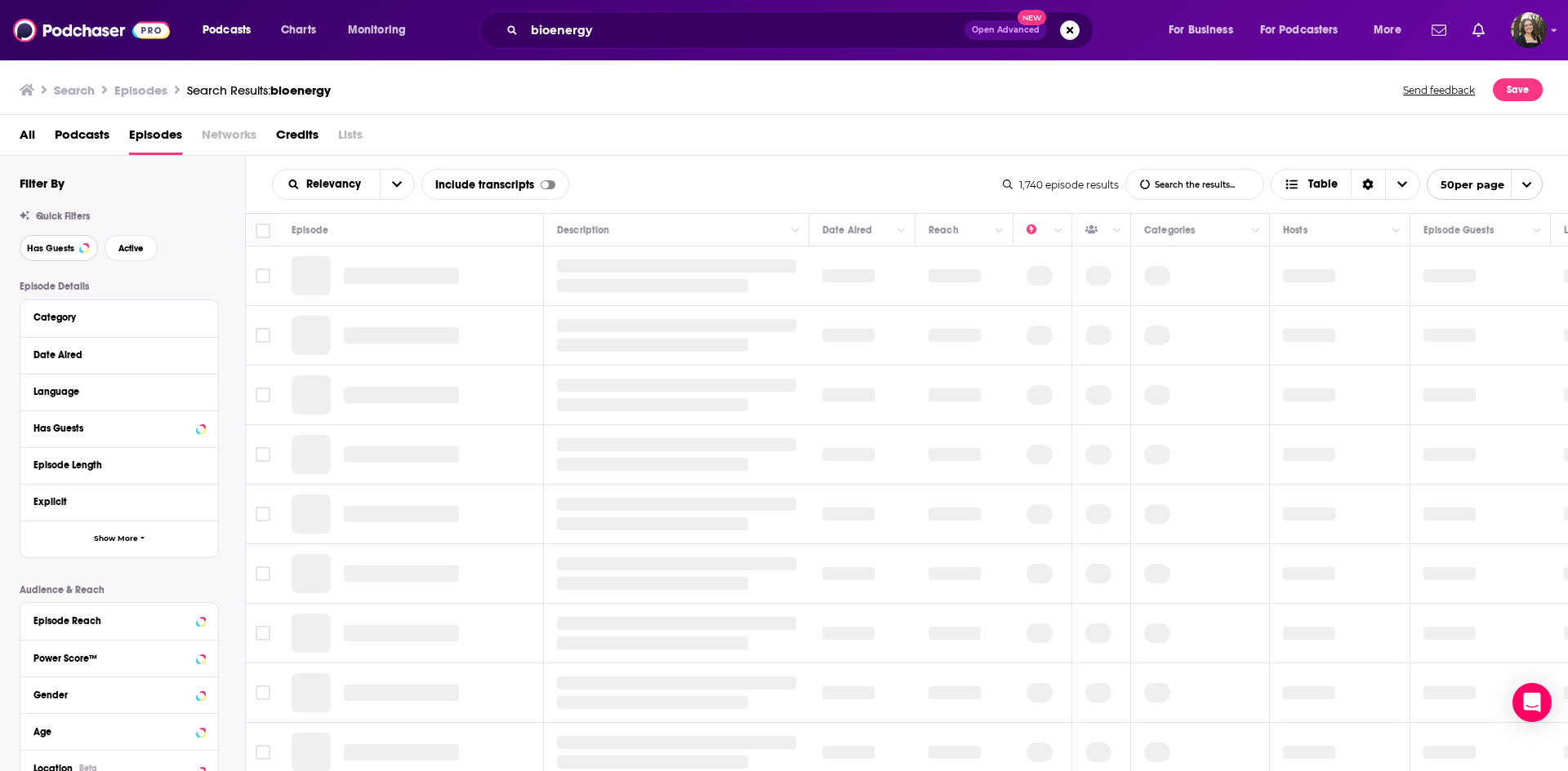
click at [56, 241] on button "Has Guests" at bounding box center [58, 247] width 78 height 26
click at [131, 244] on span "Active" at bounding box center [131, 248] width 25 height 9
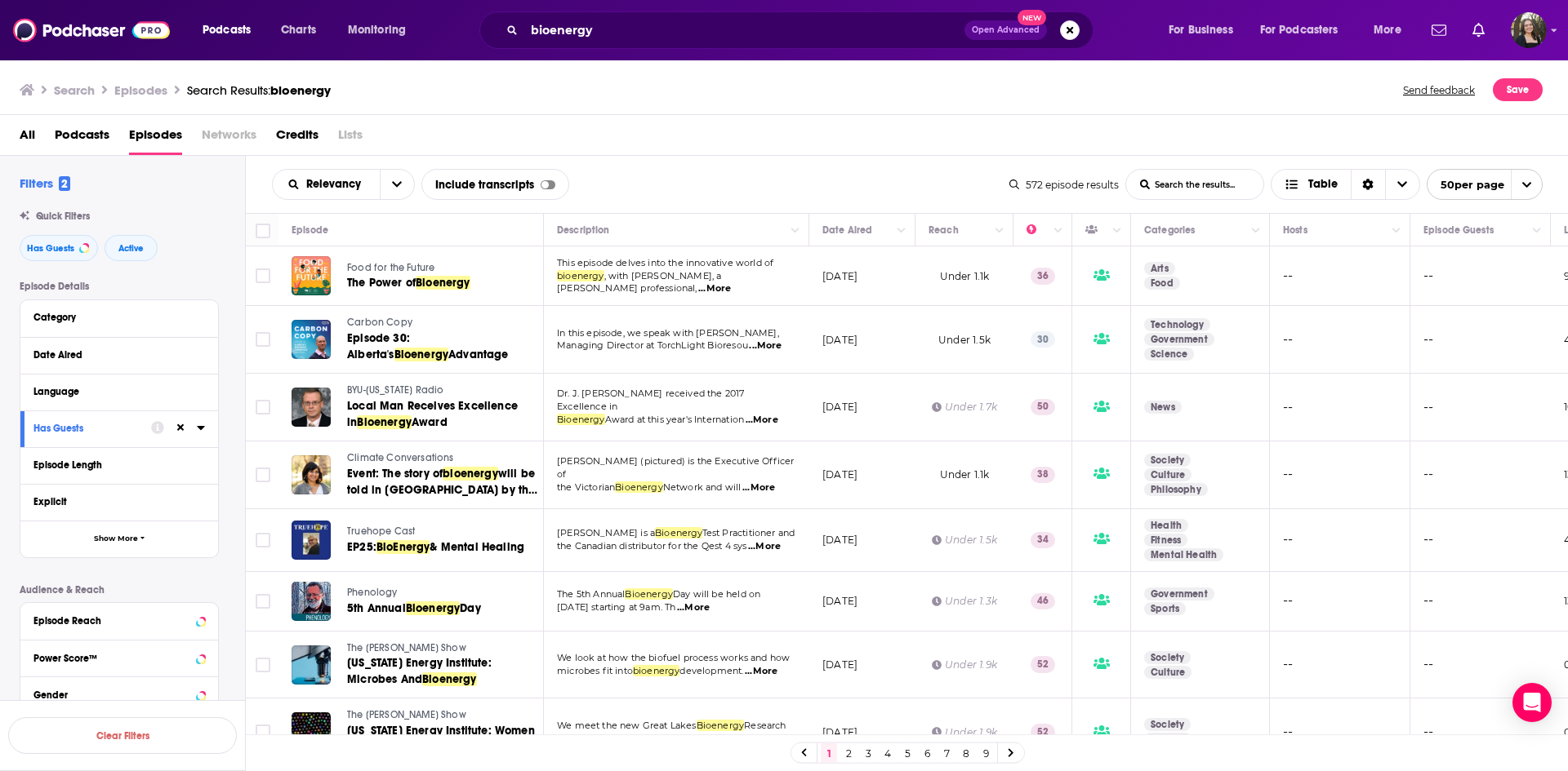
click at [731, 283] on span "...More" at bounding box center [714, 290] width 33 height 13
click at [705, 169] on div "Relevancy List Search Input Search the results... Include transcripts Table" at bounding box center [641, 184] width 738 height 31
click at [182, 356] on div "Date Aired" at bounding box center [109, 355] width 152 height 12
click at [203, 355] on icon at bounding box center [200, 354] width 8 height 4
click at [202, 355] on icon at bounding box center [200, 354] width 8 height 4
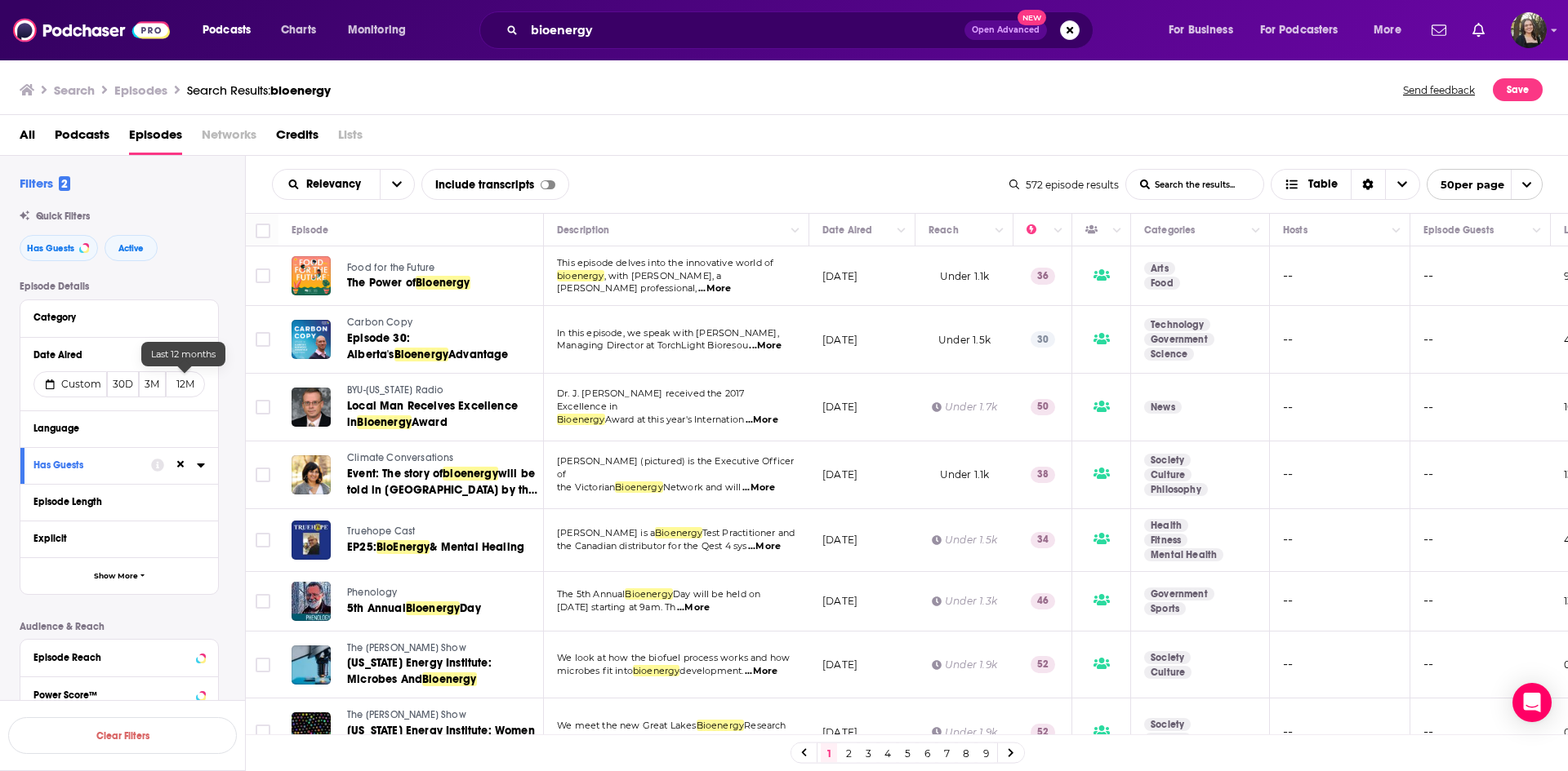
click at [192, 386] on button "12M" at bounding box center [185, 384] width 40 height 26
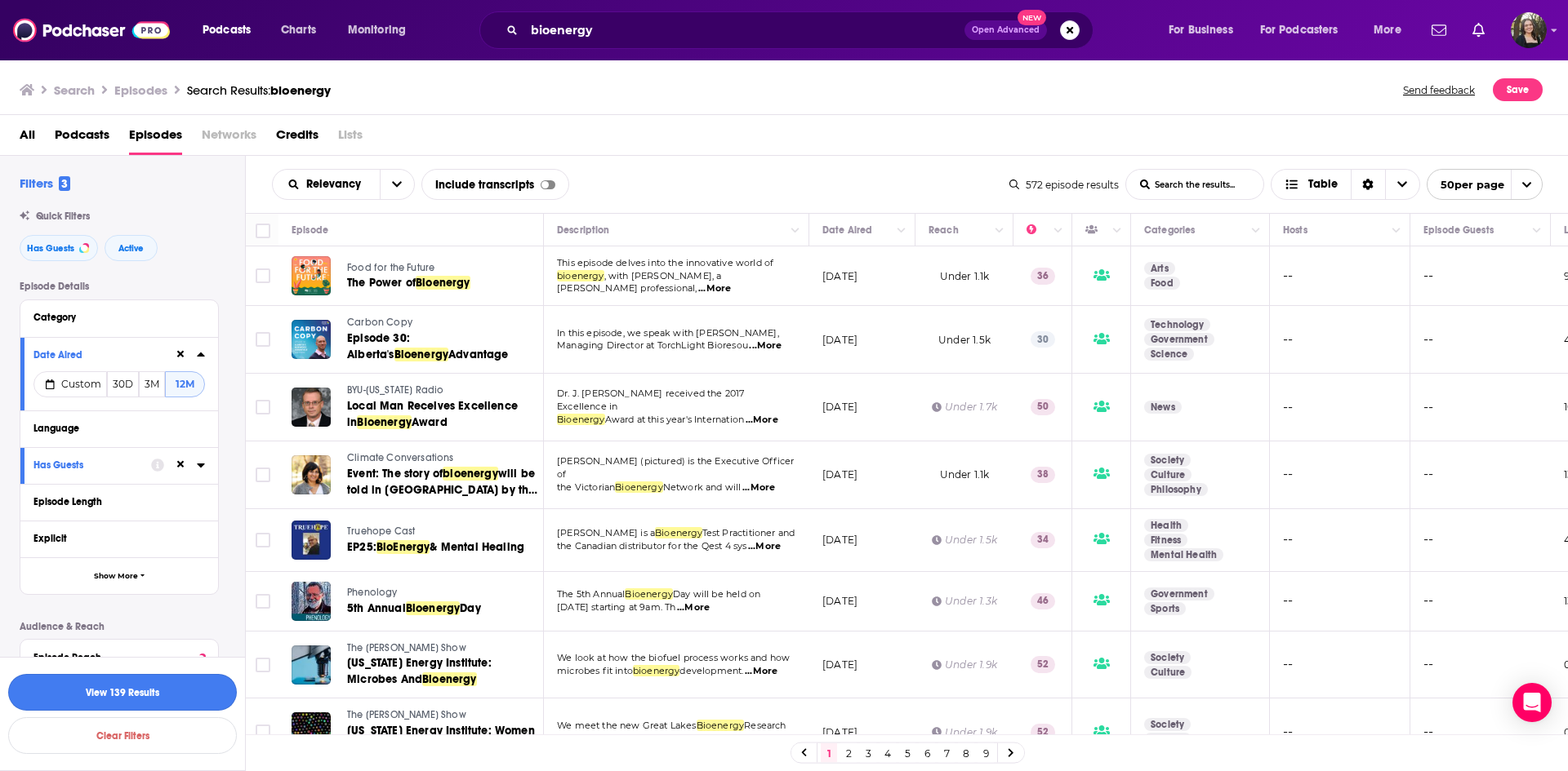
click at [158, 683] on button "View 139 Results" at bounding box center [123, 693] width 229 height 37
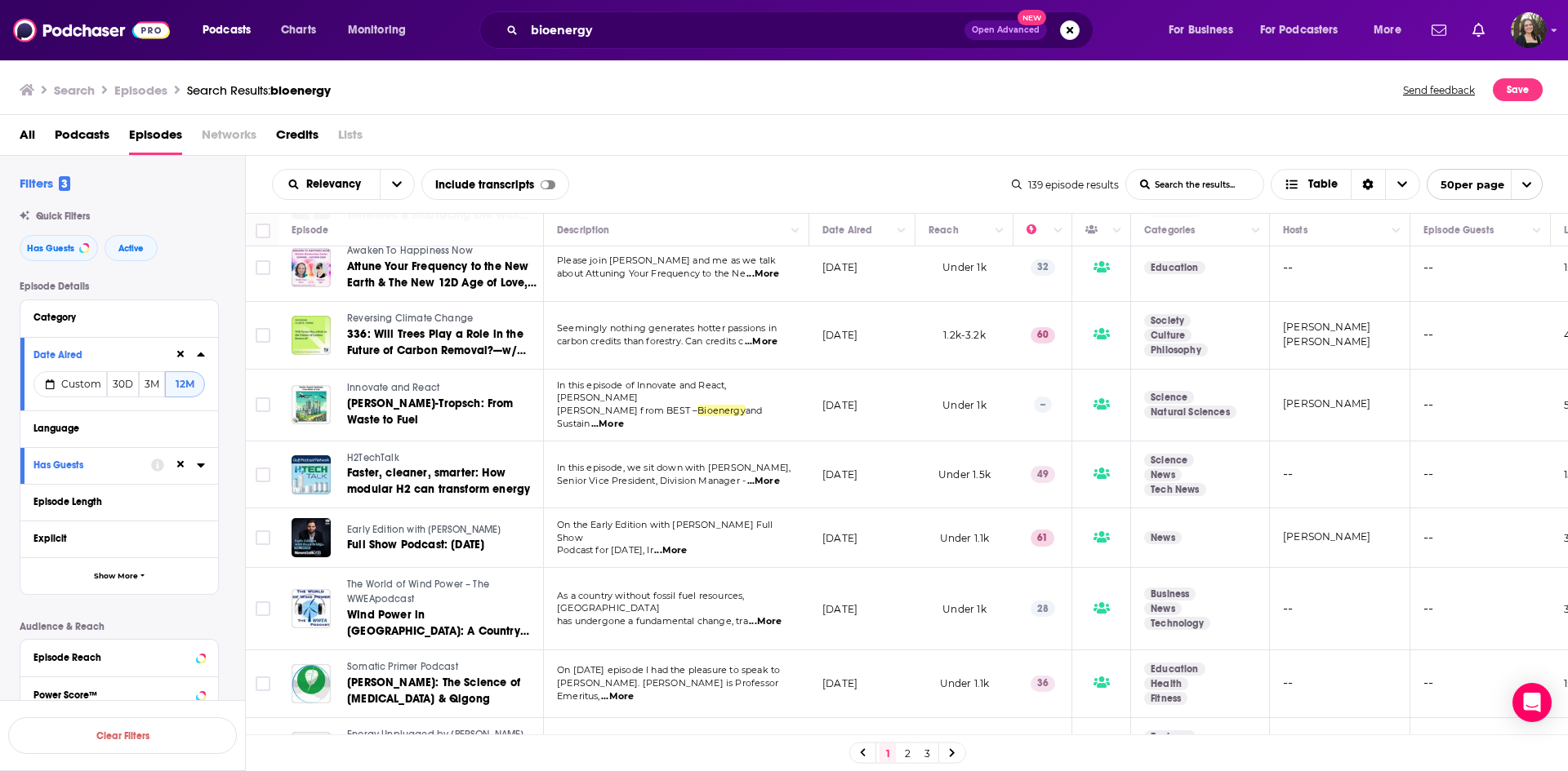
scroll to position [2943, 0]
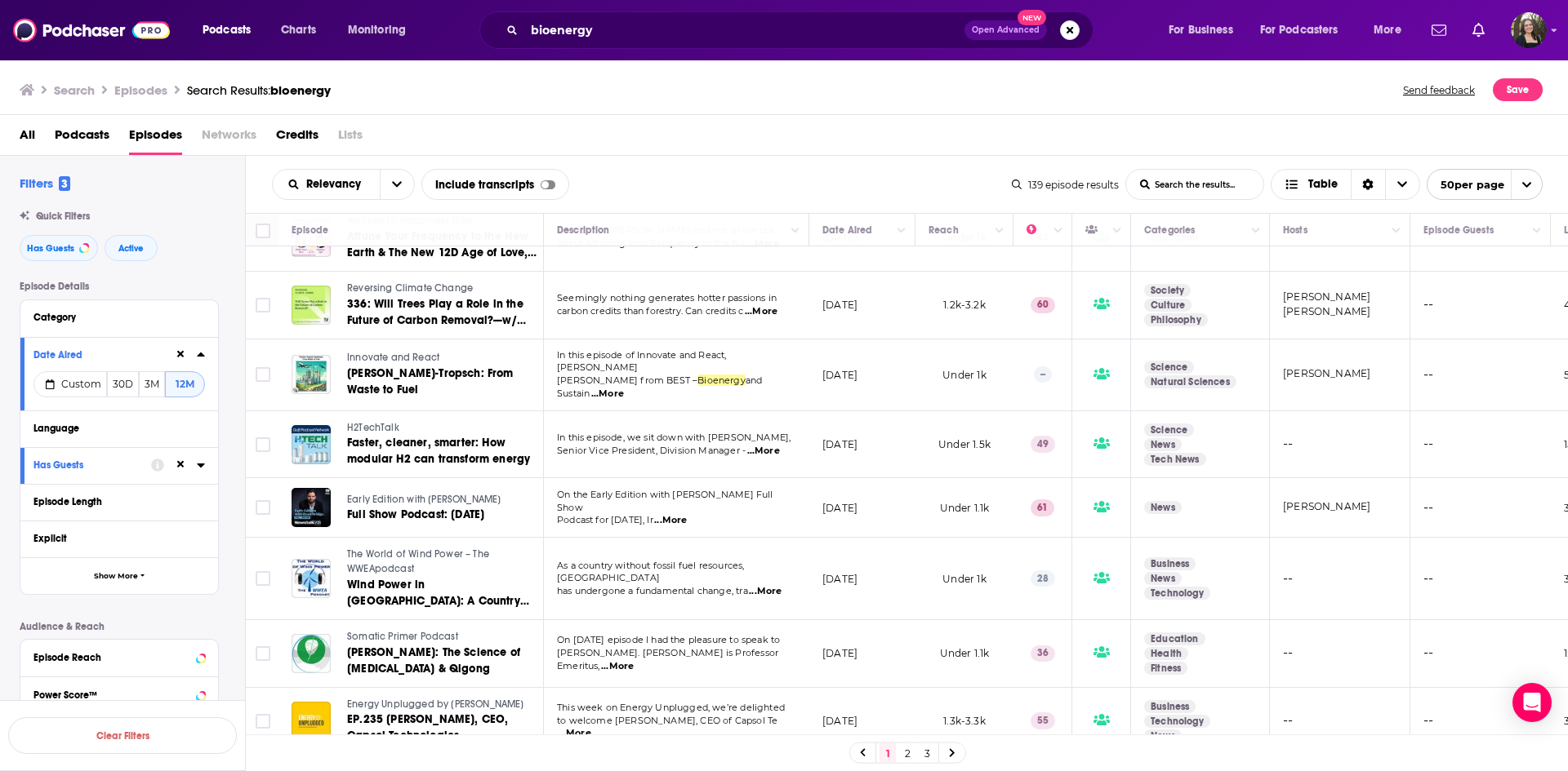
click at [910, 751] on link "2" at bounding box center [907, 753] width 16 height 19
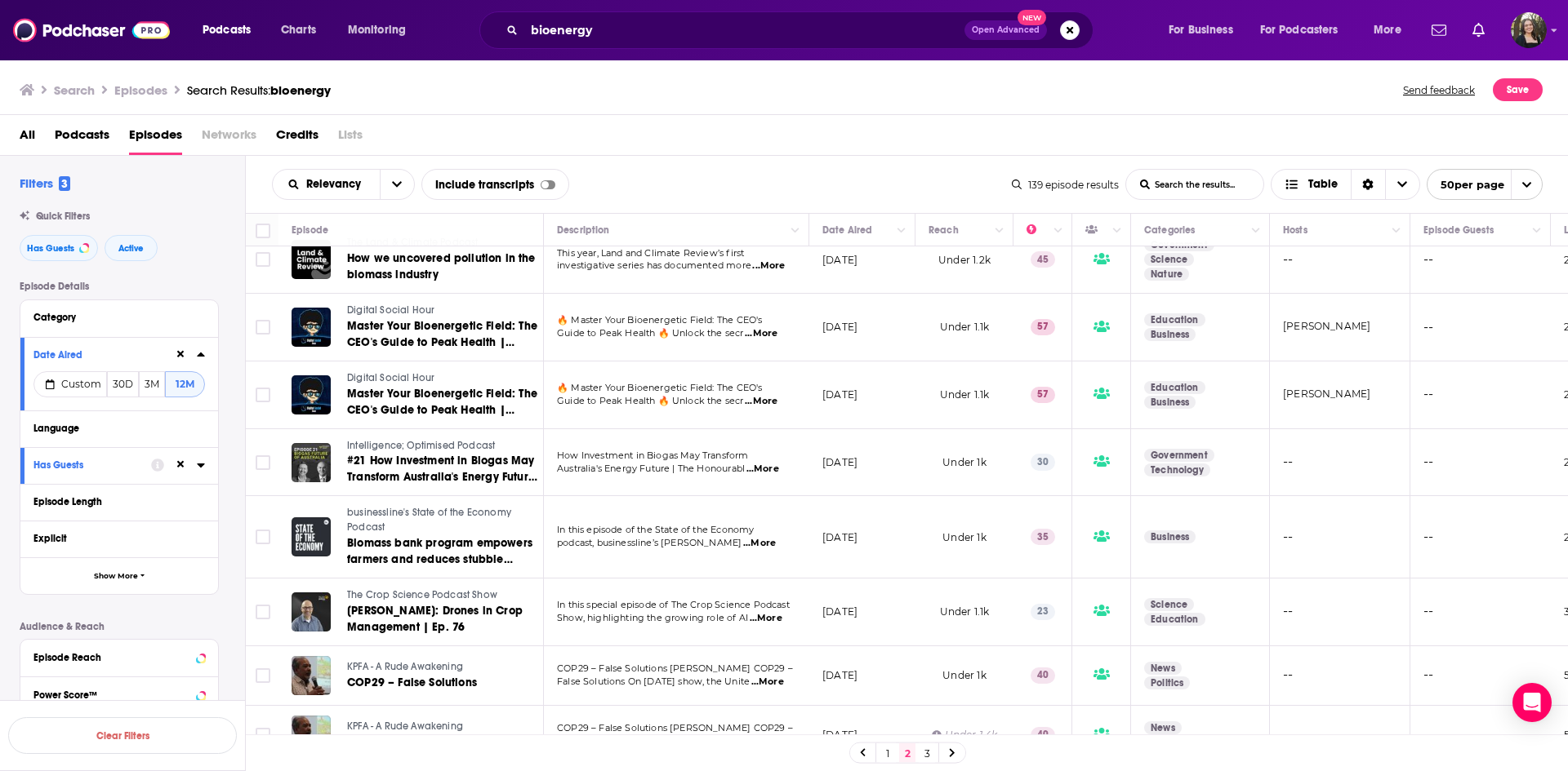
scroll to position [2969, 0]
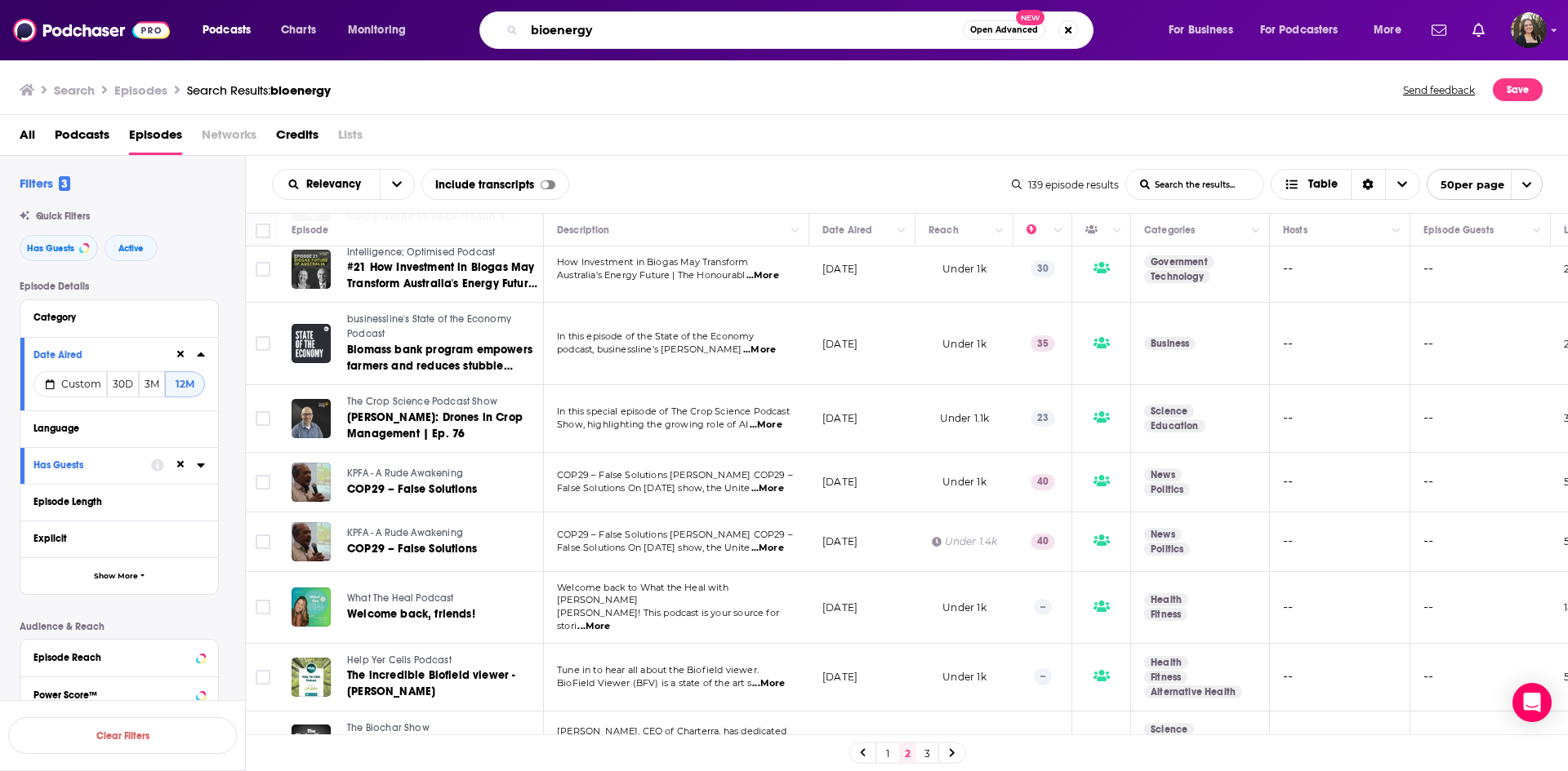
drag, startPoint x: 644, startPoint y: 41, endPoint x: 552, endPoint y: 44, distance: 92.0
click at [552, 44] on div "bioenergy Open Advanced New" at bounding box center [786, 30] width 614 height 38
type input "biofuel feedstock"
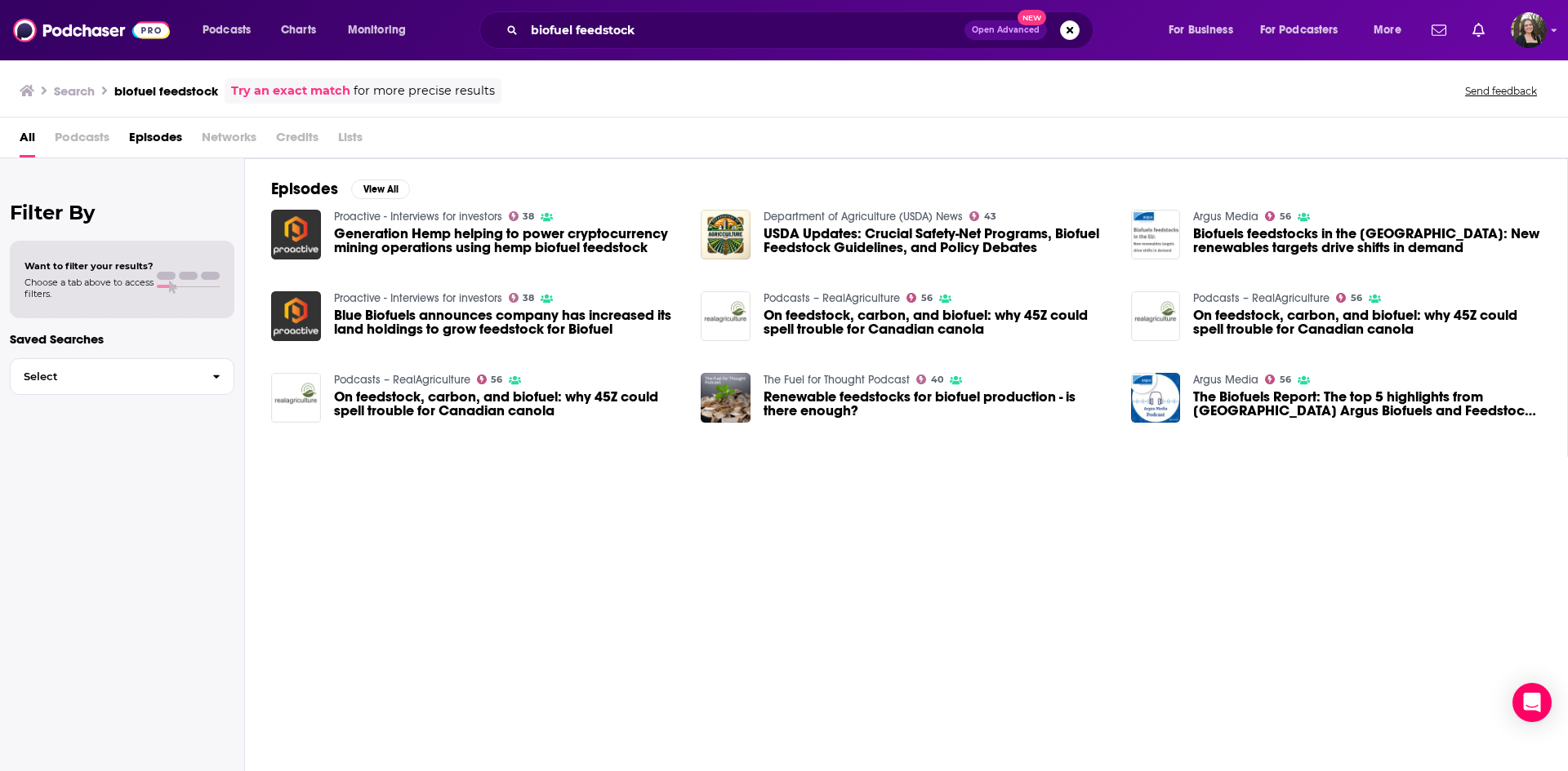
click at [162, 131] on span "Episodes" at bounding box center [155, 141] width 53 height 34
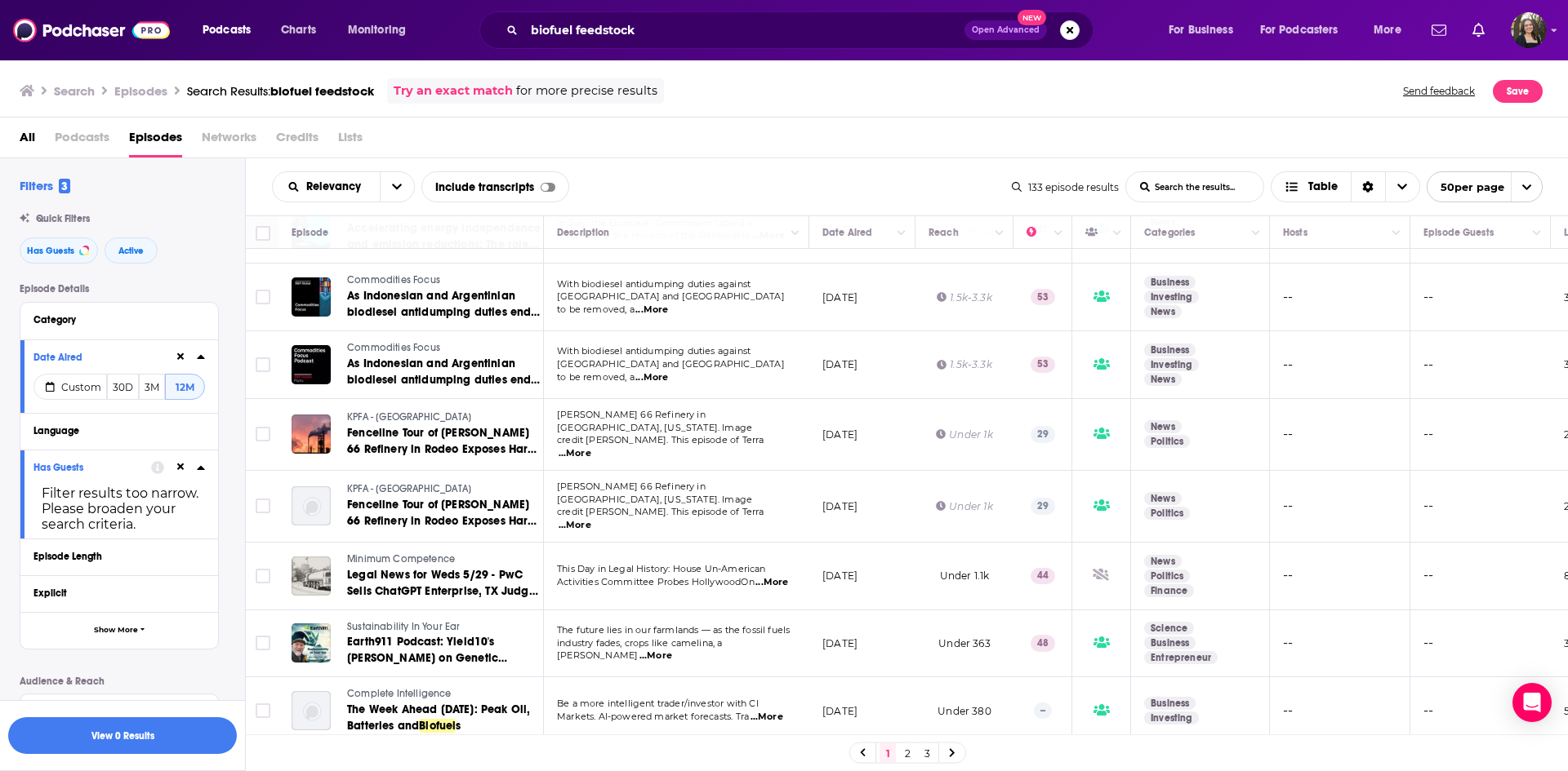
scroll to position [2883, 0]
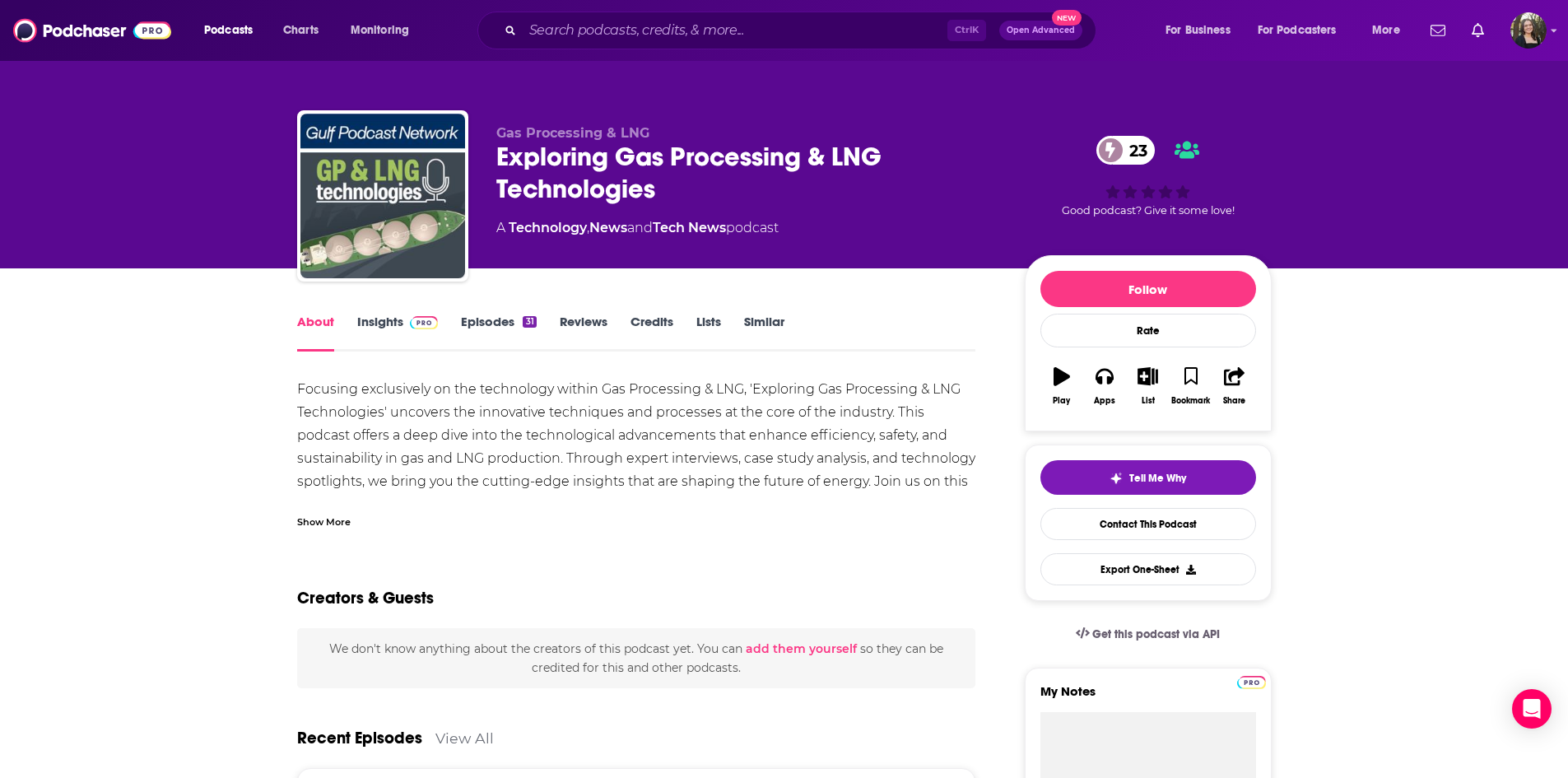
click at [478, 320] on link "Episodes 31" at bounding box center [498, 332] width 75 height 38
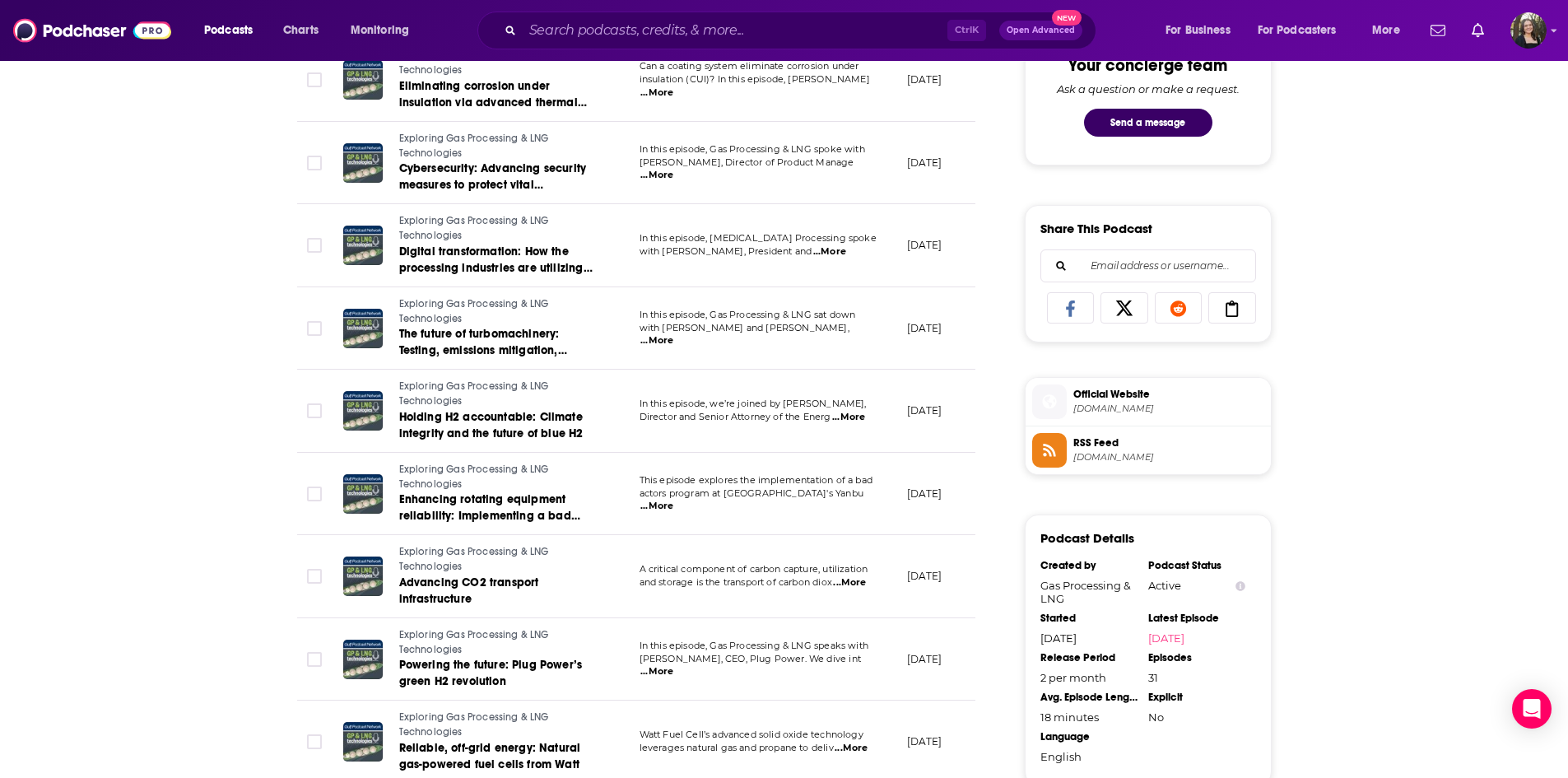
scroll to position [906, 0]
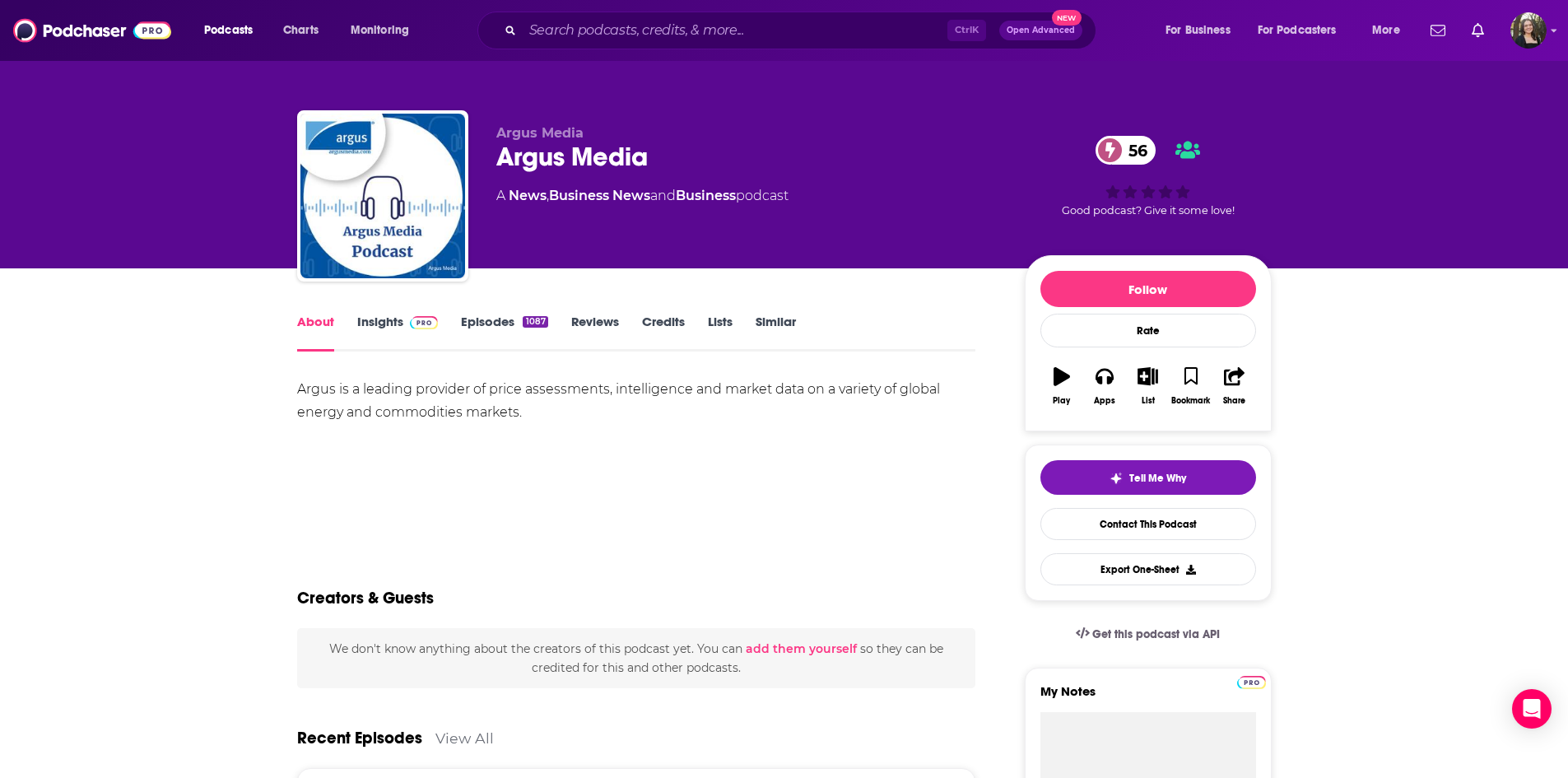
click at [471, 319] on link "Episodes 1087" at bounding box center [504, 332] width 87 height 38
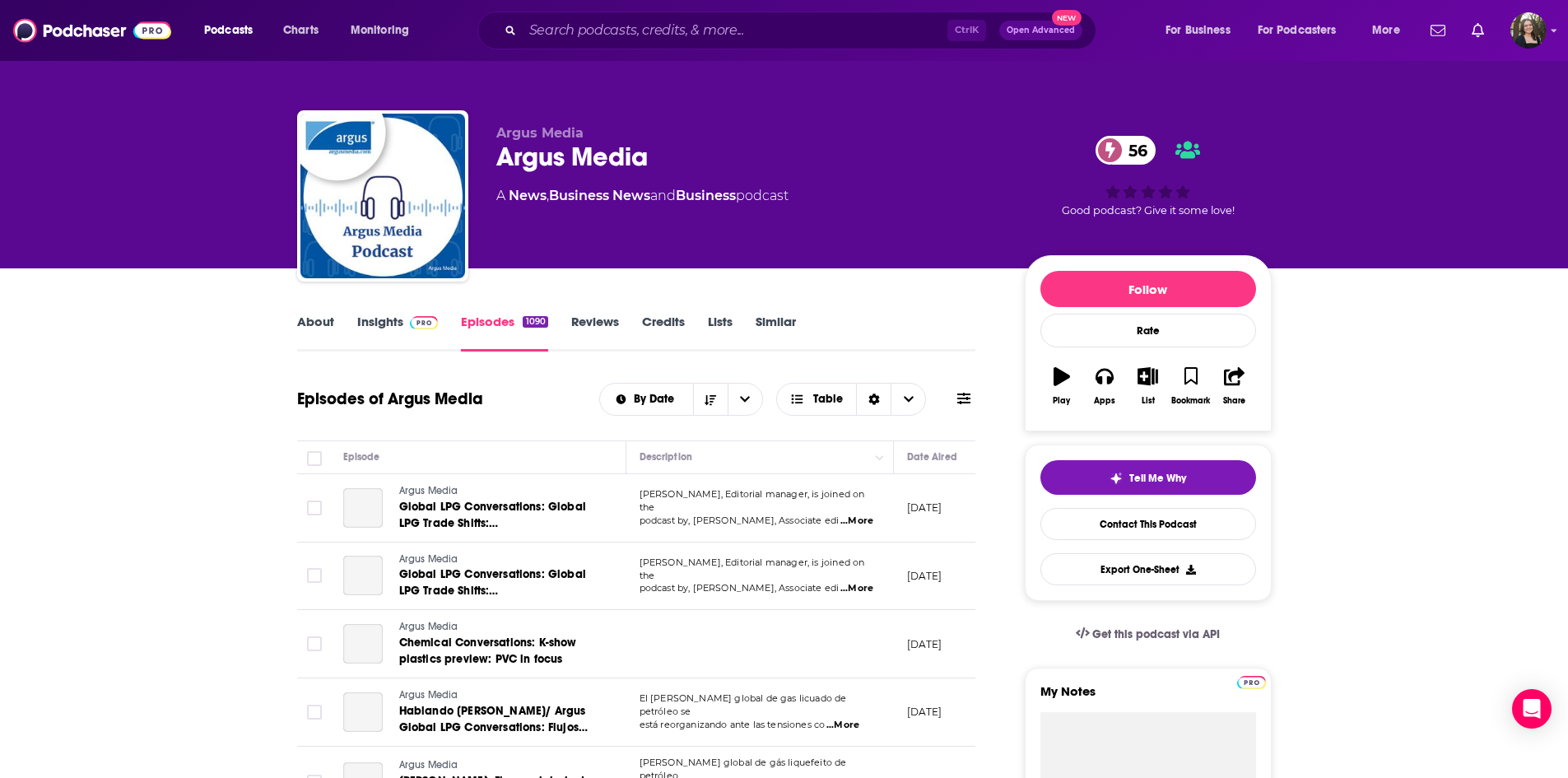
click at [365, 327] on link "Insights" at bounding box center [398, 332] width 81 height 38
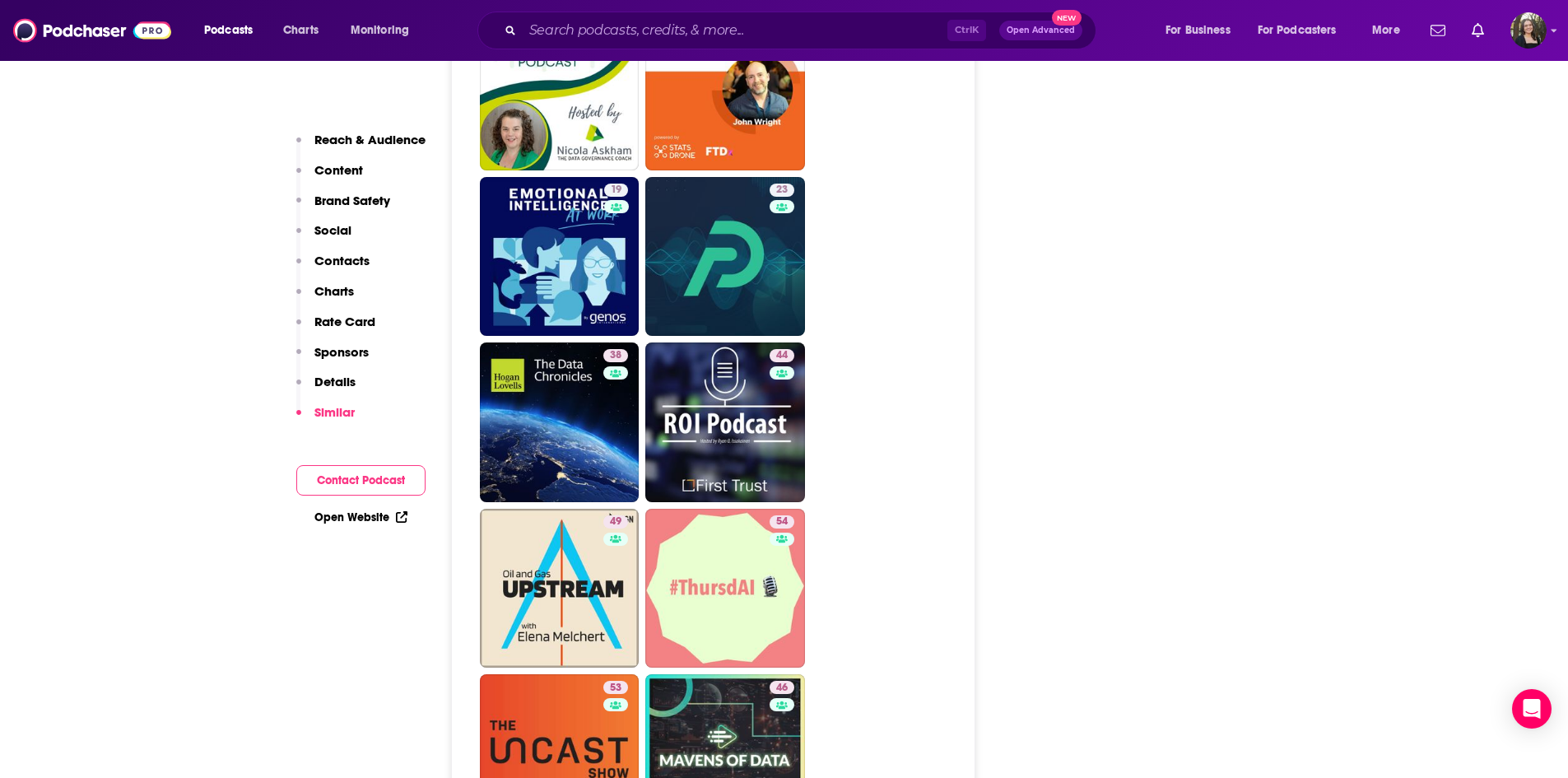
scroll to position [4860, 0]
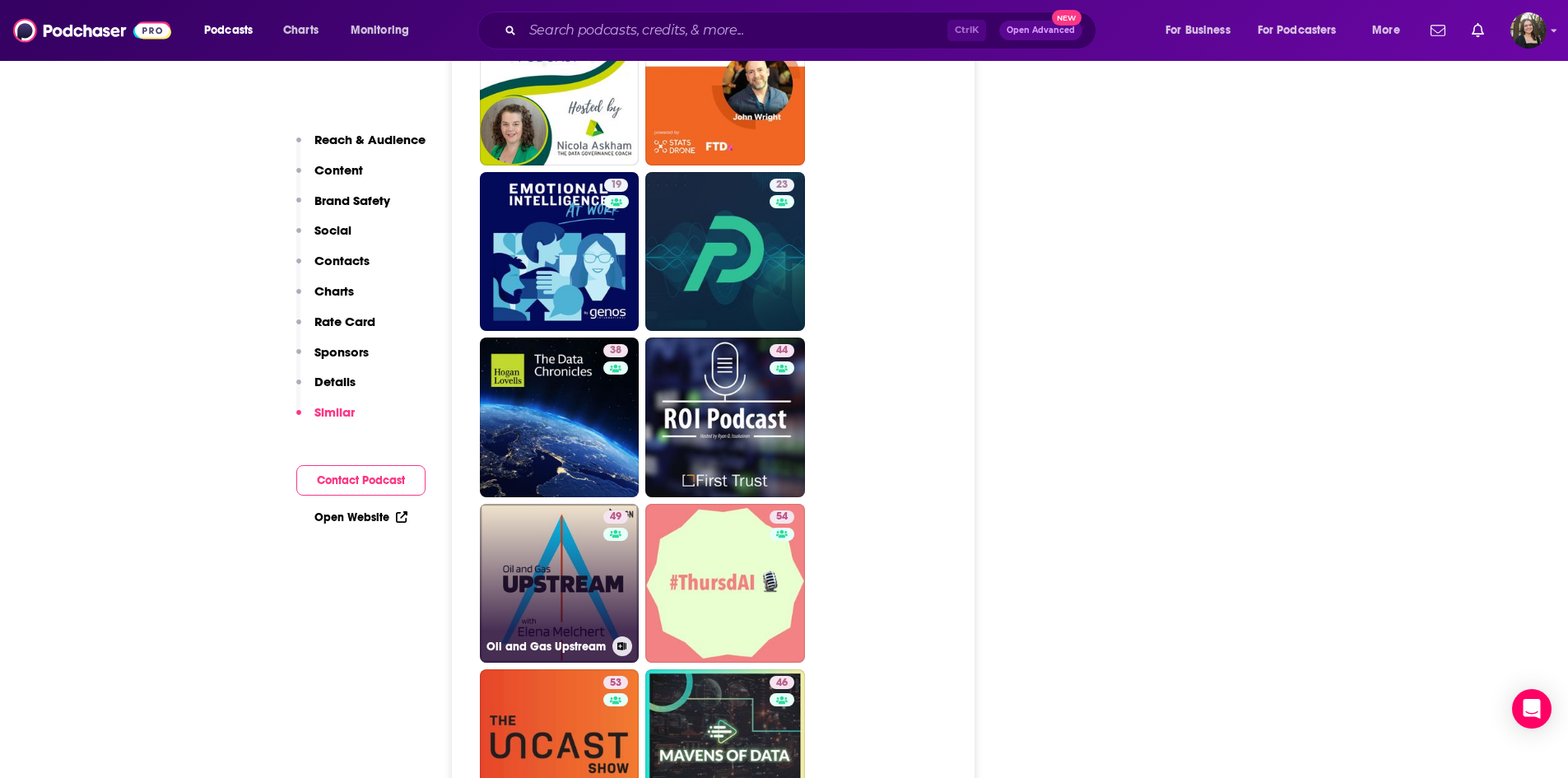
click at [548, 505] on link "49 Oil and Gas Upstream" at bounding box center [559, 584] width 160 height 160
type input "[URL][DOMAIN_NAME]"
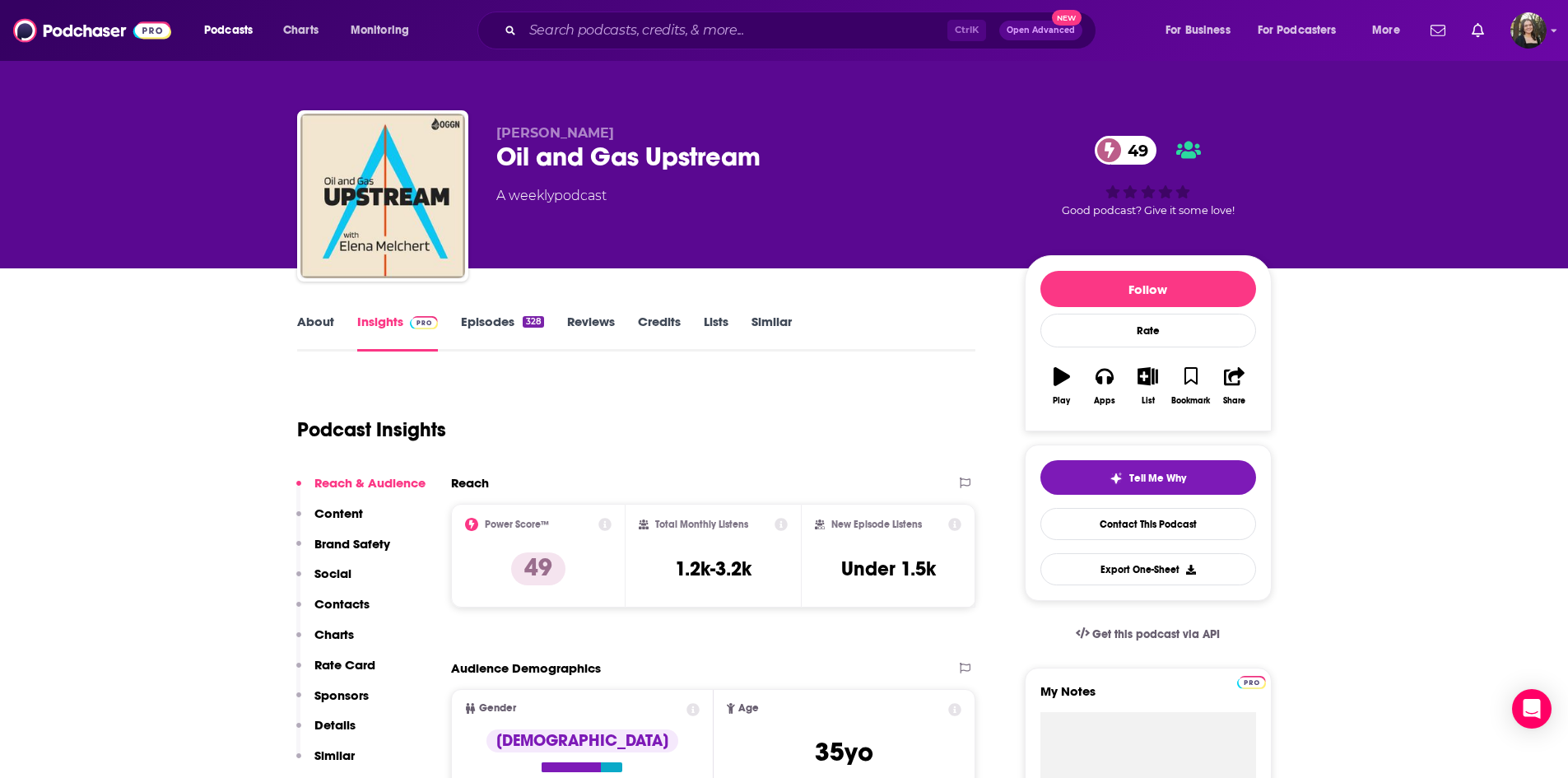
click at [484, 320] on link "Episodes 328" at bounding box center [502, 332] width 82 height 38
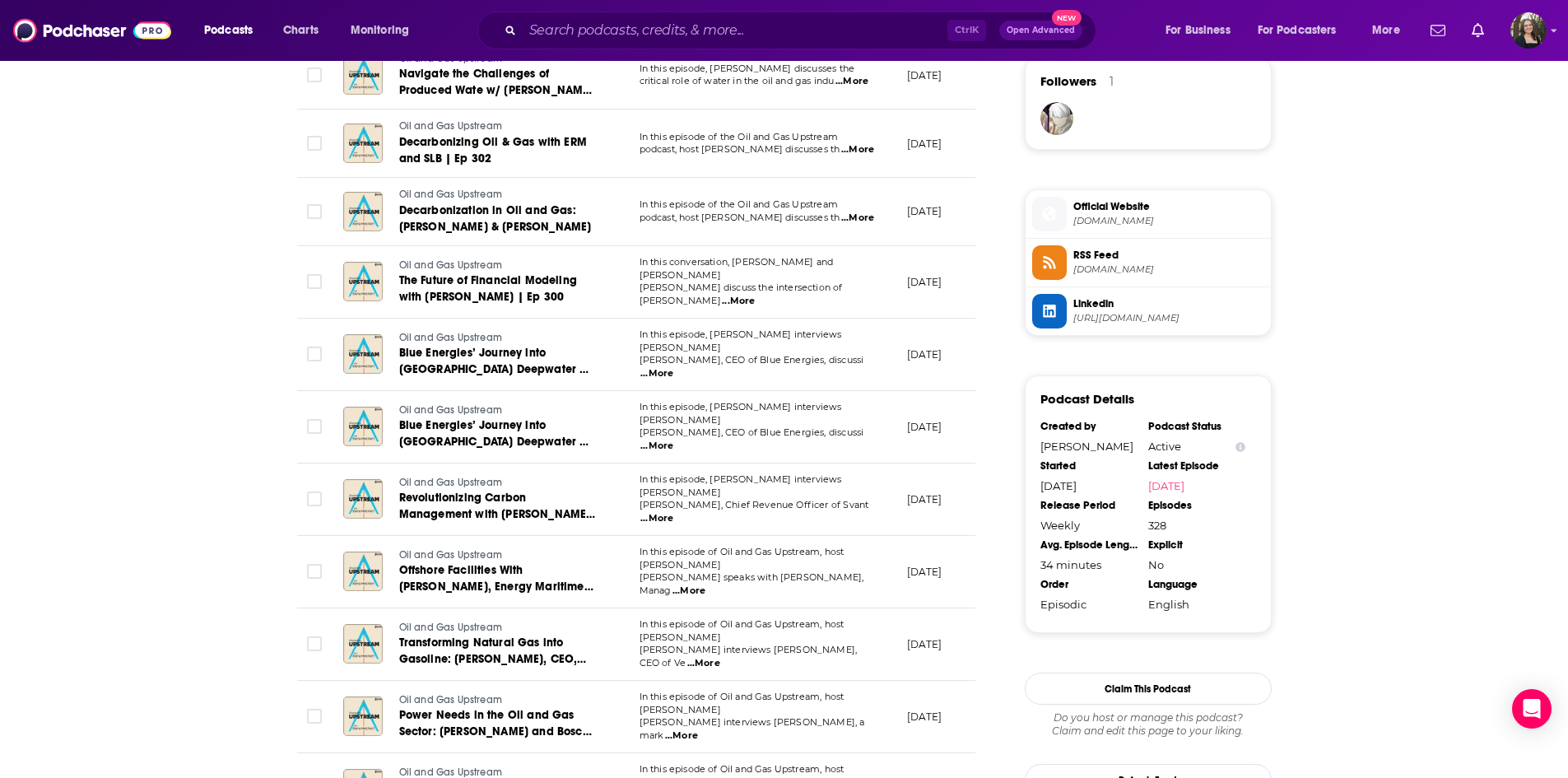
scroll to position [1236, 0]
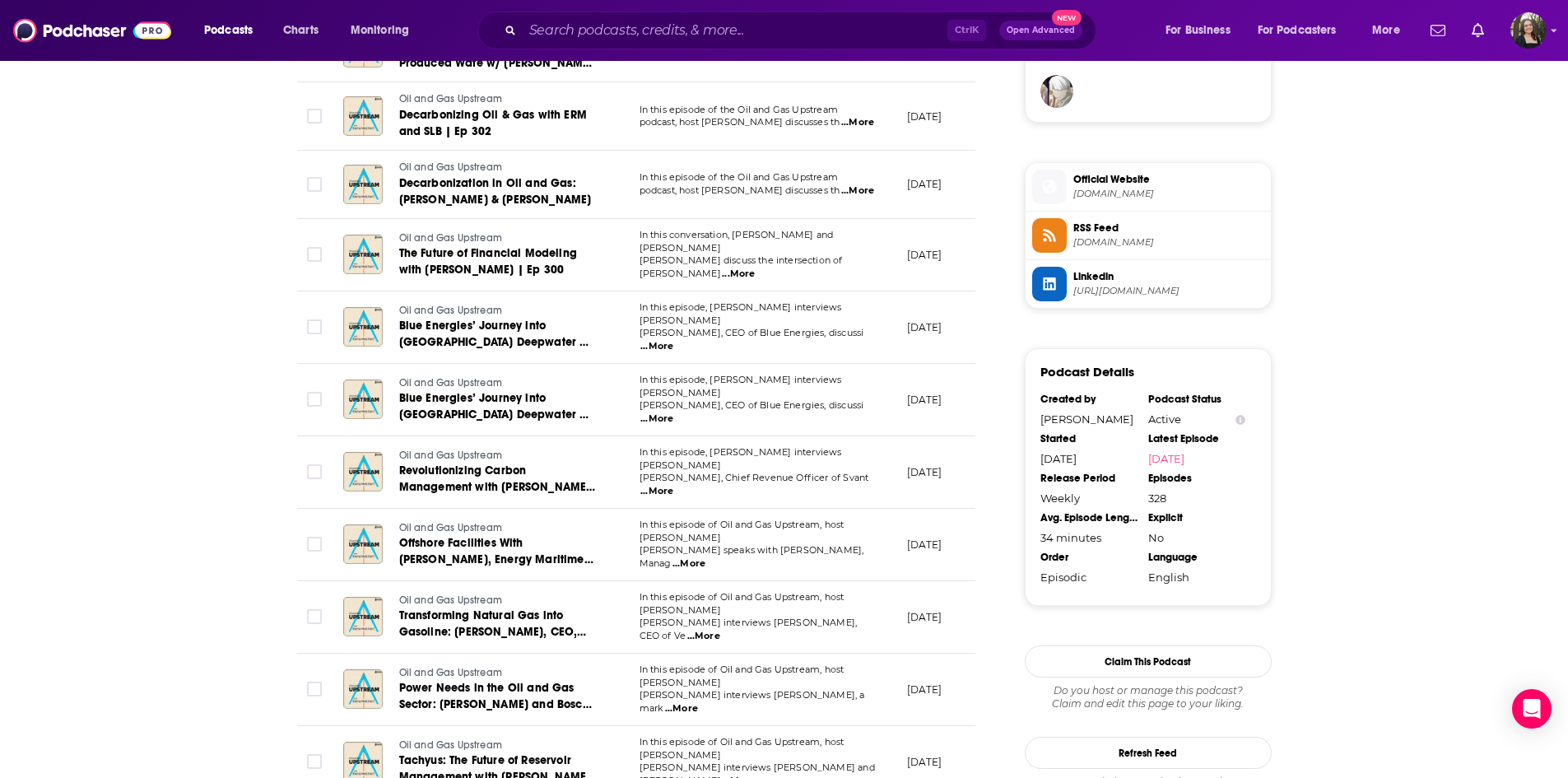
click at [721, 630] on span "...More" at bounding box center [704, 637] width 33 height 14
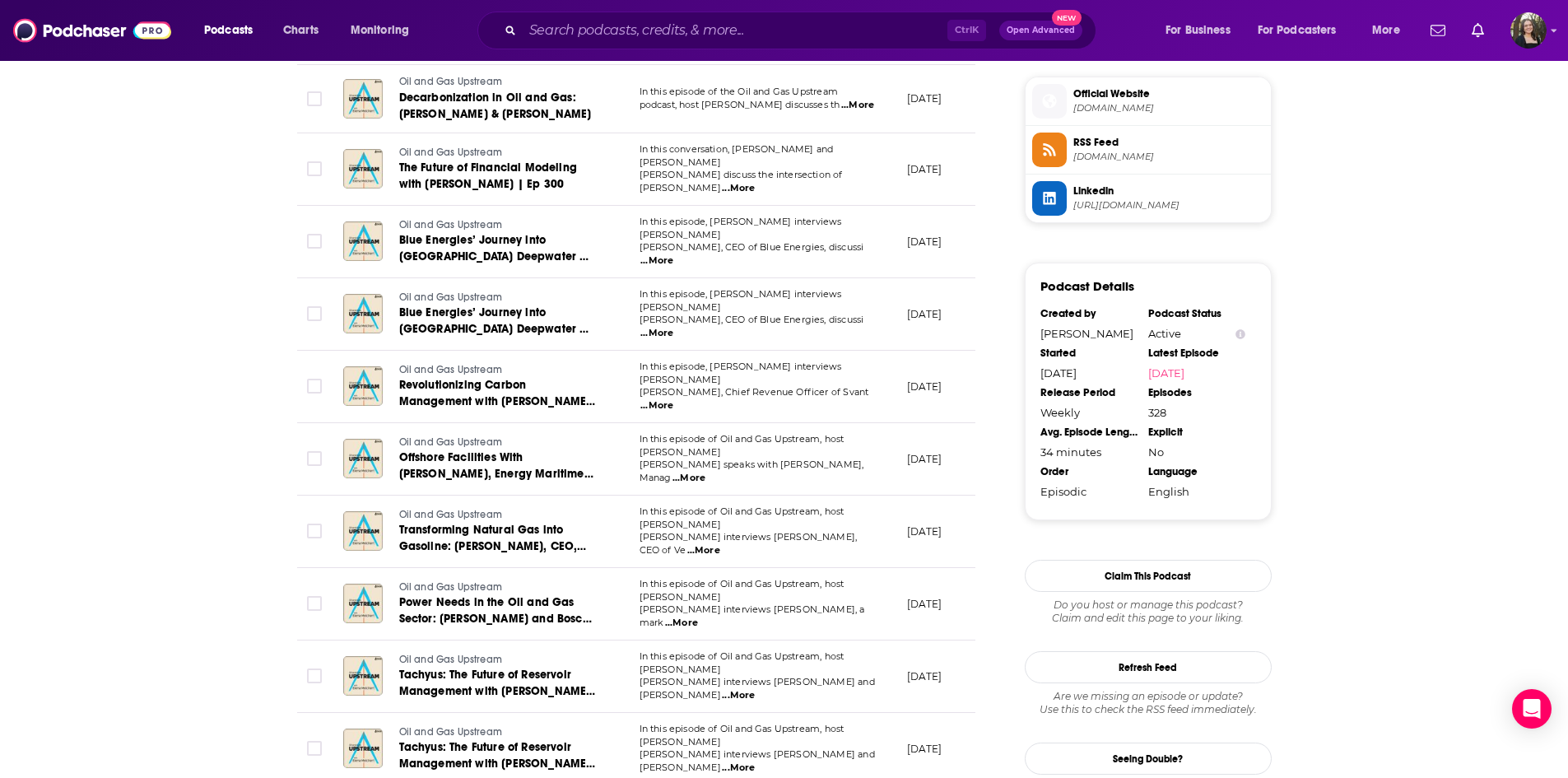
scroll to position [1483, 0]
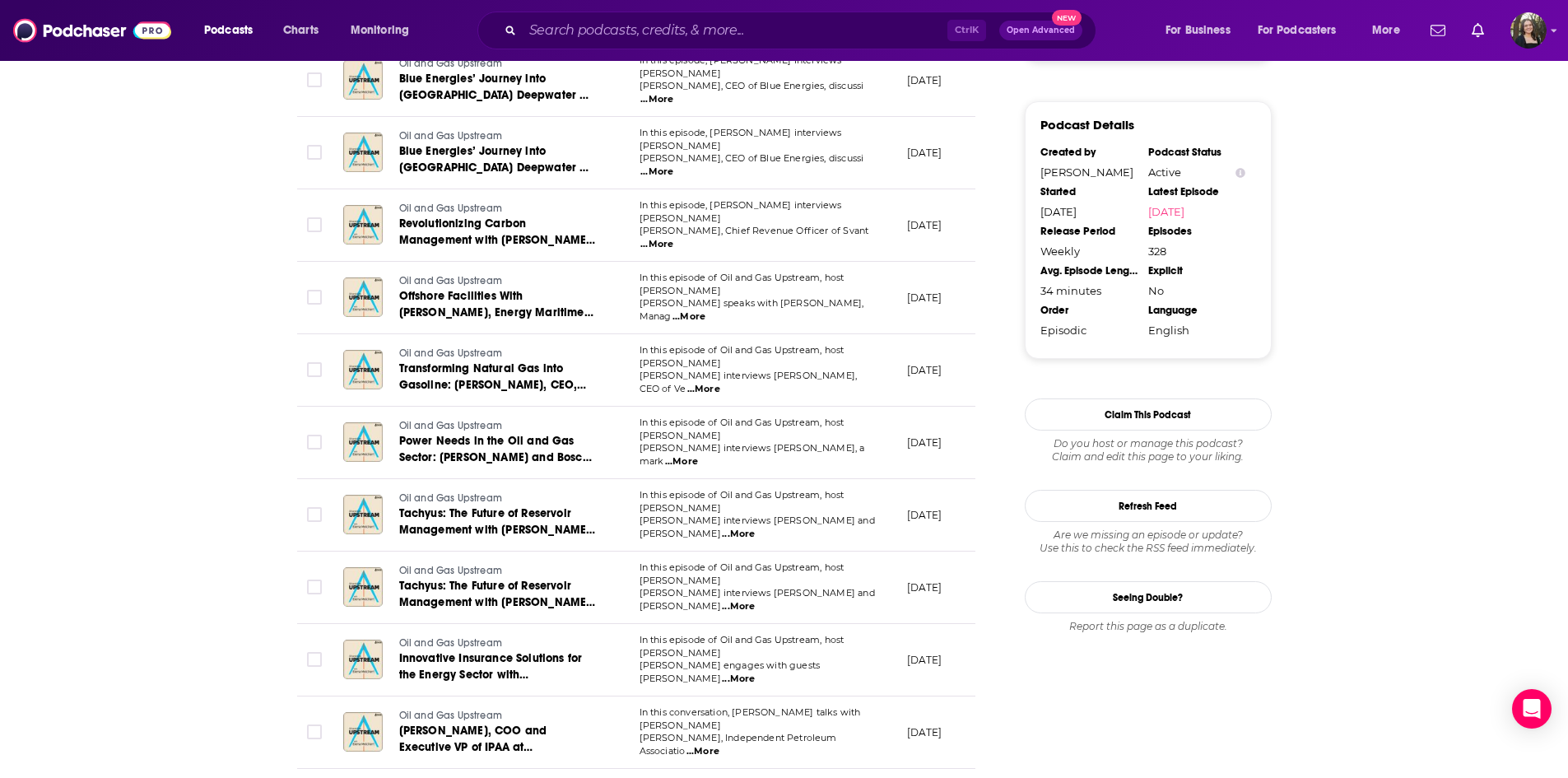
click at [755, 528] on span "...More" at bounding box center [739, 535] width 33 height 14
click at [213, 505] on div "About Insights Episodes 328 Reviews Credits Lists Similar Episodes of Oil and G…" at bounding box center [784, 691] width 1568 height 3810
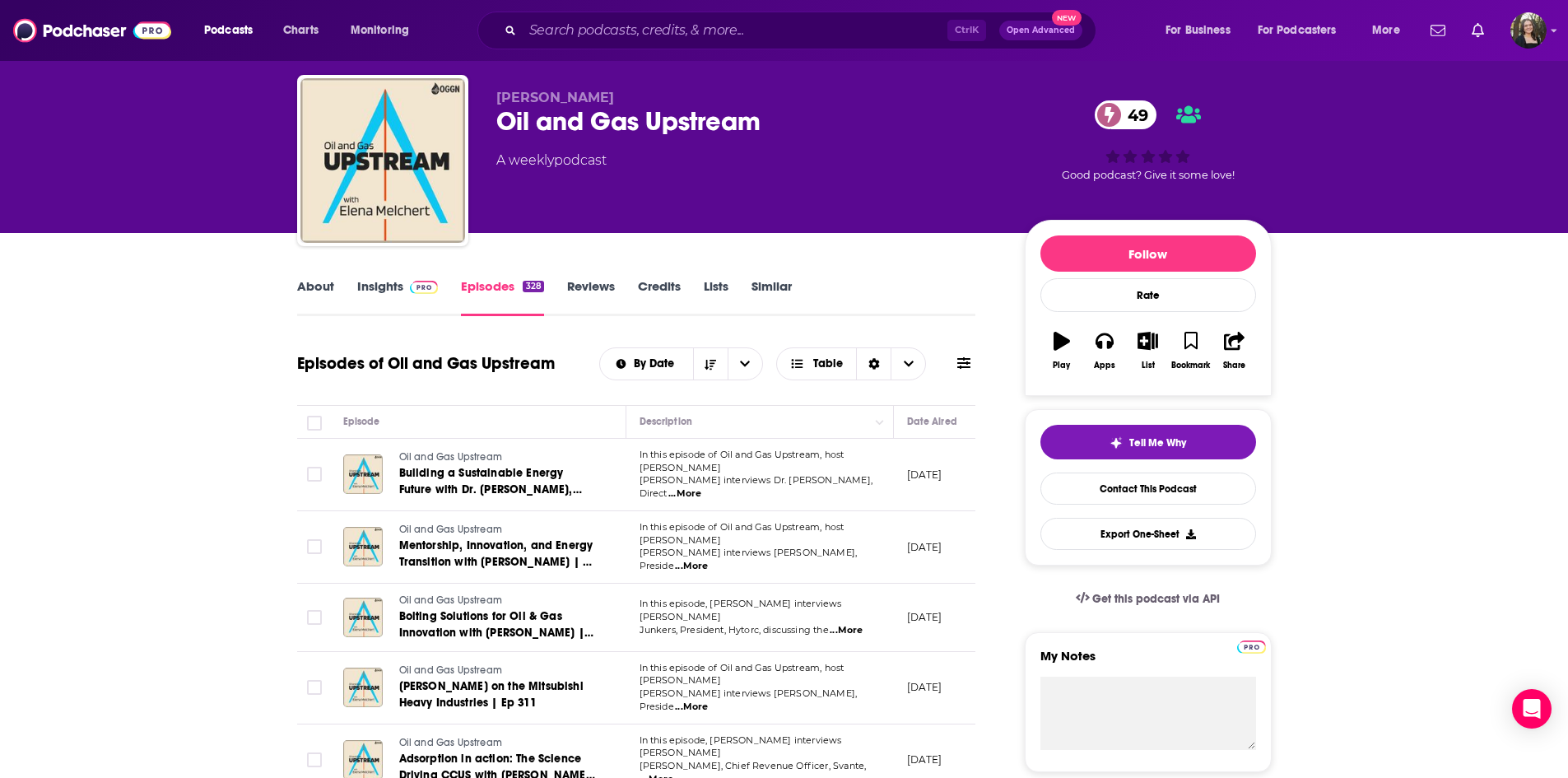
scroll to position [0, 0]
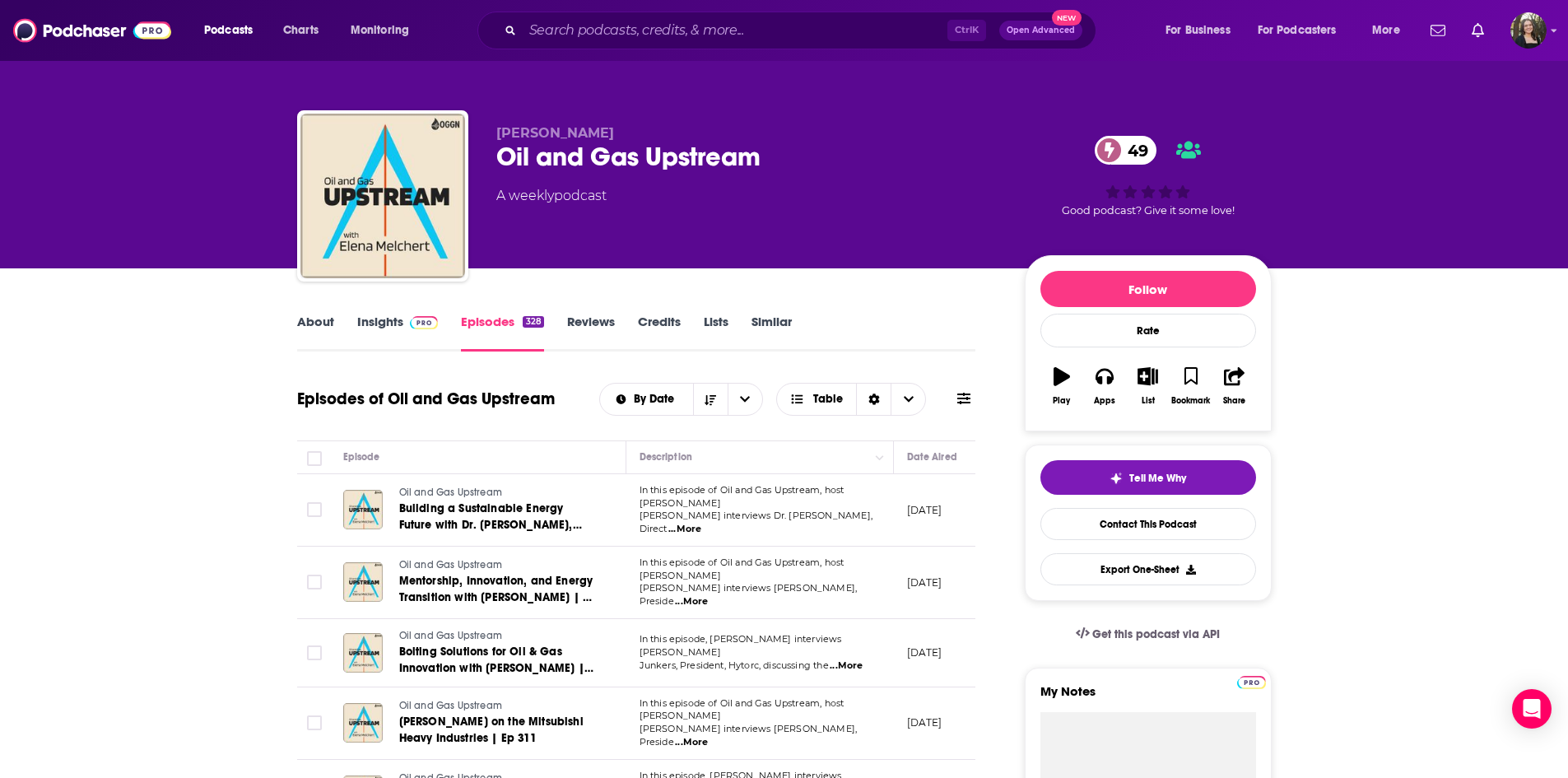
click at [957, 409] on div "By Date Table" at bounding box center [787, 399] width 376 height 33
click at [956, 397] on button at bounding box center [964, 399] width 23 height 17
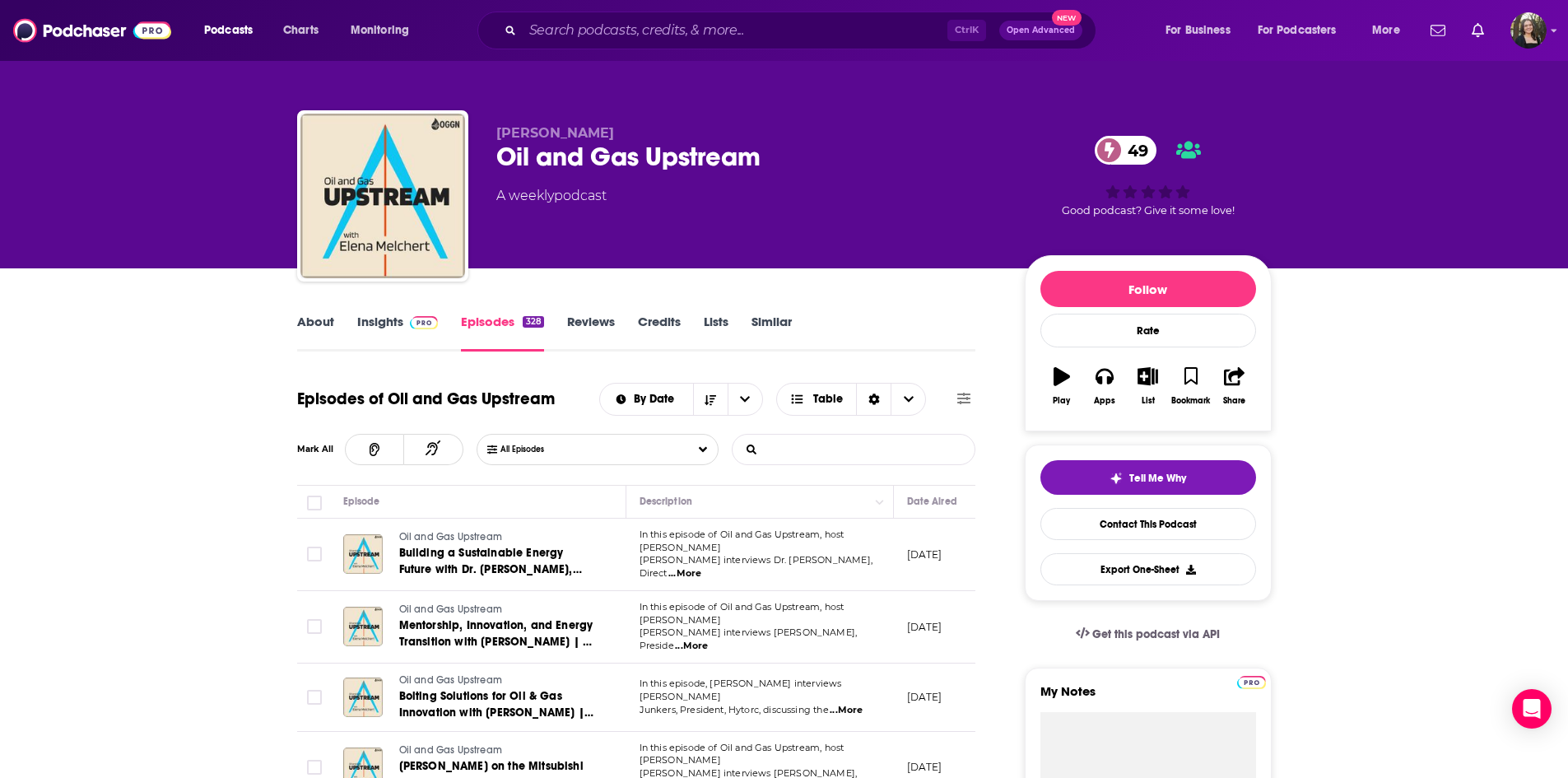
click at [774, 451] on input "List Search Input" at bounding box center [818, 449] width 172 height 30
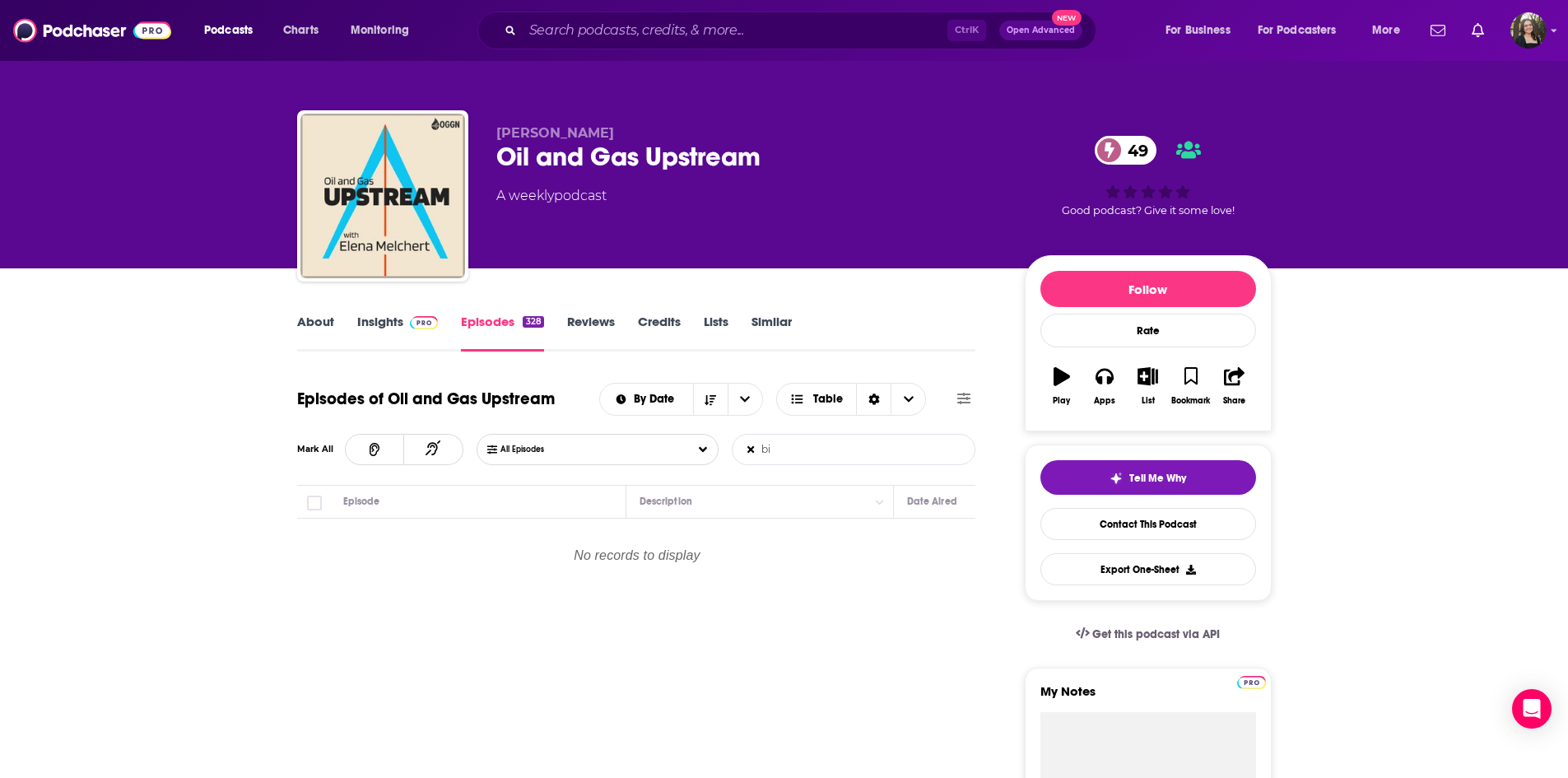
type input "b"
type input "l"
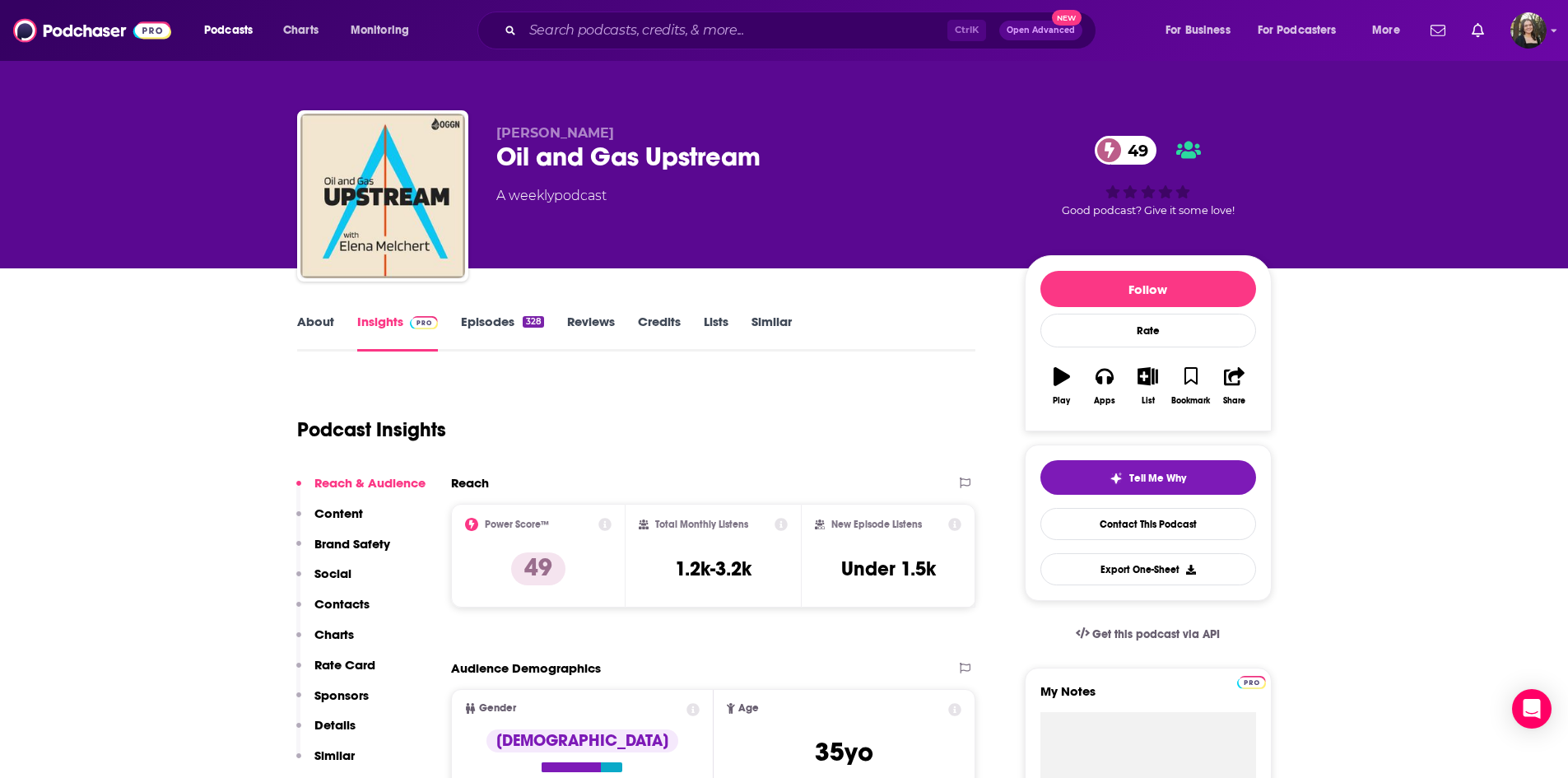
type input "[URL][DOMAIN_NAME]"
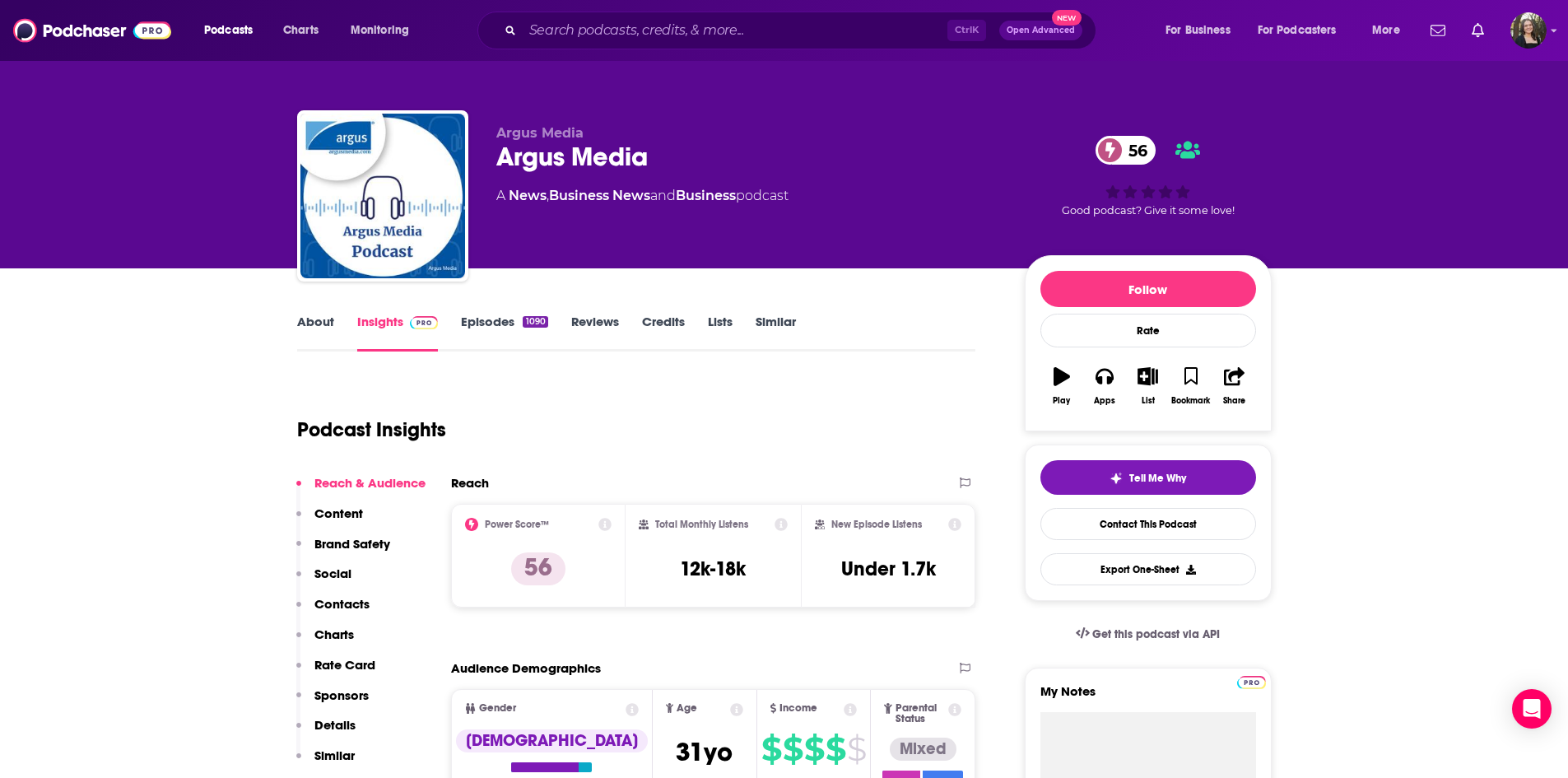
drag, startPoint x: 2, startPoint y: 1, endPoint x: 517, endPoint y: 320, distance: 605.8
click at [517, 320] on link "Episodes 1090" at bounding box center [504, 332] width 87 height 38
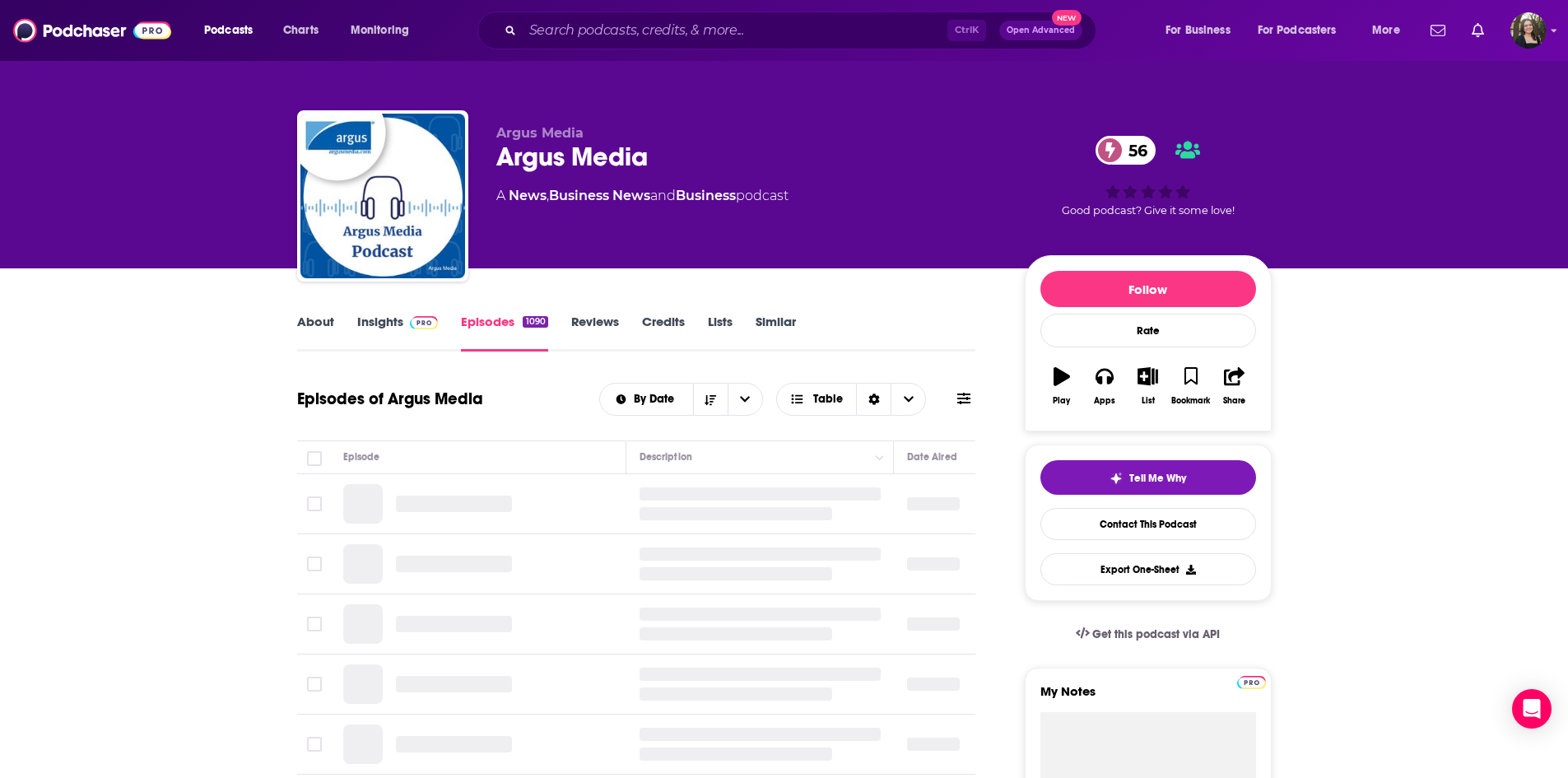
click at [508, 340] on link "Episodes 1090" at bounding box center [504, 332] width 87 height 38
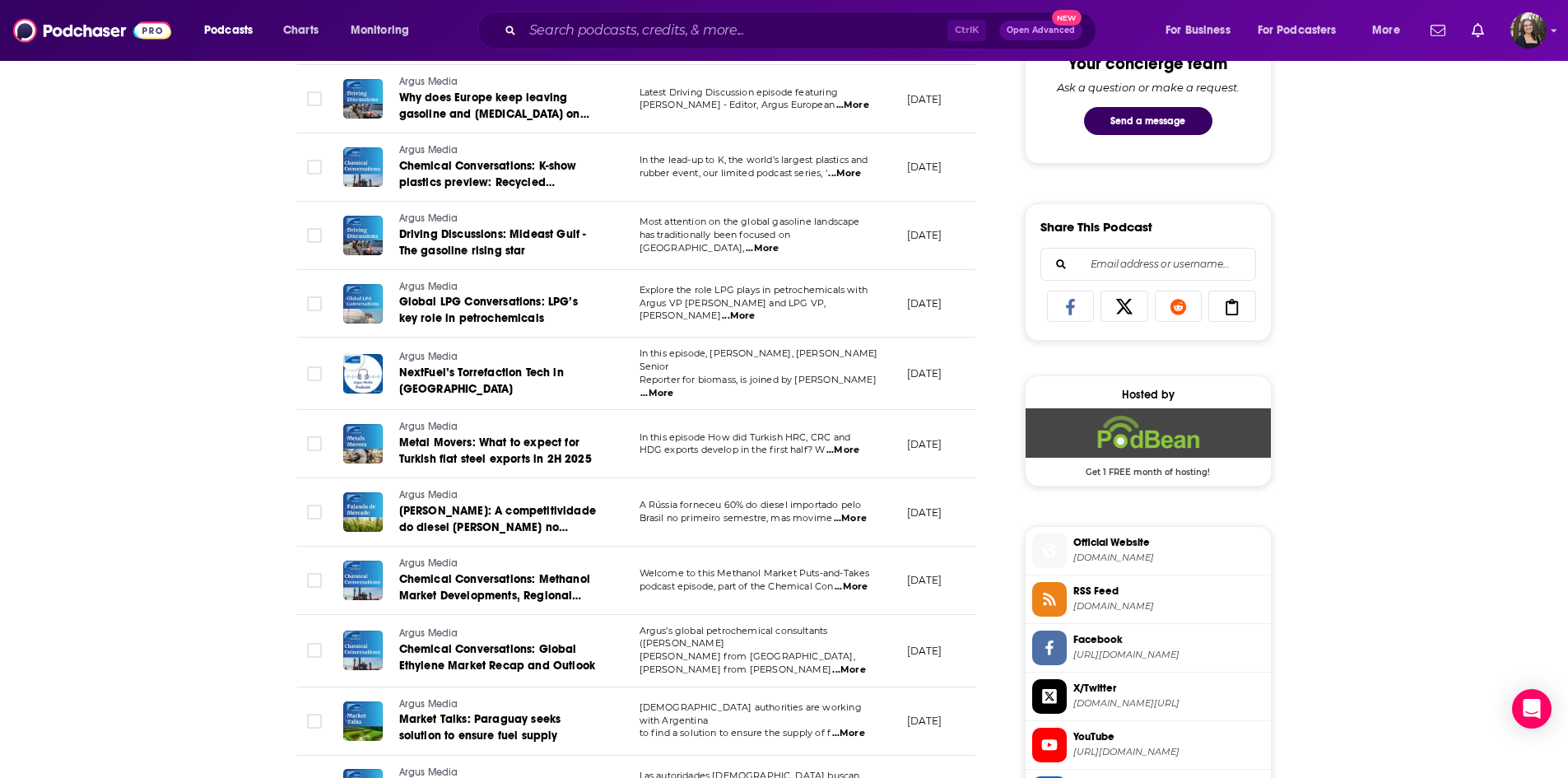
scroll to position [1075, 0]
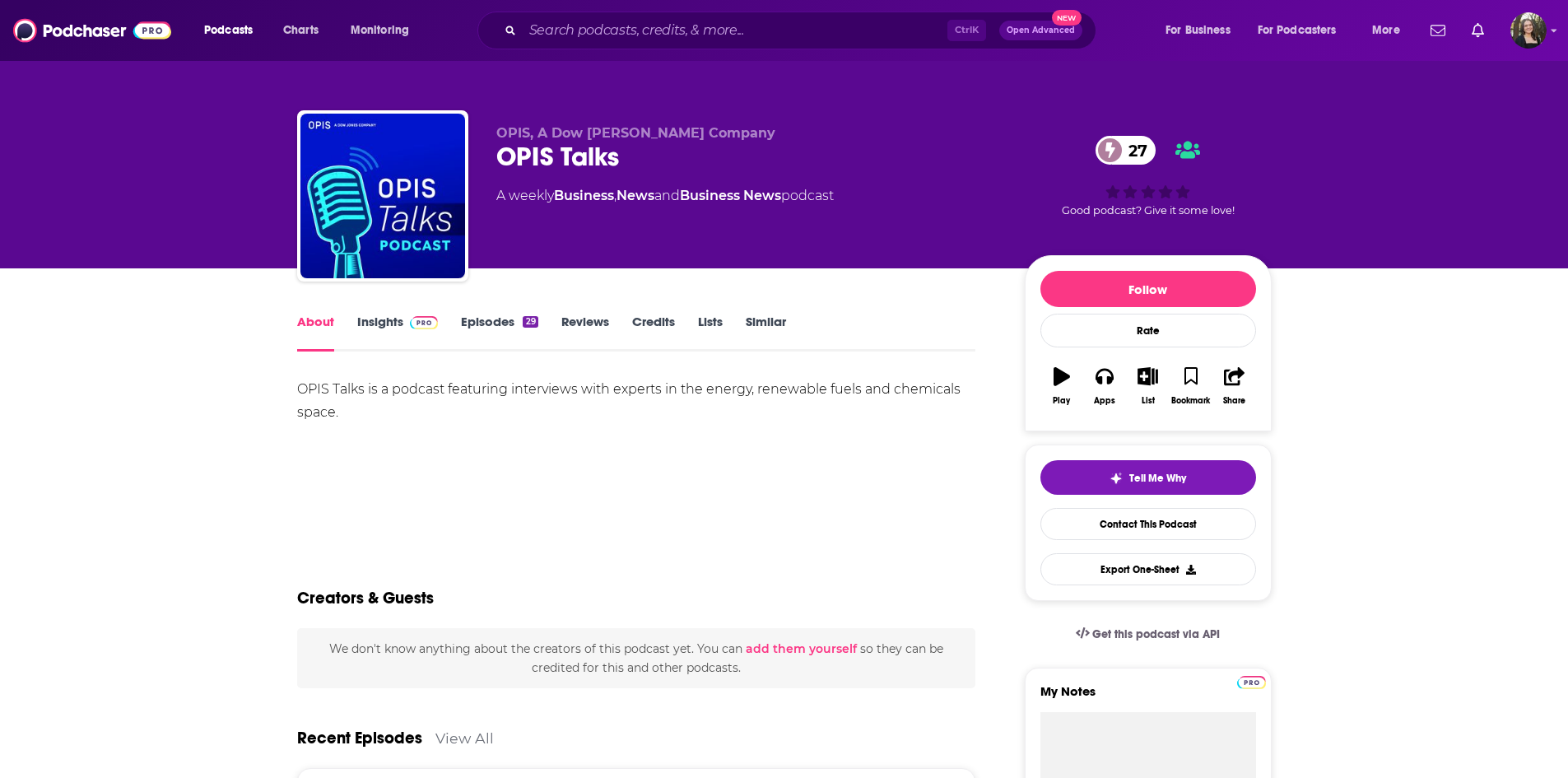
click at [476, 330] on link "Episodes 29" at bounding box center [499, 332] width 76 height 38
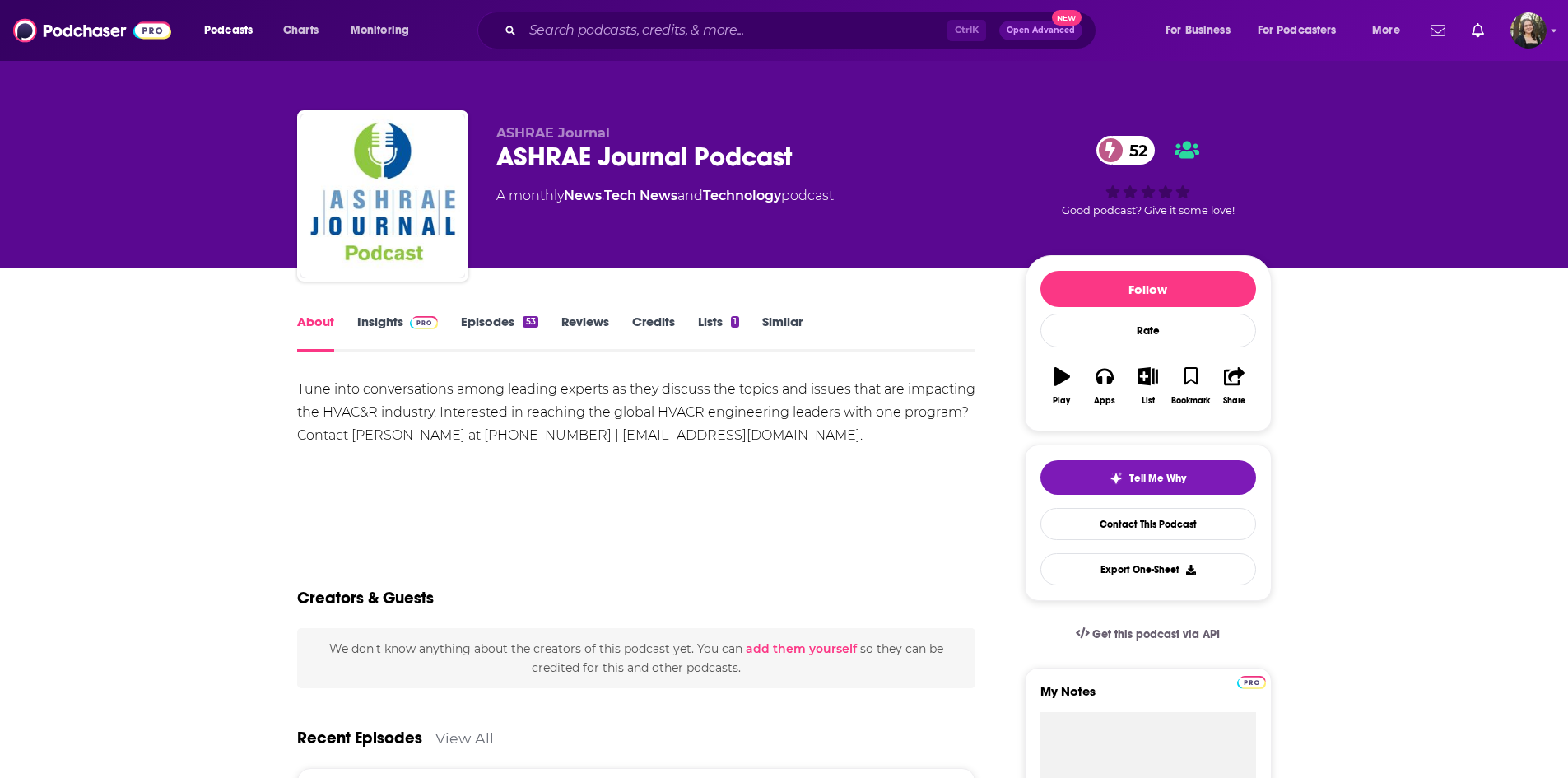
click at [480, 321] on link "Episodes 53" at bounding box center [499, 332] width 76 height 38
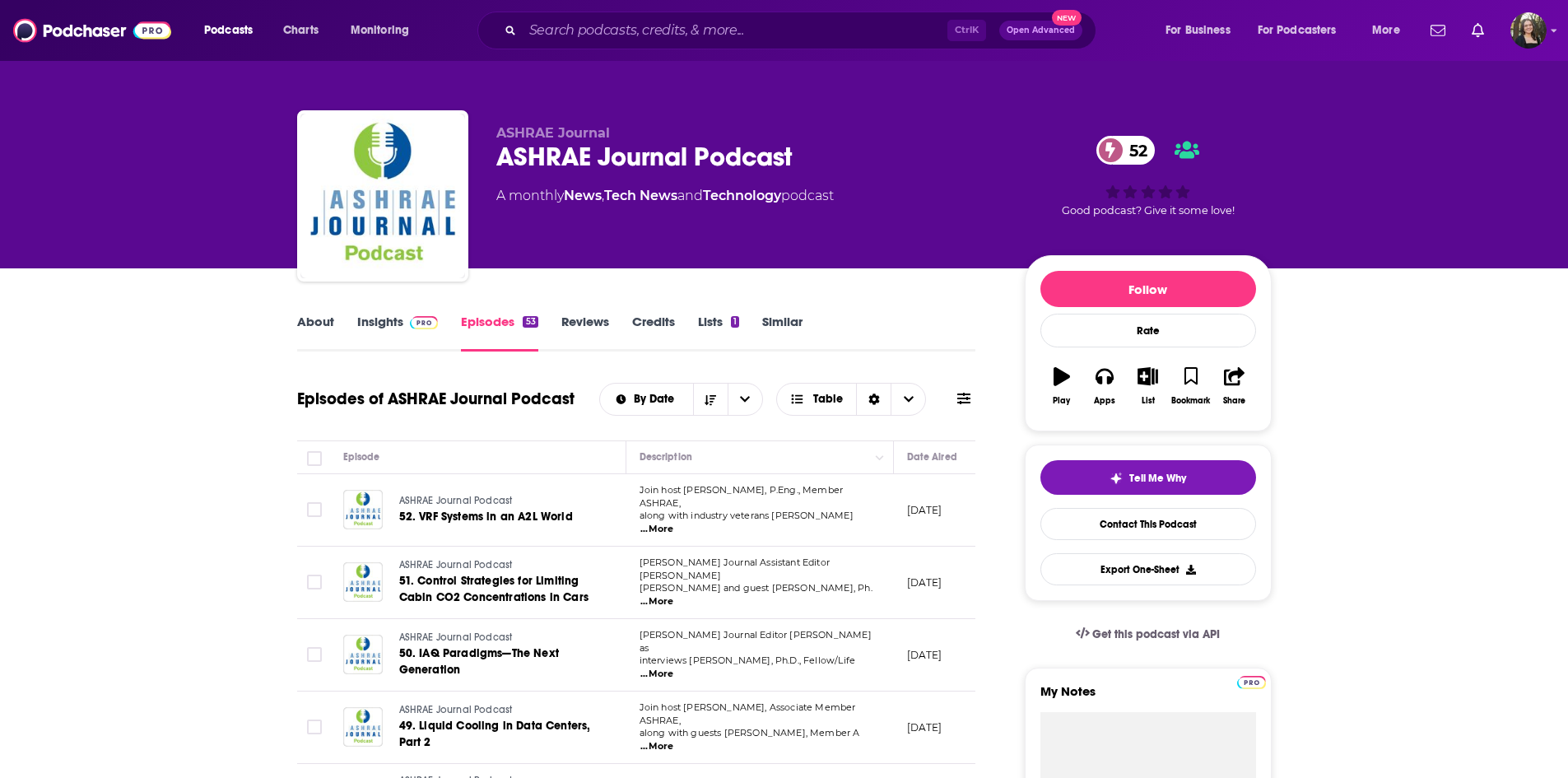
click at [673, 523] on span "...More" at bounding box center [657, 530] width 33 height 14
click at [964, 396] on icon at bounding box center [964, 399] width 14 height 14
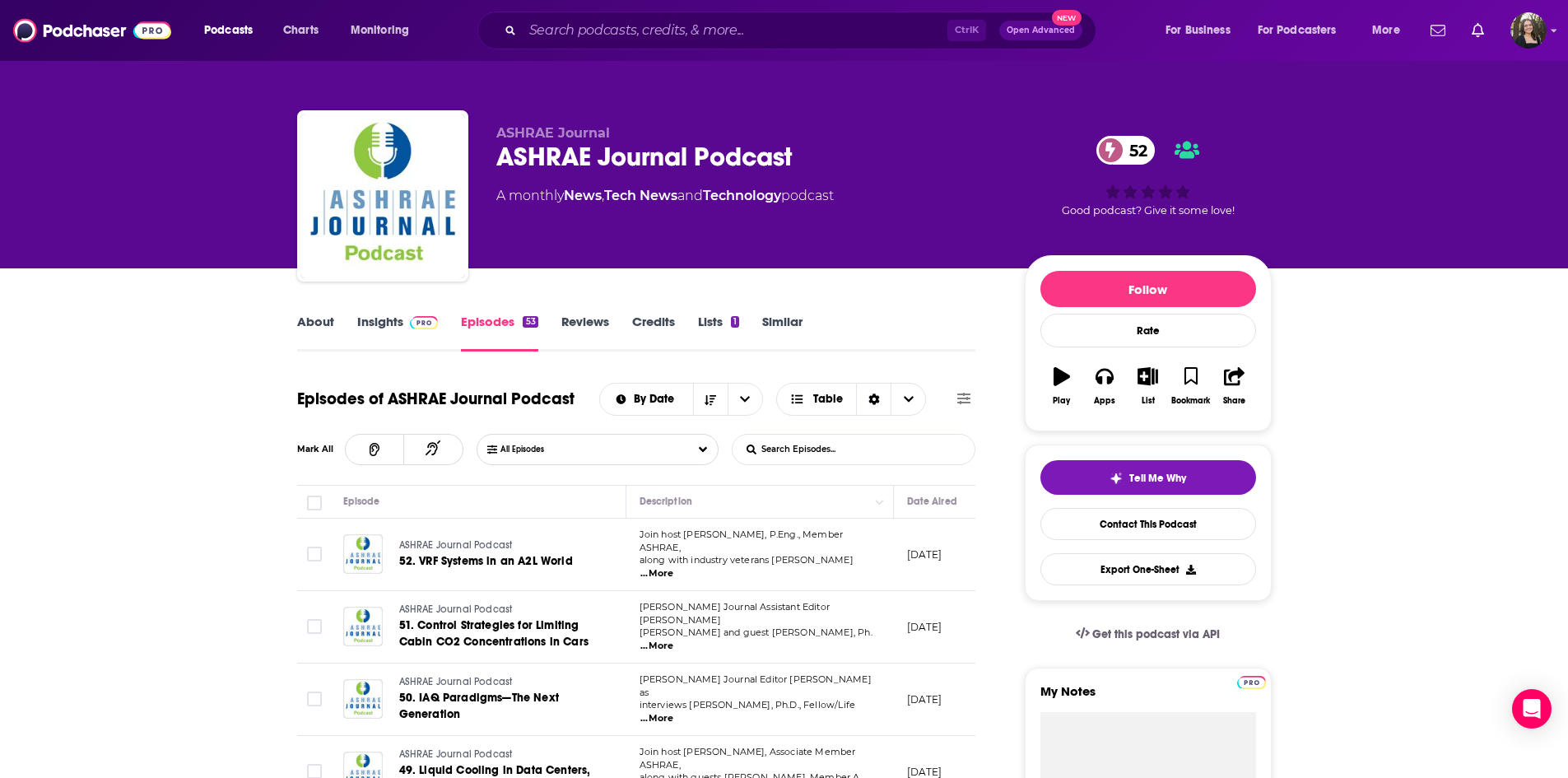
click at [833, 439] on input "List Search Input" at bounding box center [818, 449] width 172 height 30
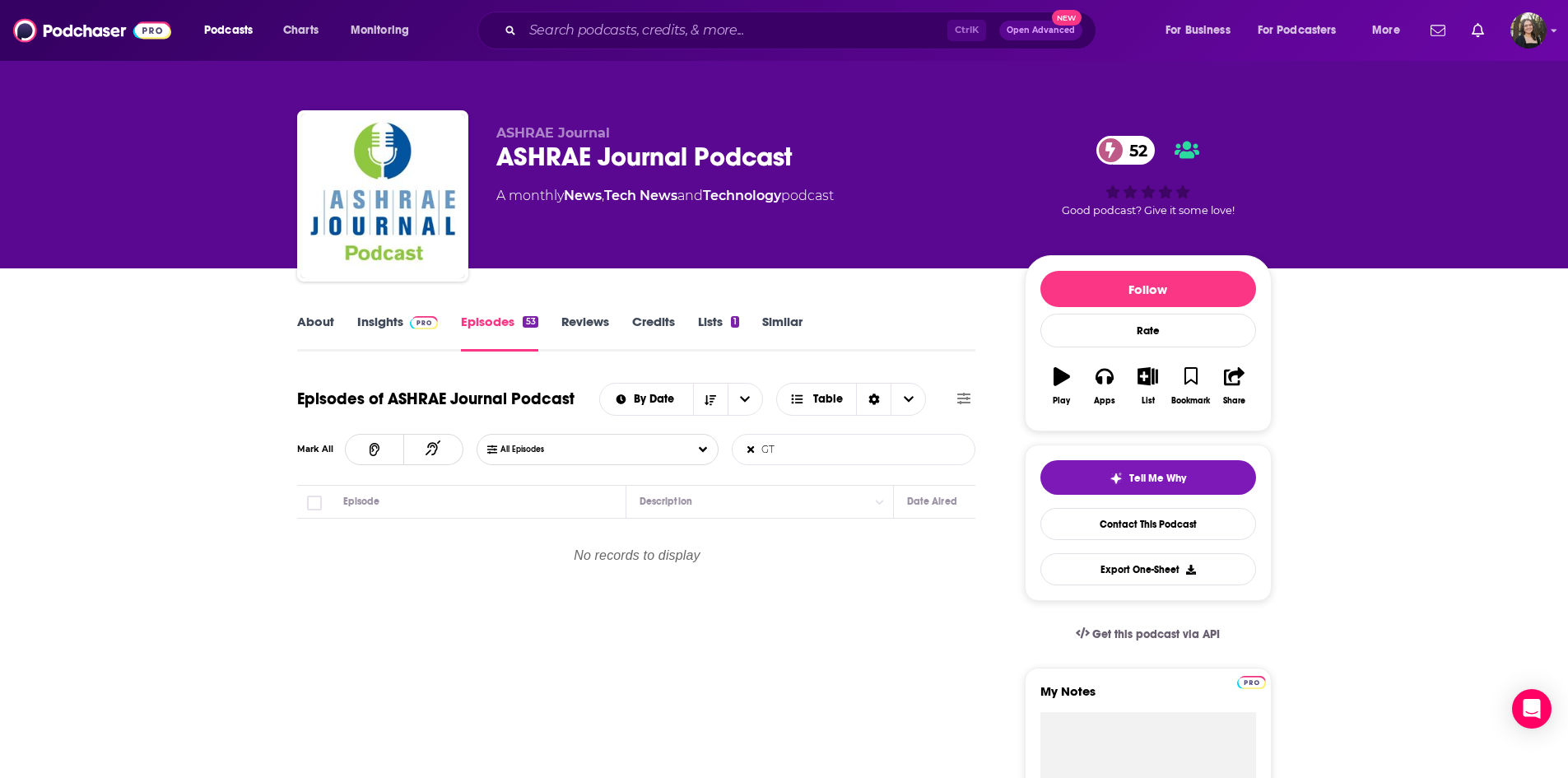
type input "G"
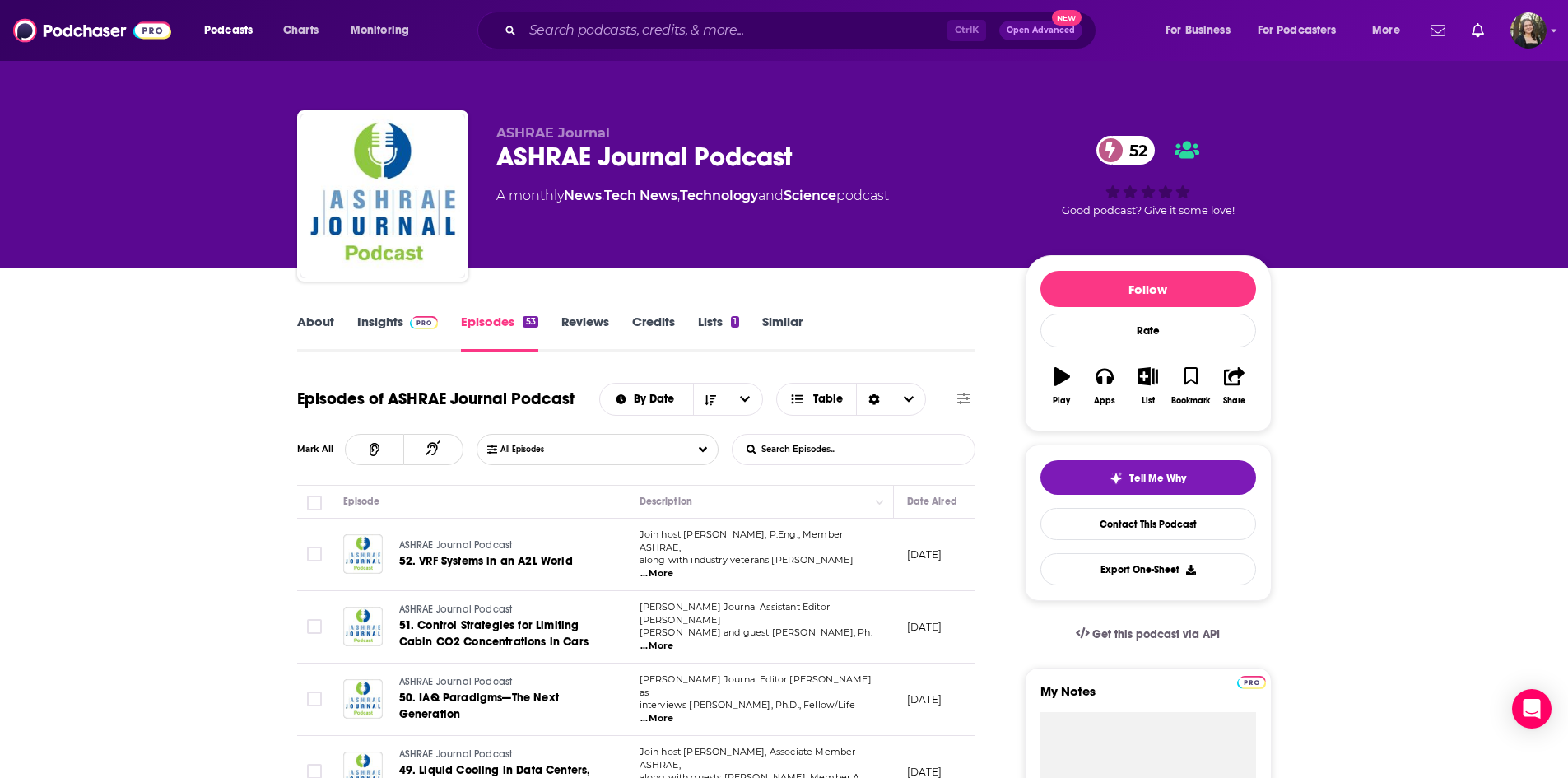
click at [314, 324] on link "About" at bounding box center [316, 332] width 37 height 38
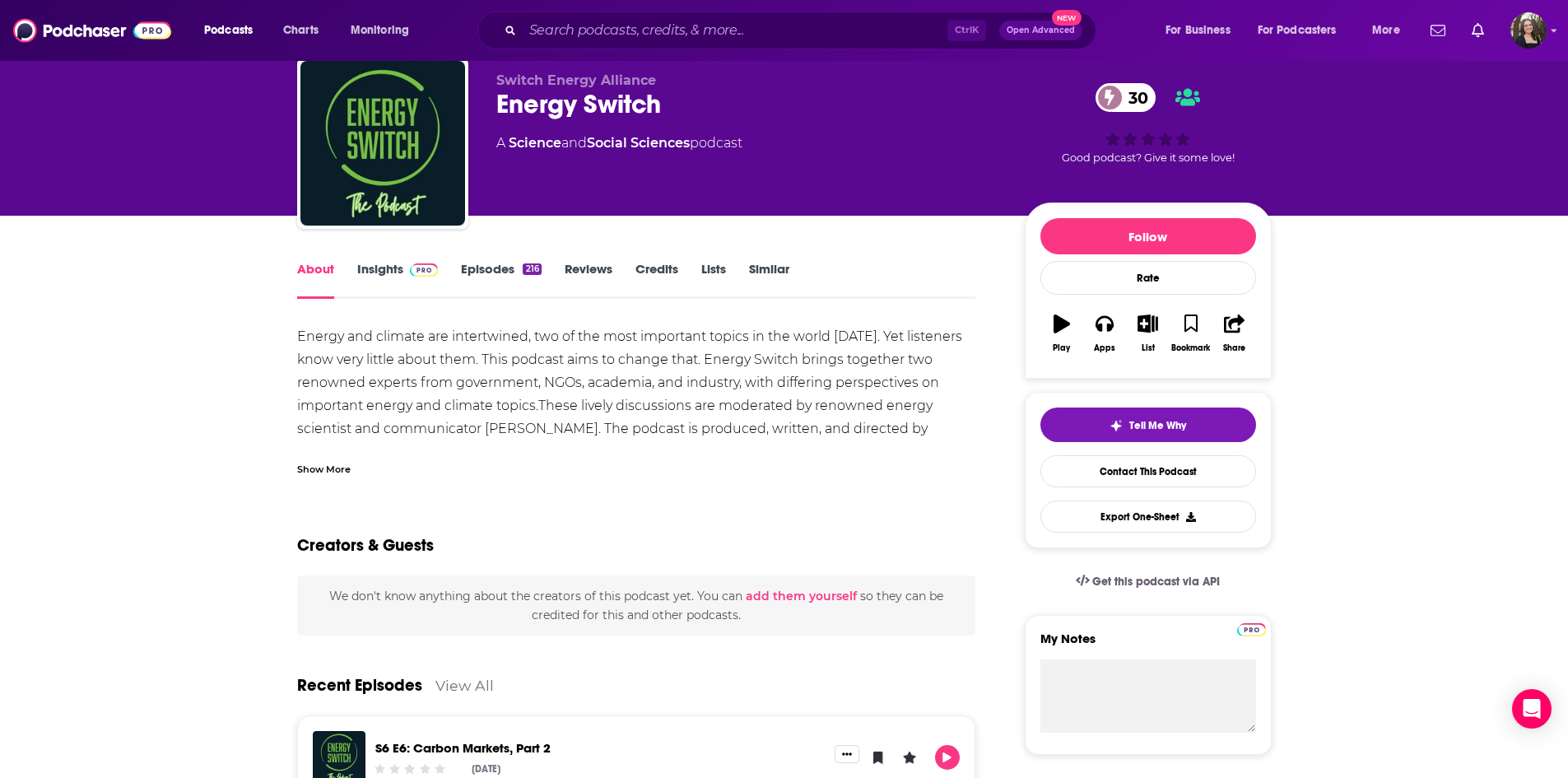
scroll to position [82, 0]
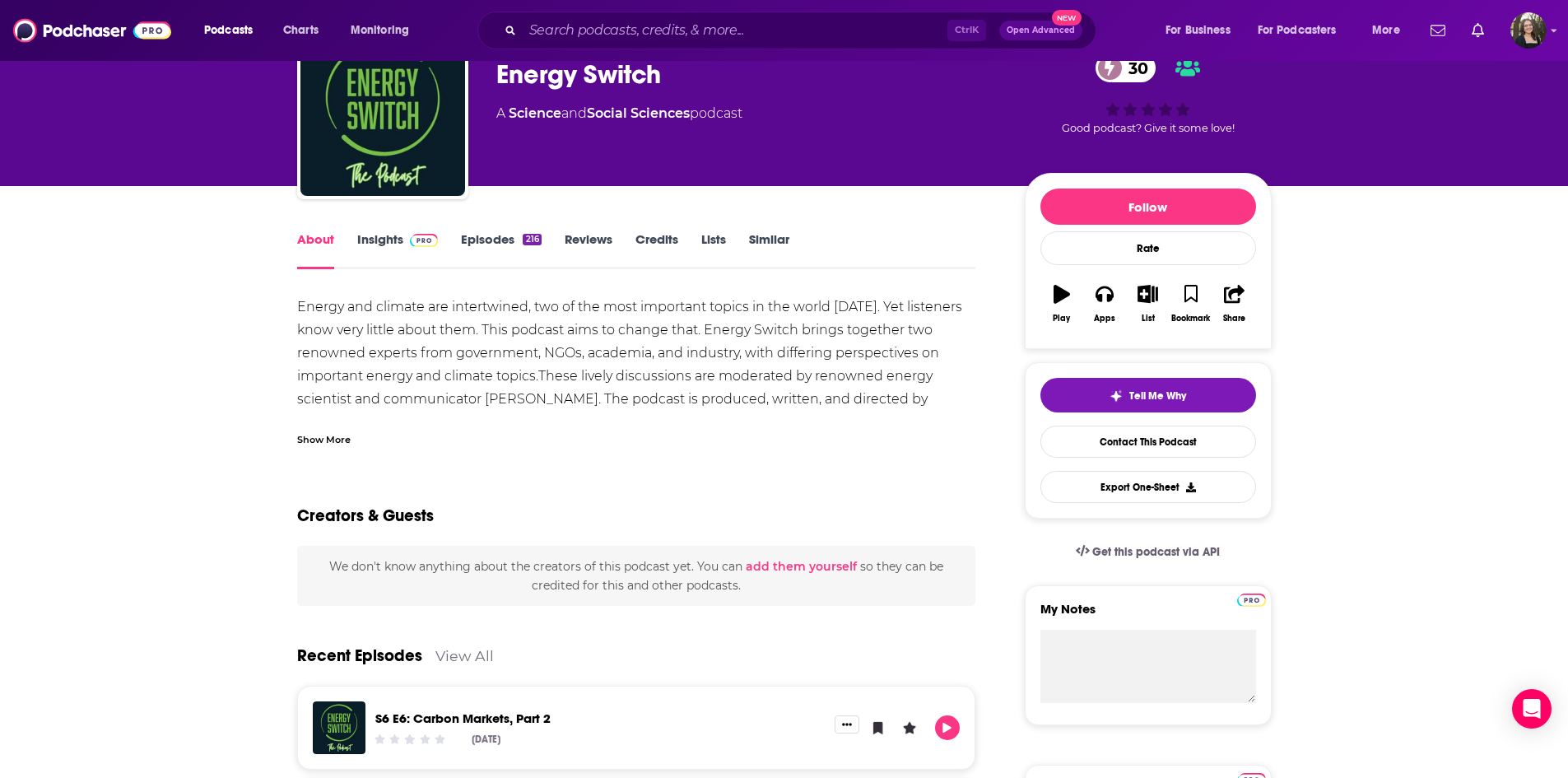
click at [308, 440] on div "Show More" at bounding box center [323, 438] width 53 height 15
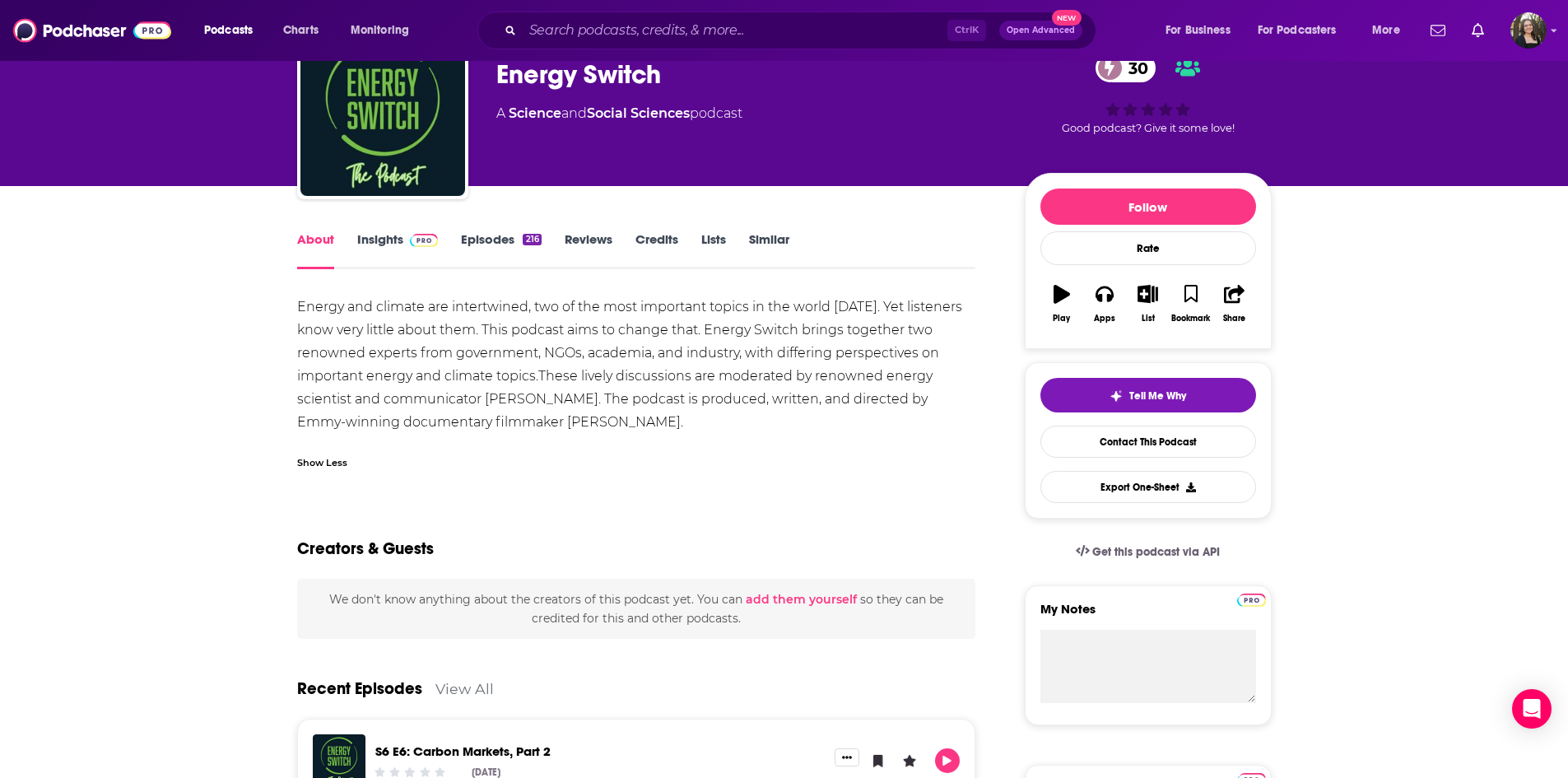
click at [508, 237] on link "Episodes 216" at bounding box center [501, 251] width 80 height 38
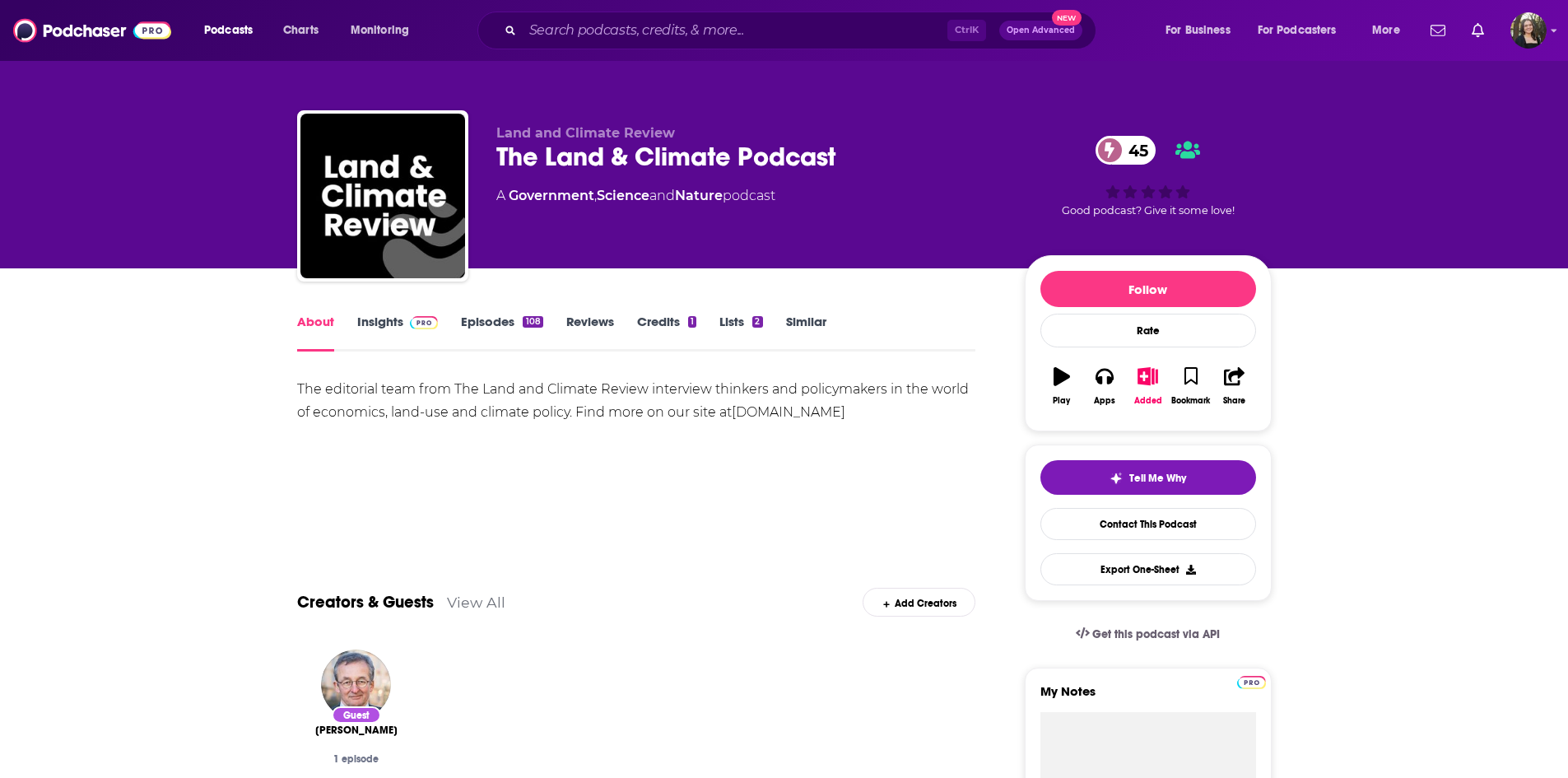
click at [479, 316] on link "Episodes 108" at bounding box center [502, 332] width 81 height 38
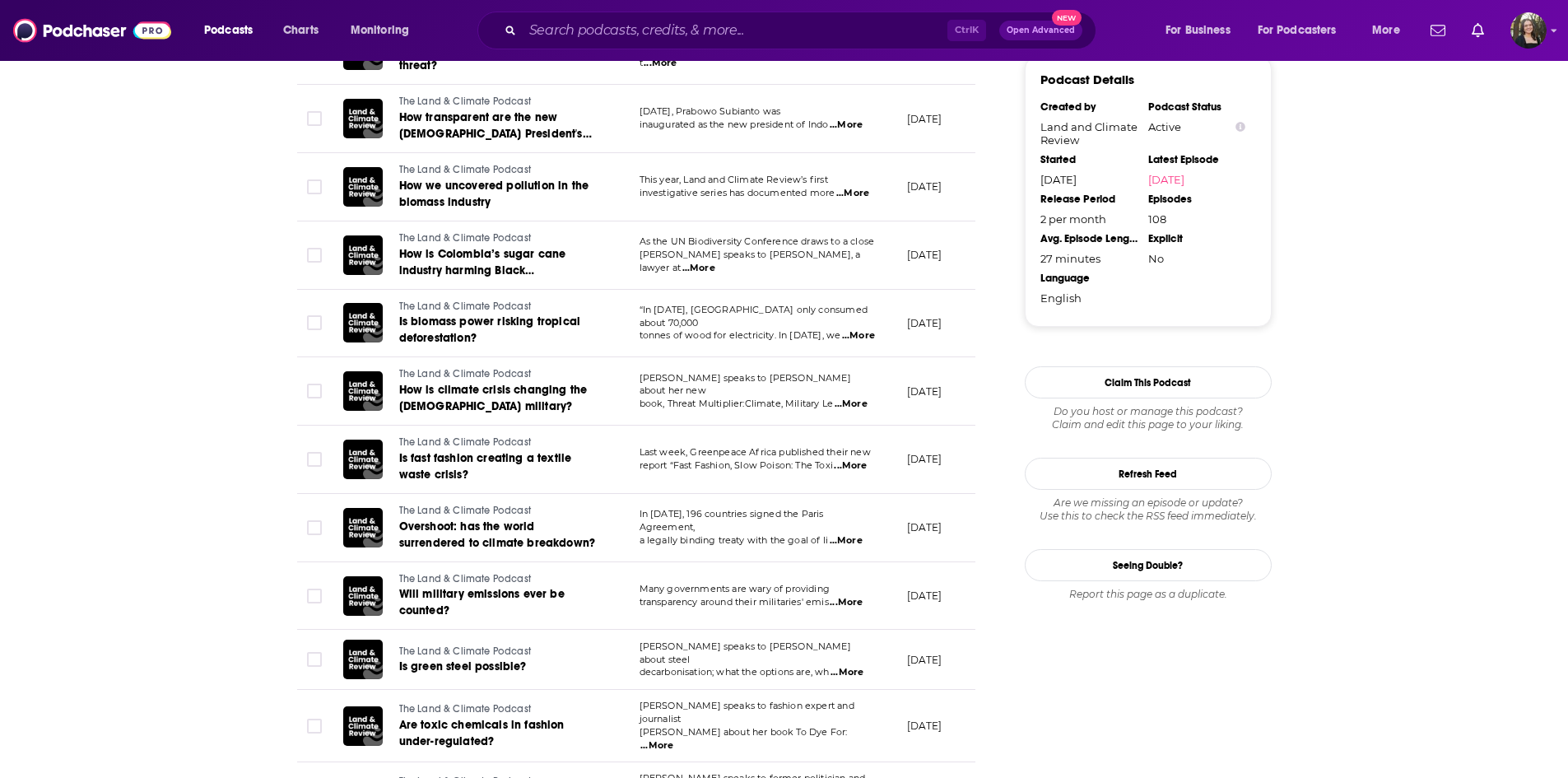
scroll to position [1648, 0]
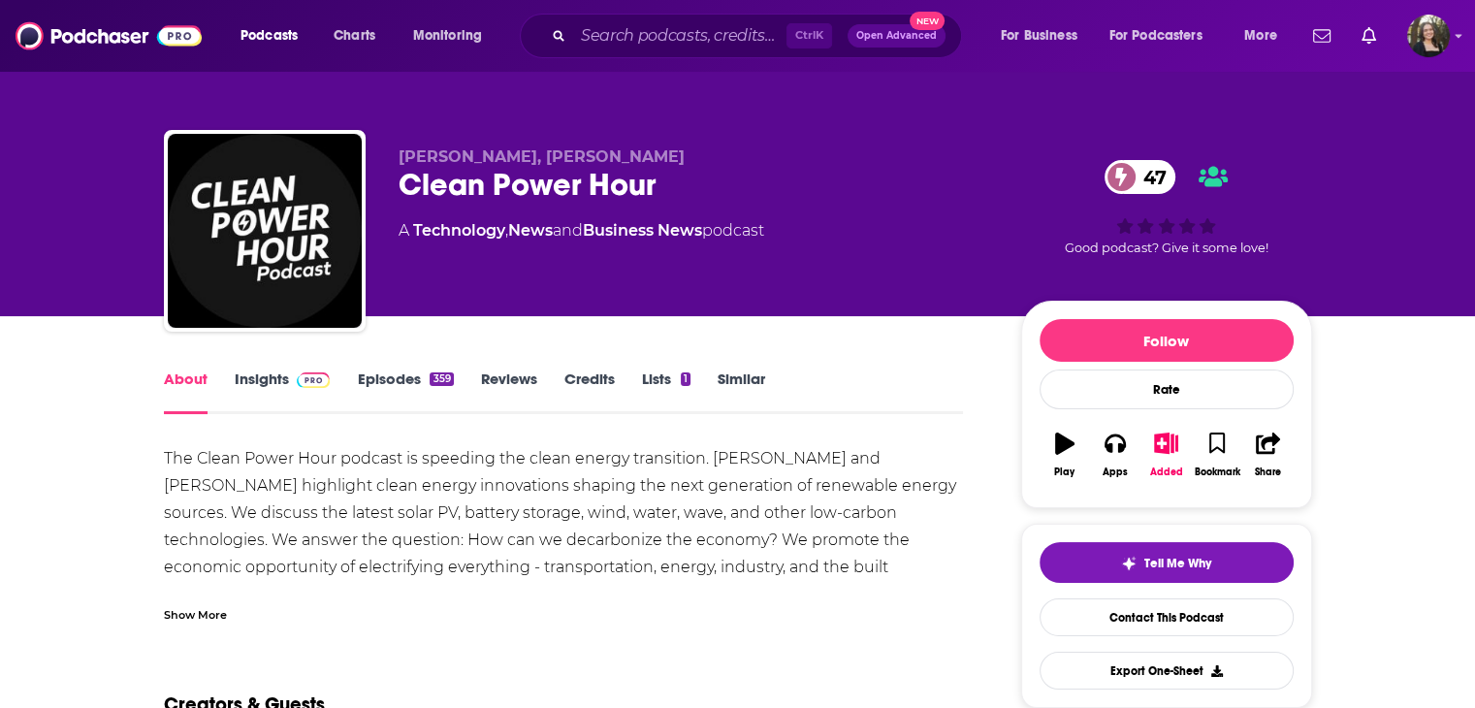
click at [407, 386] on link "Episodes 359" at bounding box center [405, 391] width 96 height 45
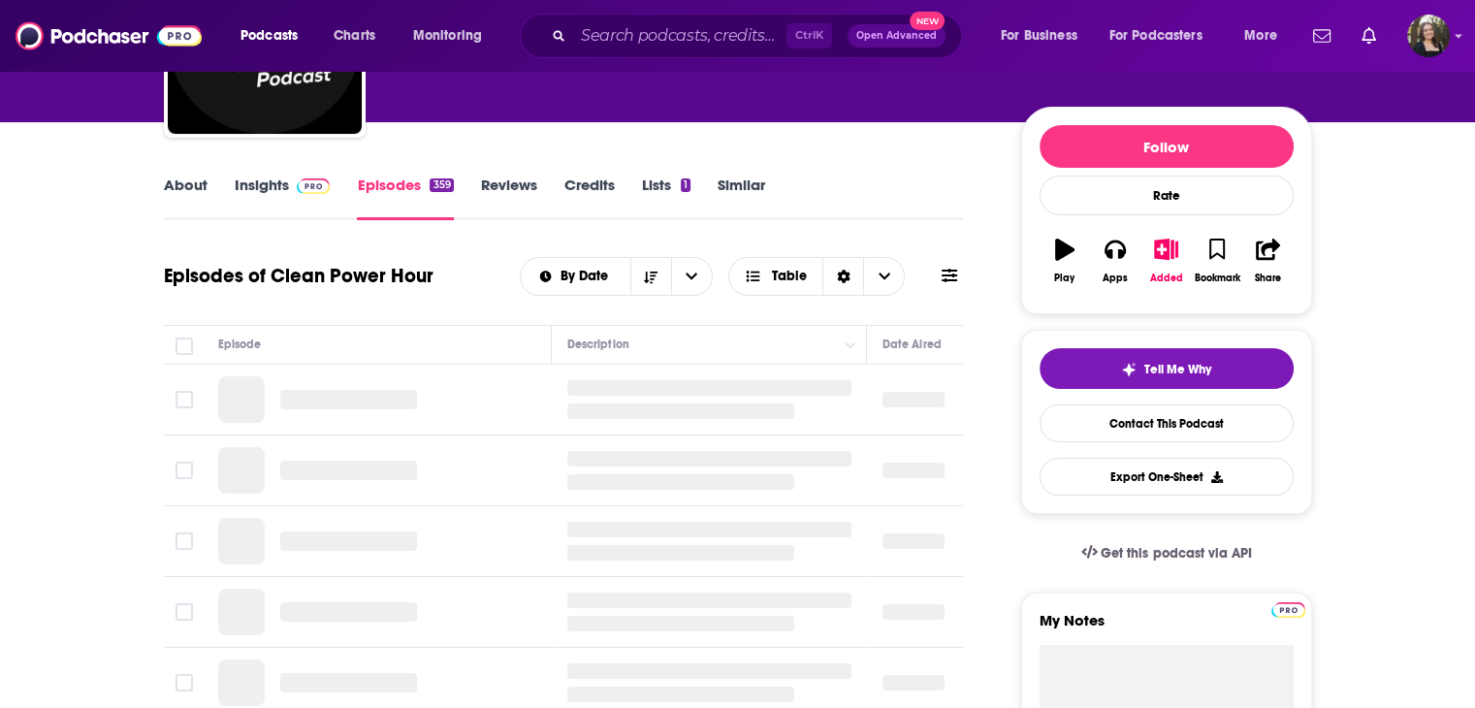
scroll to position [291, 0]
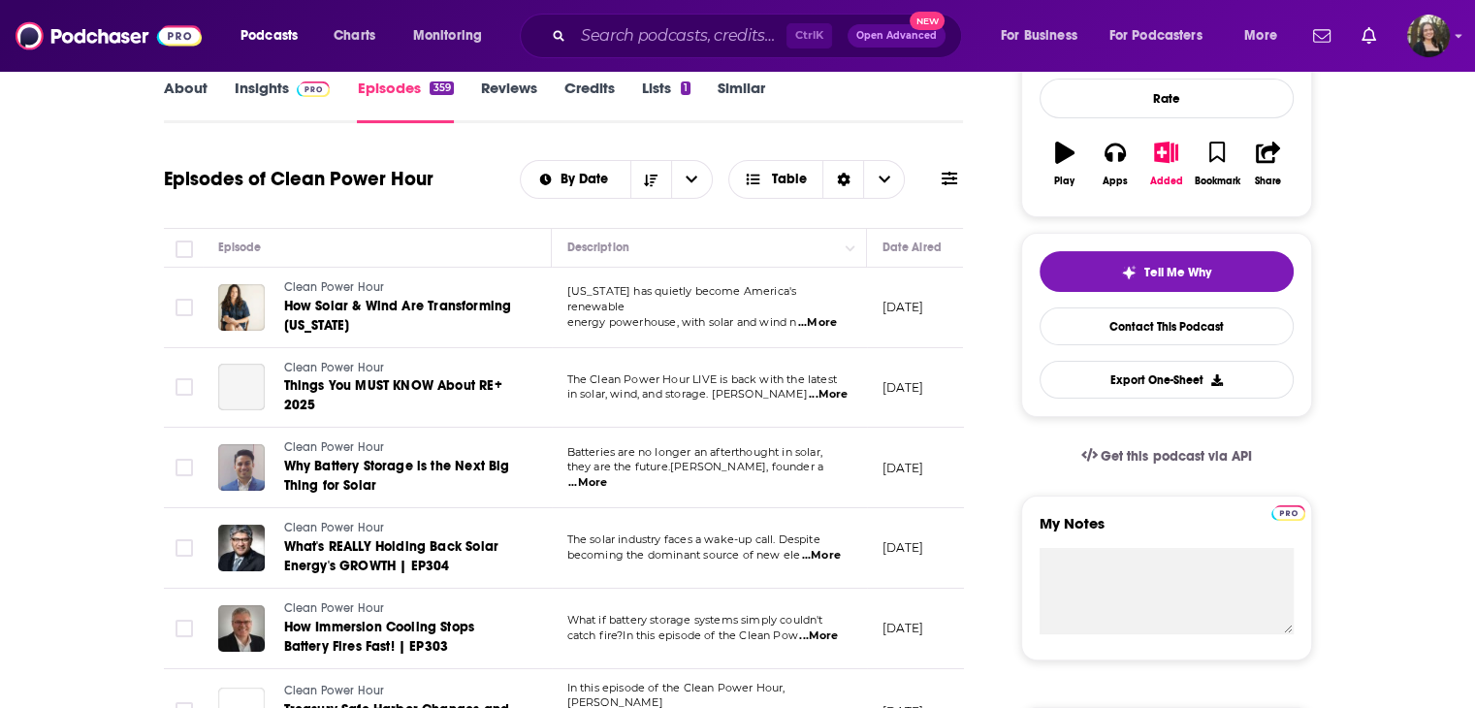
click at [949, 183] on icon at bounding box center [950, 179] width 16 height 14
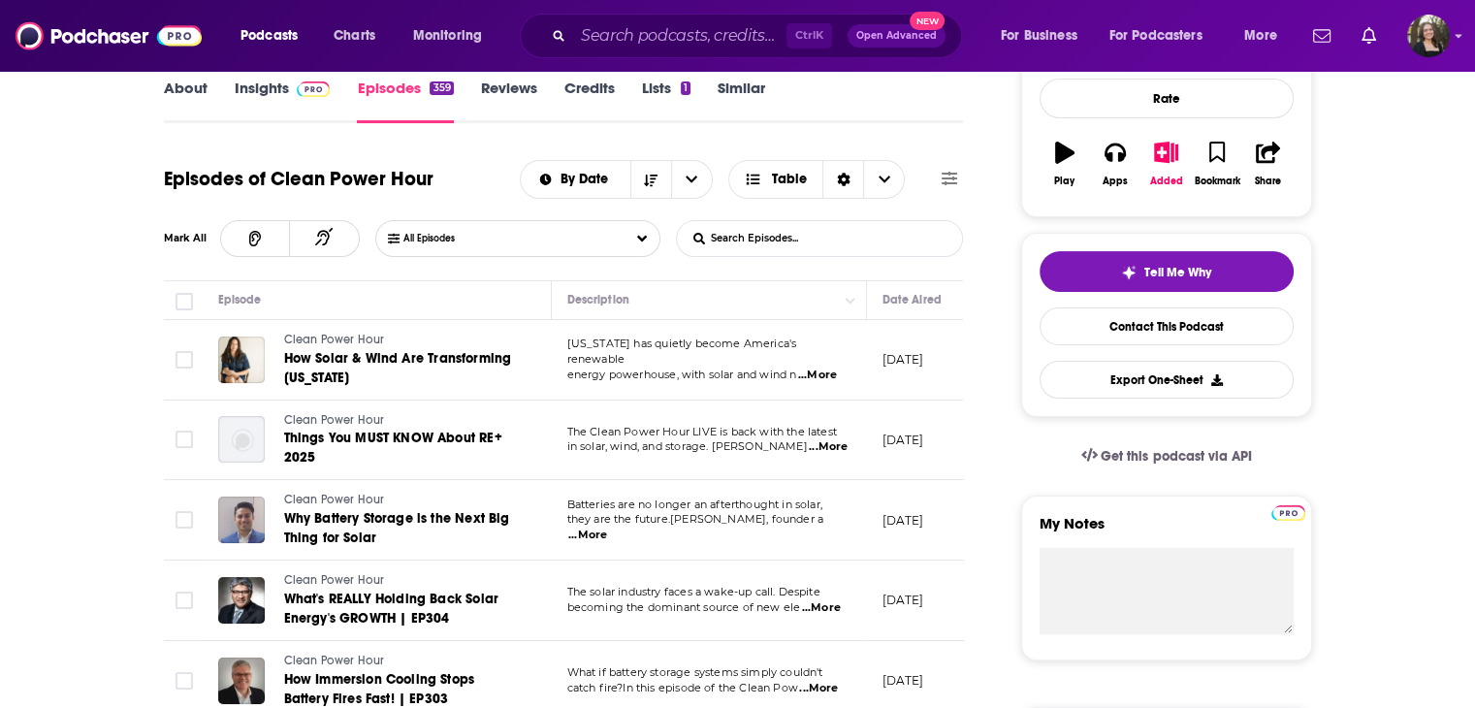
click at [717, 231] on input "List Search Input" at bounding box center [778, 238] width 203 height 35
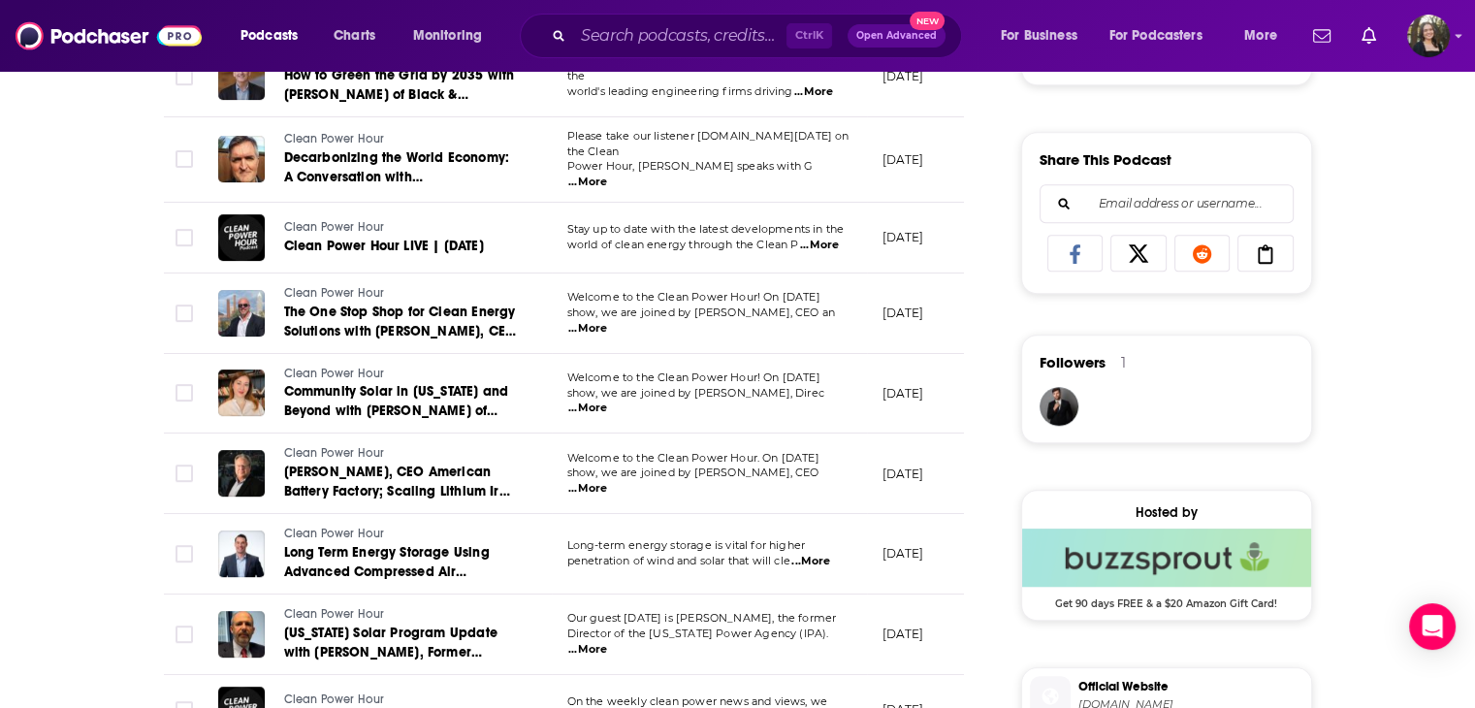
scroll to position [1158, 0]
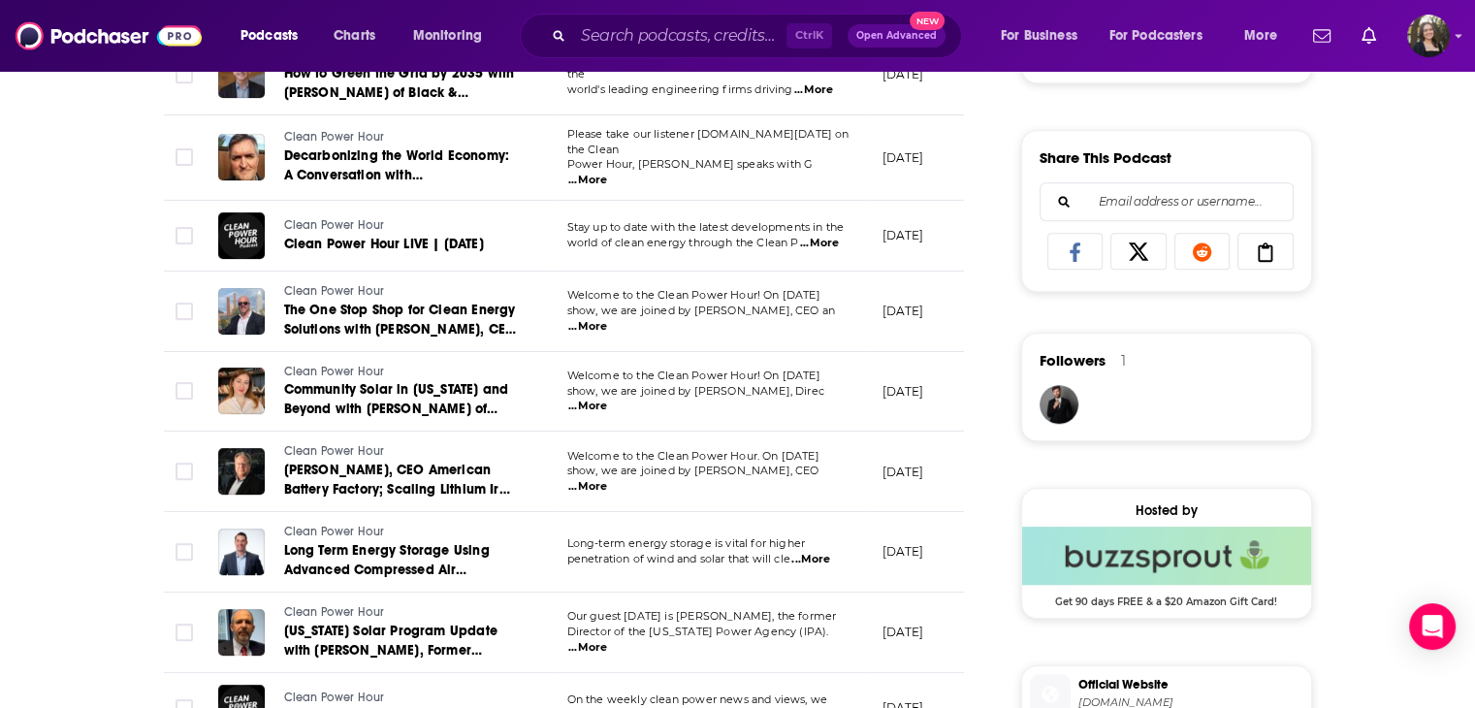
type input "fuel"
click at [607, 479] on span "...More" at bounding box center [587, 487] width 39 height 16
click at [158, 512] on div "About Insights Episodes 359 Reviews Credits Lists 1 Similar Episodes of Clean P…" at bounding box center [577, 482] width 888 height 2546
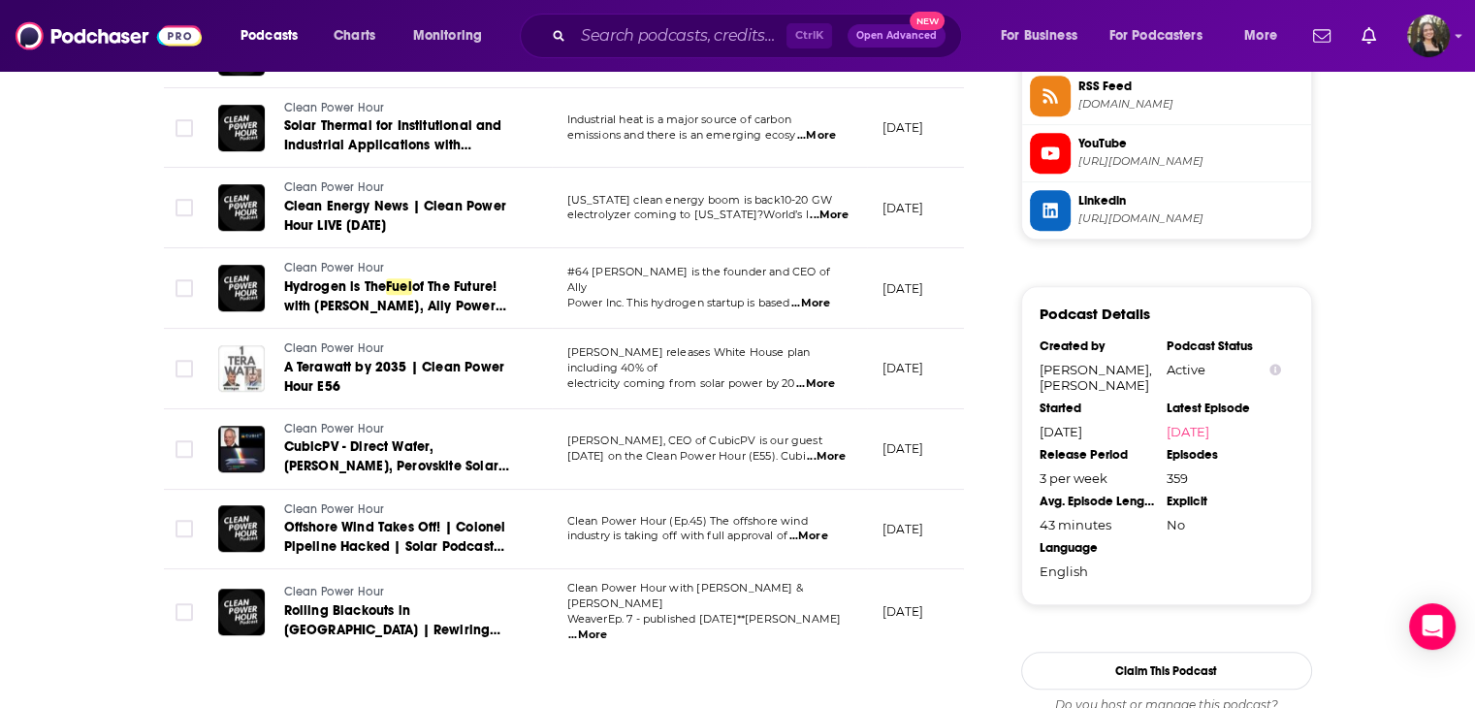
scroll to position [1957, 0]
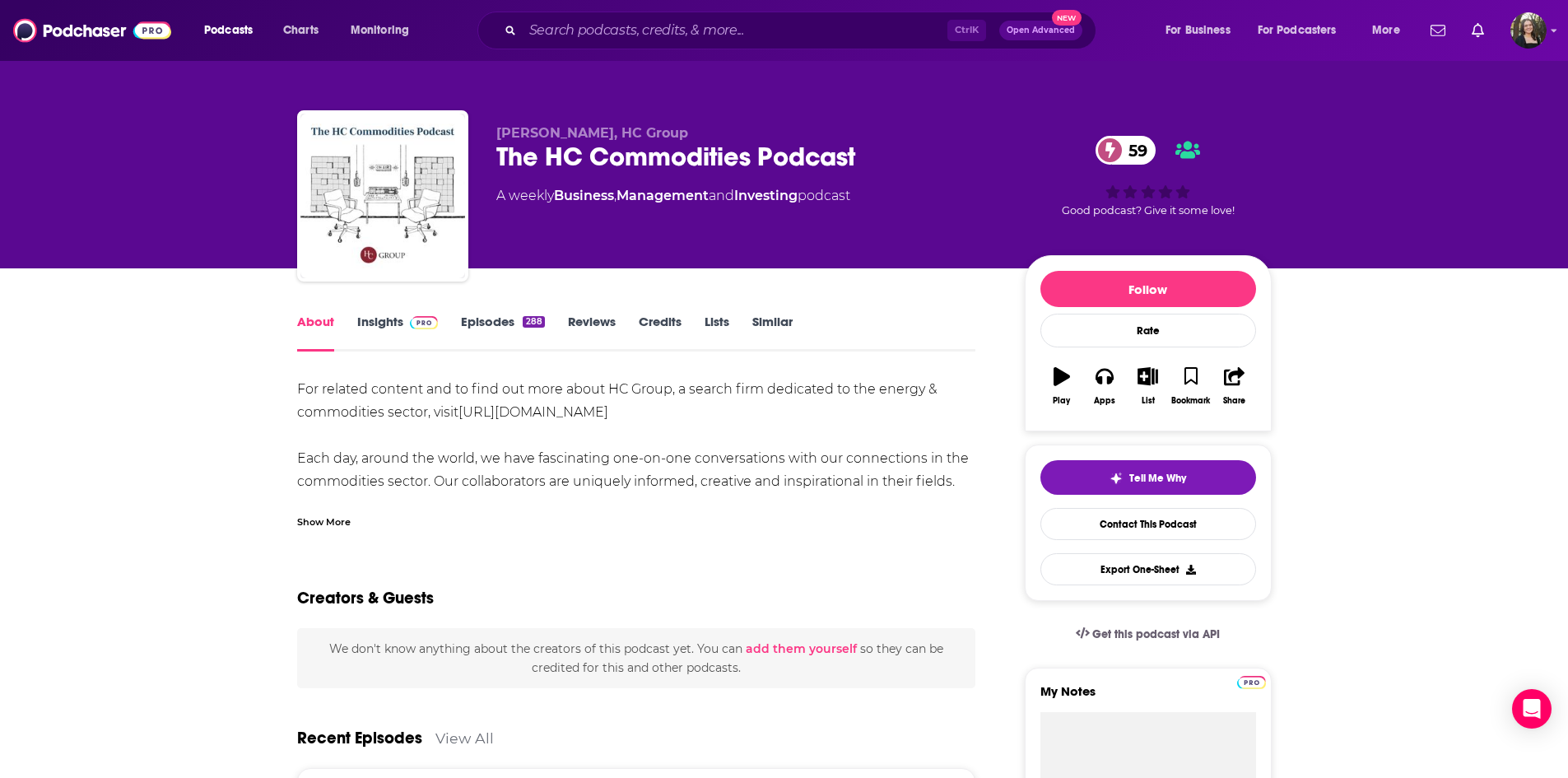
click at [486, 318] on link "Episodes 288" at bounding box center [503, 332] width 83 height 38
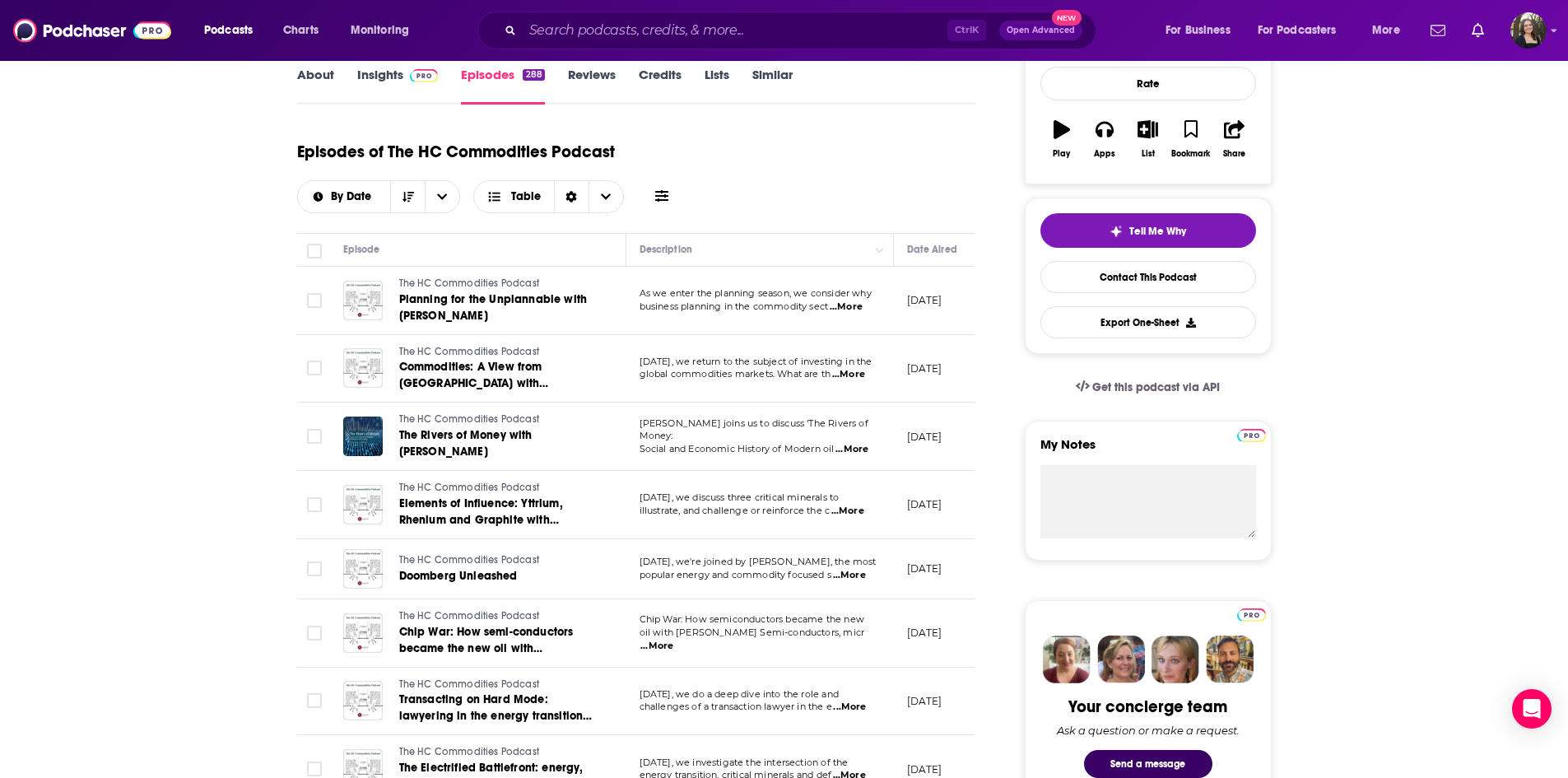
scroll to position [330, 0]
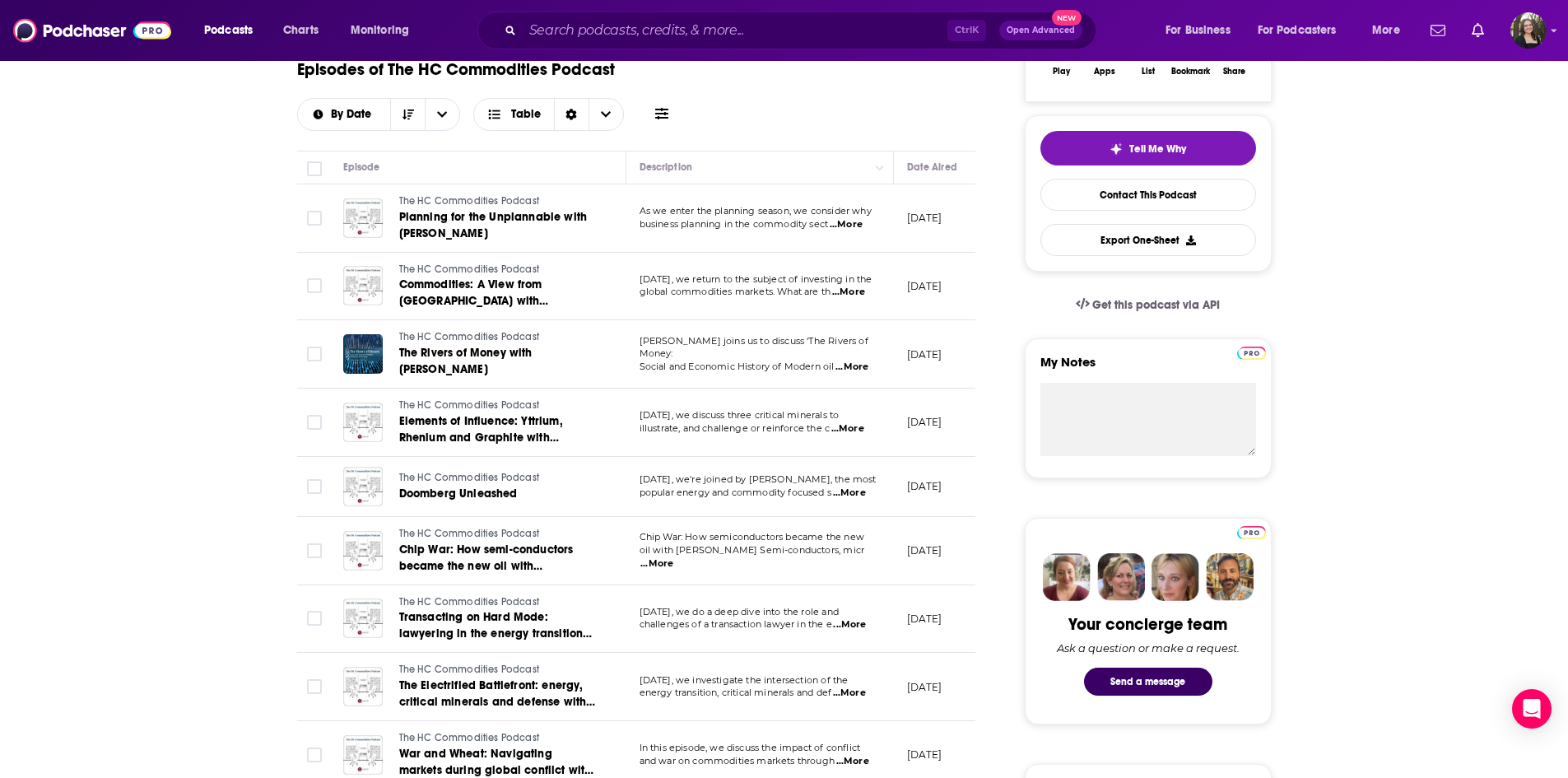
click at [853, 423] on span "...More" at bounding box center [848, 430] width 33 height 14
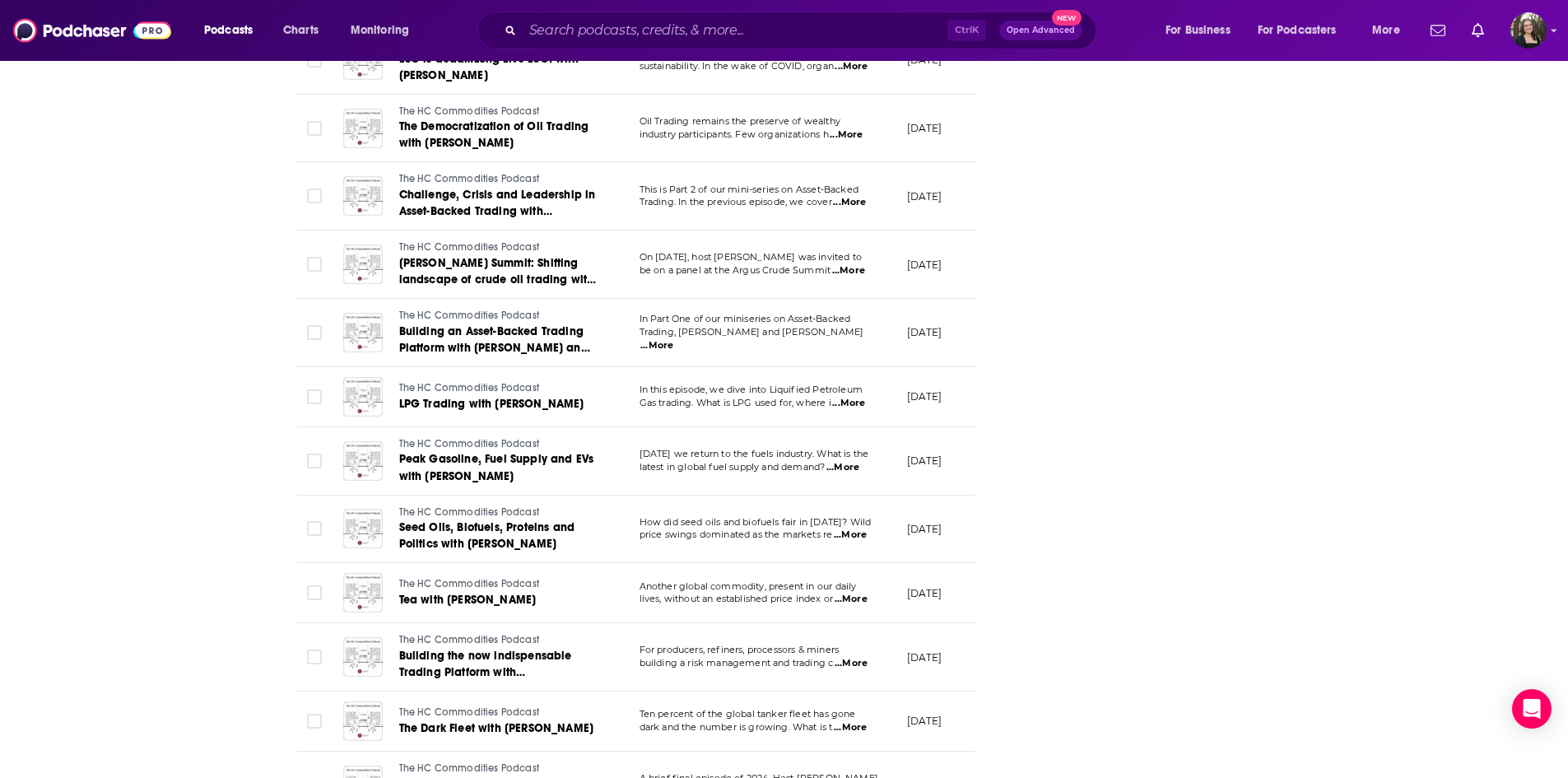
scroll to position [2553, 0]
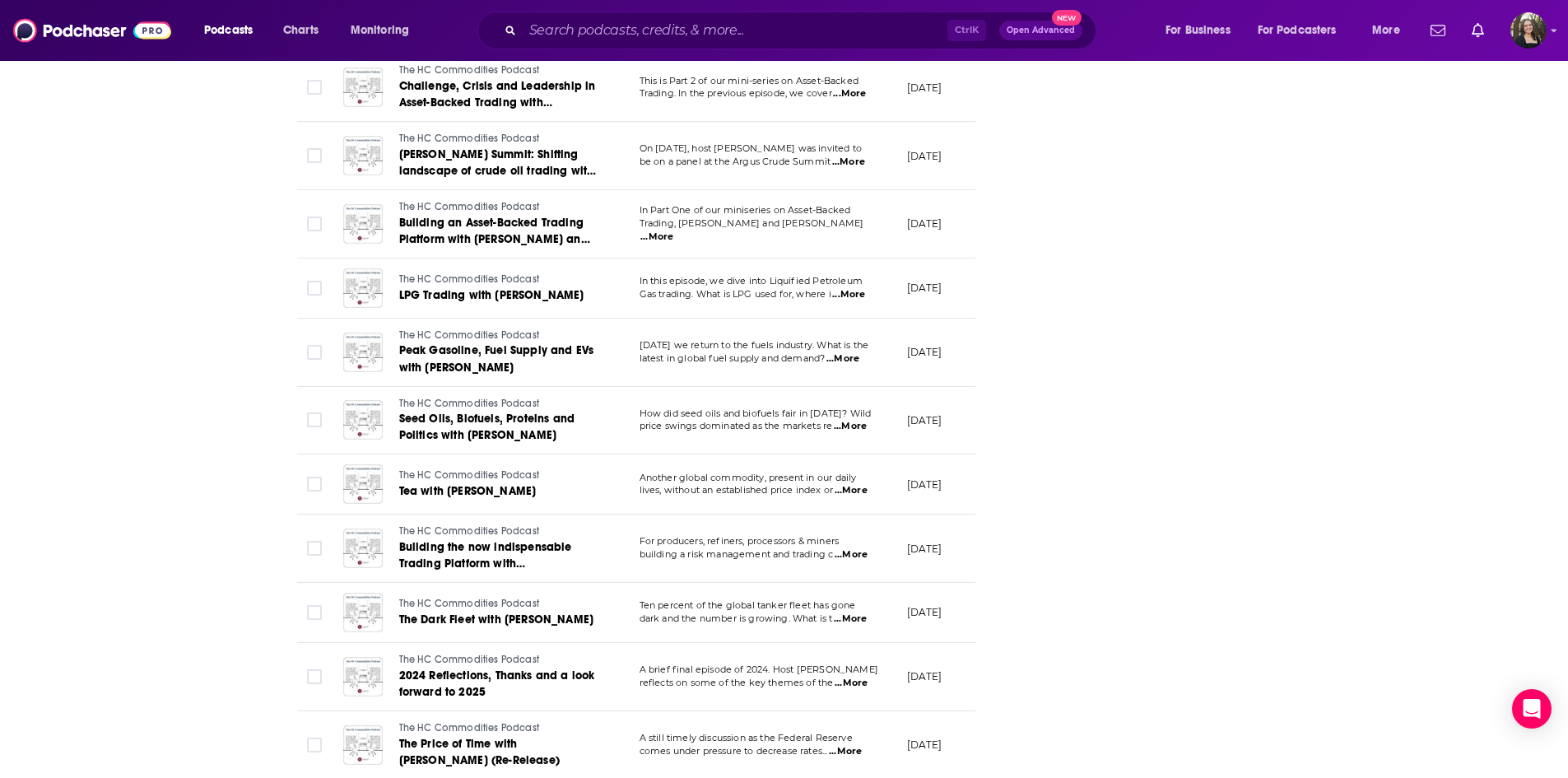
click at [858, 420] on span "...More" at bounding box center [850, 427] width 33 height 14
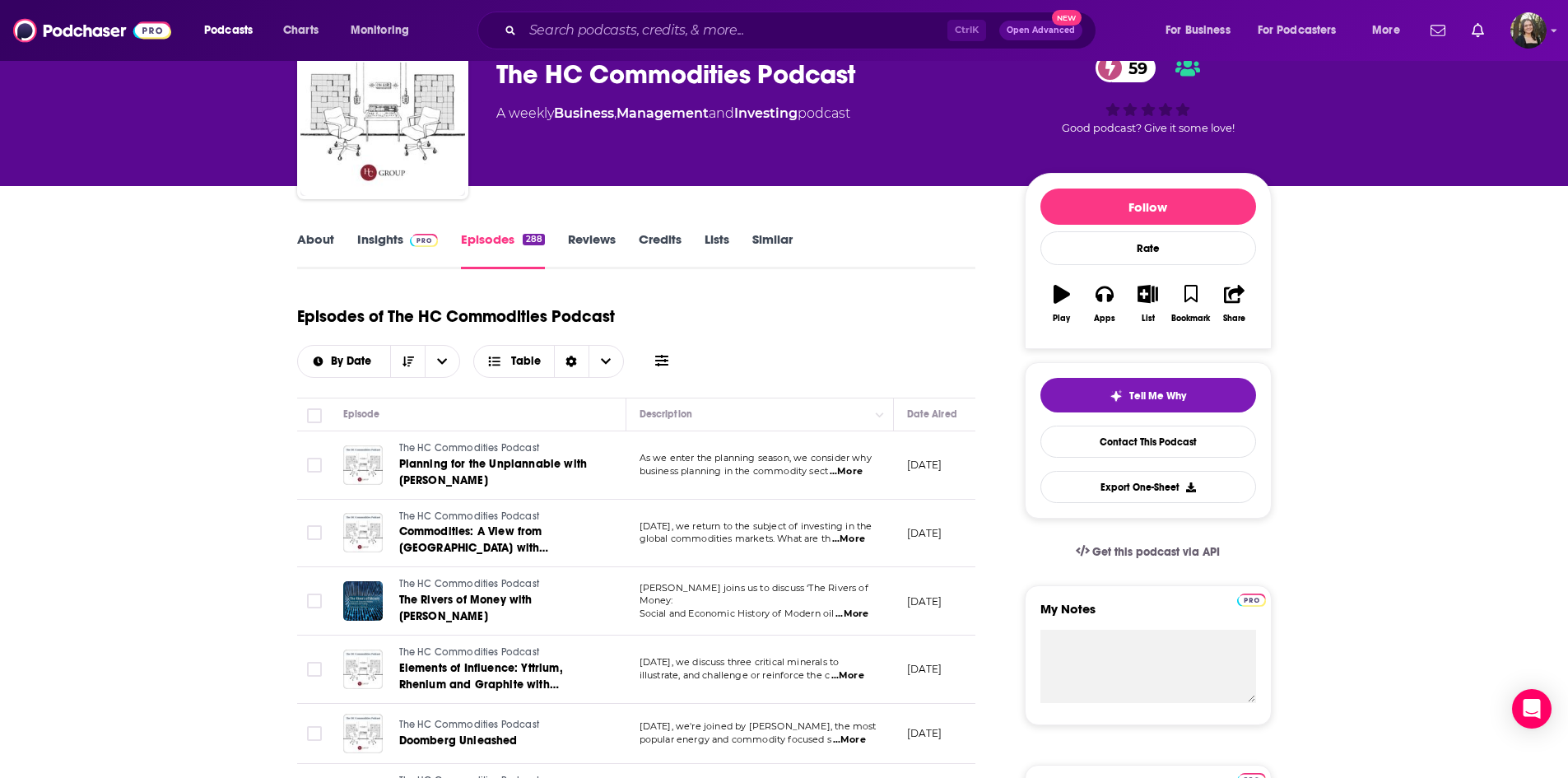
scroll to position [0, 0]
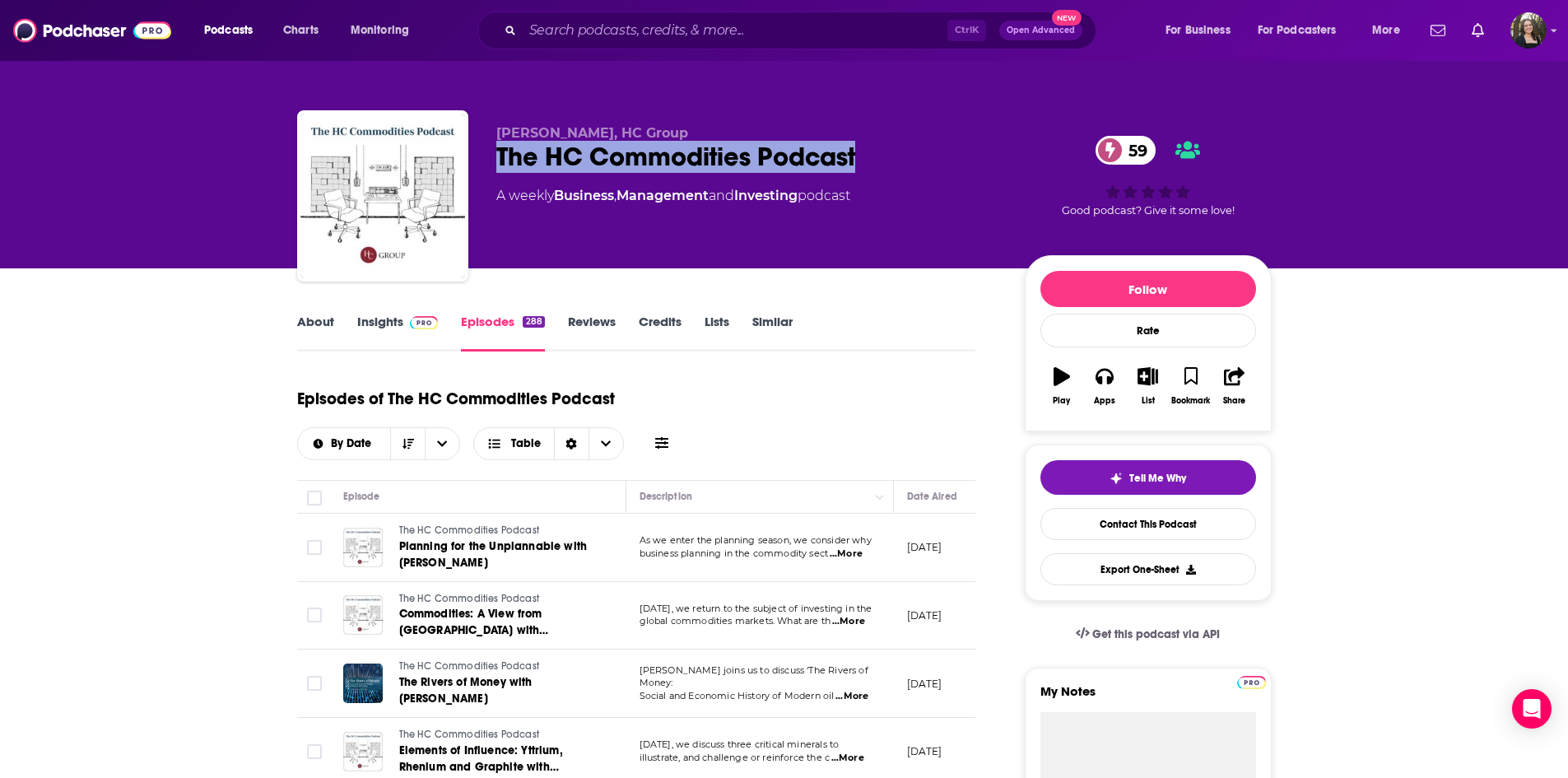
drag, startPoint x: 488, startPoint y: 156, endPoint x: 885, endPoint y: 147, distance: 397.1
click at [885, 147] on div "Paul Chapman, HC Group The HC Commodities Podcast 59 A weekly Business , Manage…" at bounding box center [784, 199] width 975 height 178
click at [393, 328] on link "Insights" at bounding box center [398, 332] width 81 height 38
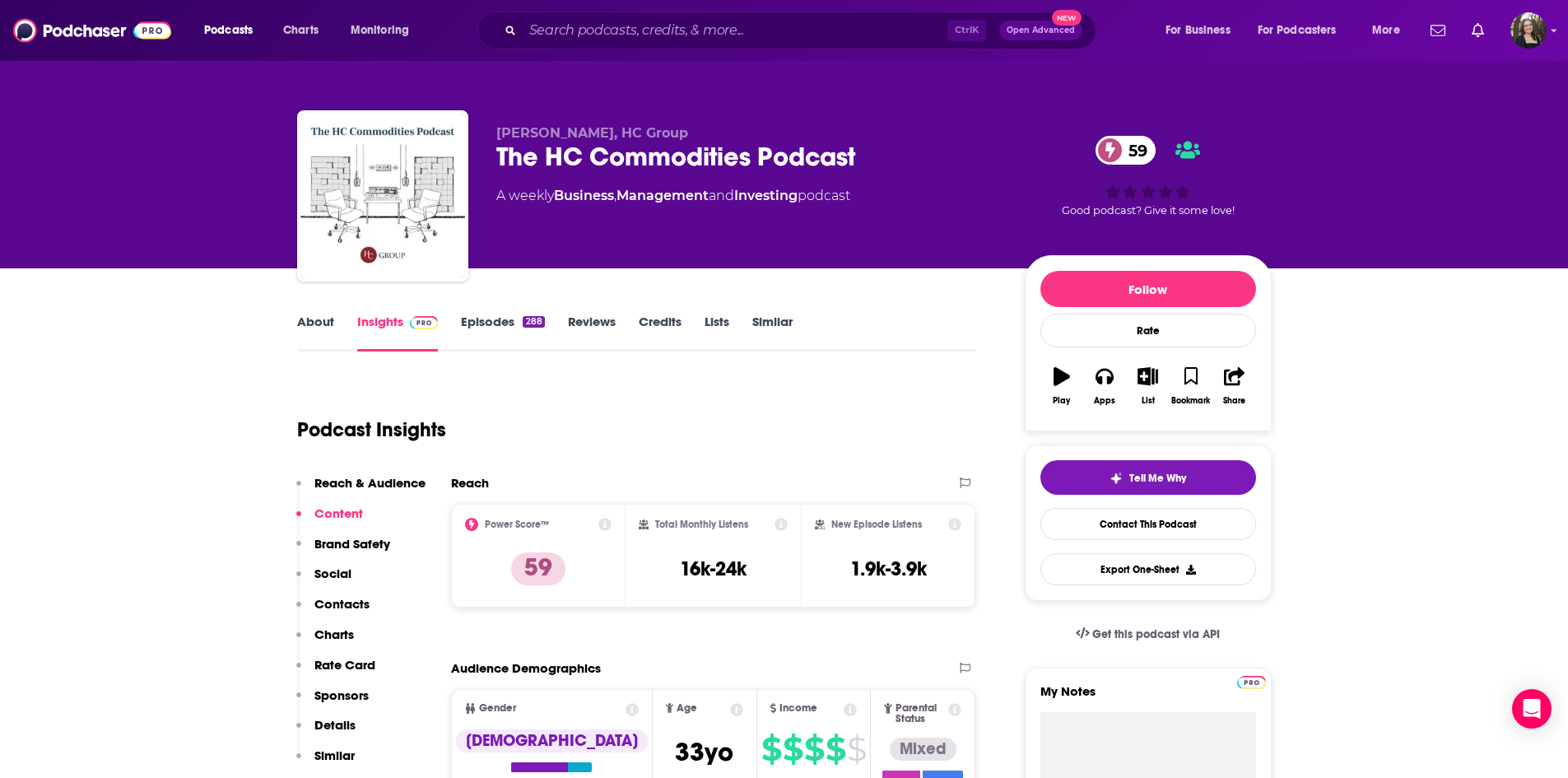
click at [601, 324] on link "Reviews" at bounding box center [592, 332] width 48 height 38
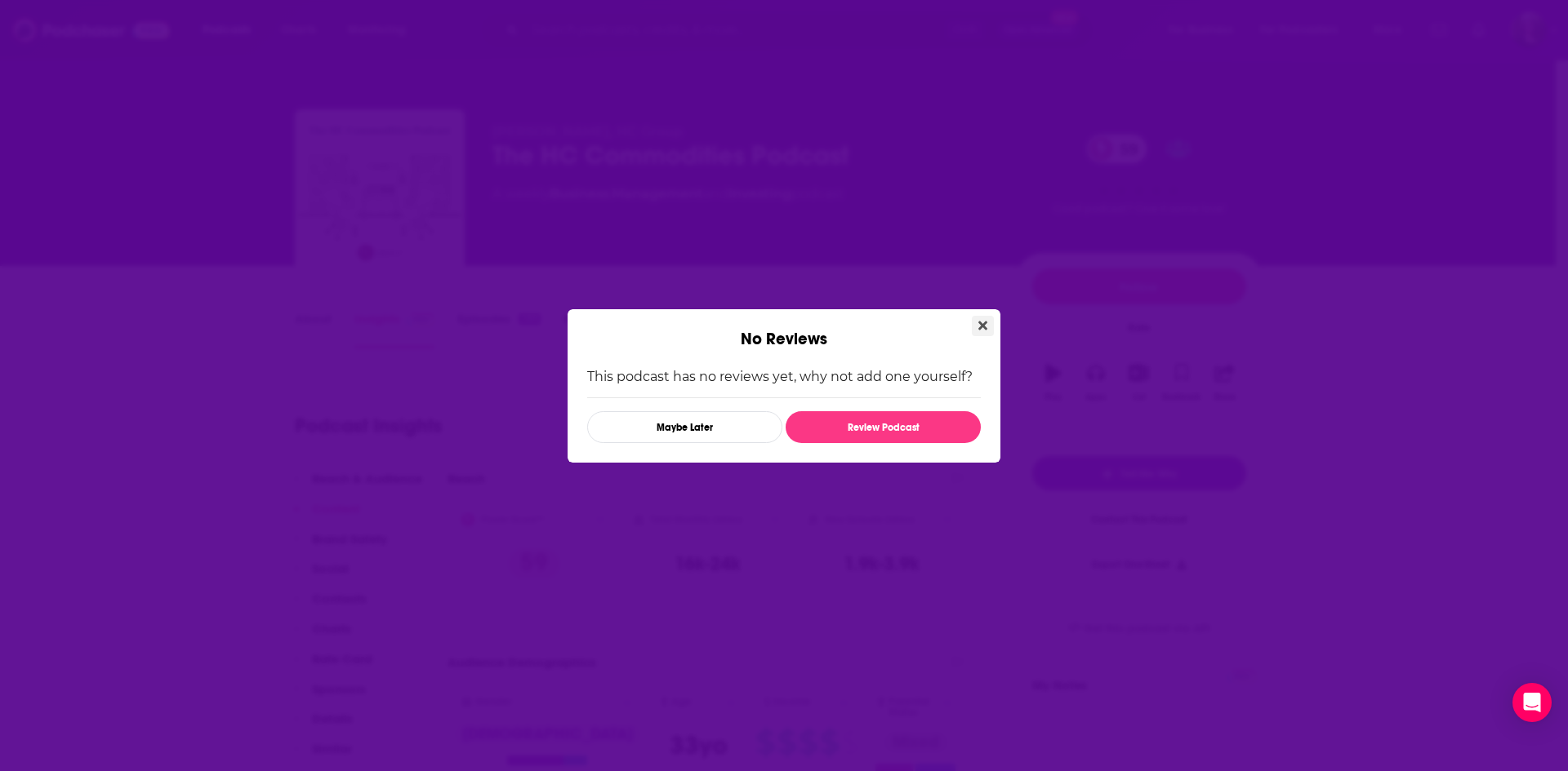
click at [979, 320] on icon "Close" at bounding box center [983, 326] width 9 height 13
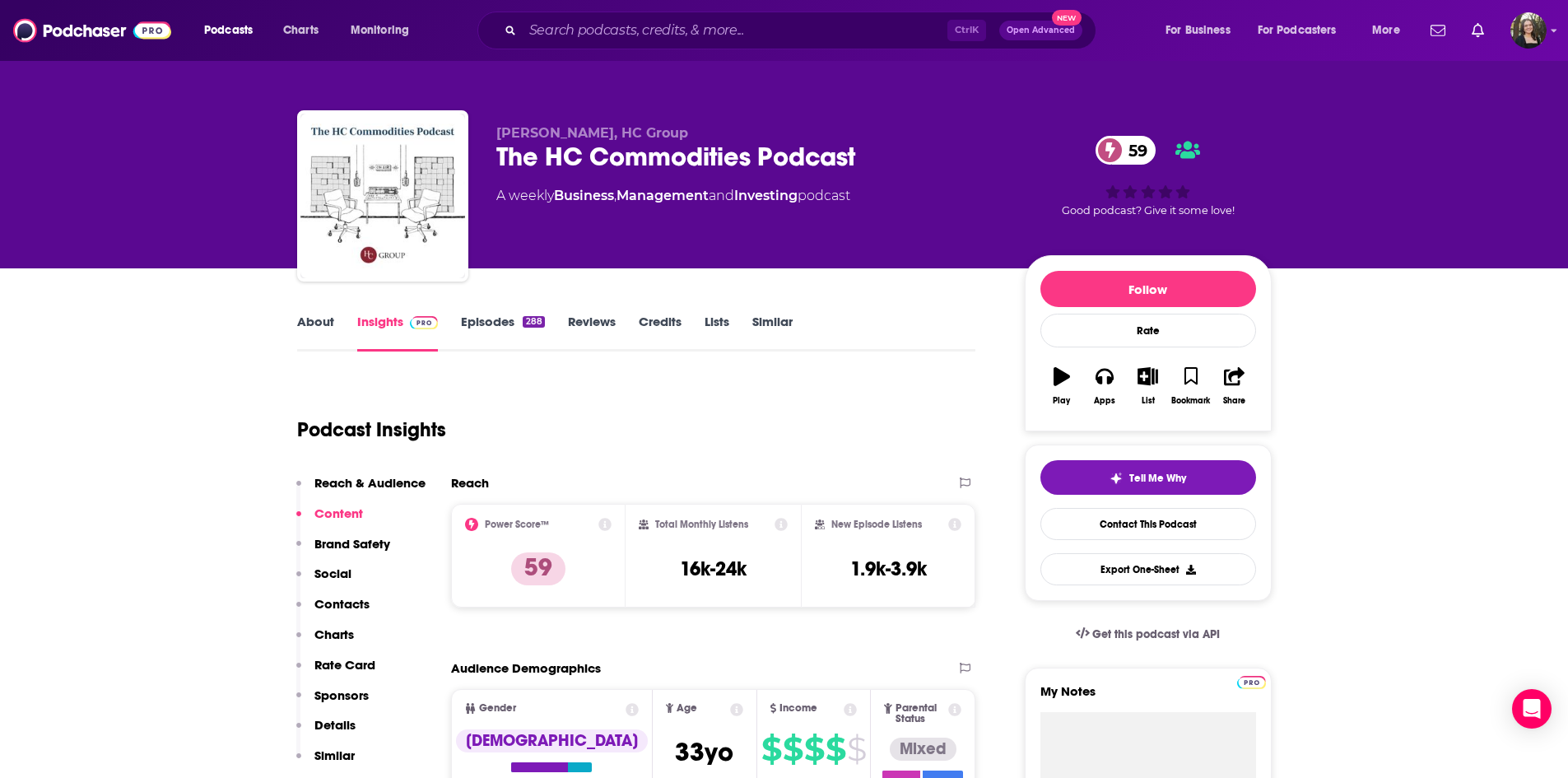
click at [309, 316] on link "About" at bounding box center [316, 332] width 37 height 38
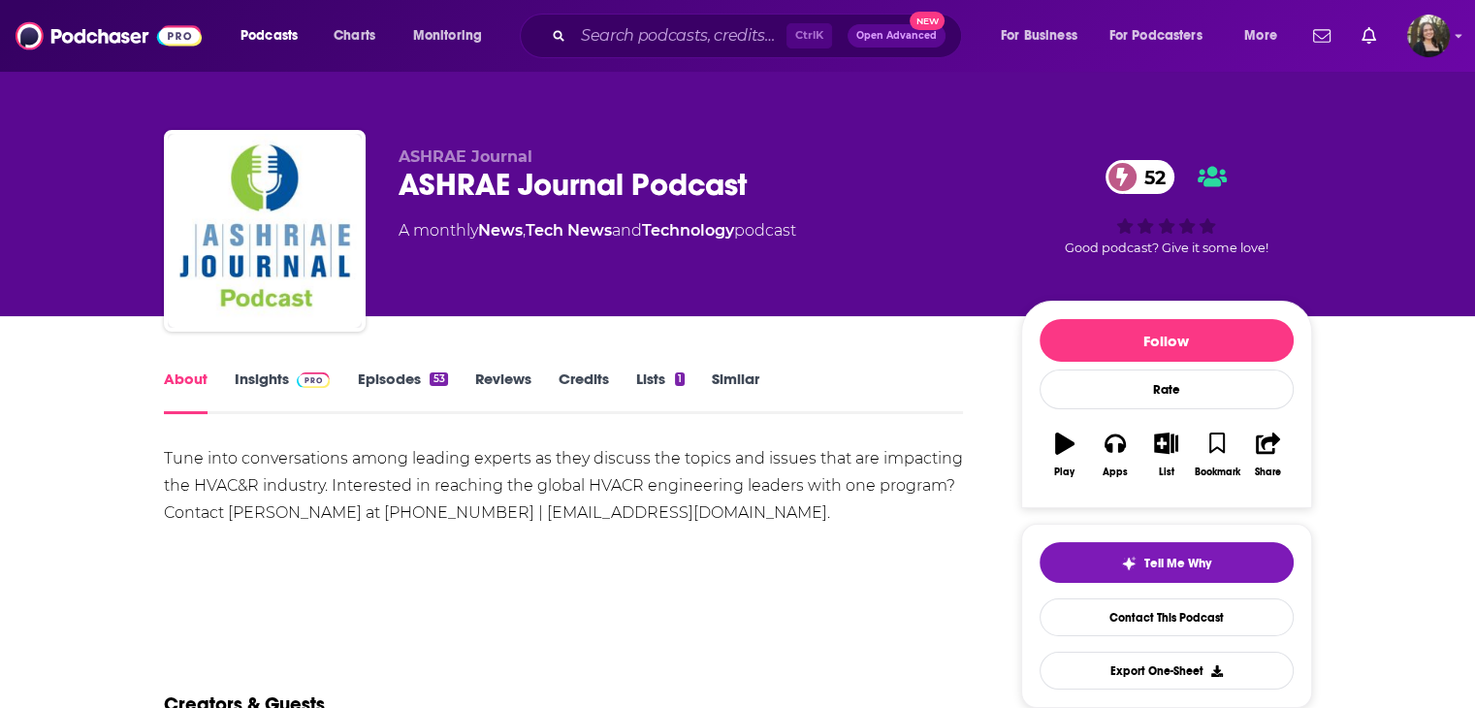
click at [428, 380] on link "Episodes 53" at bounding box center [402, 391] width 90 height 45
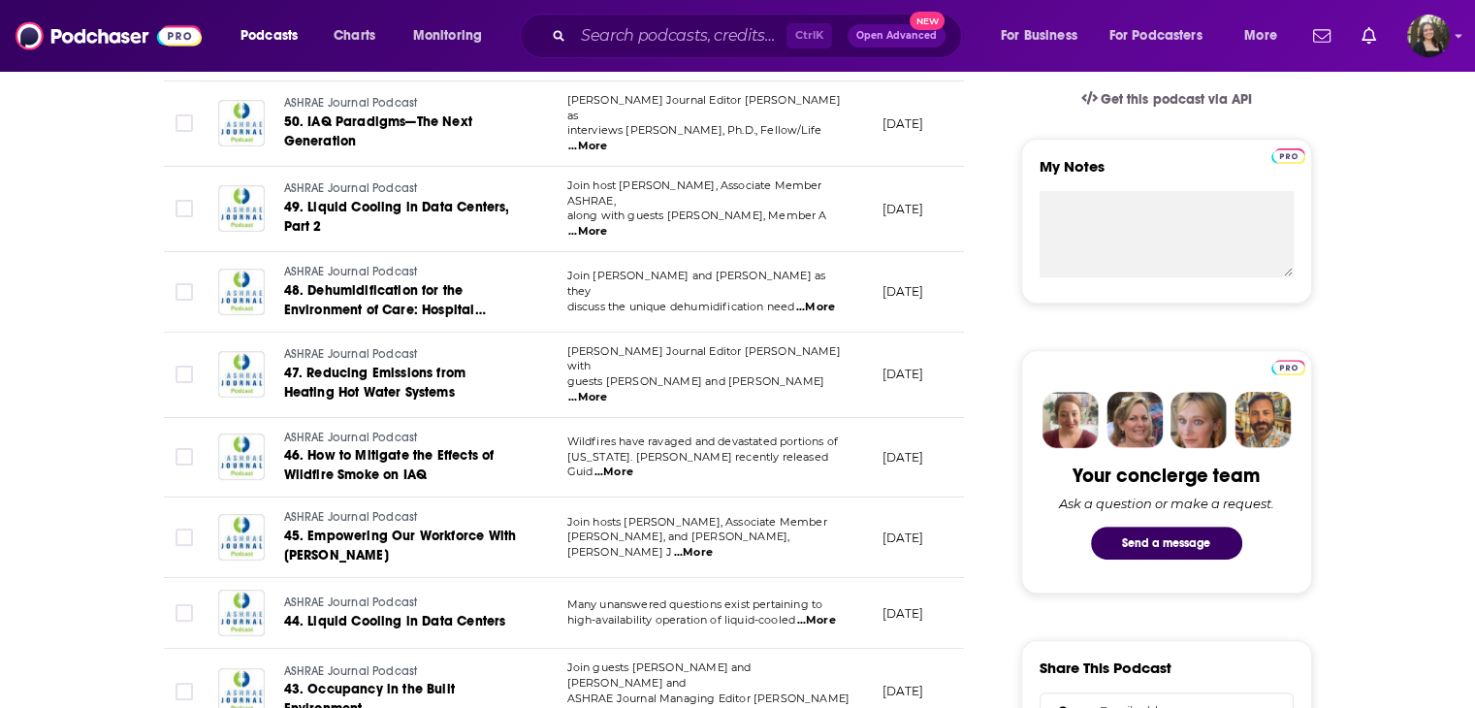
scroll to position [679, 0]
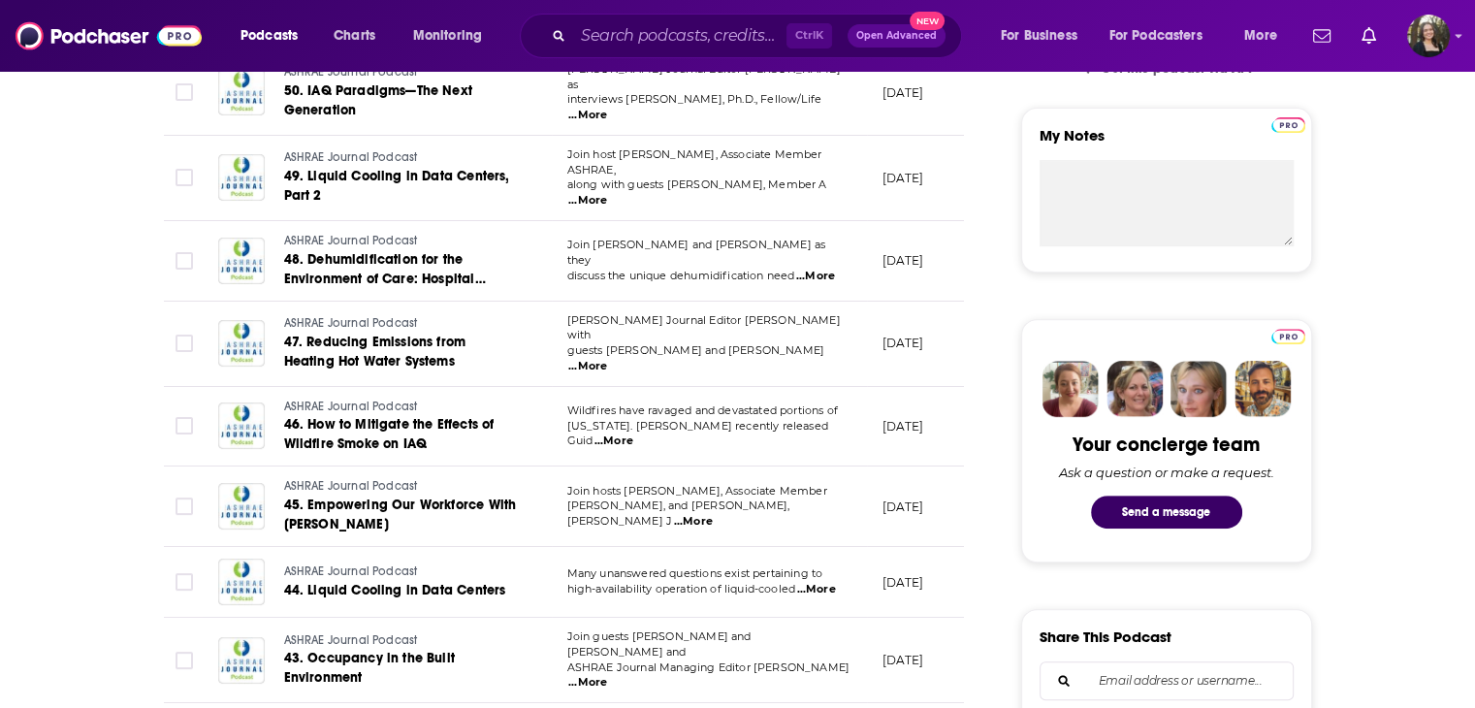
click at [607, 359] on span "...More" at bounding box center [587, 367] width 39 height 16
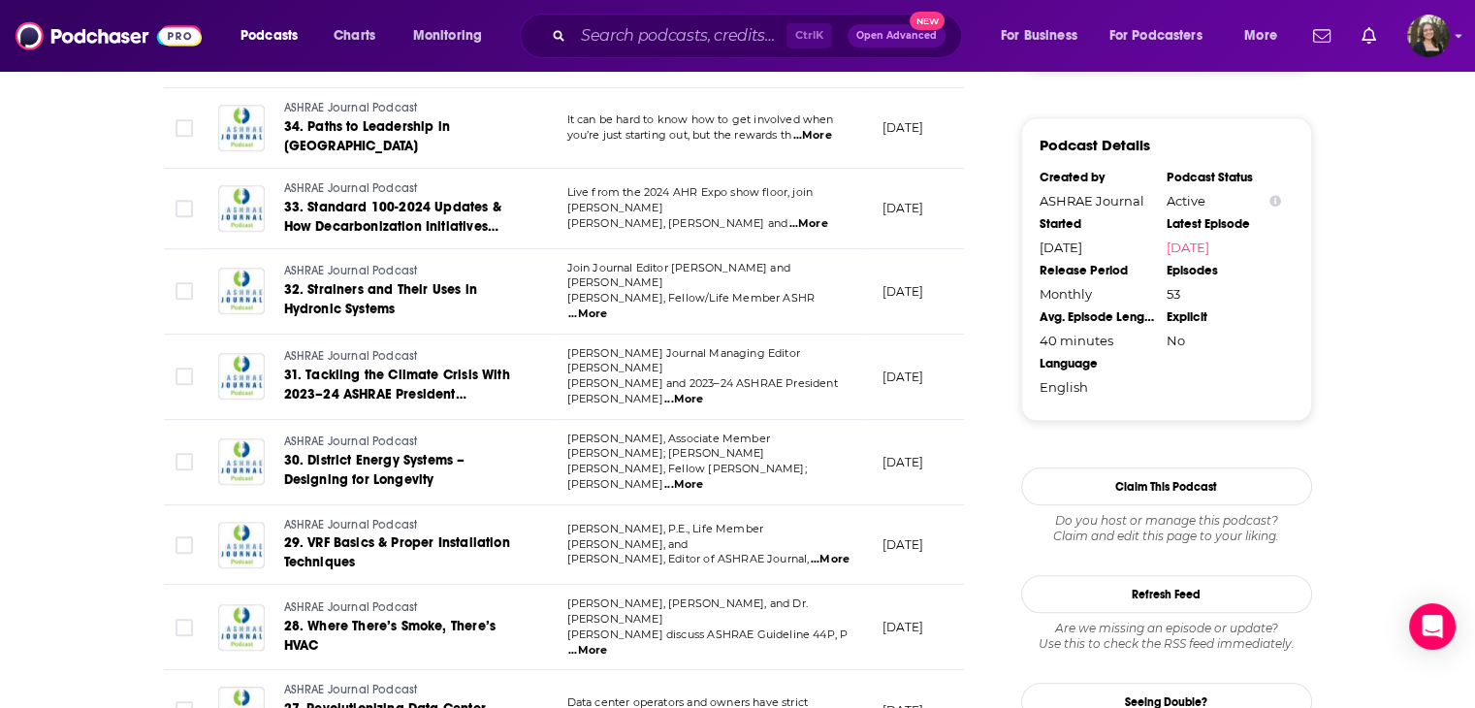
scroll to position [2037, 0]
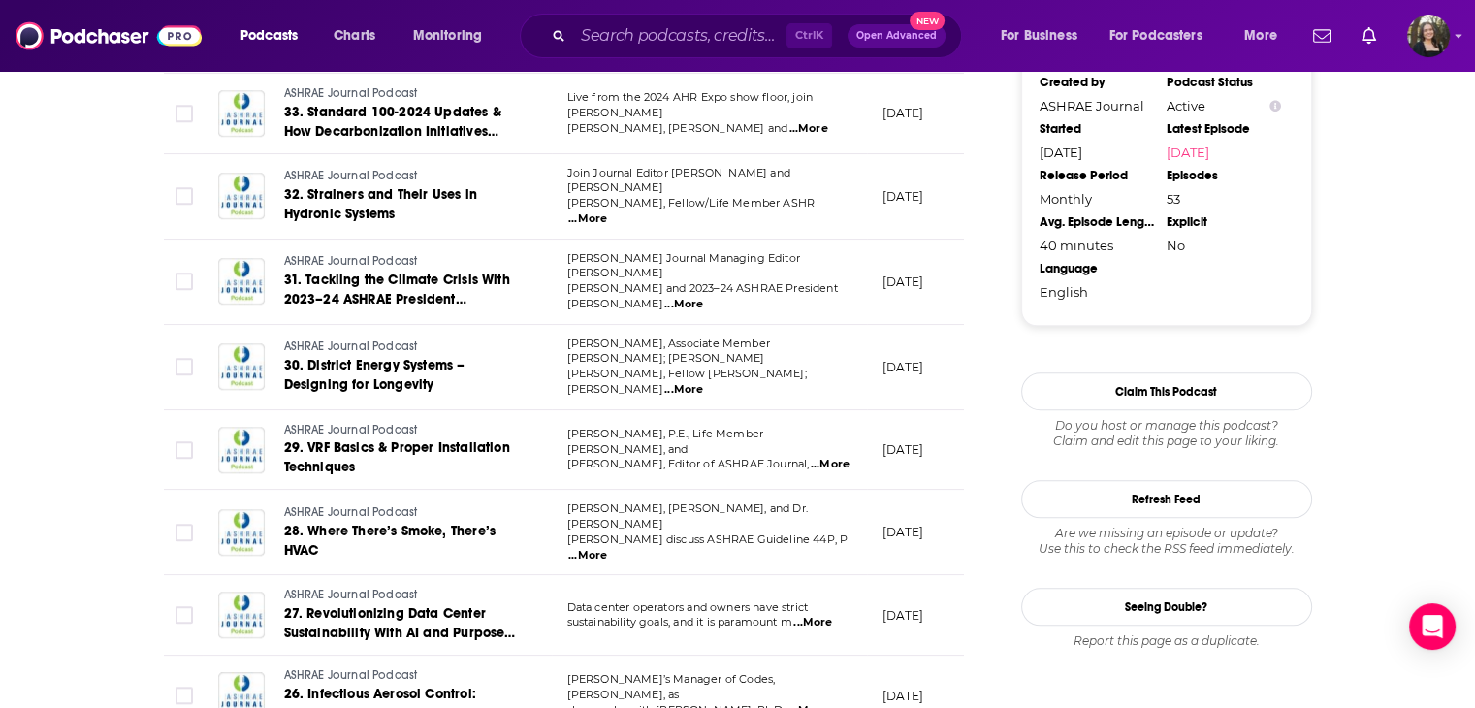
click at [703, 382] on span "...More" at bounding box center [683, 390] width 39 height 16
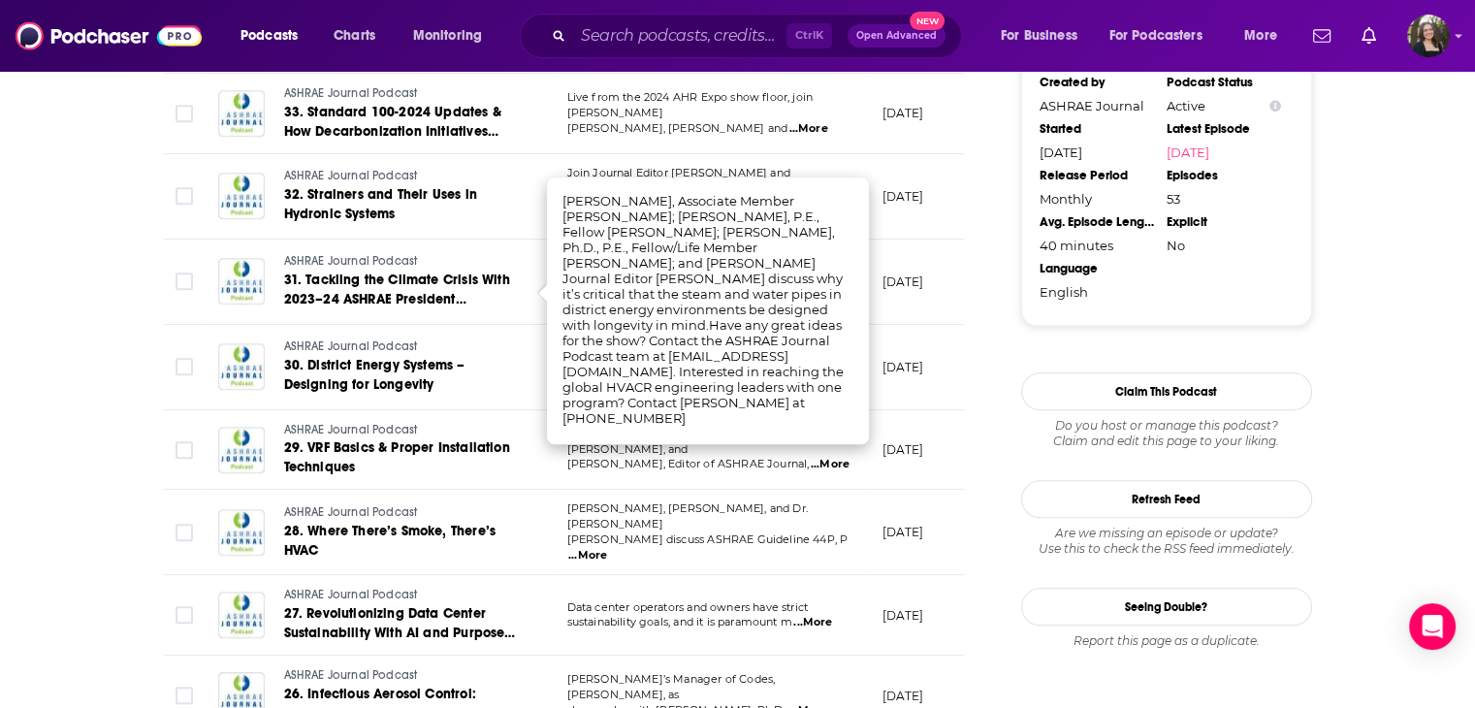
click at [93, 345] on div "About Insights Episodes 53 Reviews Credits Lists 1 Similar Episodes of ASHRAE J…" at bounding box center [737, 483] width 1475 height 4407
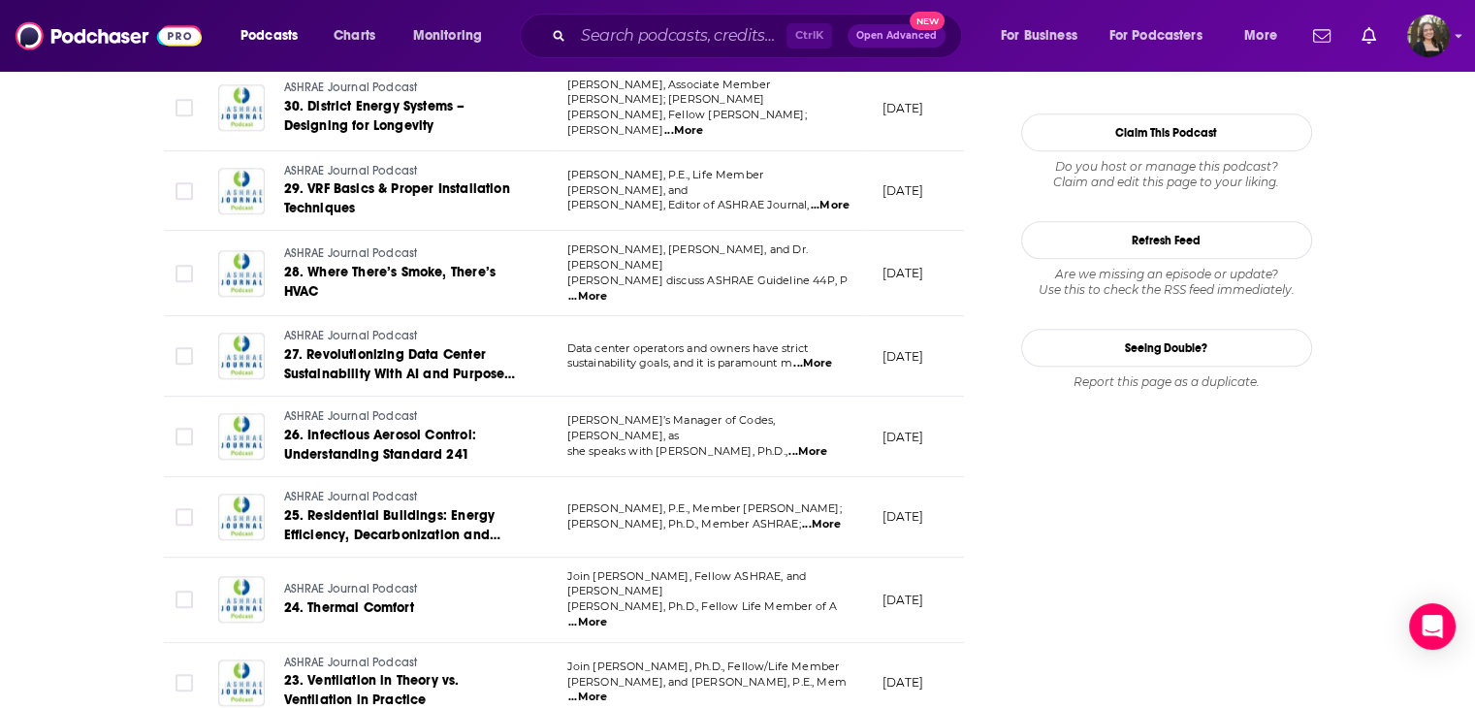
scroll to position [2328, 0]
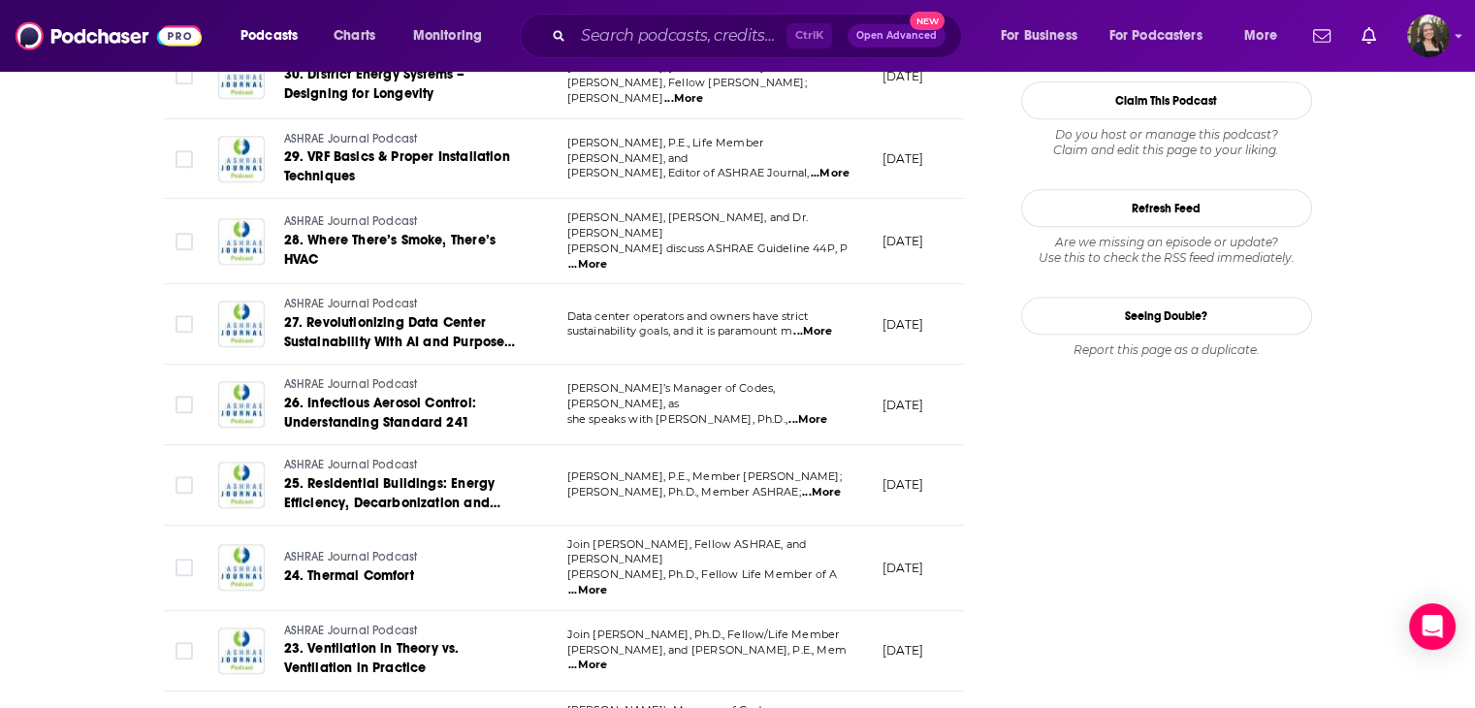
click at [816, 485] on span "...More" at bounding box center [821, 493] width 39 height 16
click at [145, 447] on div "About Insights Episodes 53 Reviews Credits Lists 1 Similar Episodes of ASHRAE J…" at bounding box center [577, 217] width 888 height 4356
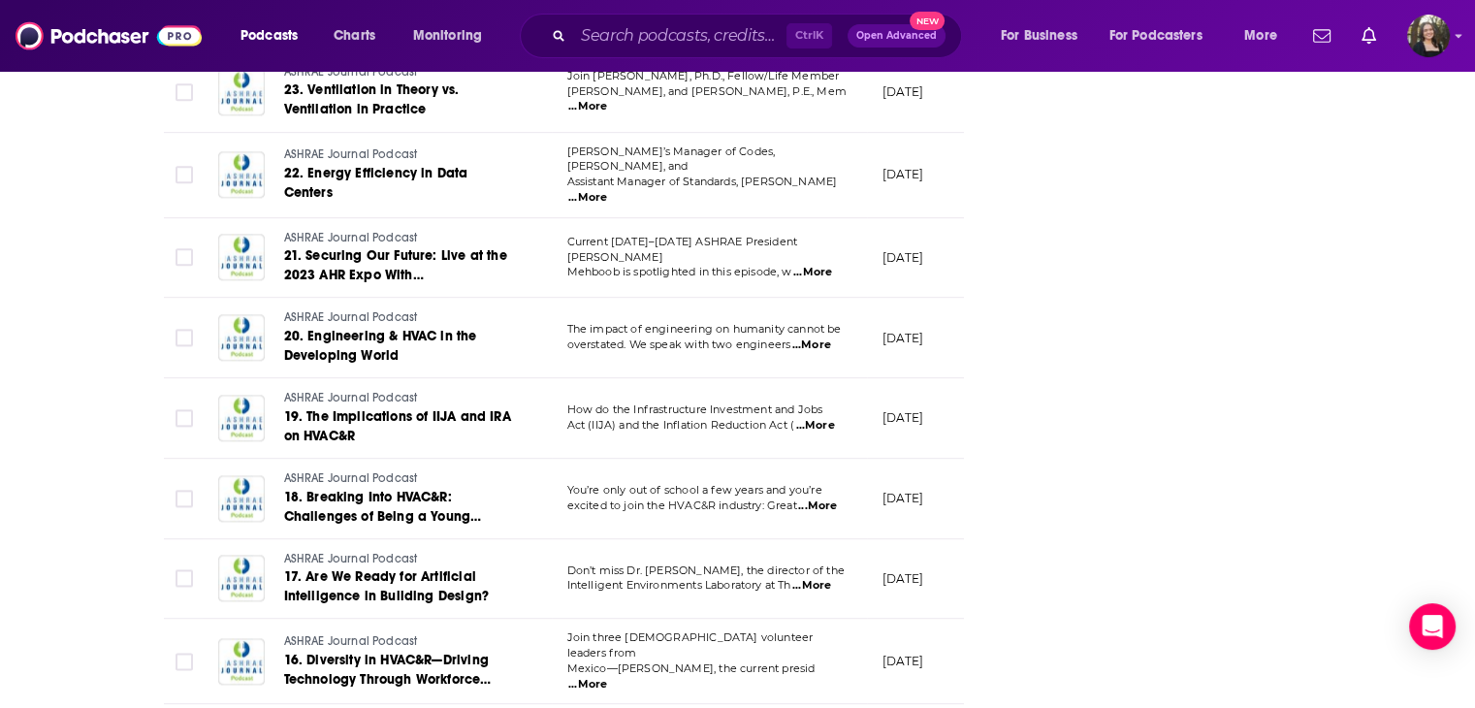
scroll to position [3297, 0]
